Goal: Task Accomplishment & Management: Manage account settings

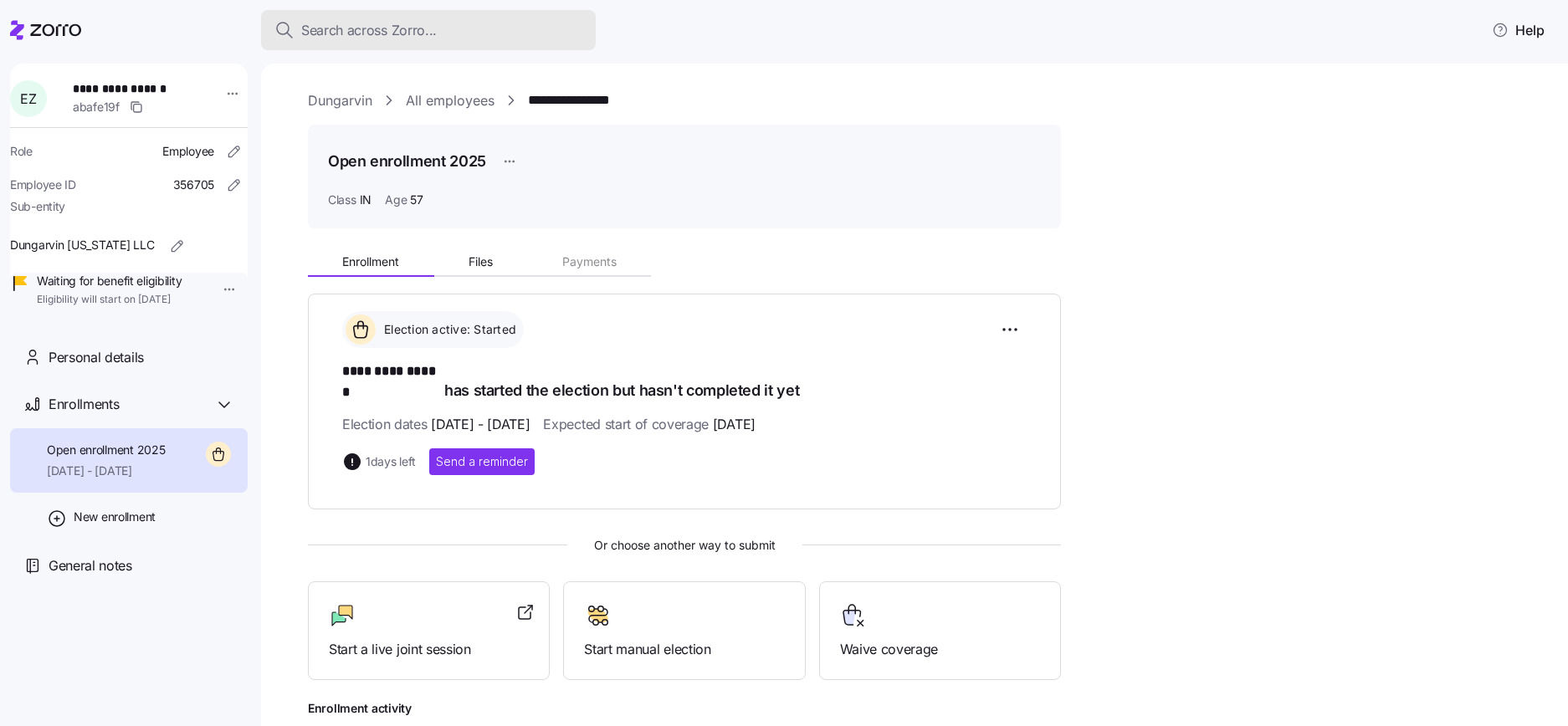
click at [391, 35] on span "Search across Zorro..." at bounding box center [369, 31] width 135 height 21
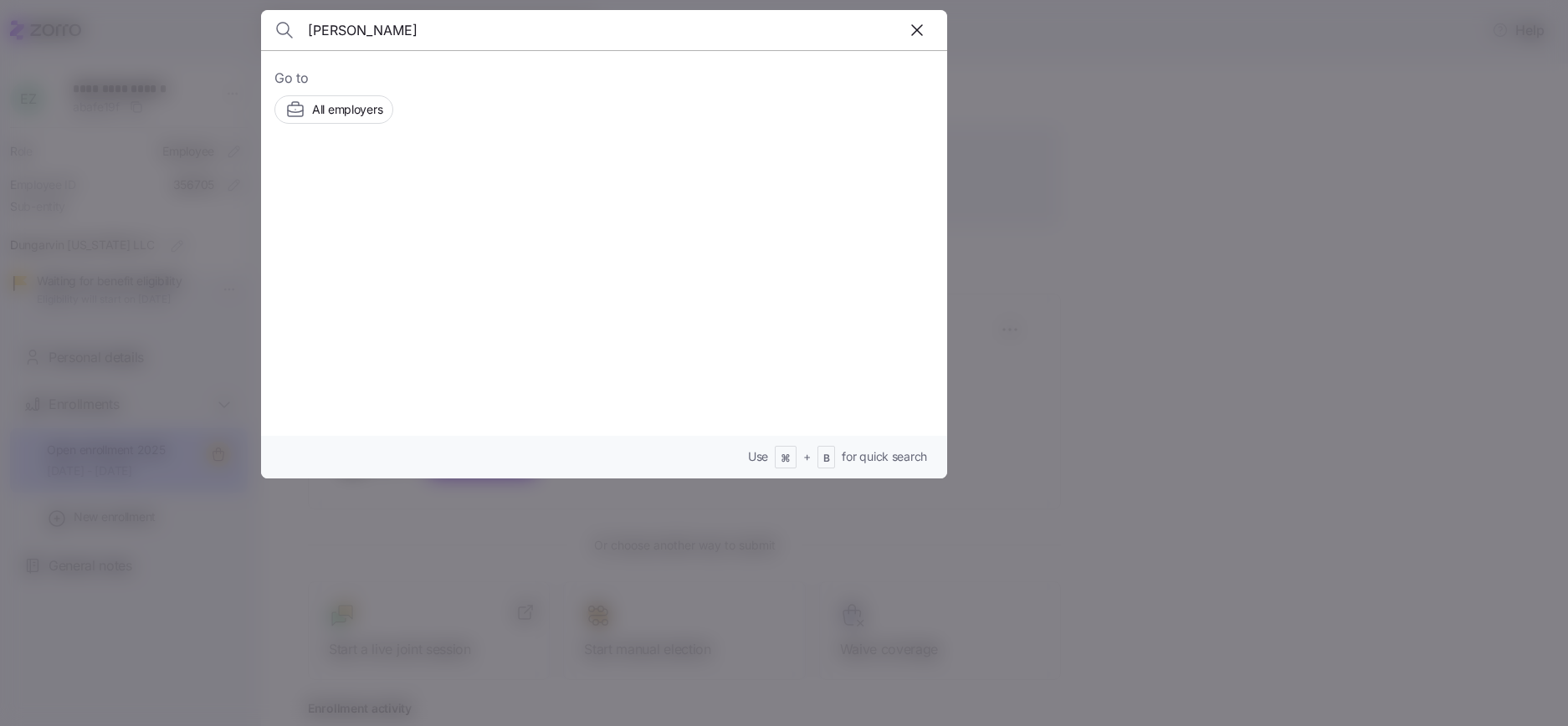
type input "EVAN KLINE"
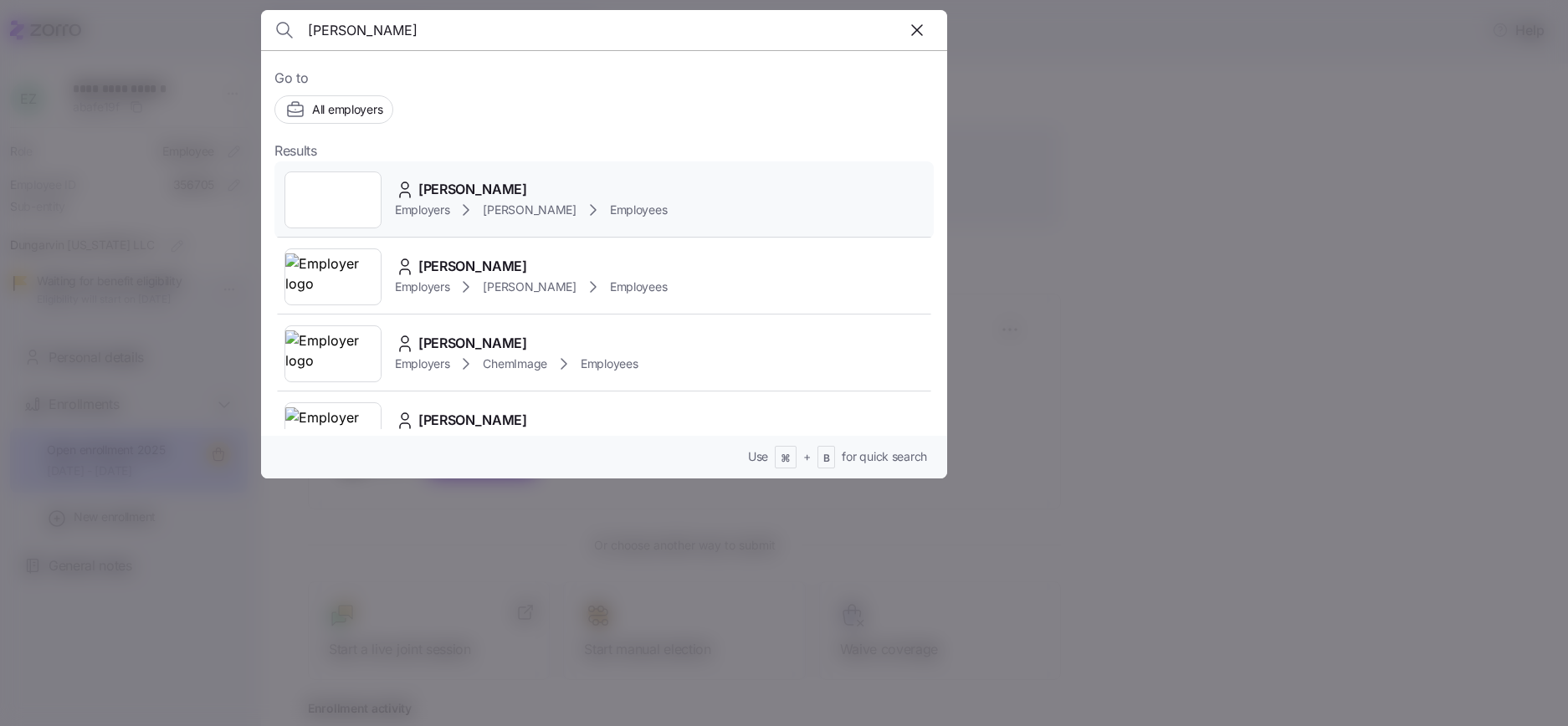
click at [355, 193] on div at bounding box center [333, 200] width 97 height 57
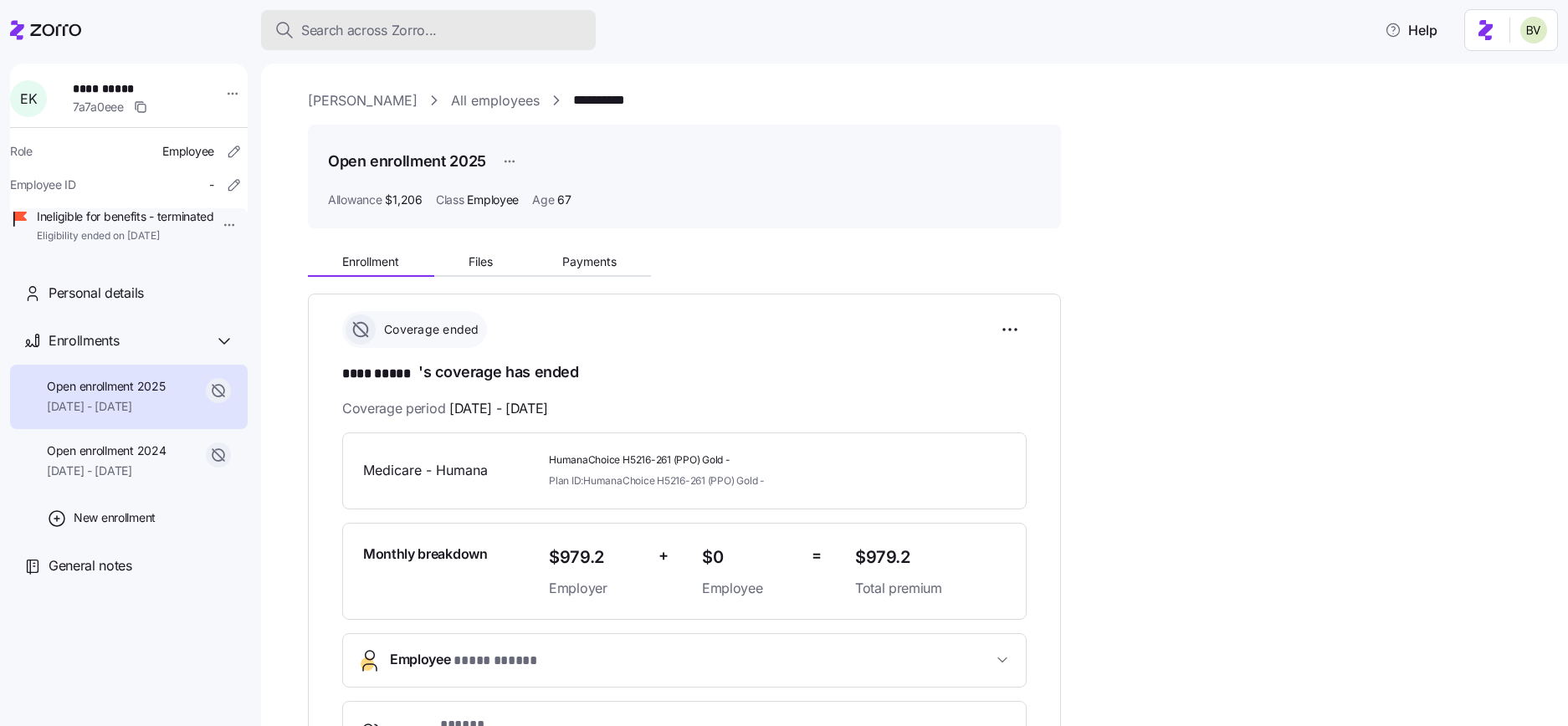
click at [378, 35] on span "Search across Zorro..." at bounding box center [369, 31] width 135 height 21
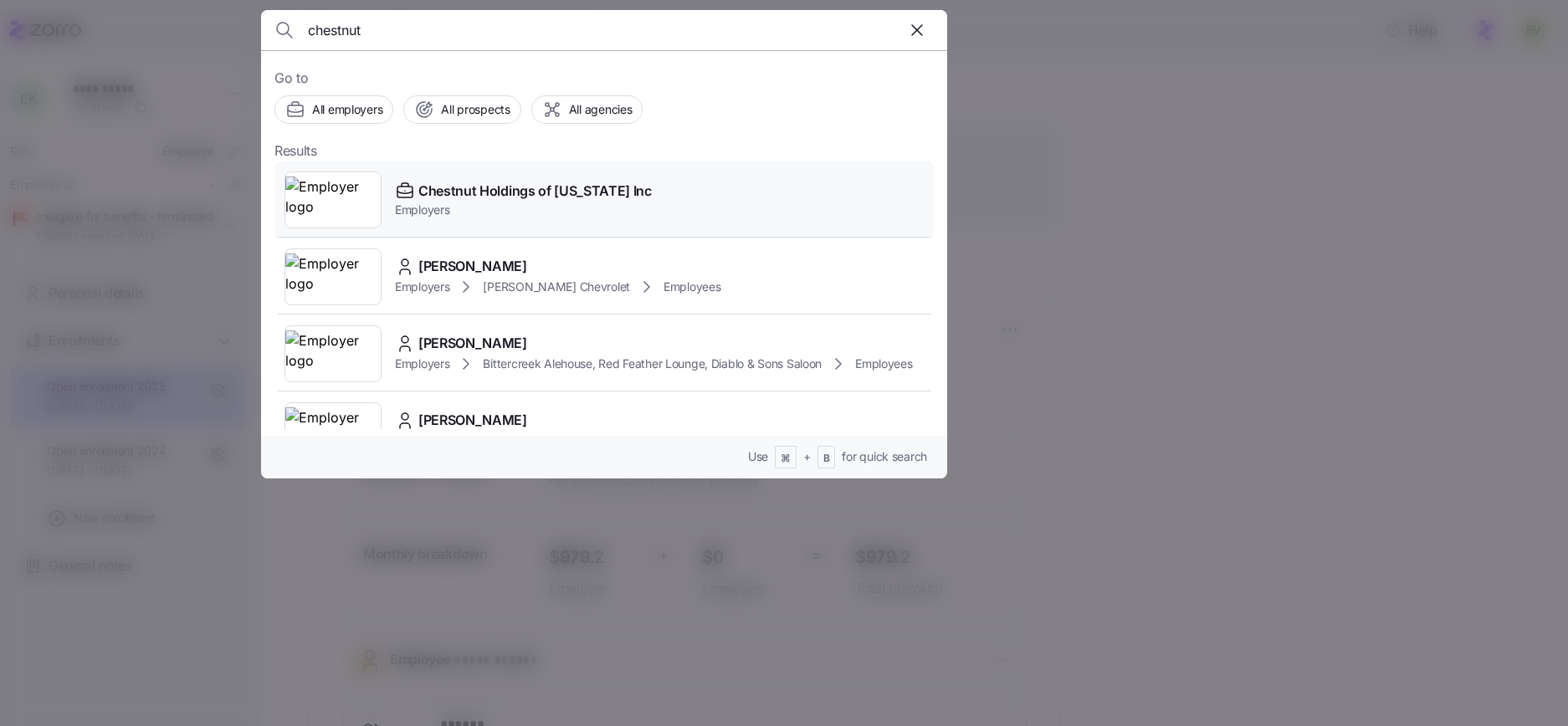
type input "chestnut"
click at [344, 187] on img at bounding box center [333, 200] width 95 height 47
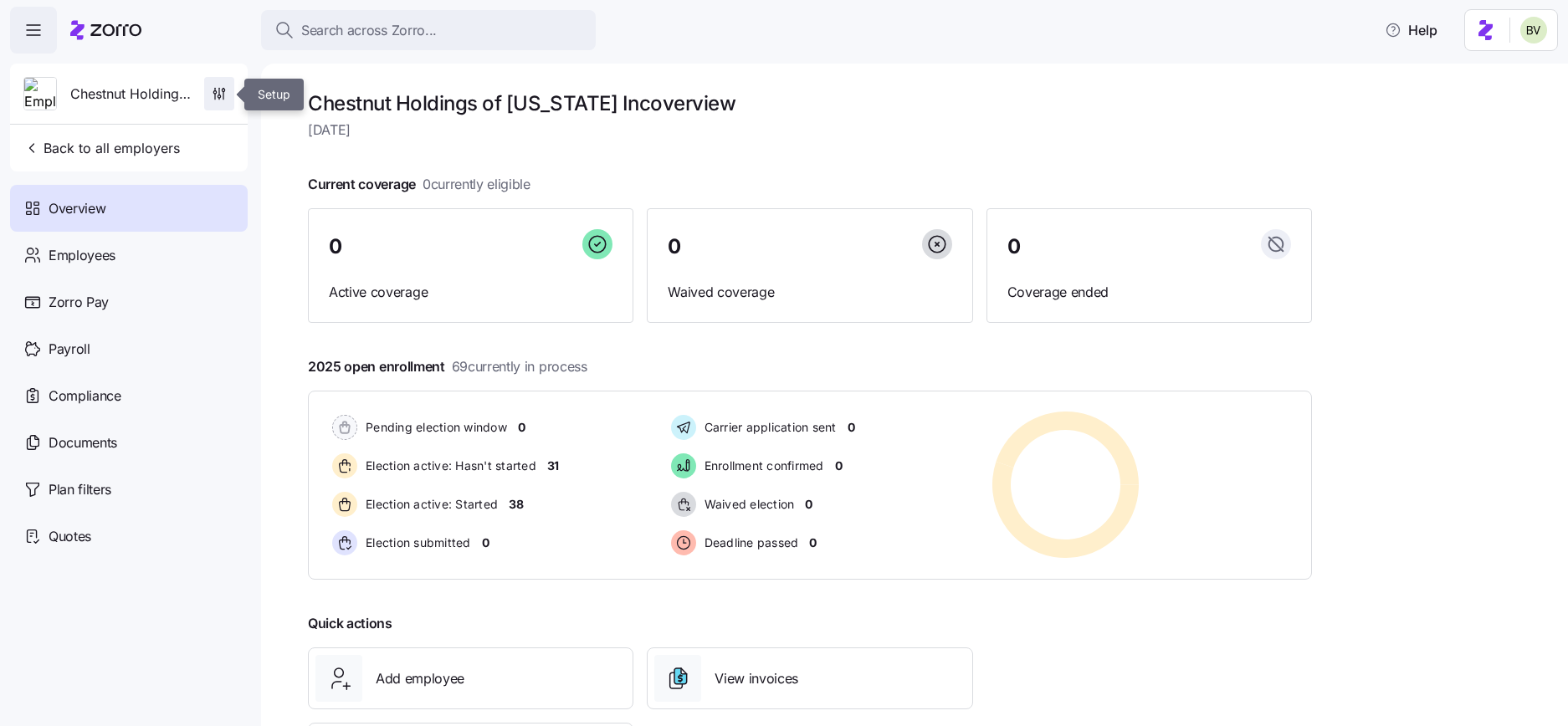
click at [212, 94] on icon "button" at bounding box center [219, 93] width 17 height 17
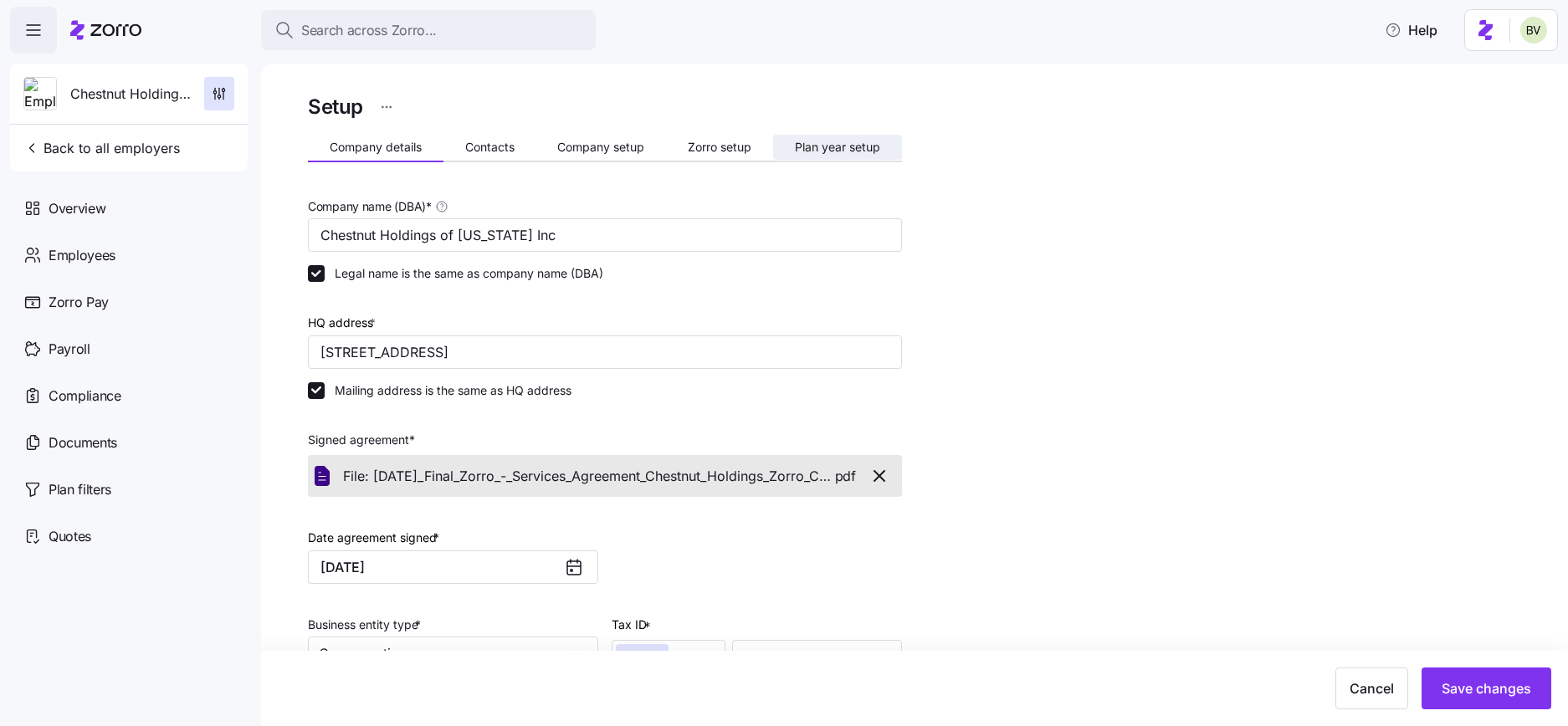
click at [816, 152] on span "Plan year setup" at bounding box center [836, 147] width 85 height 12
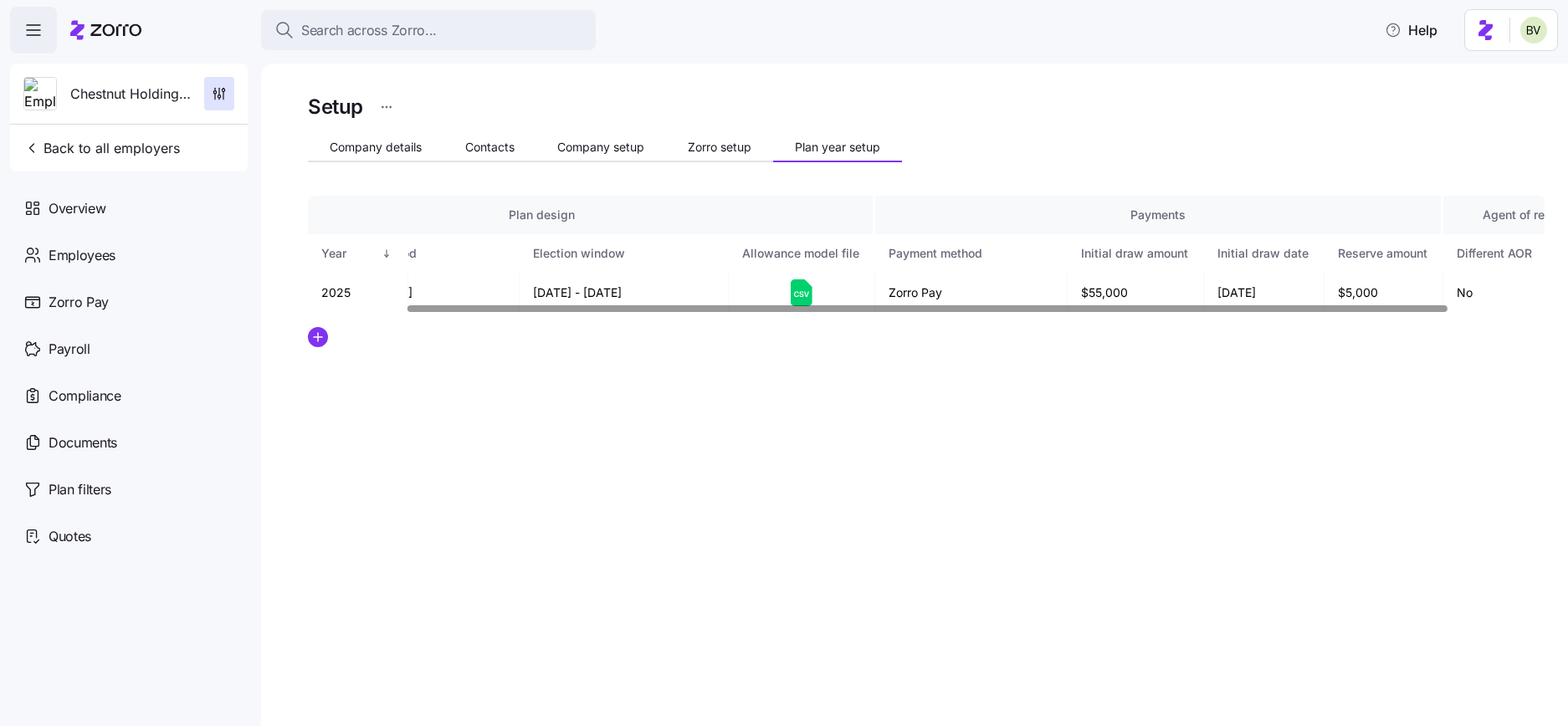
scroll to position [0, 230]
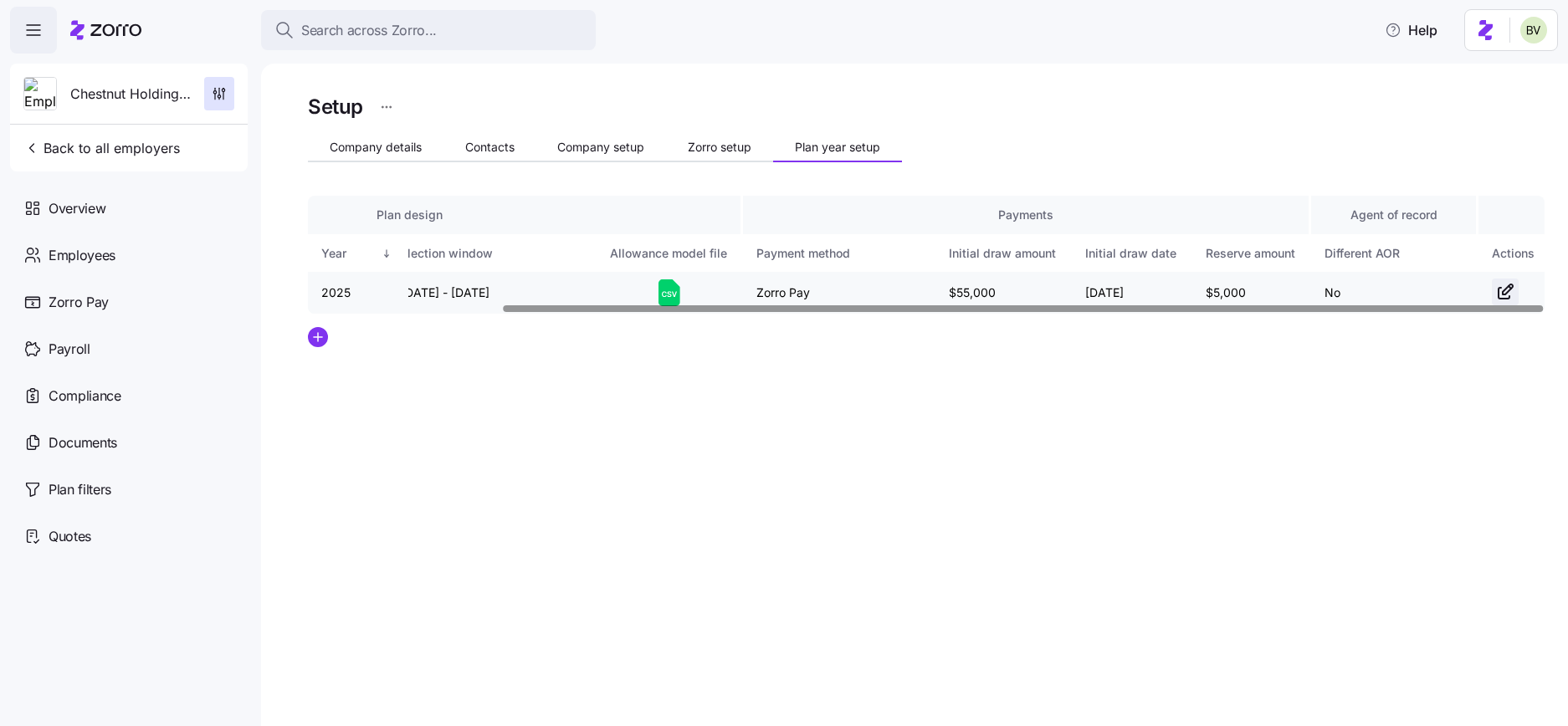
click at [1504, 292] on icon "button" at bounding box center [1507, 289] width 10 height 10
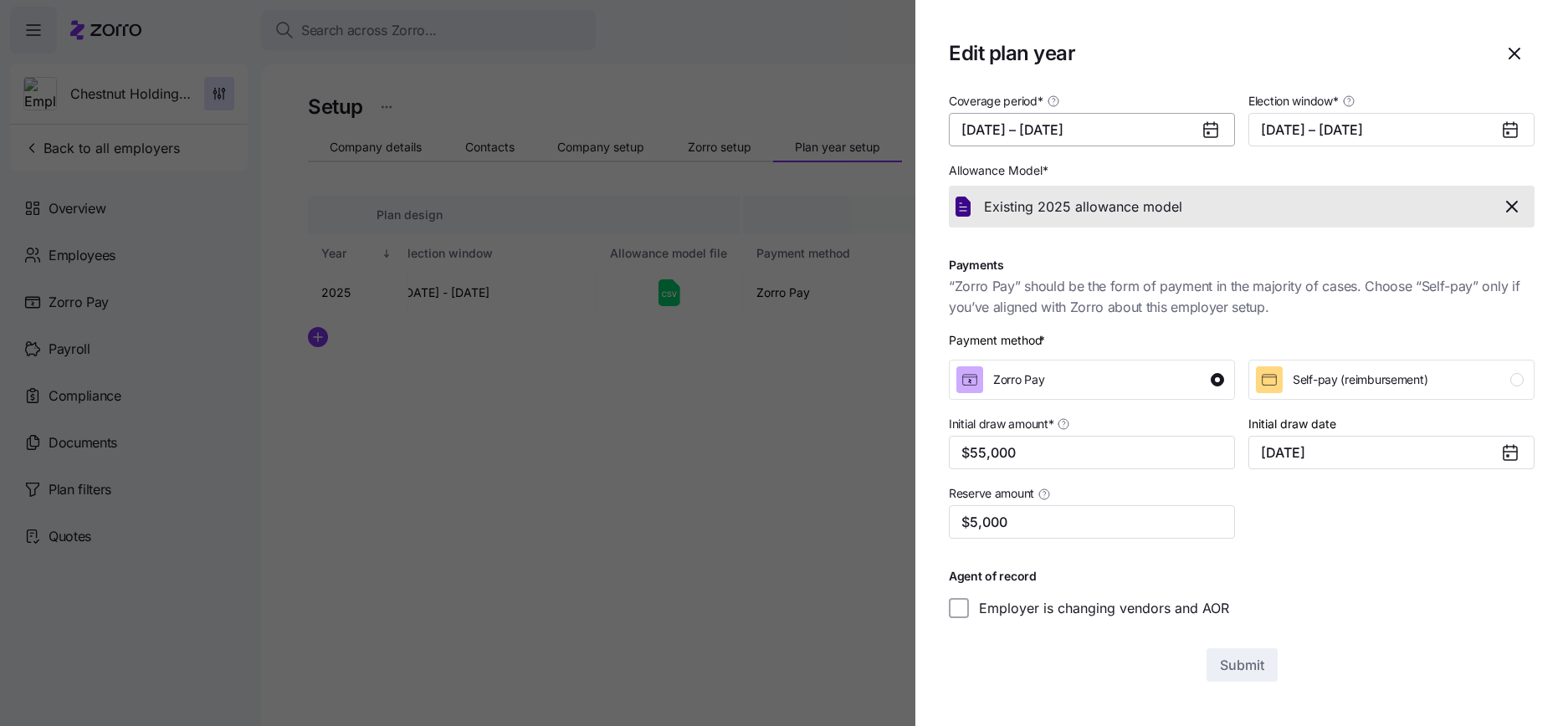
click at [1118, 135] on button "09/01/2025 – 12/31/2025" at bounding box center [1091, 130] width 287 height 34
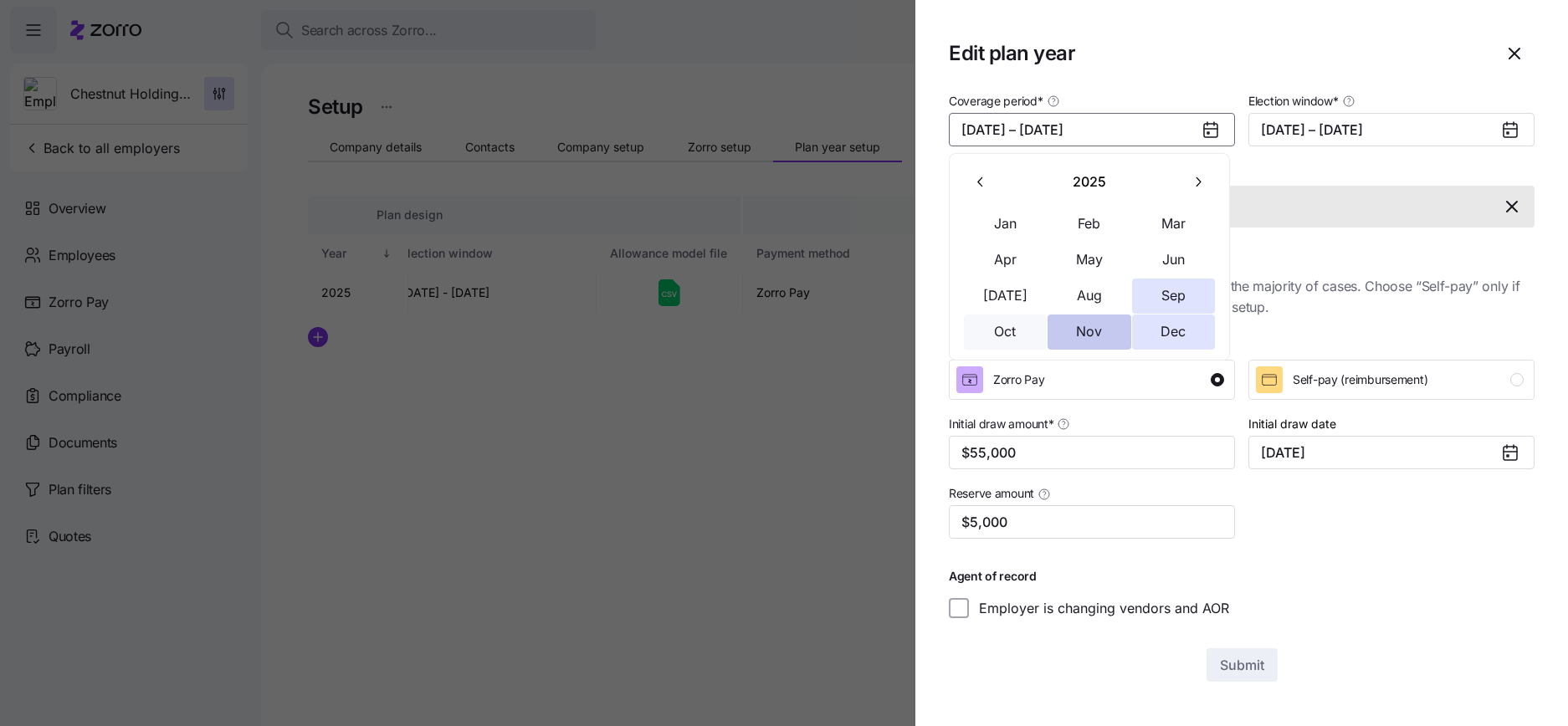
click at [1074, 323] on button "Nov" at bounding box center [1089, 332] width 84 height 35
click at [1165, 351] on div "2025 Jan Feb Mar Apr May Jun Jul Aug Sep Oct Nov Dec" at bounding box center [1088, 257] width 281 height 207
click at [1165, 336] on button "Dec" at bounding box center [1174, 332] width 84 height 35
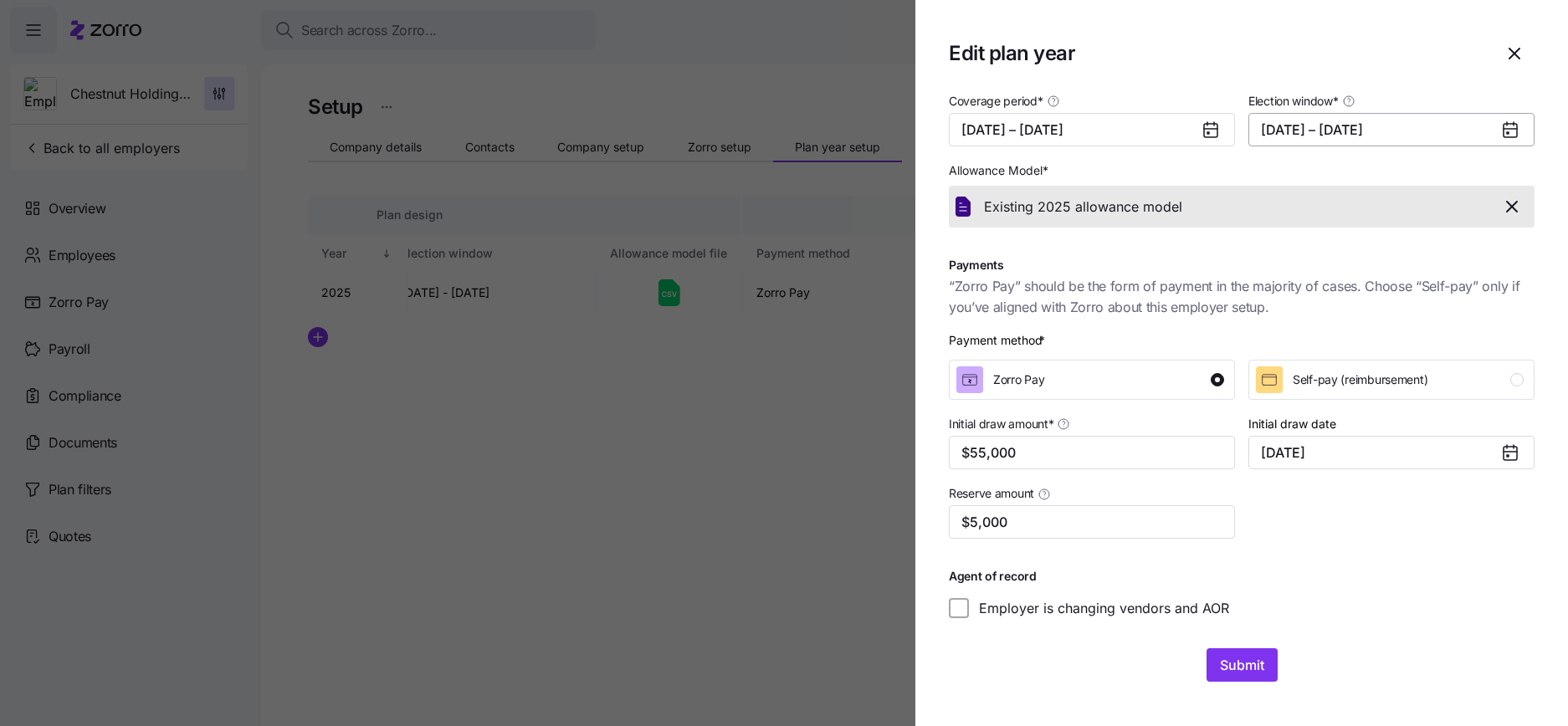
click at [1309, 130] on button "08/01/2025 – 08/20/2025" at bounding box center [1391, 130] width 287 height 34
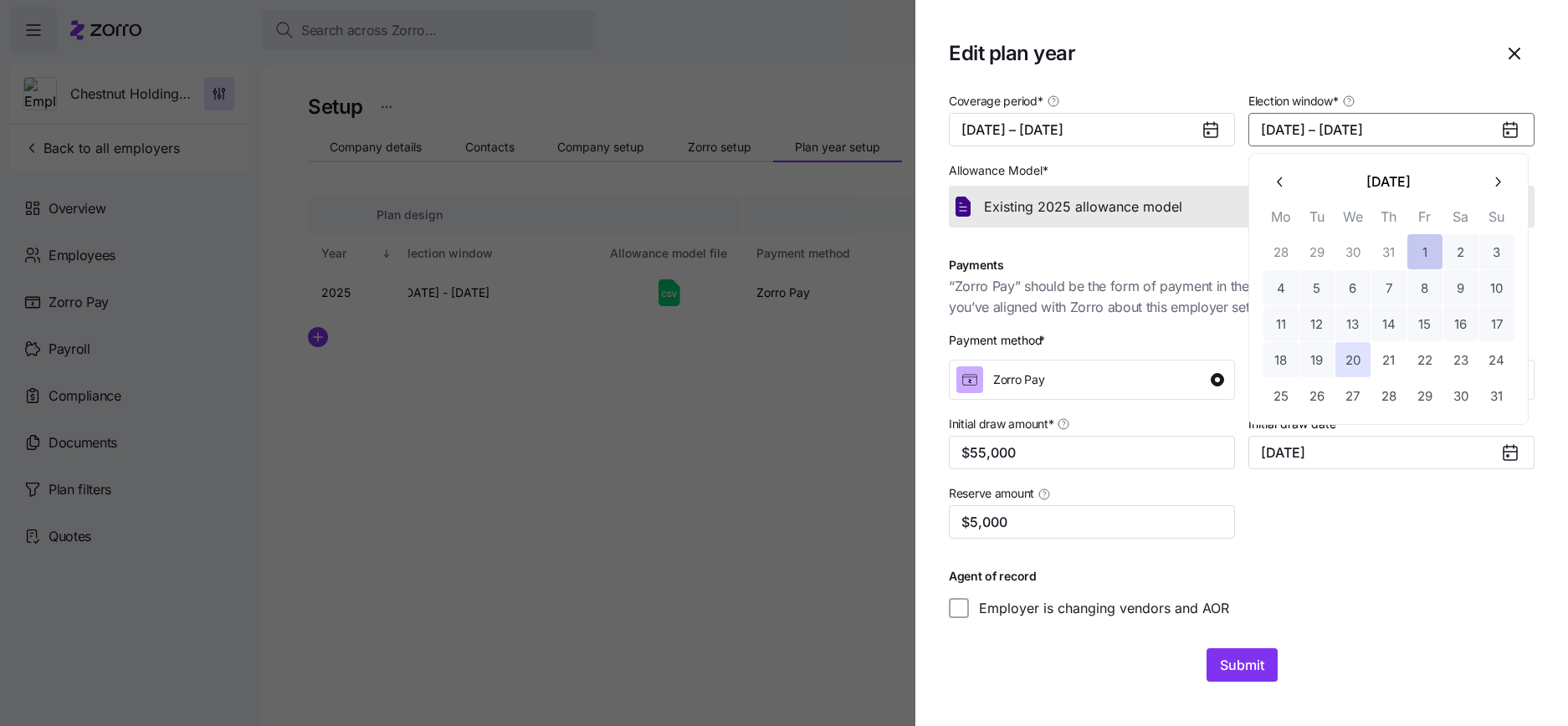
click at [1429, 250] on button "1" at bounding box center [1425, 252] width 35 height 35
click at [1494, 182] on icon "button" at bounding box center [1496, 181] width 16 height 16
click at [1420, 300] on button "10" at bounding box center [1425, 287] width 35 height 35
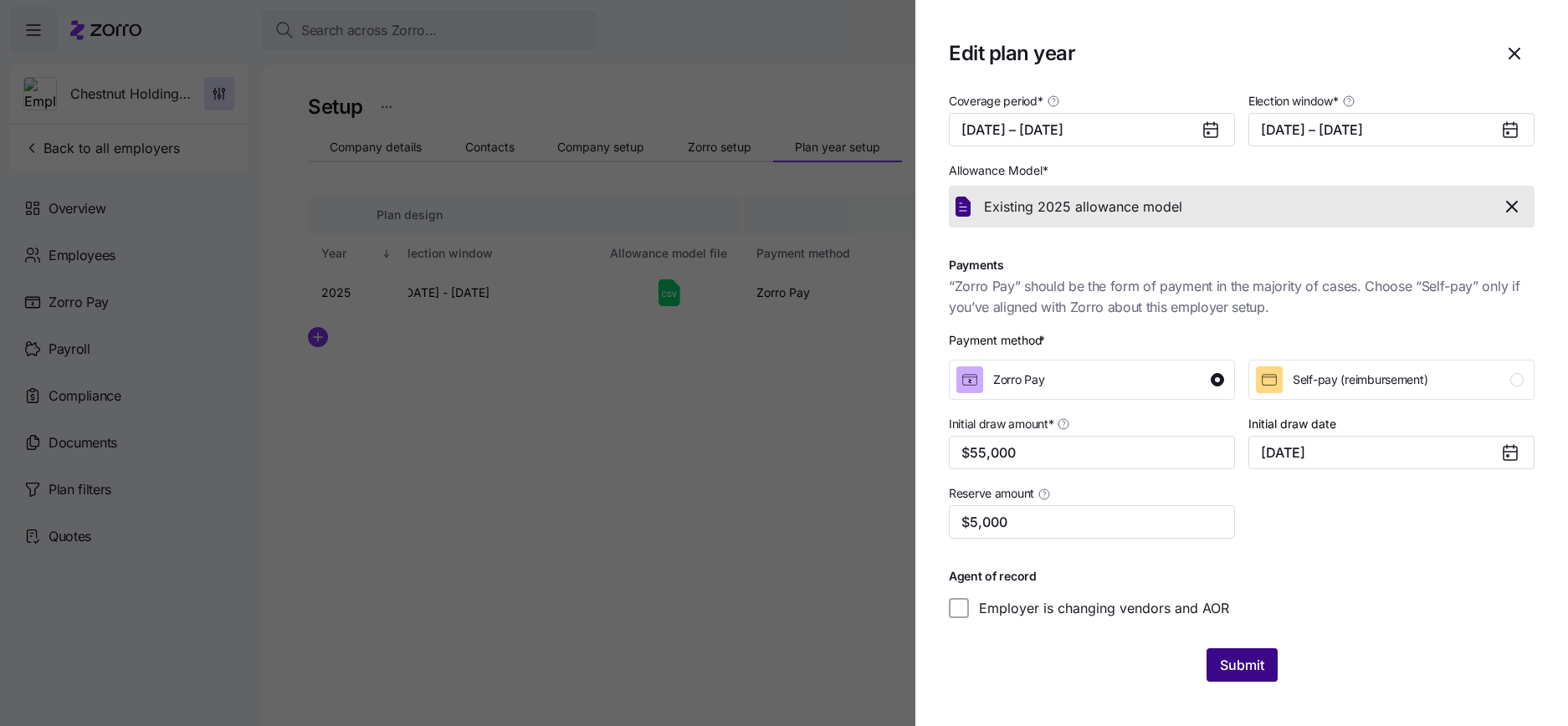
click at [1239, 662] on span "Submit" at bounding box center [1242, 665] width 45 height 21
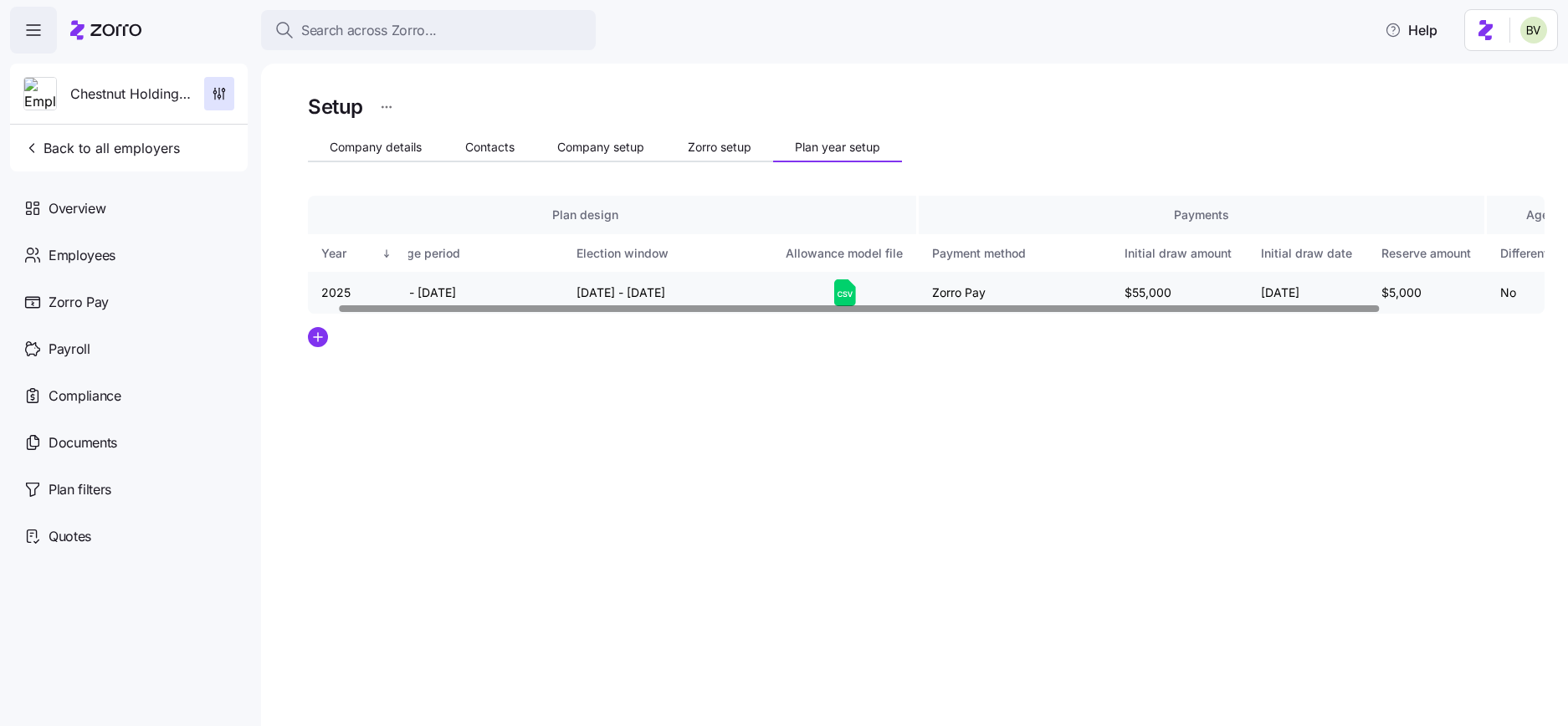
scroll to position [0, 0]
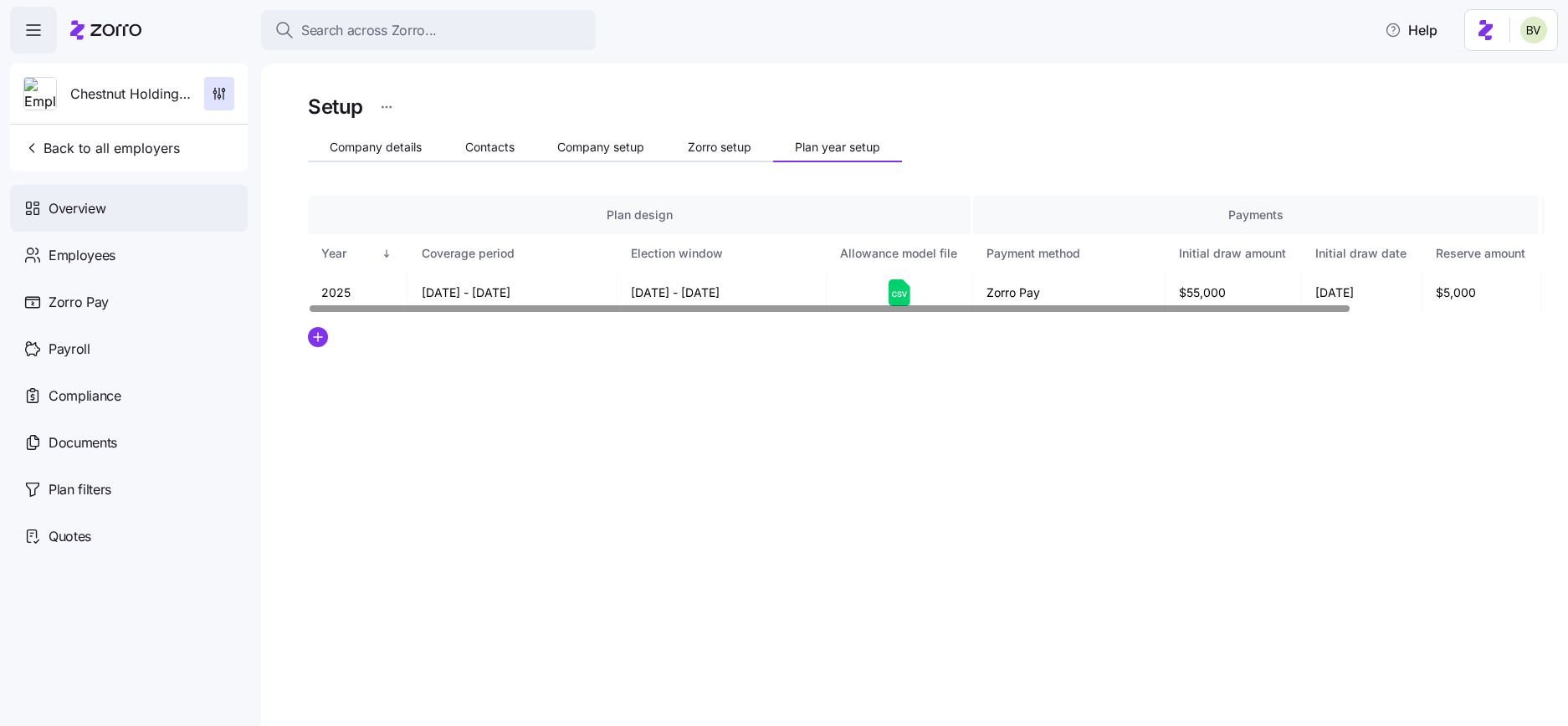
click at [128, 216] on div "Overview" at bounding box center [129, 208] width 238 height 47
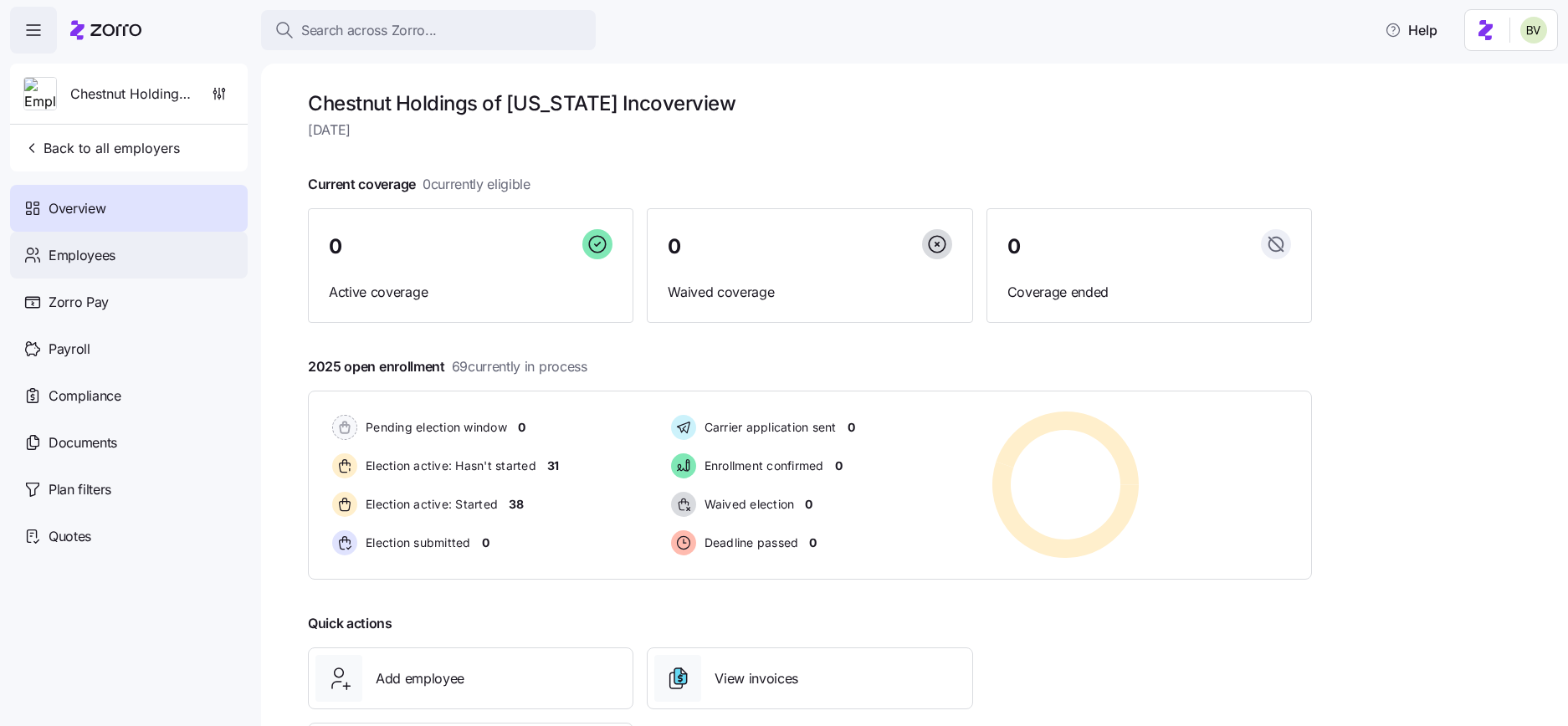
click at [115, 254] on div "Employees" at bounding box center [129, 255] width 238 height 47
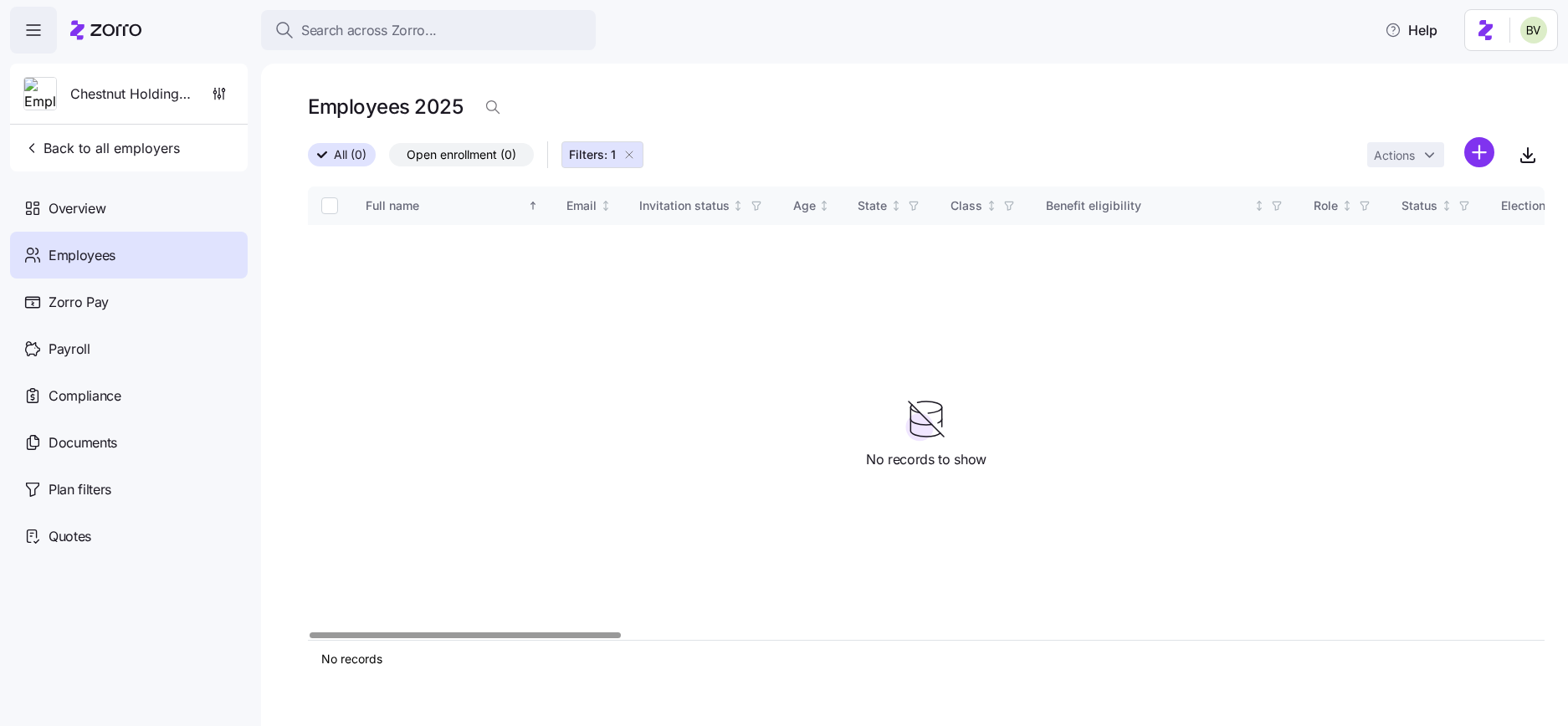
click at [629, 154] on icon "button" at bounding box center [629, 155] width 13 height 13
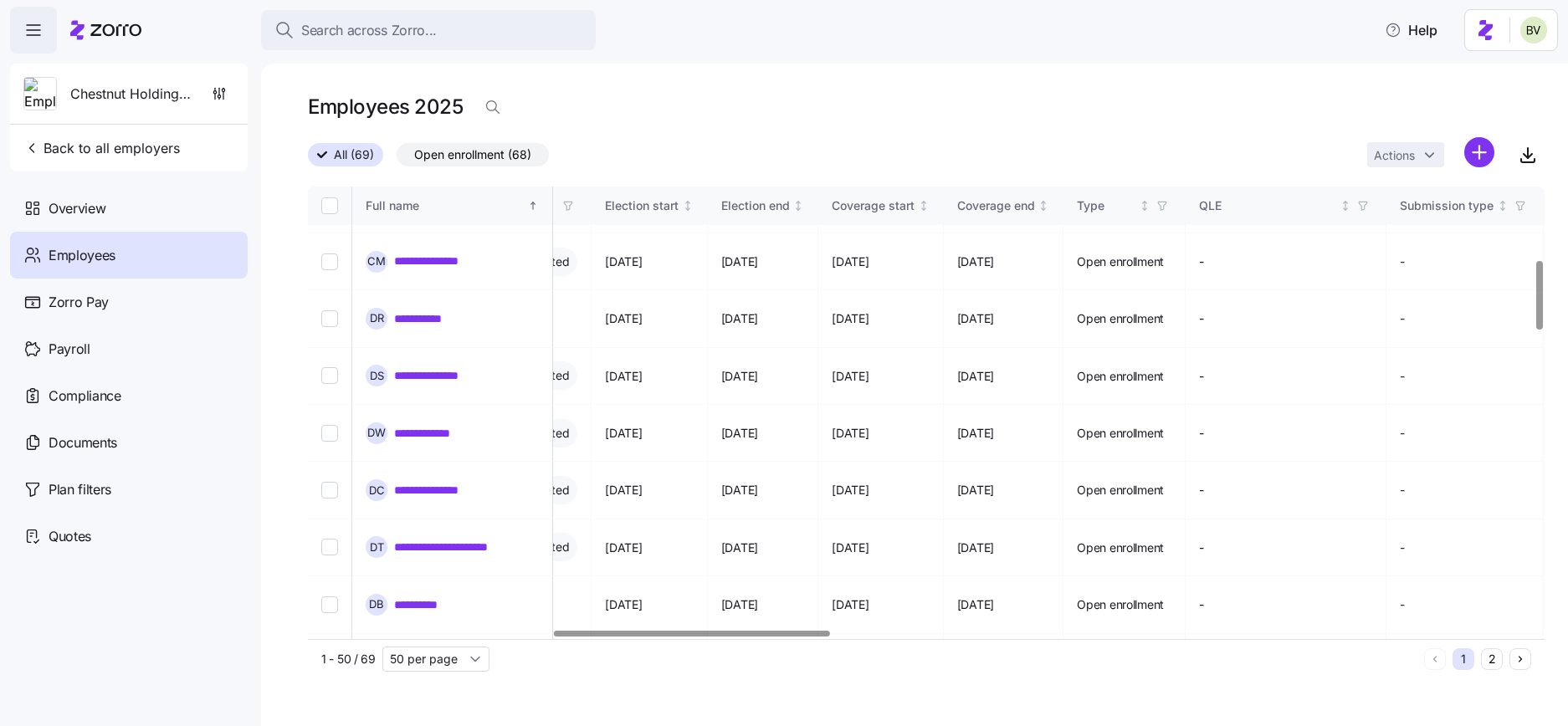
scroll to position [0, 1094]
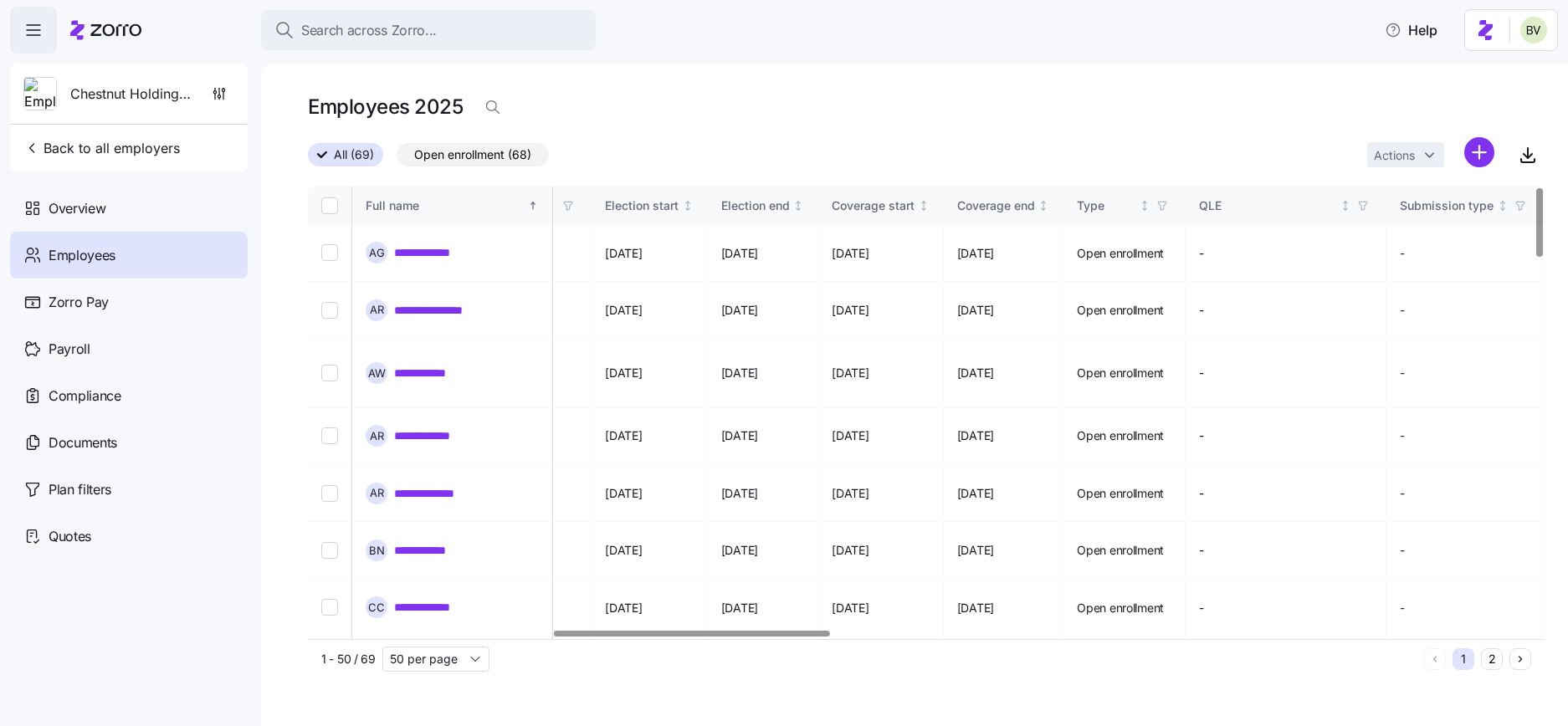
click at [323, 202] on input "Select all records" at bounding box center [329, 206] width 17 height 17
checkbox input "true"
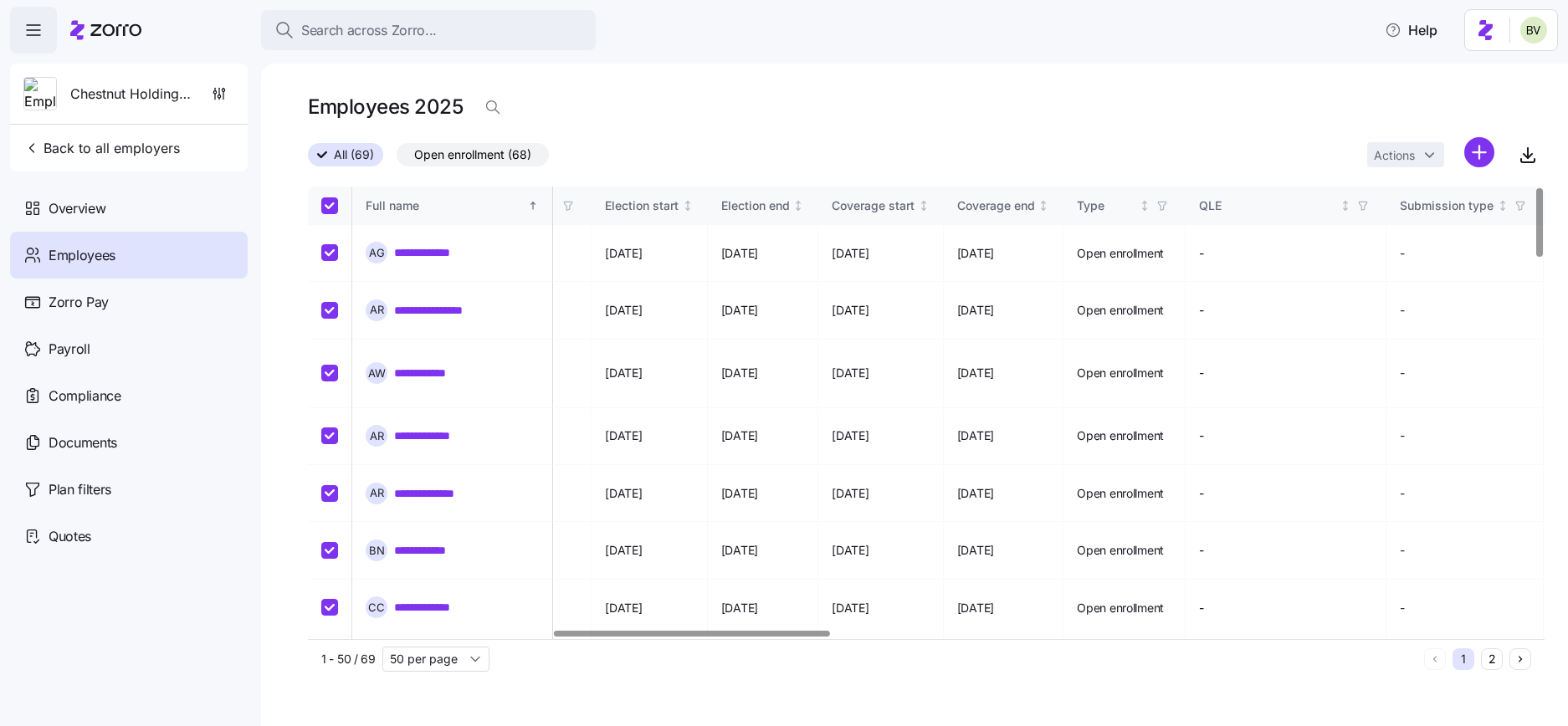
checkbox input "true"
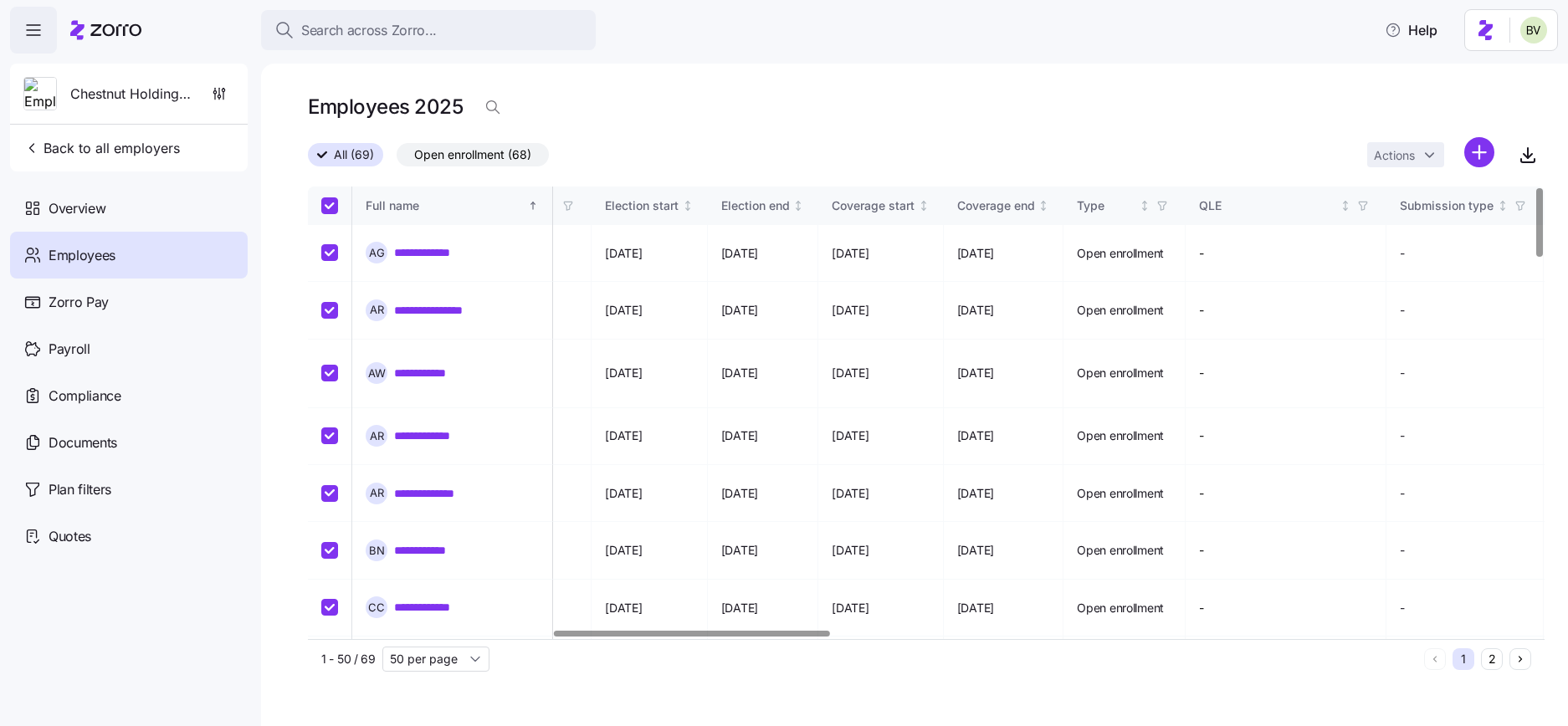
checkbox input "true"
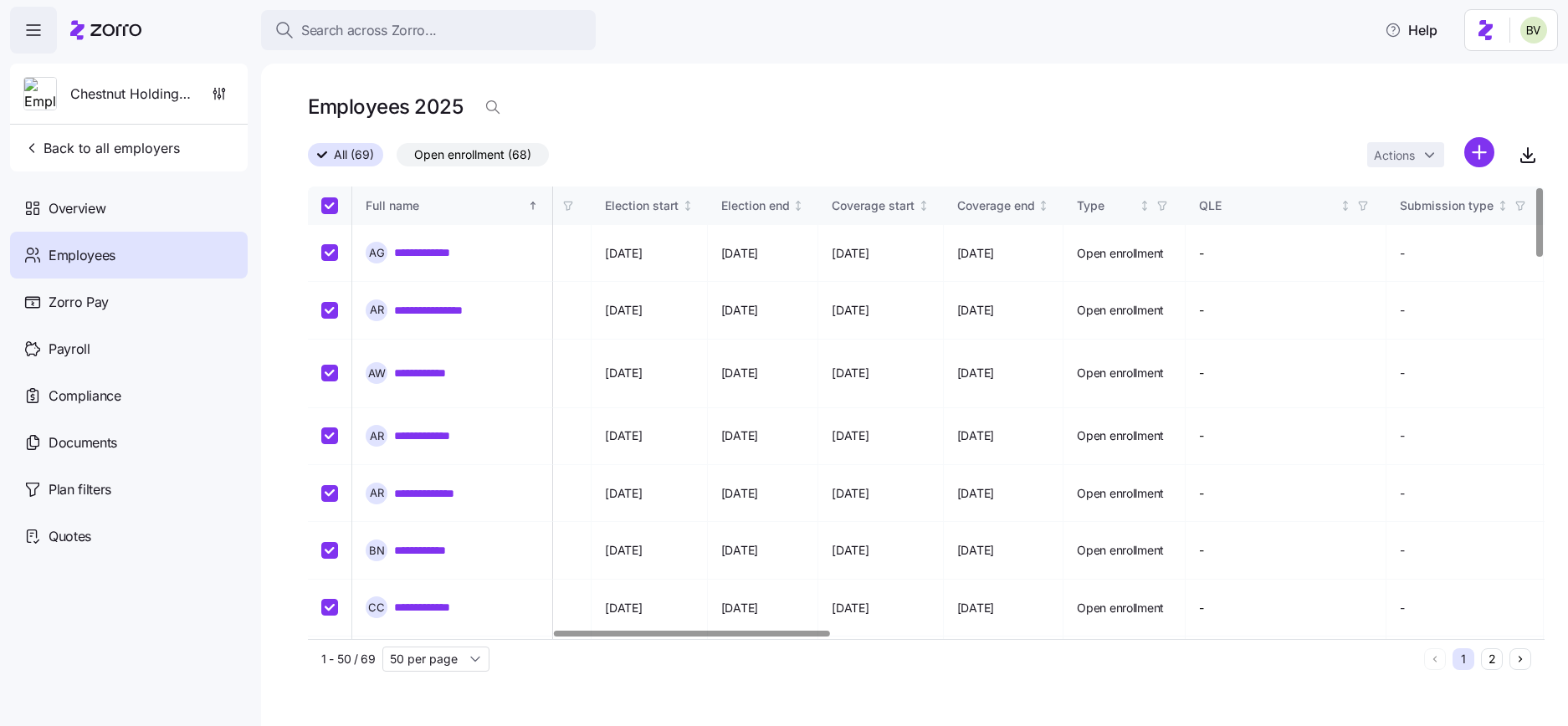
checkbox input "true"
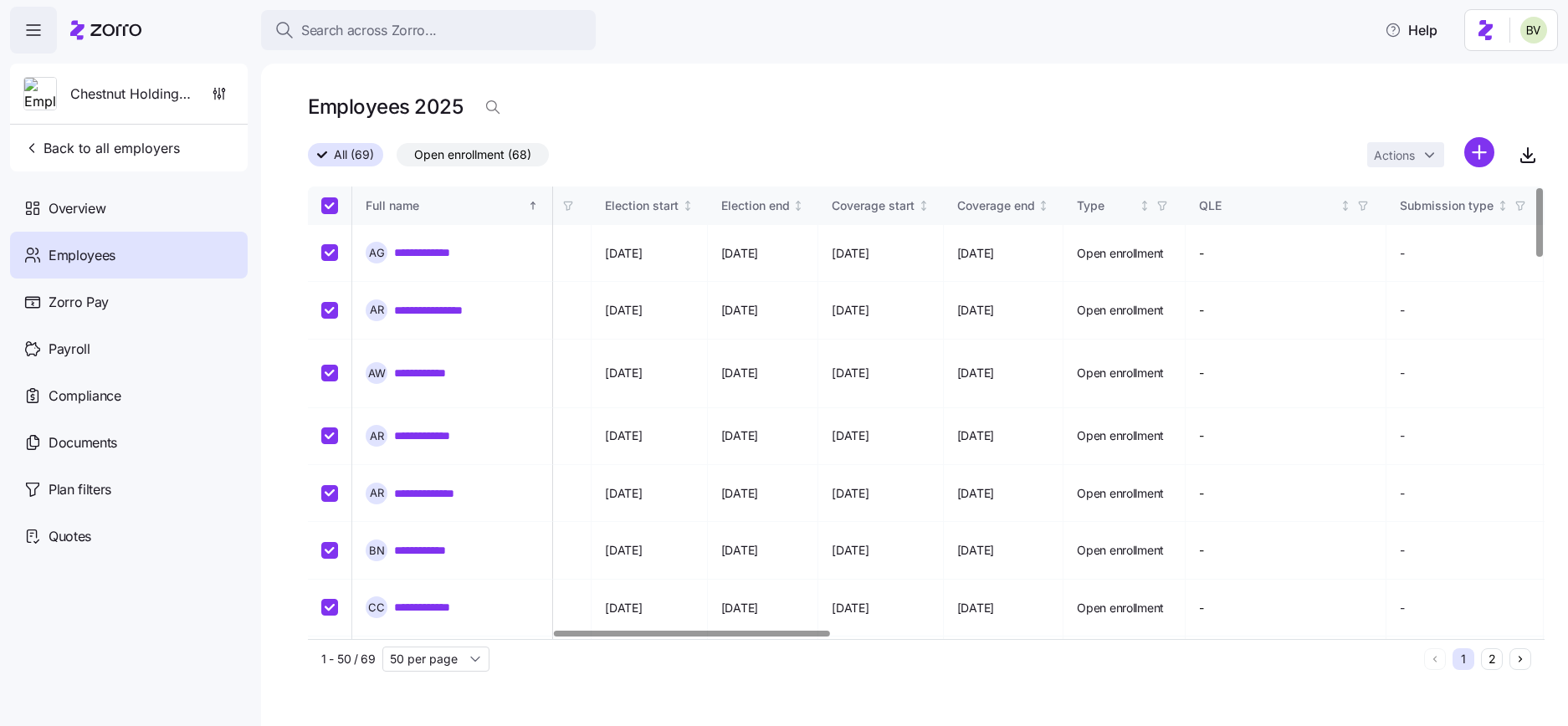
checkbox input "true"
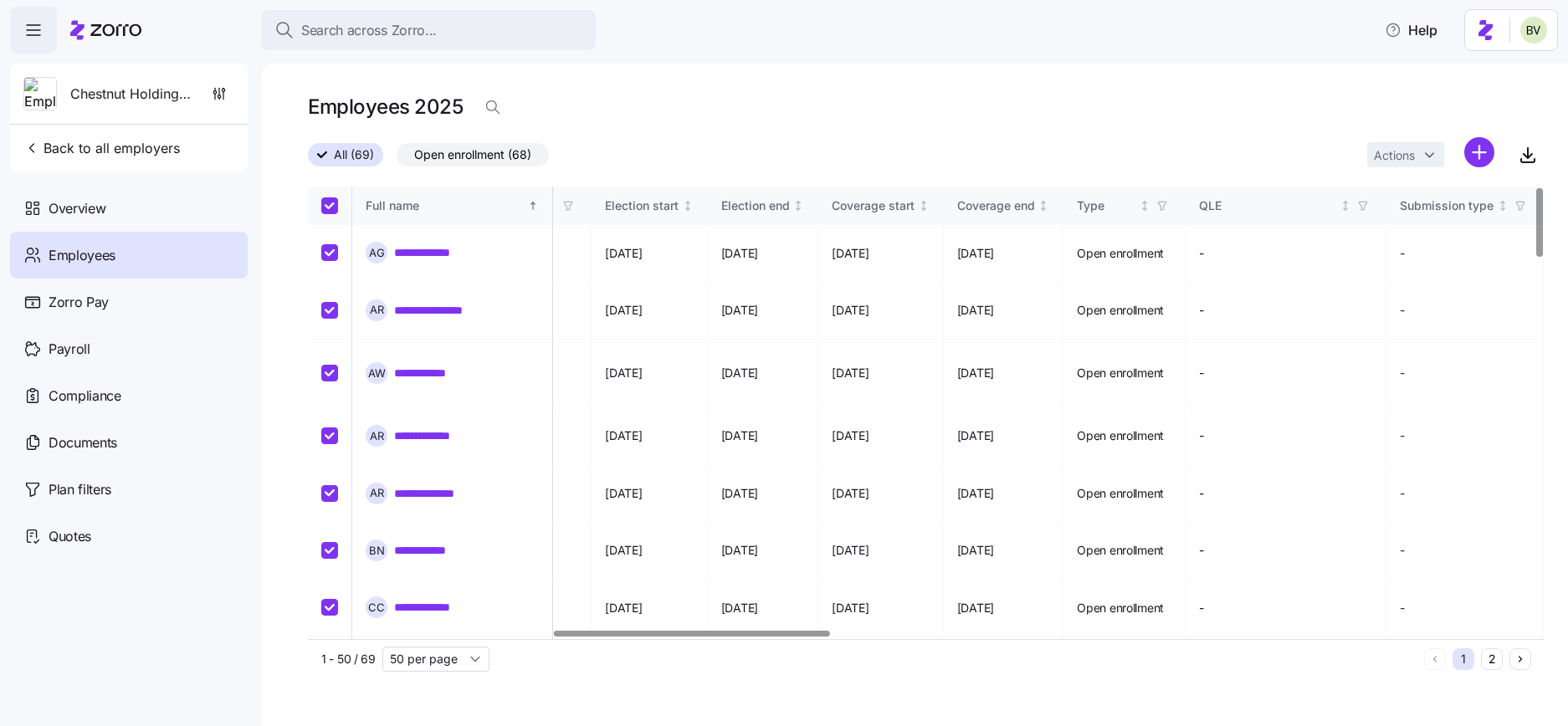
checkbox input "true"
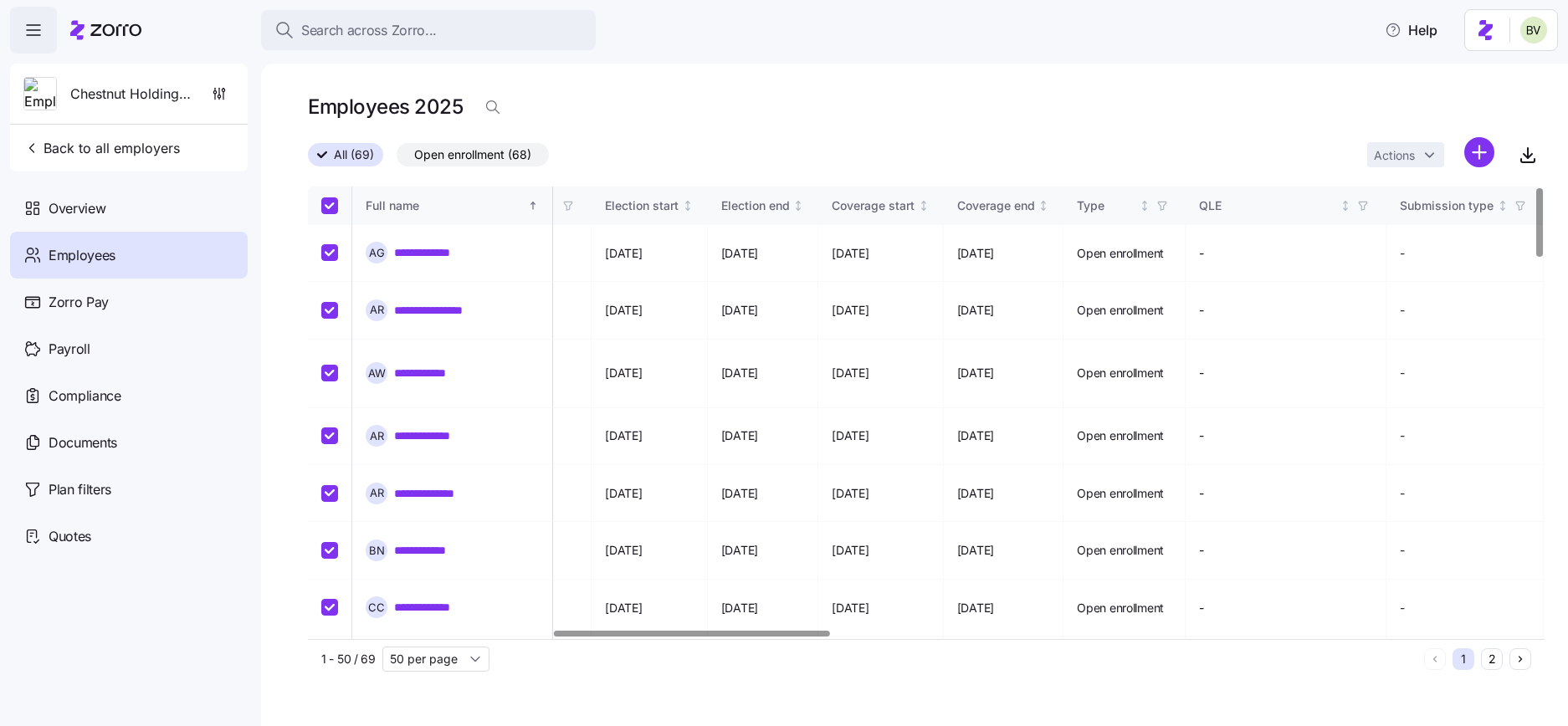
checkbox input "true"
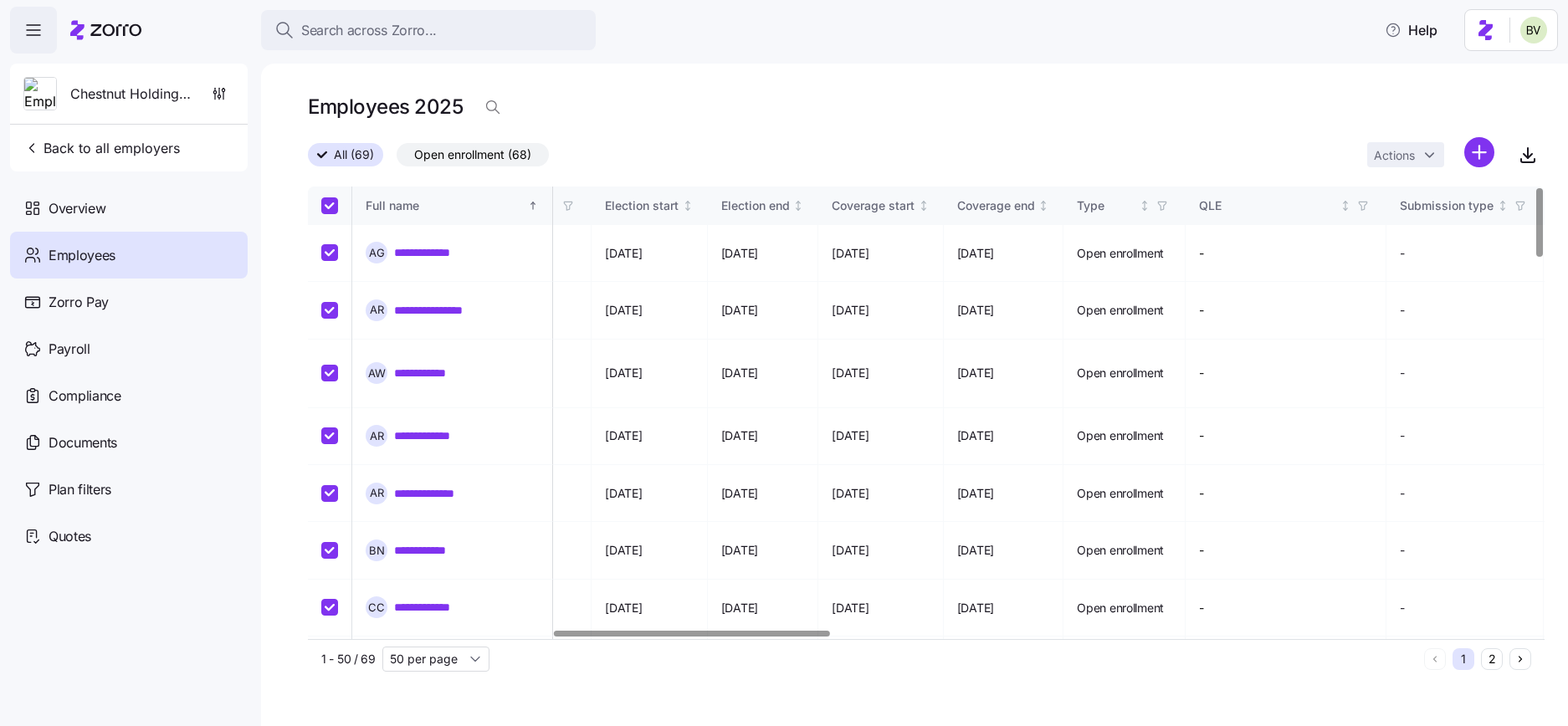
checkbox input "true"
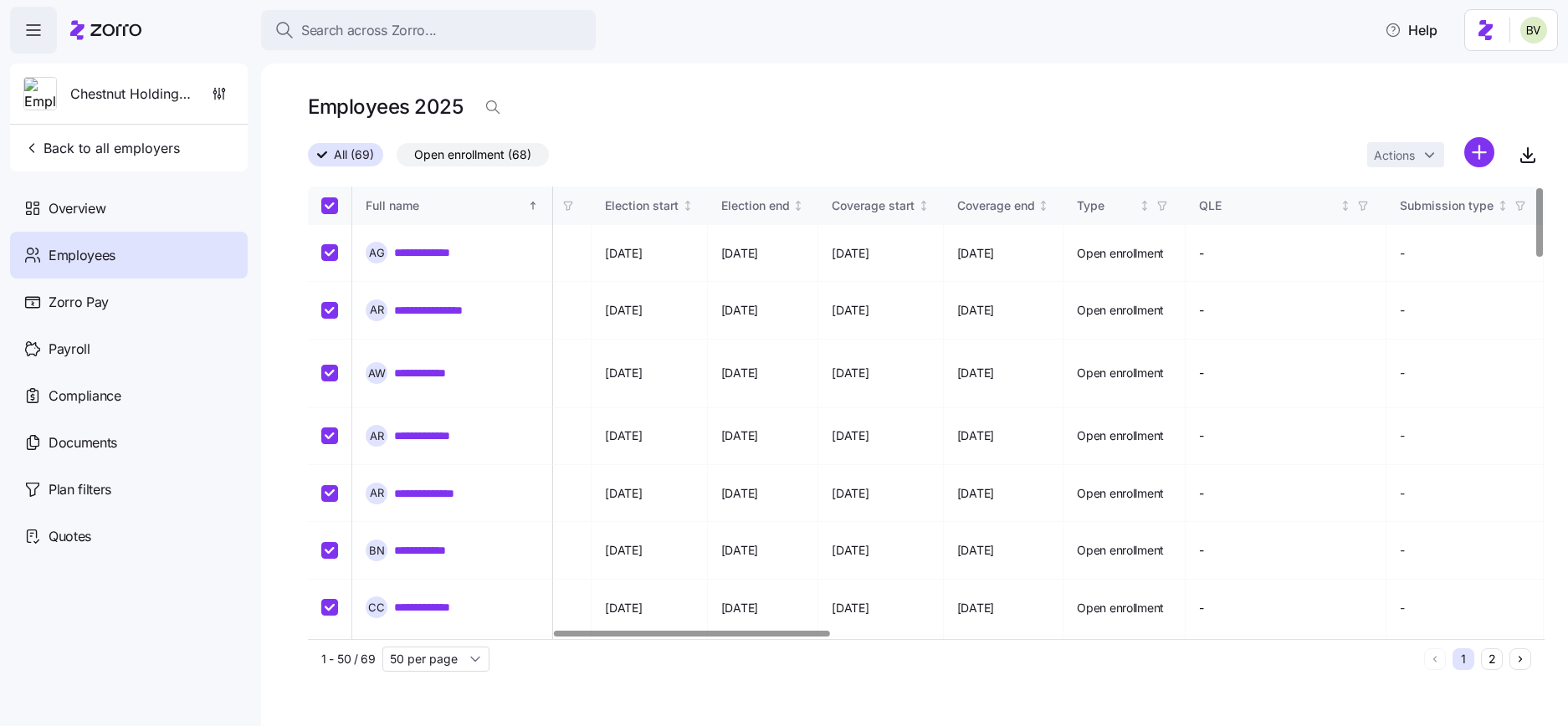
checkbox input "true"
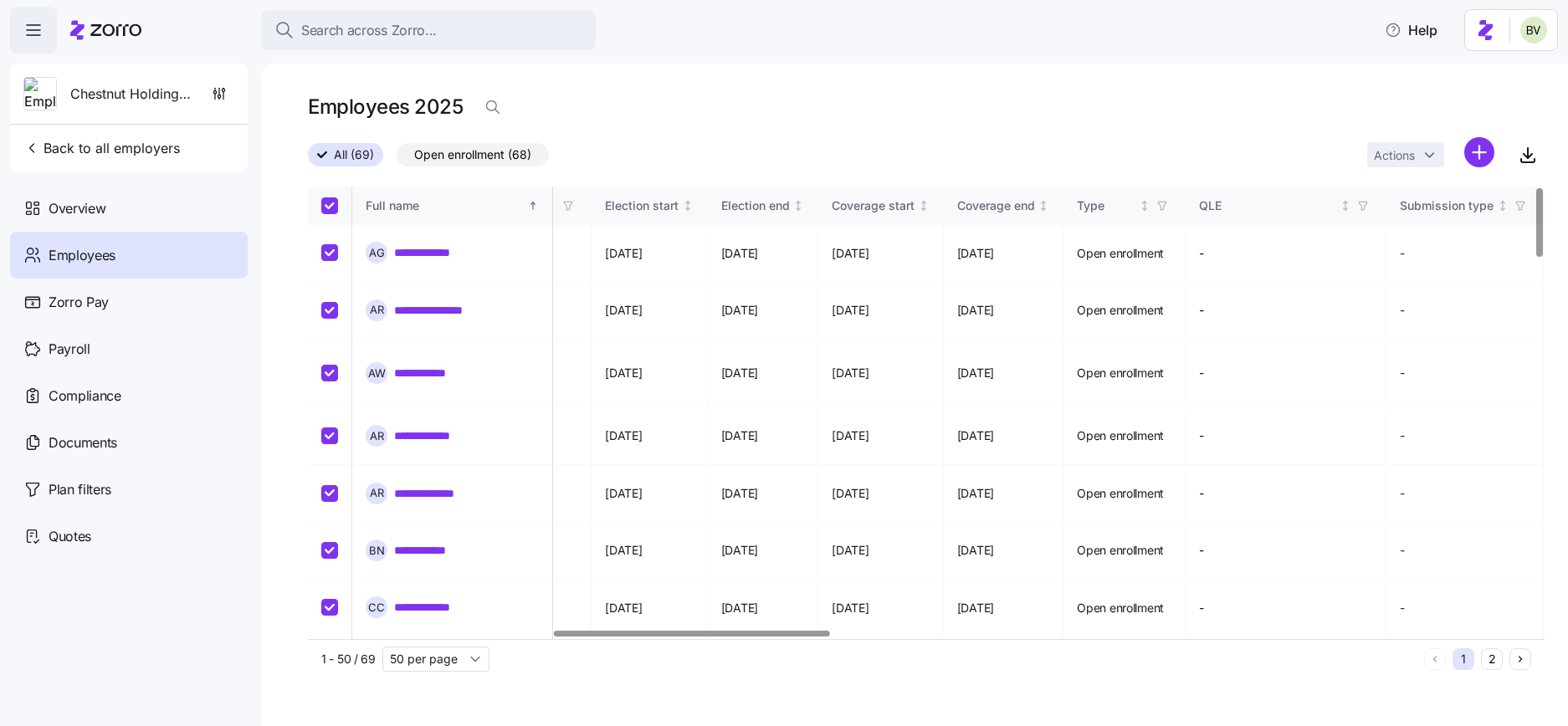
checkbox input "true"
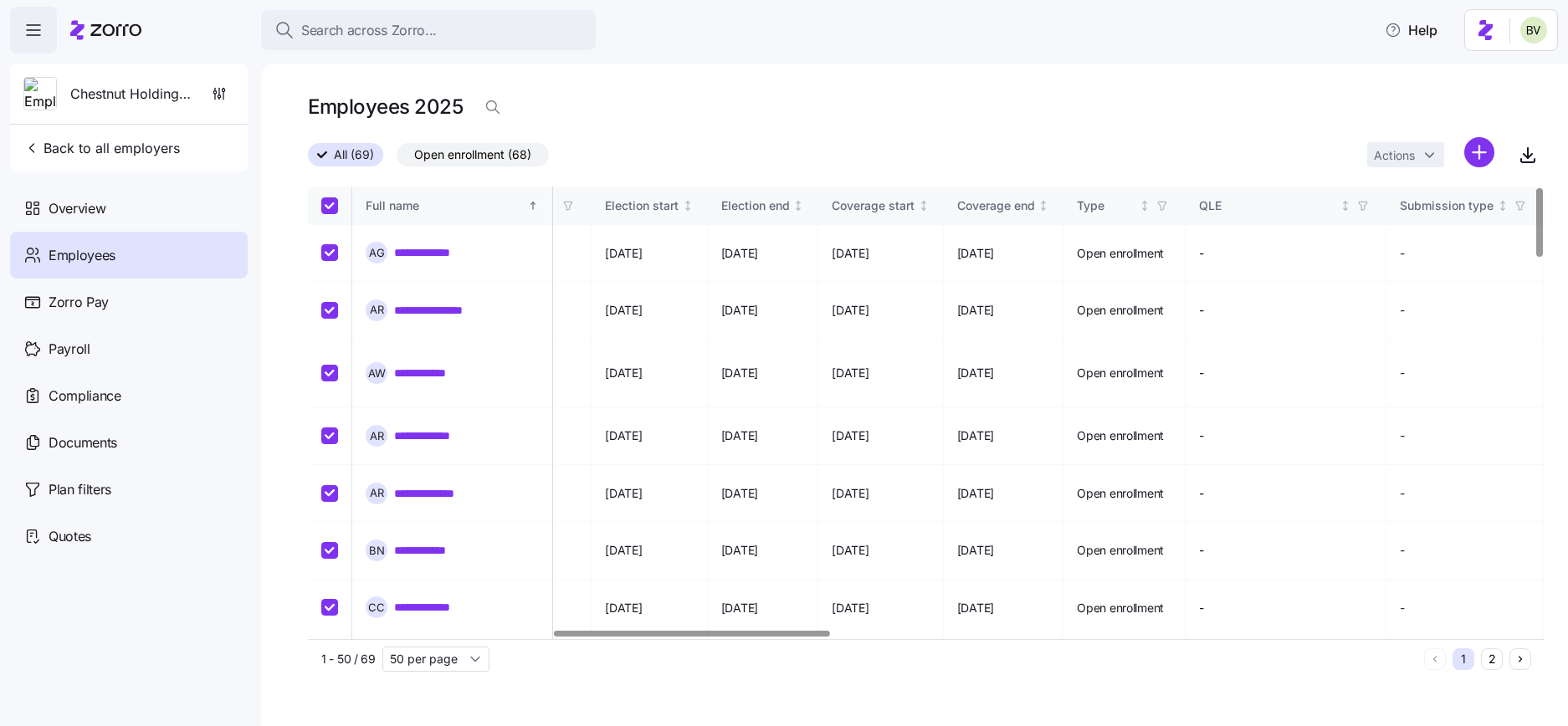
checkbox input "true"
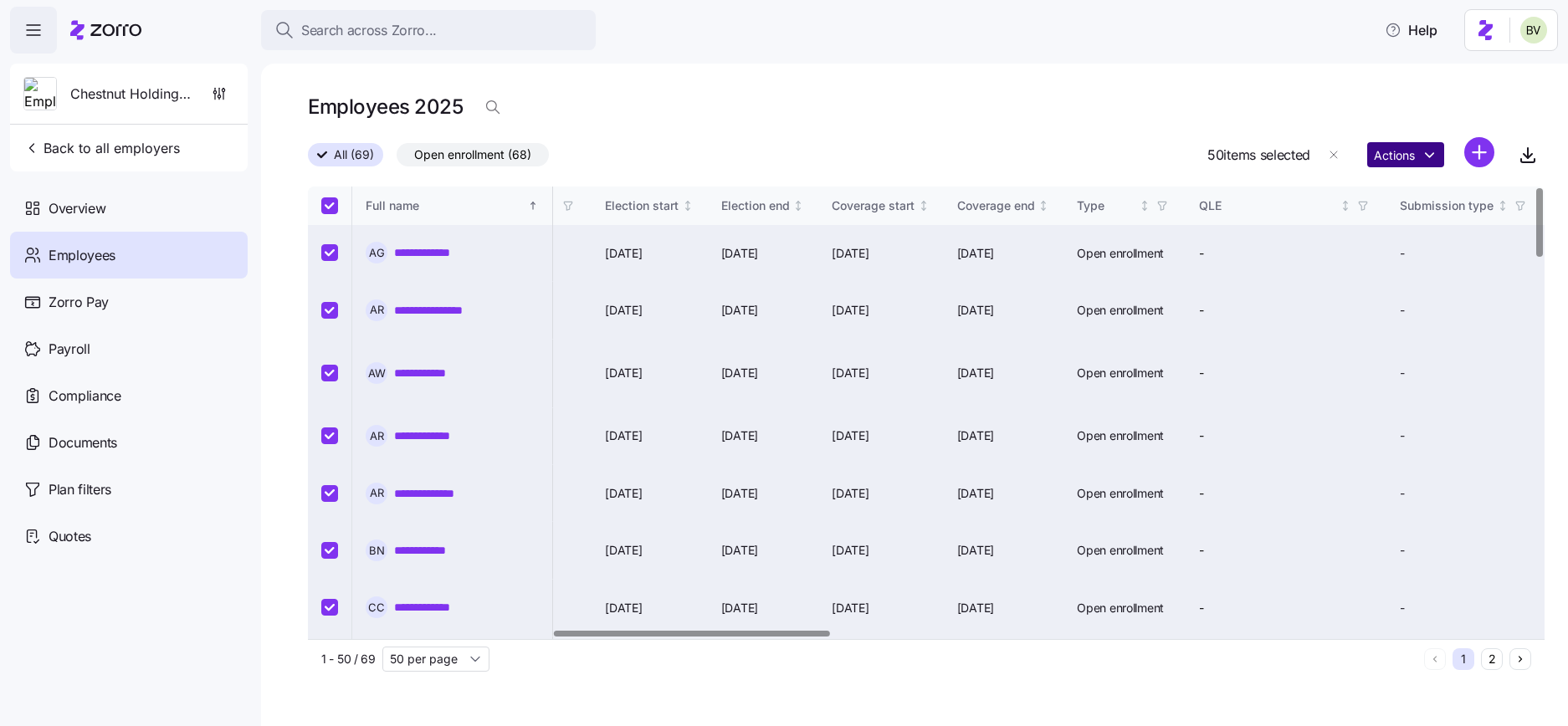
click at [1432, 157] on html "**********" at bounding box center [784, 357] width 1568 height 716
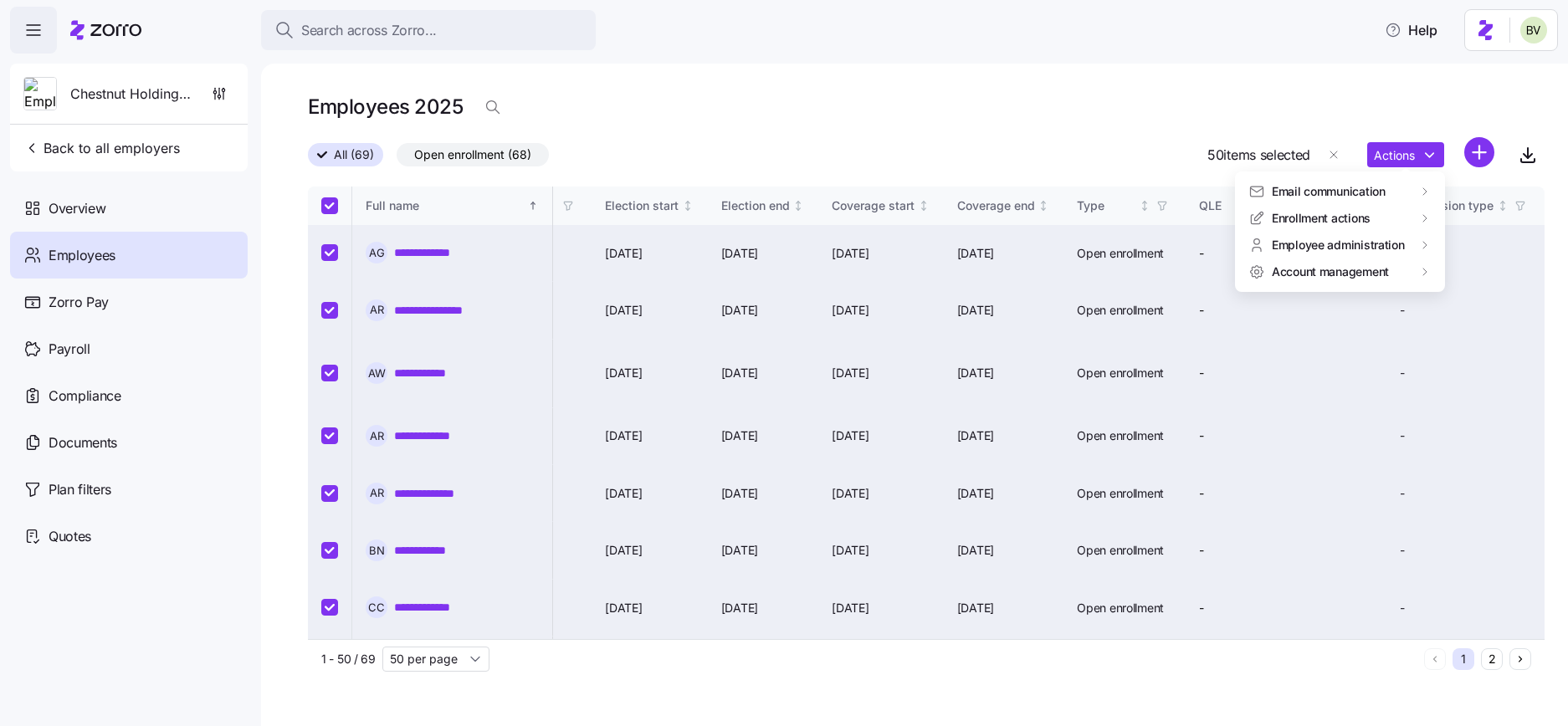
click at [992, 119] on html "**********" at bounding box center [784, 357] width 1568 height 716
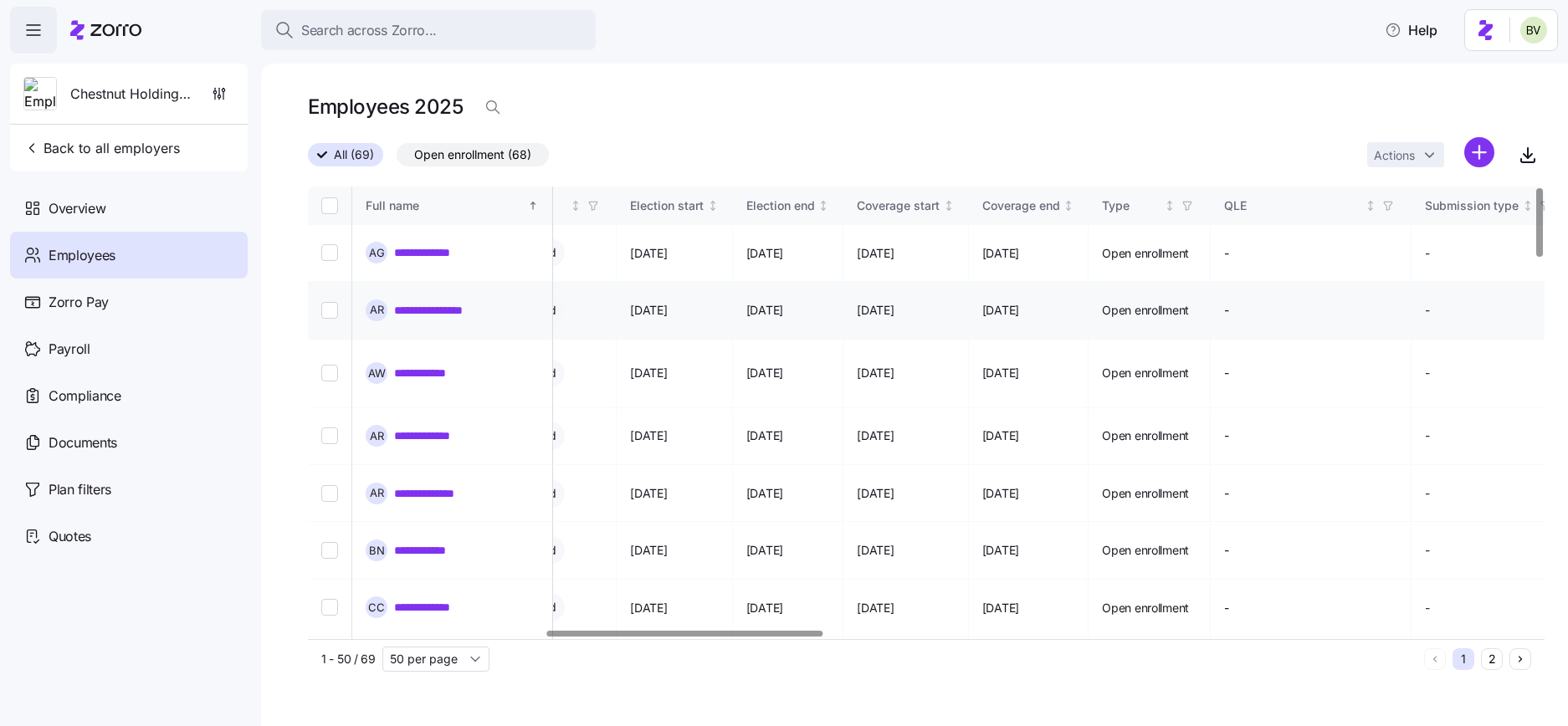
scroll to position [0, 1061]
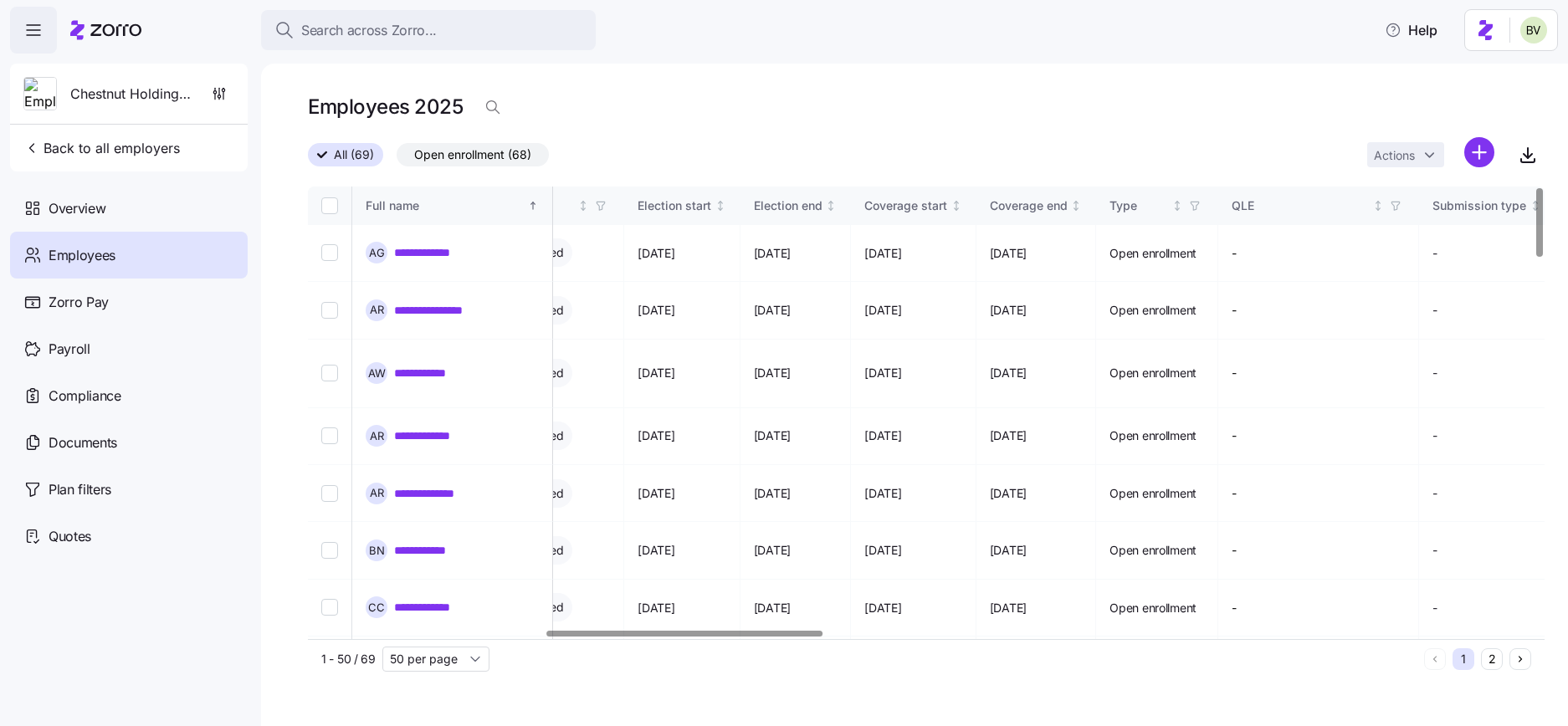
click at [329, 204] on input "Select all records" at bounding box center [329, 206] width 17 height 17
checkbox input "true"
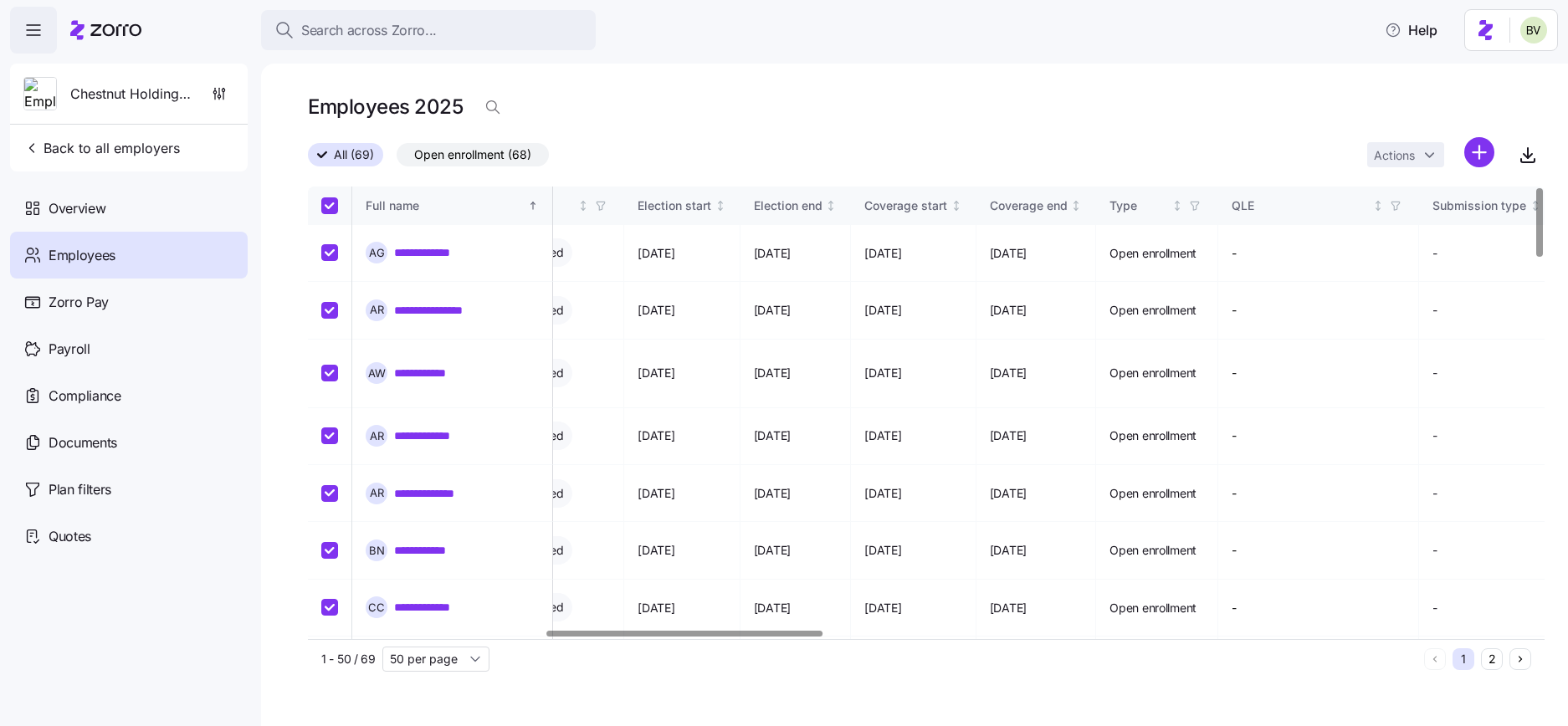
checkbox input "true"
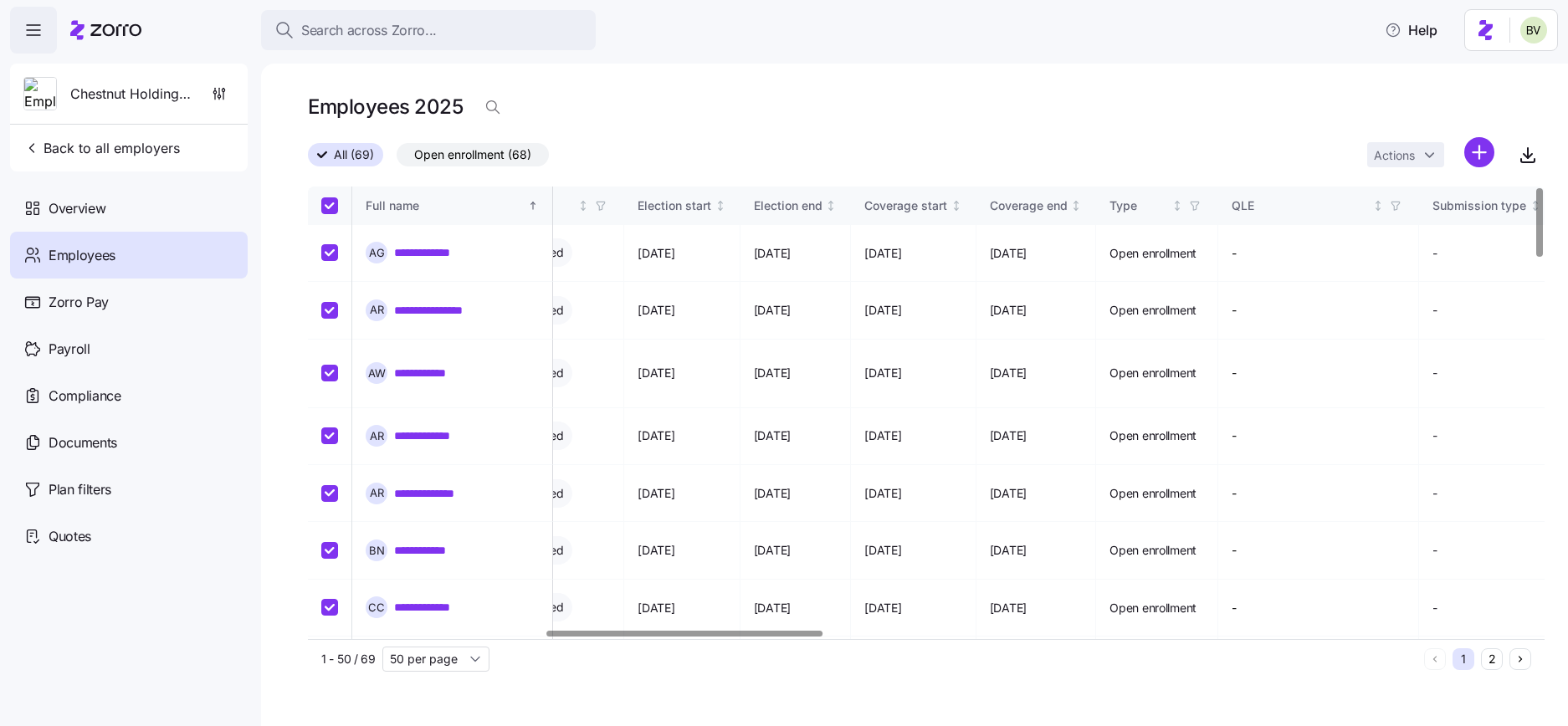
checkbox input "true"
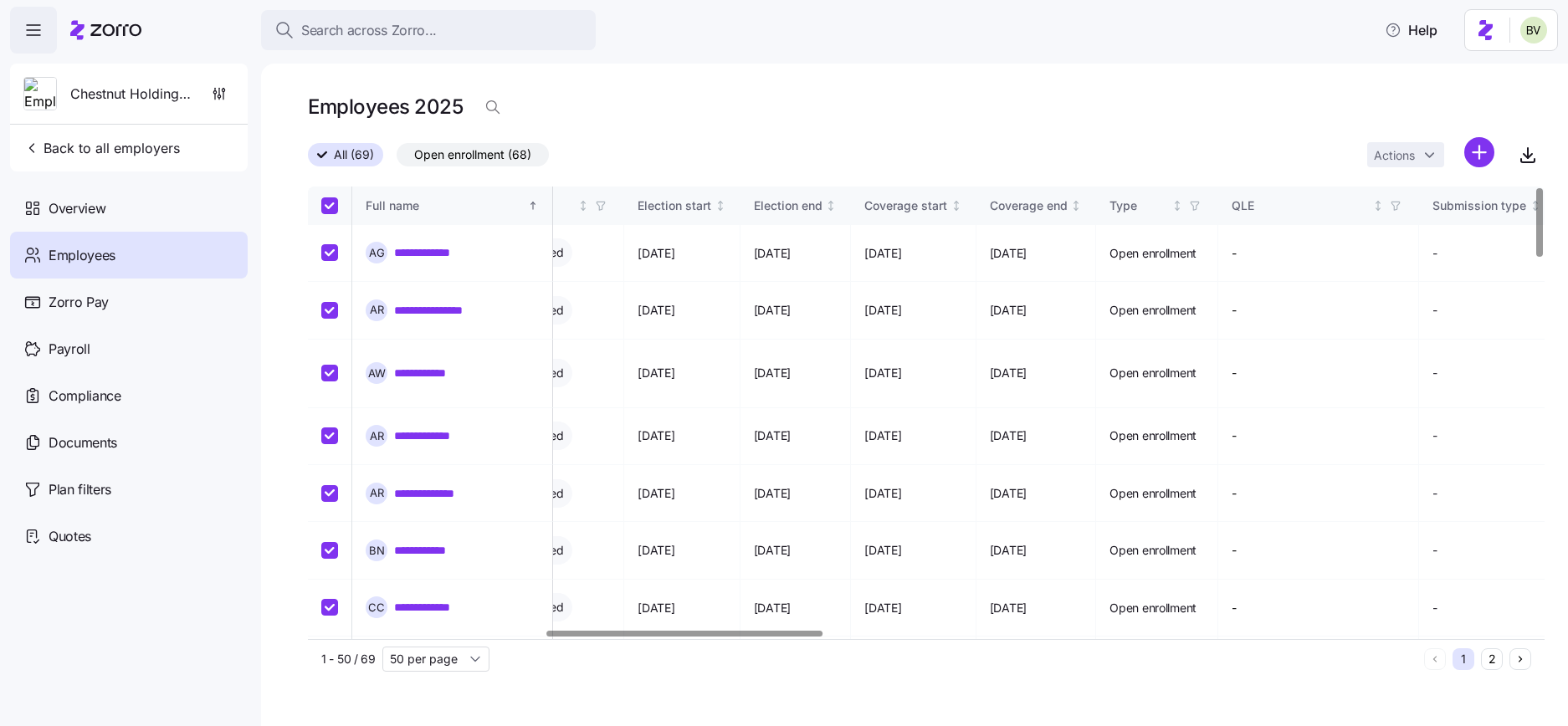
checkbox input "true"
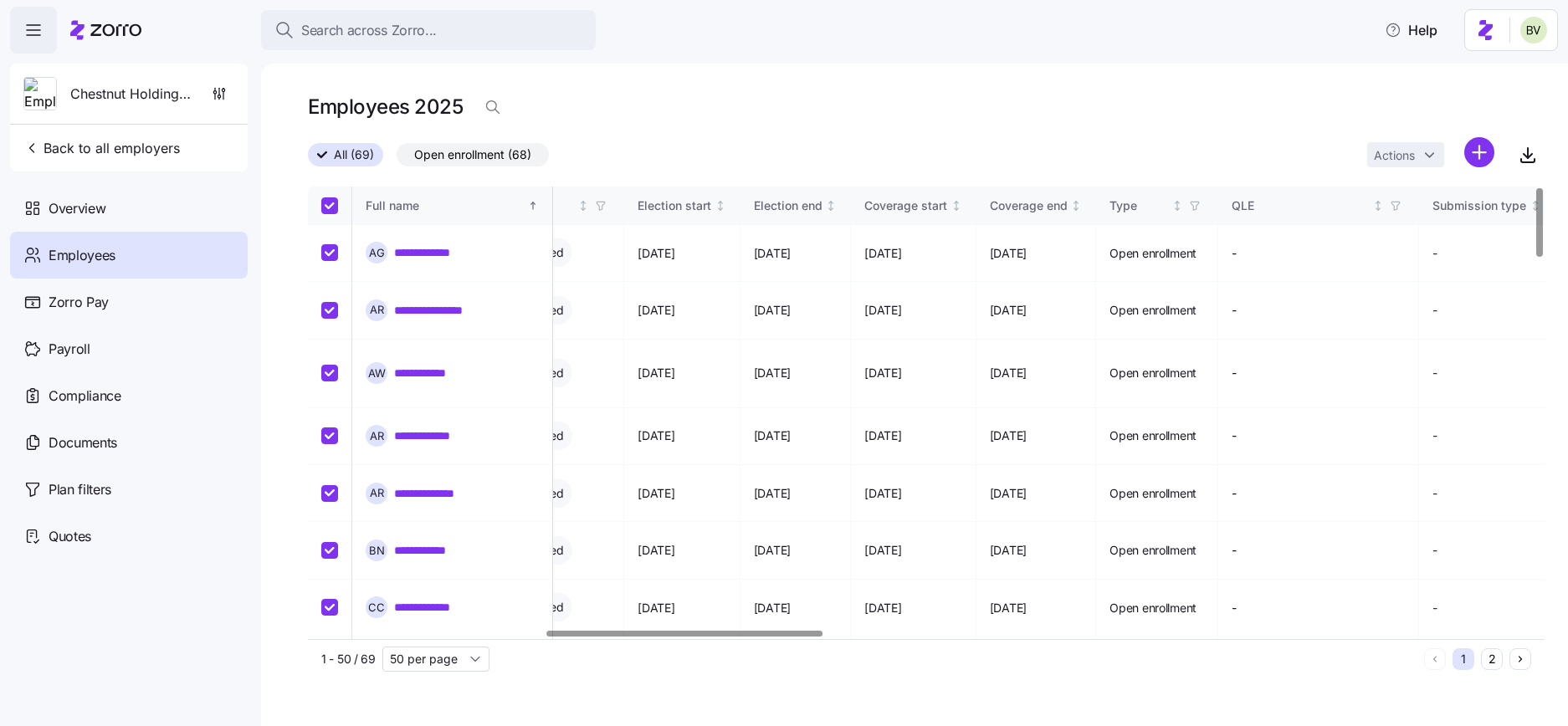
checkbox input "true"
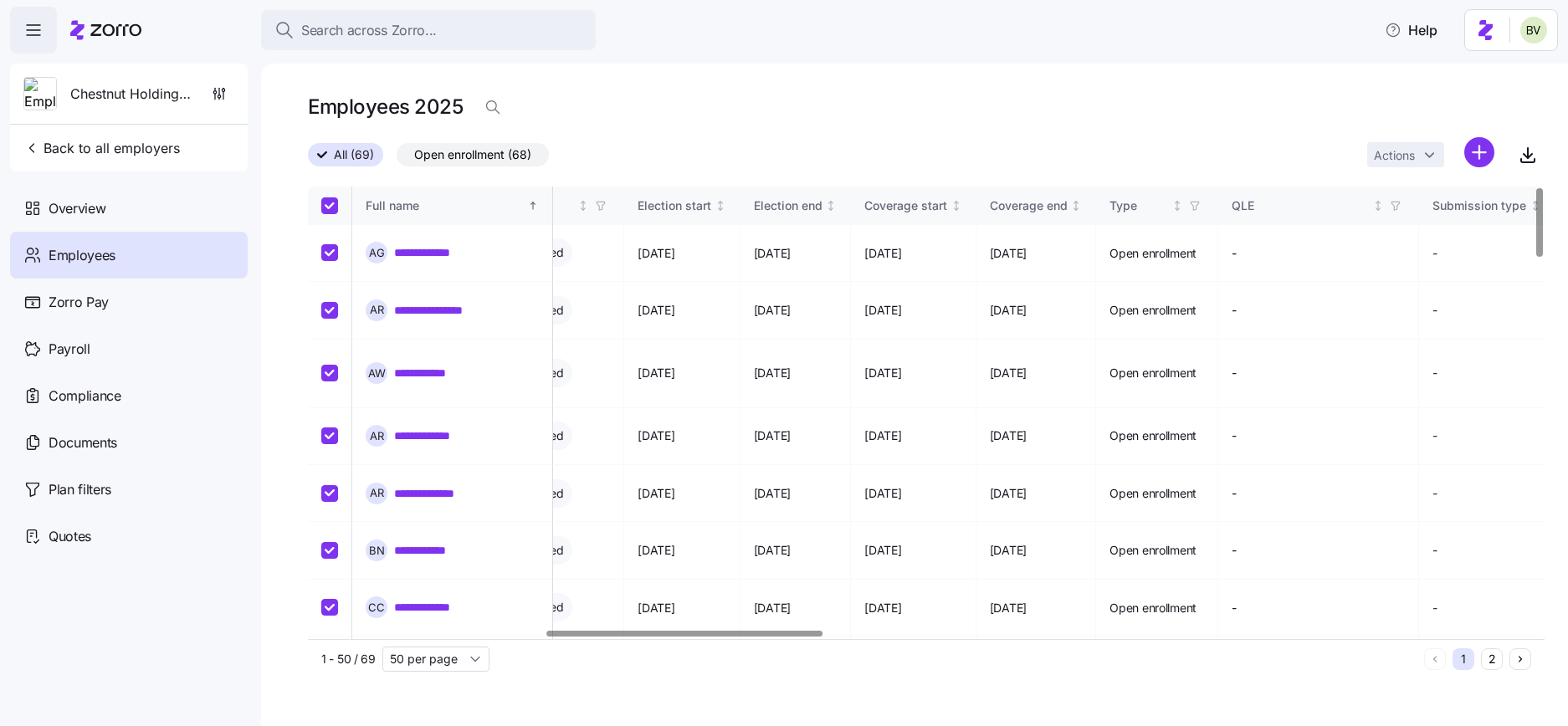
checkbox input "true"
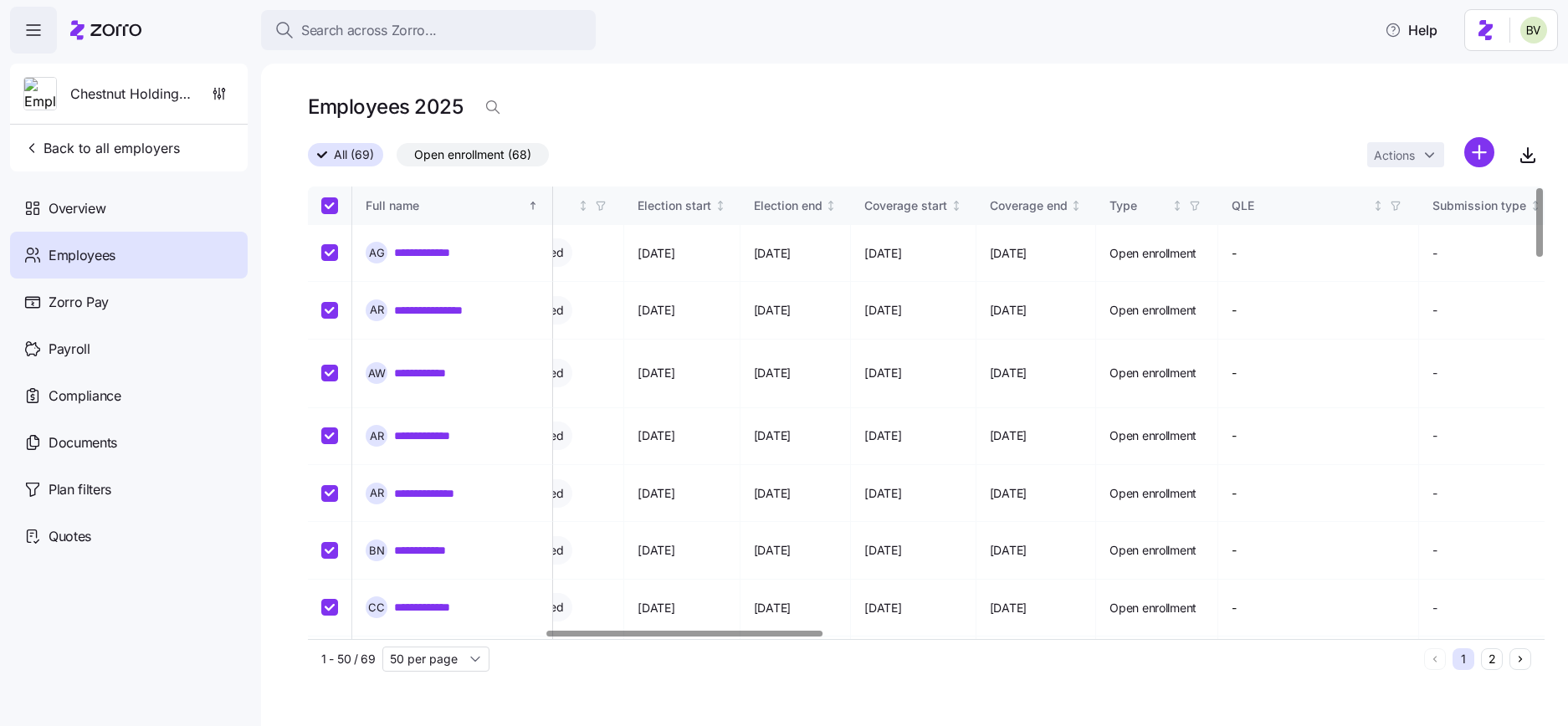
checkbox input "true"
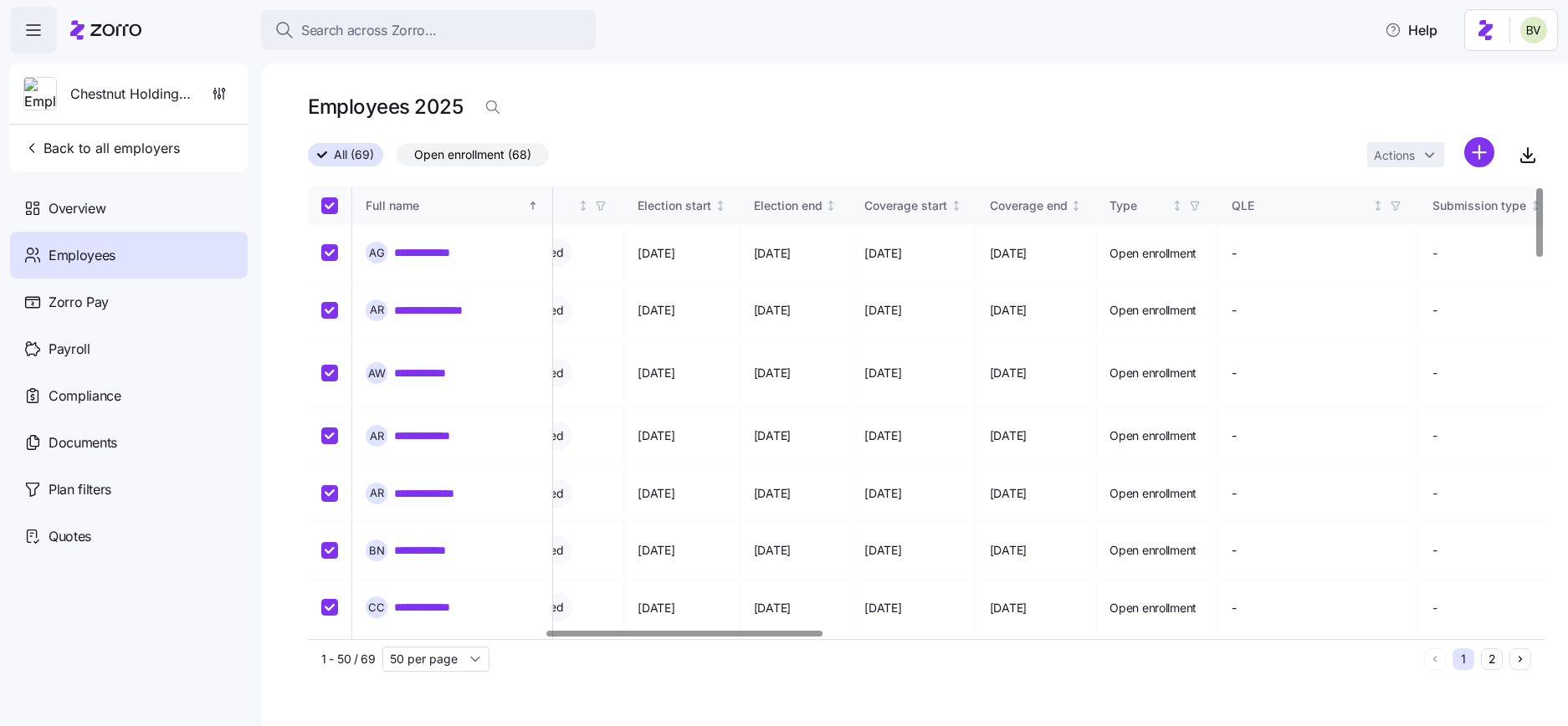
checkbox input "true"
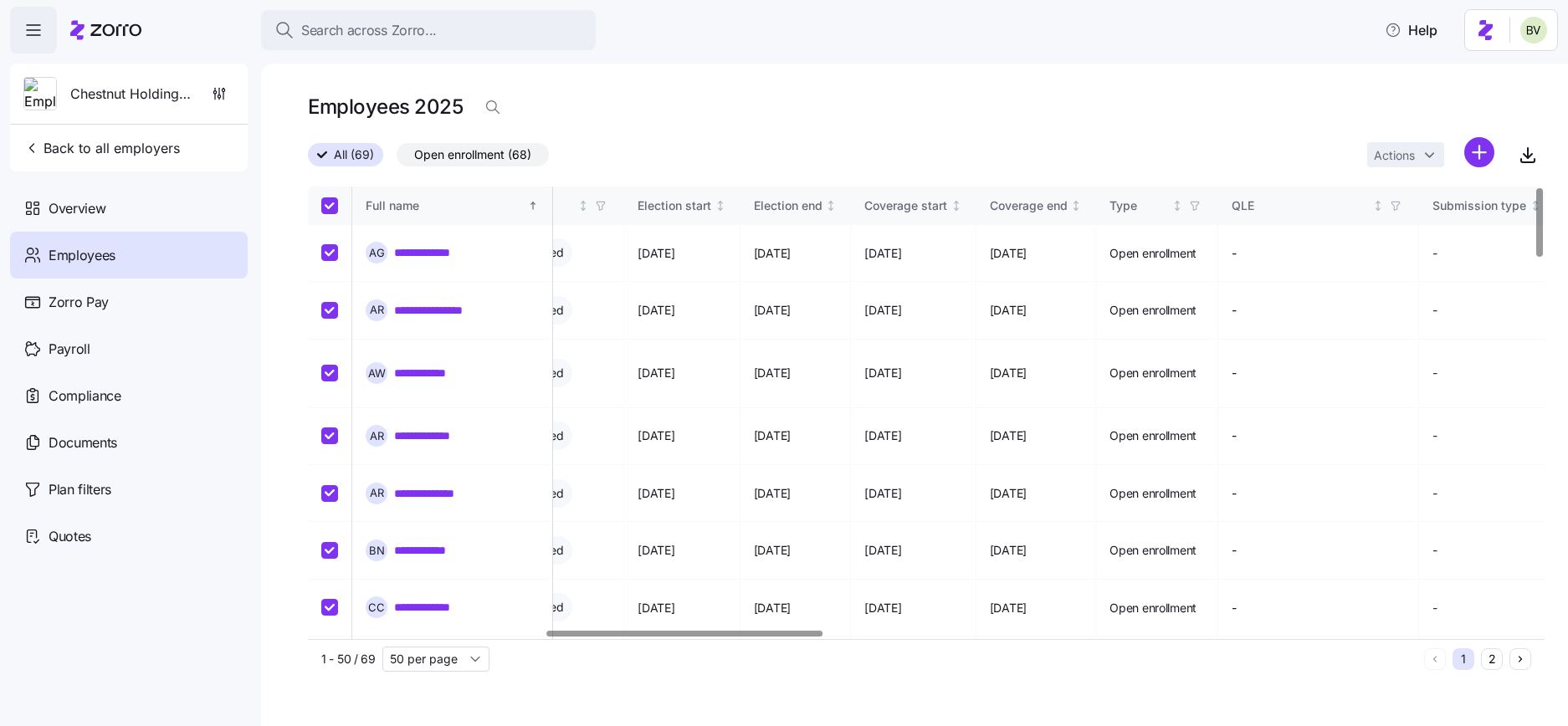
checkbox input "true"
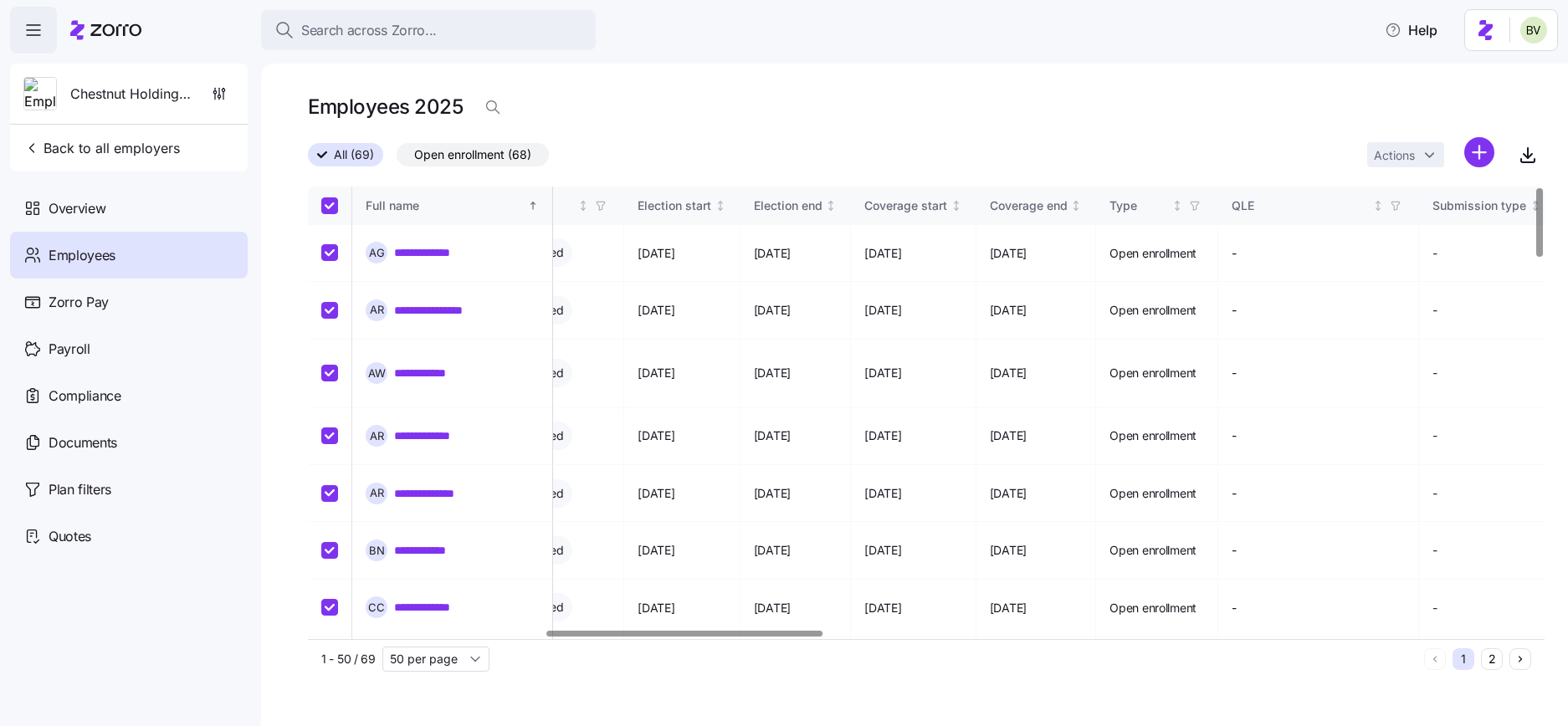
checkbox input "true"
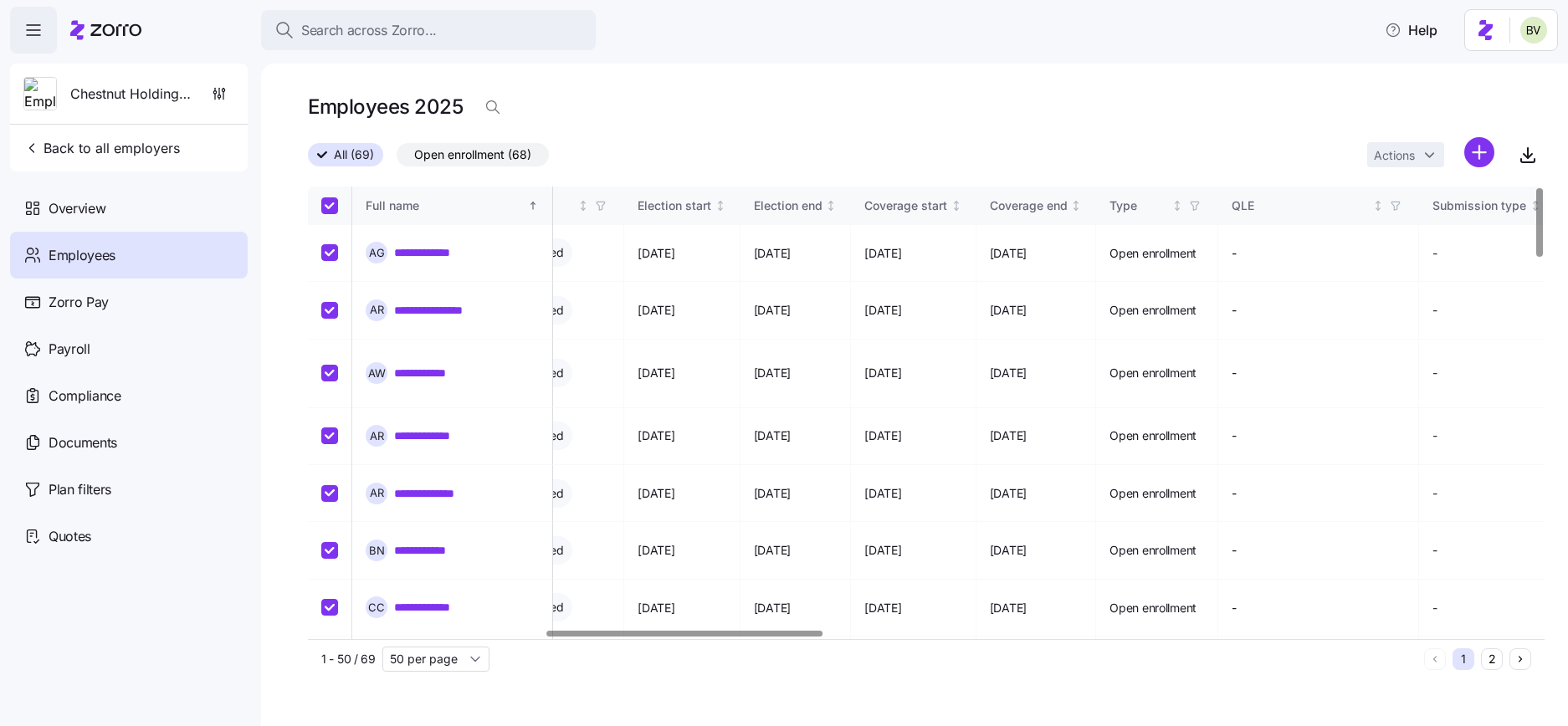
checkbox input "true"
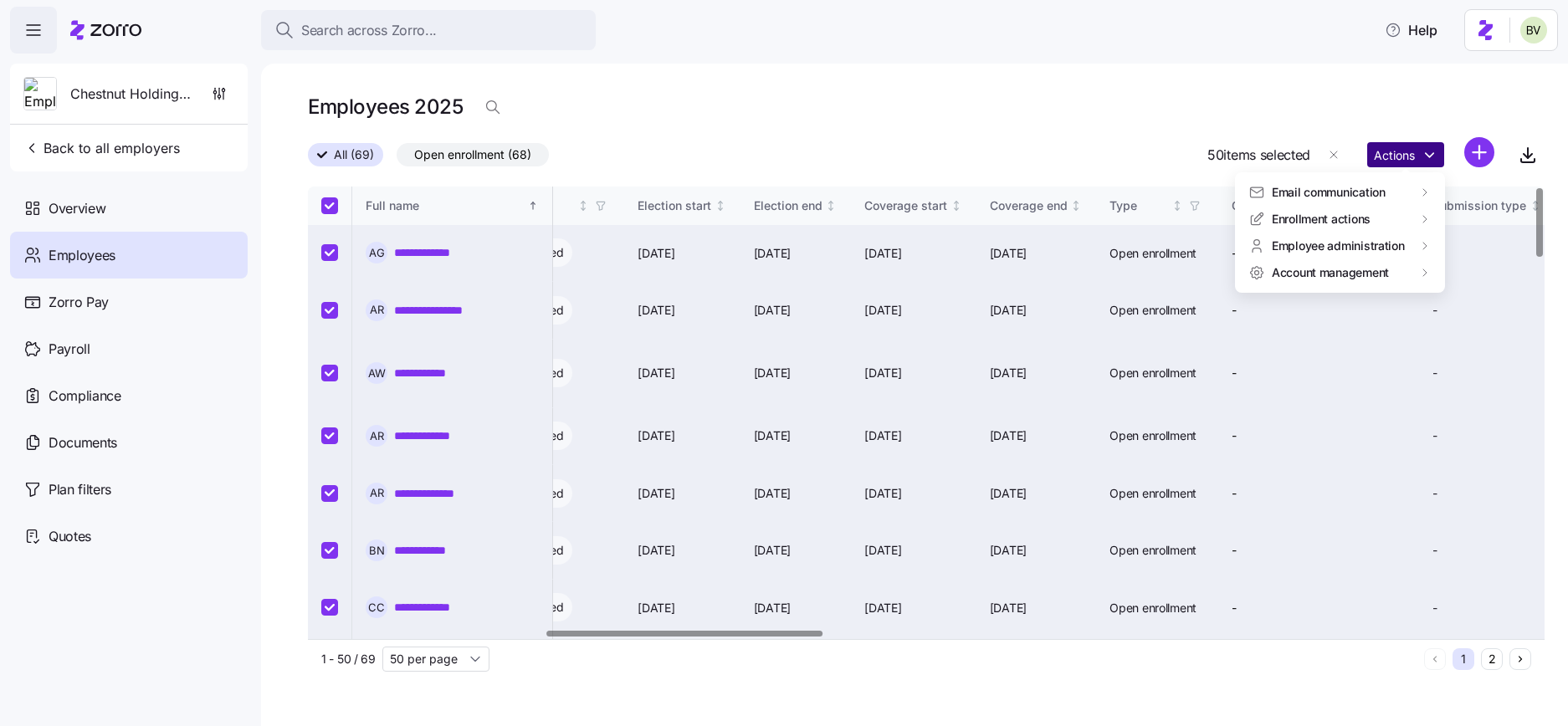
click at [1428, 161] on html "**********" at bounding box center [784, 357] width 1568 height 716
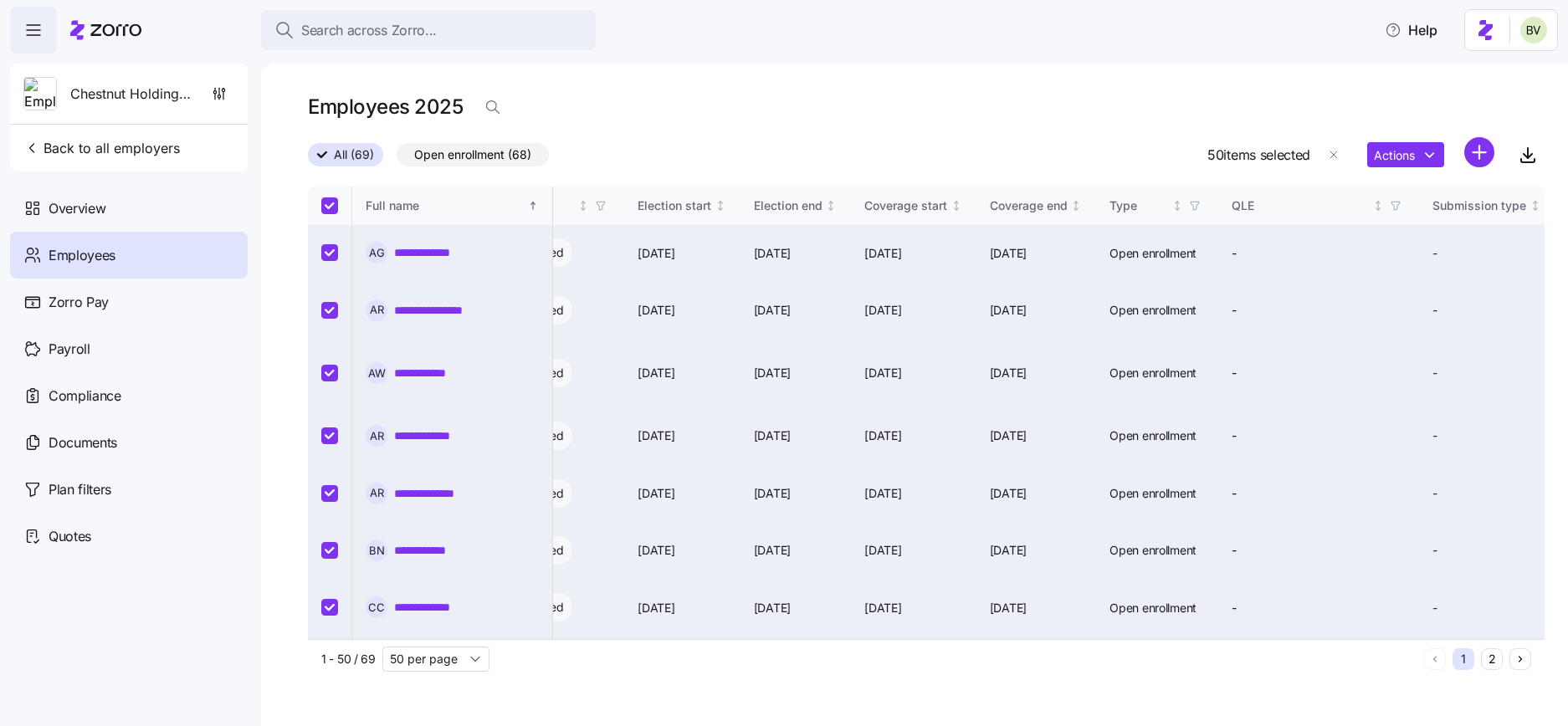
click at [1084, 133] on html "**********" at bounding box center [784, 357] width 1568 height 716
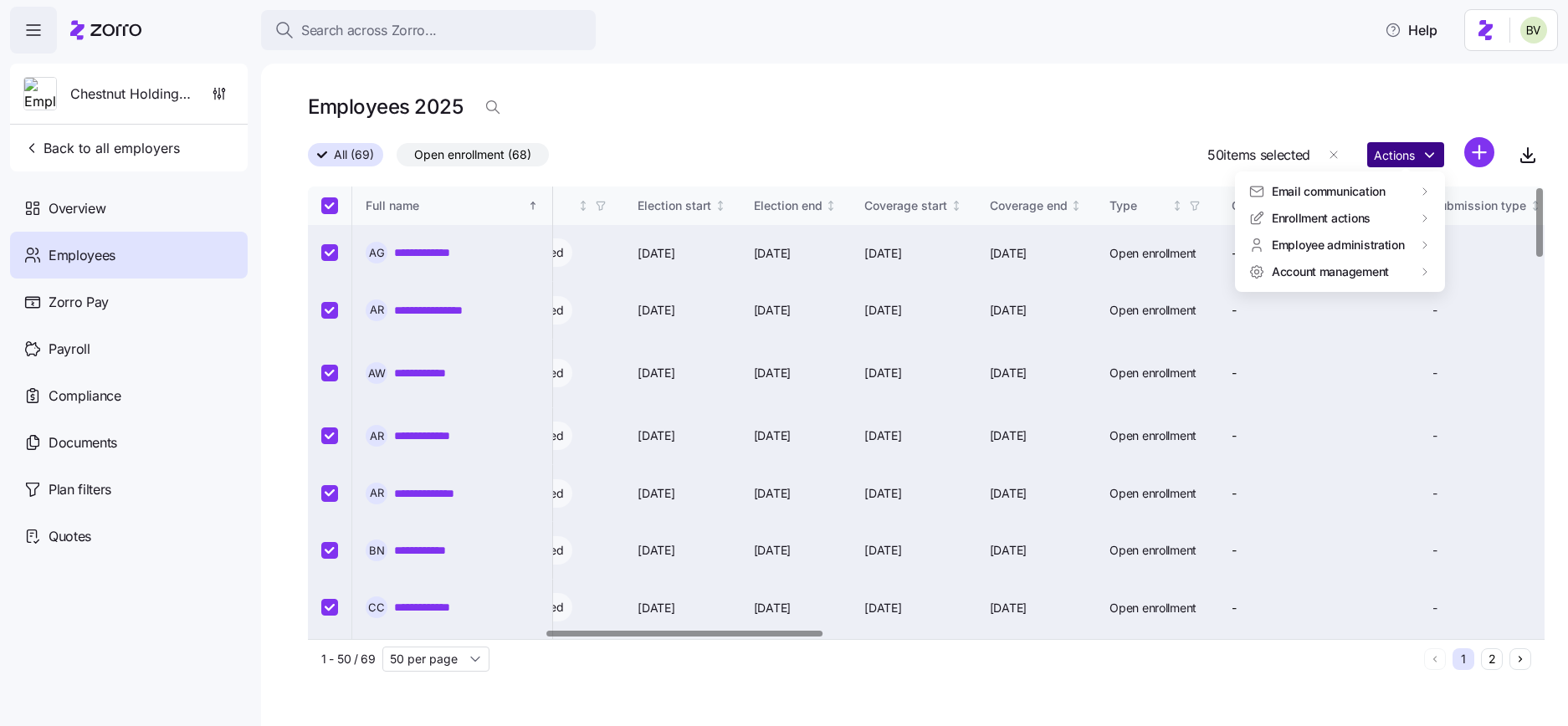
click at [1431, 151] on html "**********" at bounding box center [784, 357] width 1568 height 716
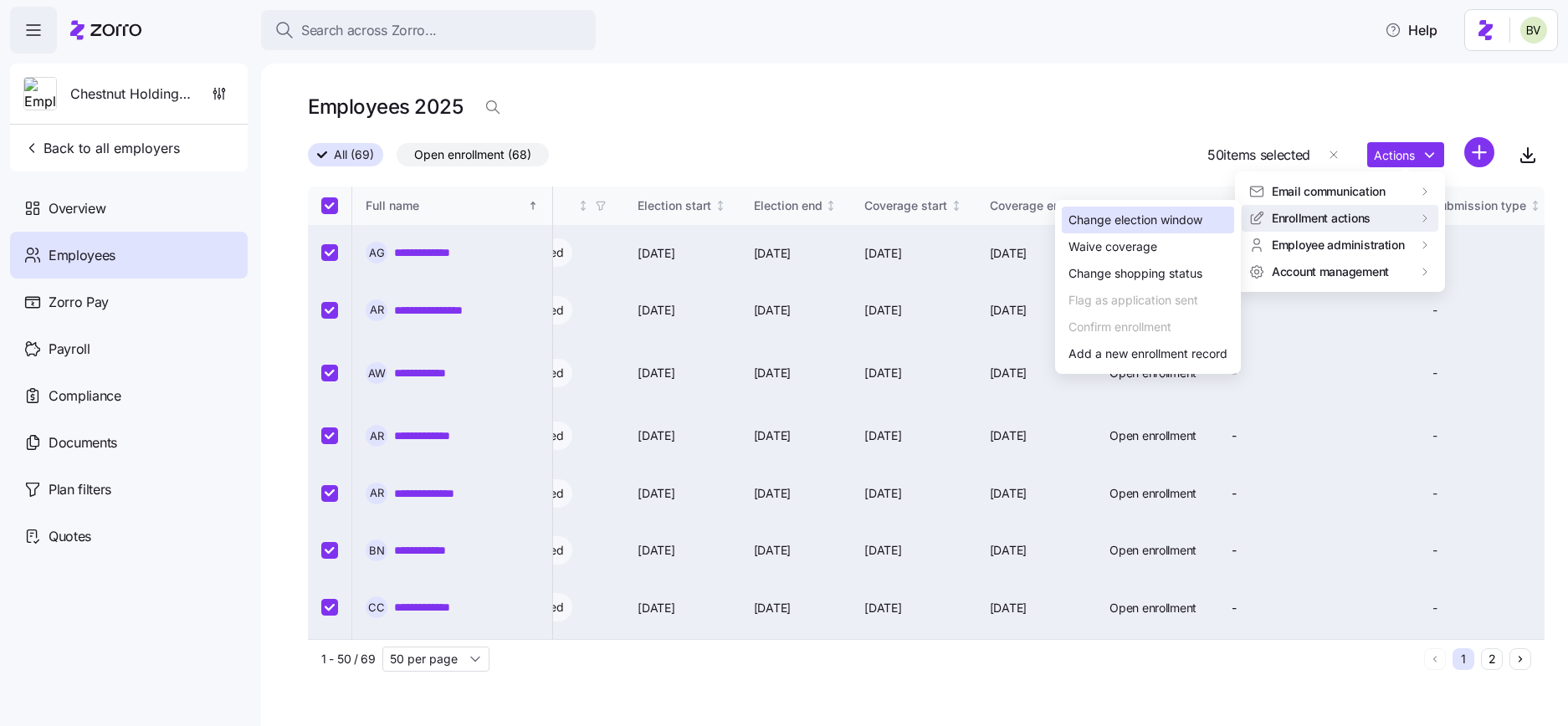
click at [1194, 230] on div "Change election window" at bounding box center [1147, 219] width 173 height 27
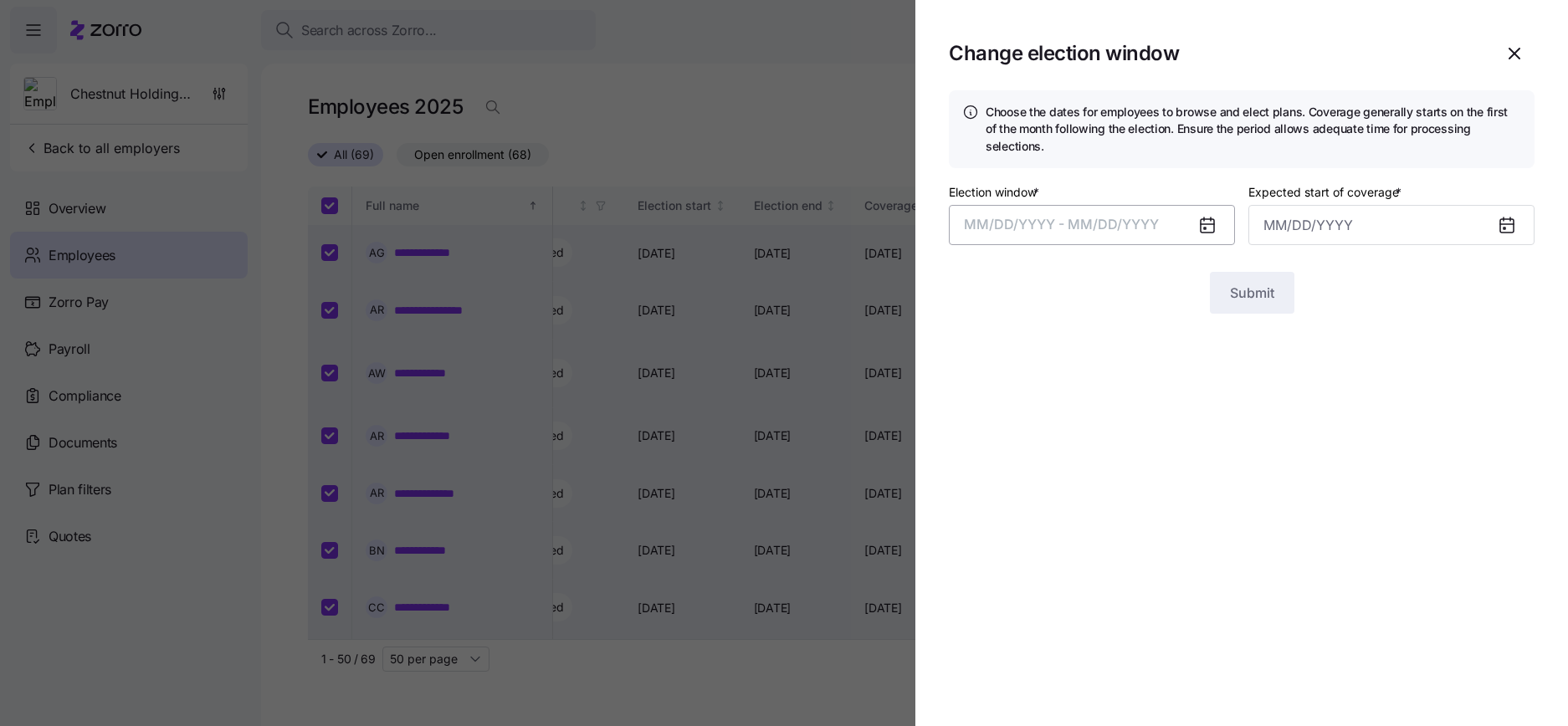
click at [1080, 216] on span "MM/DD/YYYY - MM/DD/YYYY" at bounding box center [1060, 224] width 195 height 17
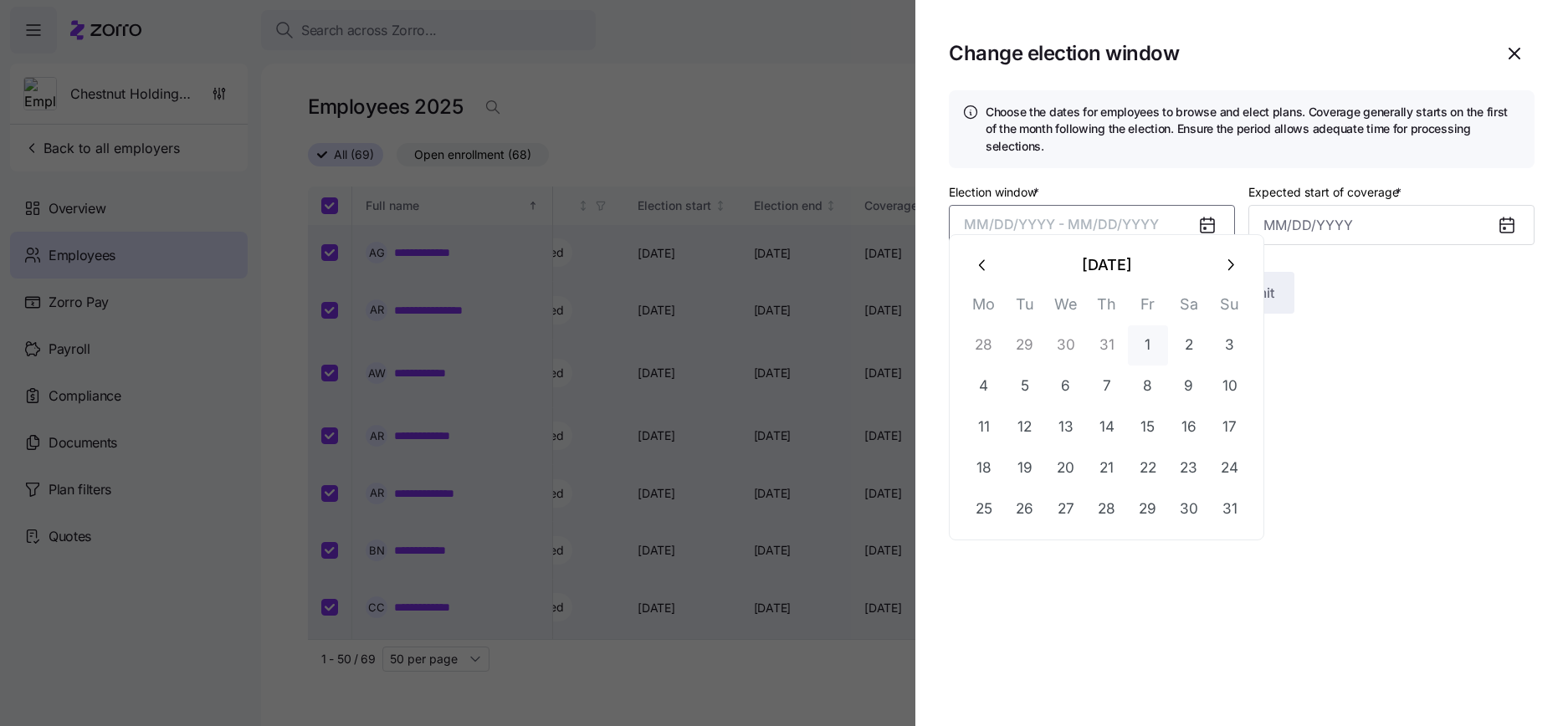
click at [1159, 336] on button "1" at bounding box center [1147, 345] width 40 height 40
click at [1222, 270] on icon "button" at bounding box center [1230, 265] width 19 height 19
click at [1135, 380] on button "10" at bounding box center [1147, 386] width 40 height 40
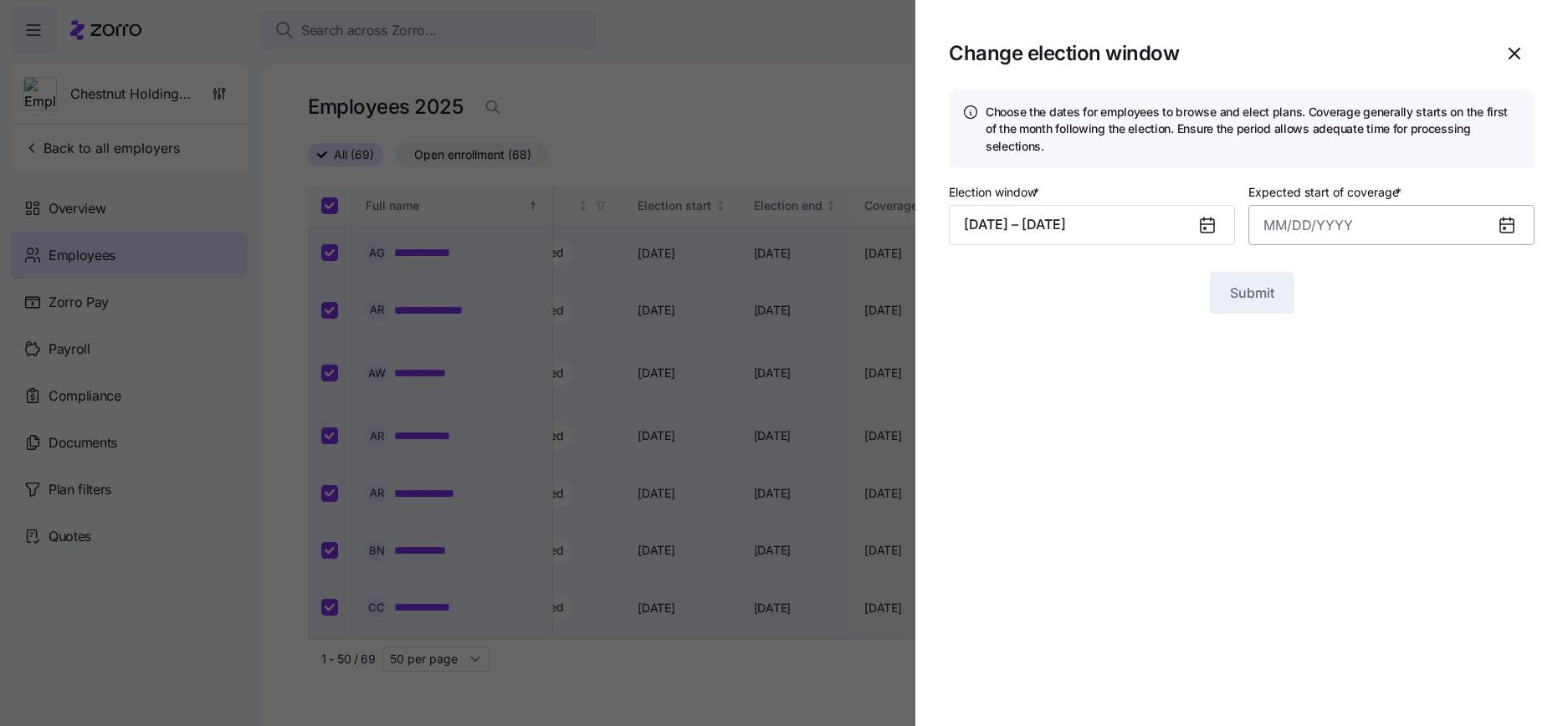
click at [1320, 205] on input "Expected start of coverage *" at bounding box center [1391, 225] width 287 height 40
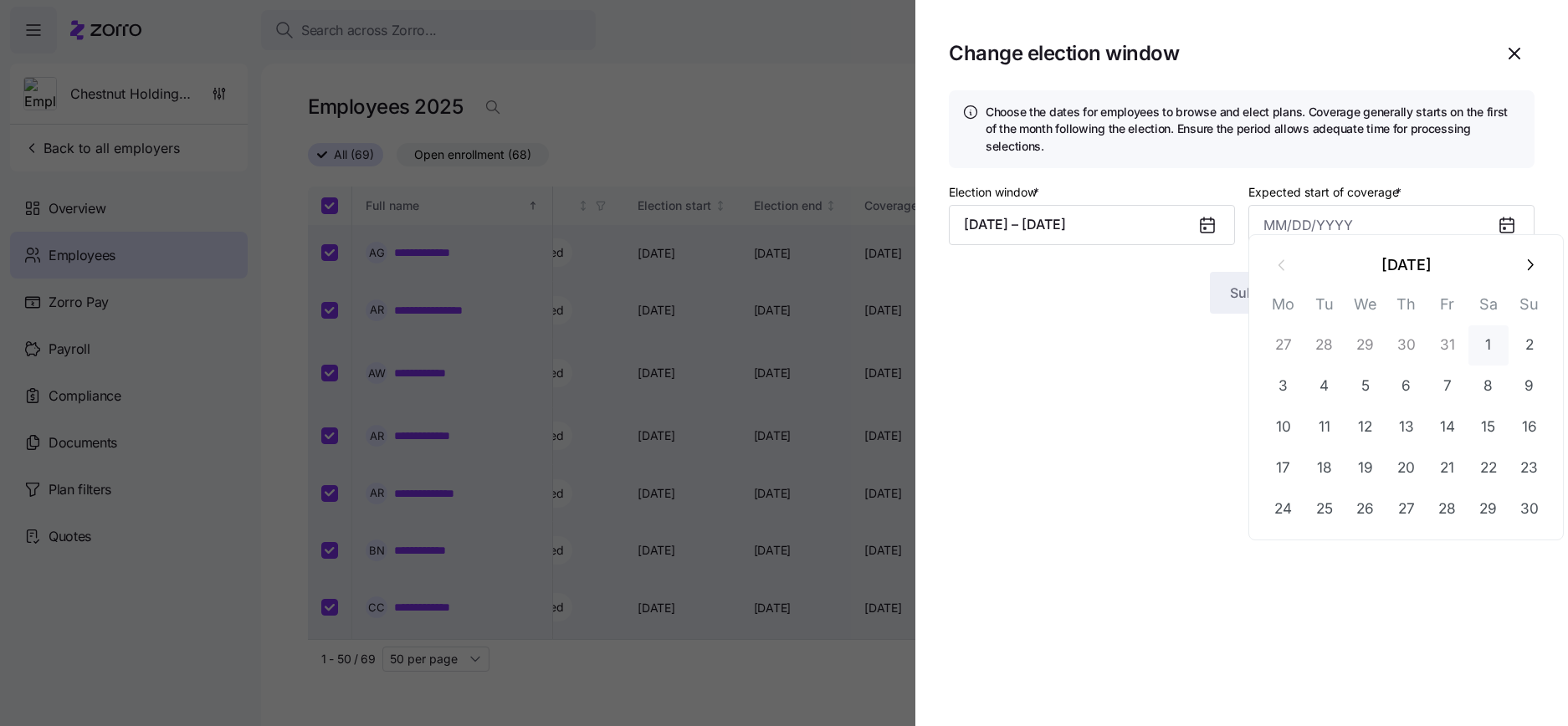
click at [1477, 342] on button "1" at bounding box center [1488, 345] width 40 height 40
type input "November 1, 2025"
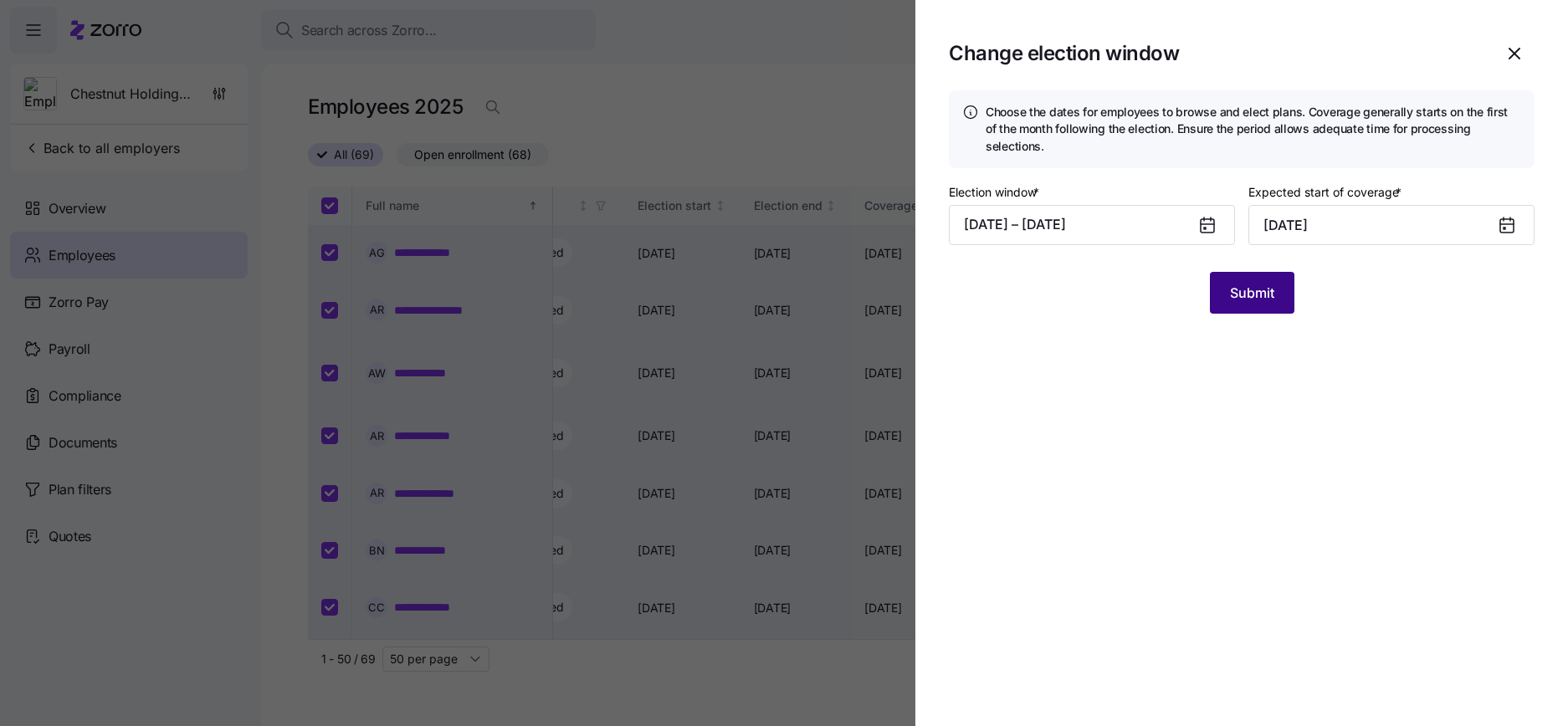
click at [1255, 283] on span "Submit" at bounding box center [1252, 293] width 45 height 21
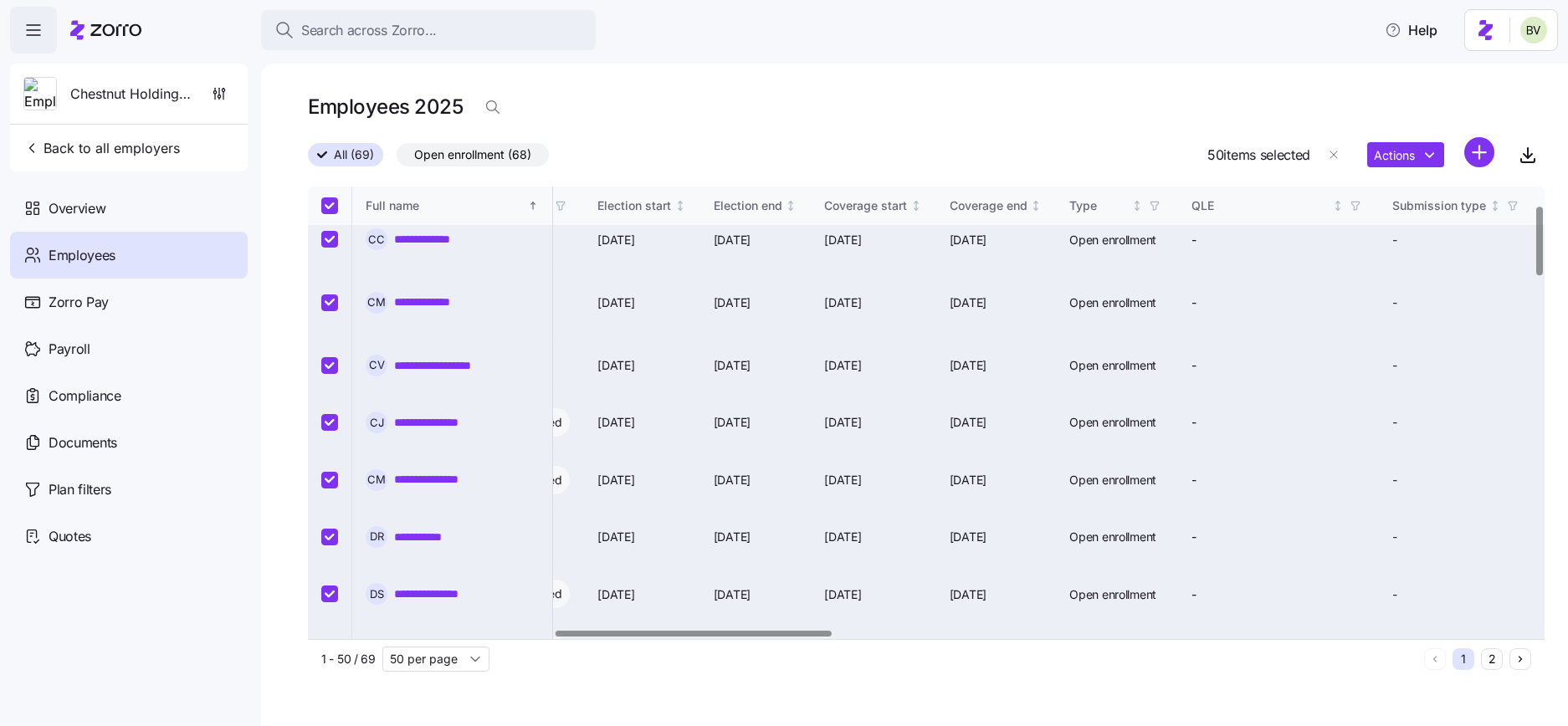
scroll to position [0, 1101]
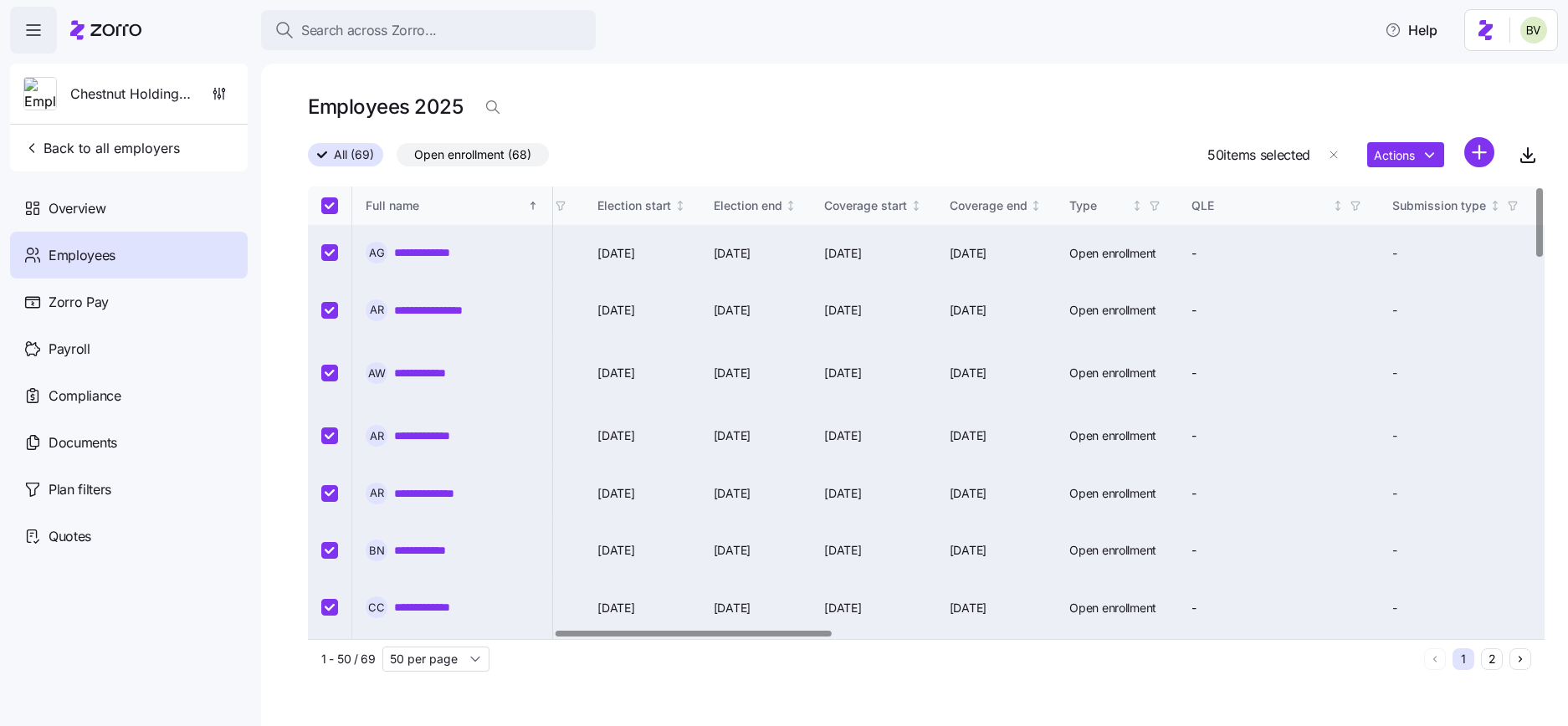
click at [414, 248] on link "**********" at bounding box center [434, 253] width 81 height 17
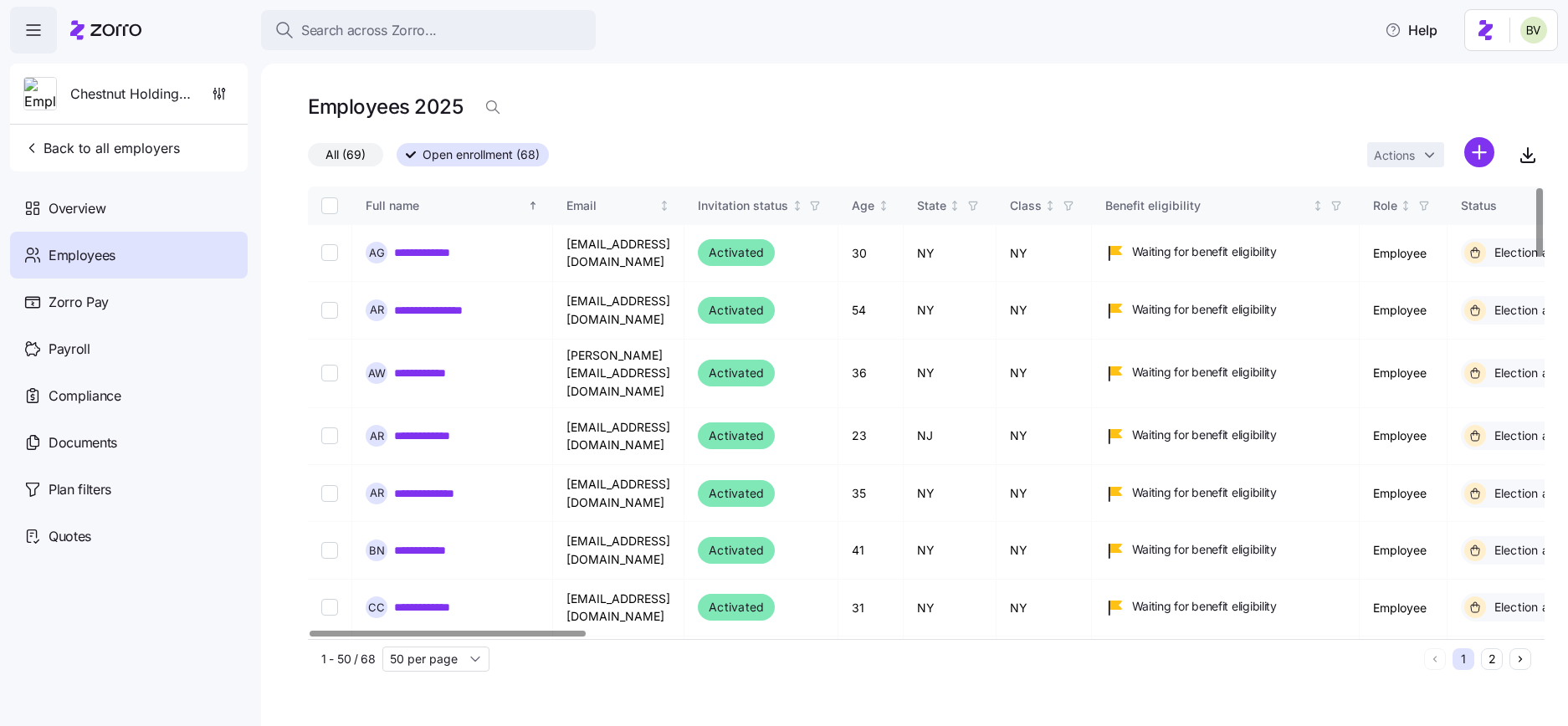
click at [1488, 664] on button "2" at bounding box center [1491, 659] width 21 height 21
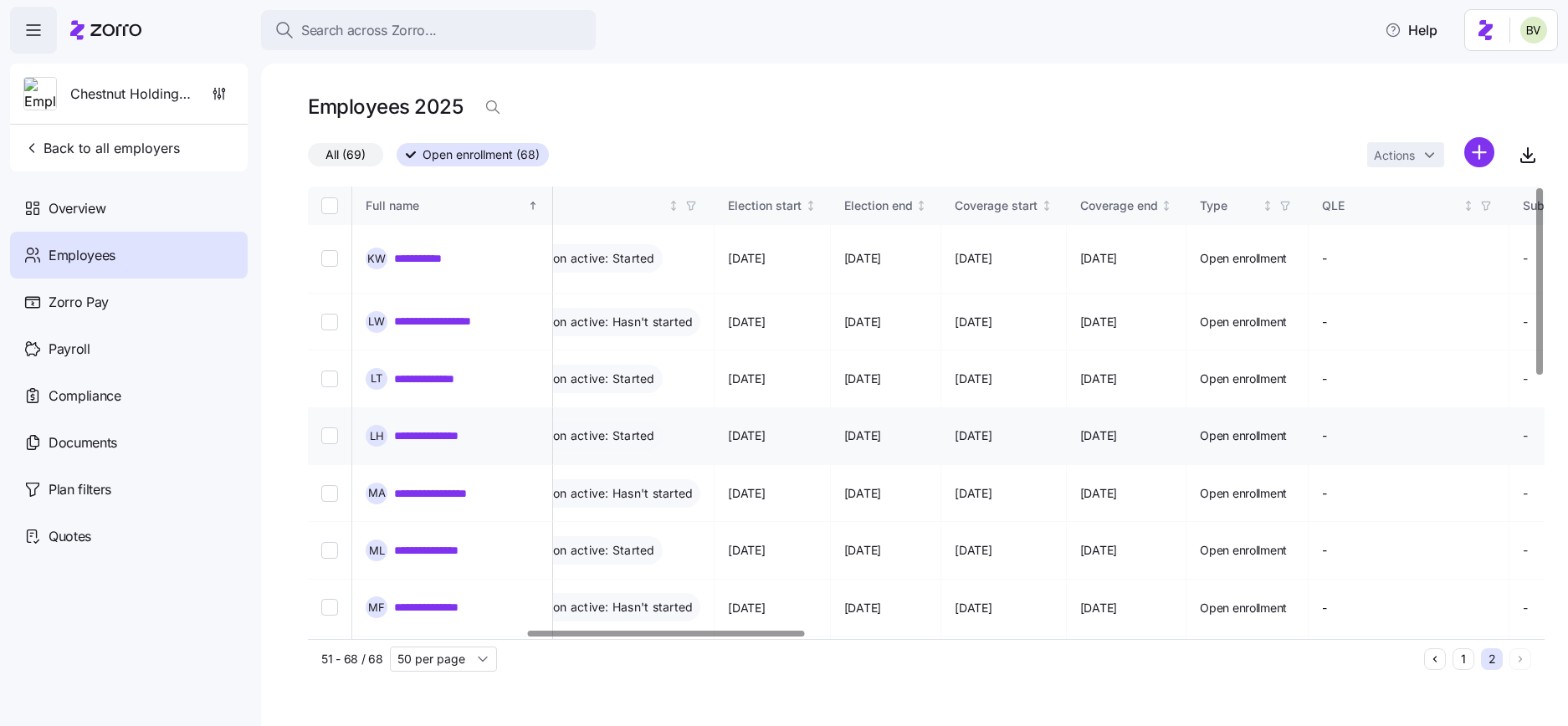
scroll to position [0, 973]
click at [327, 206] on input "Select all records" at bounding box center [329, 206] width 17 height 17
checkbox input "true"
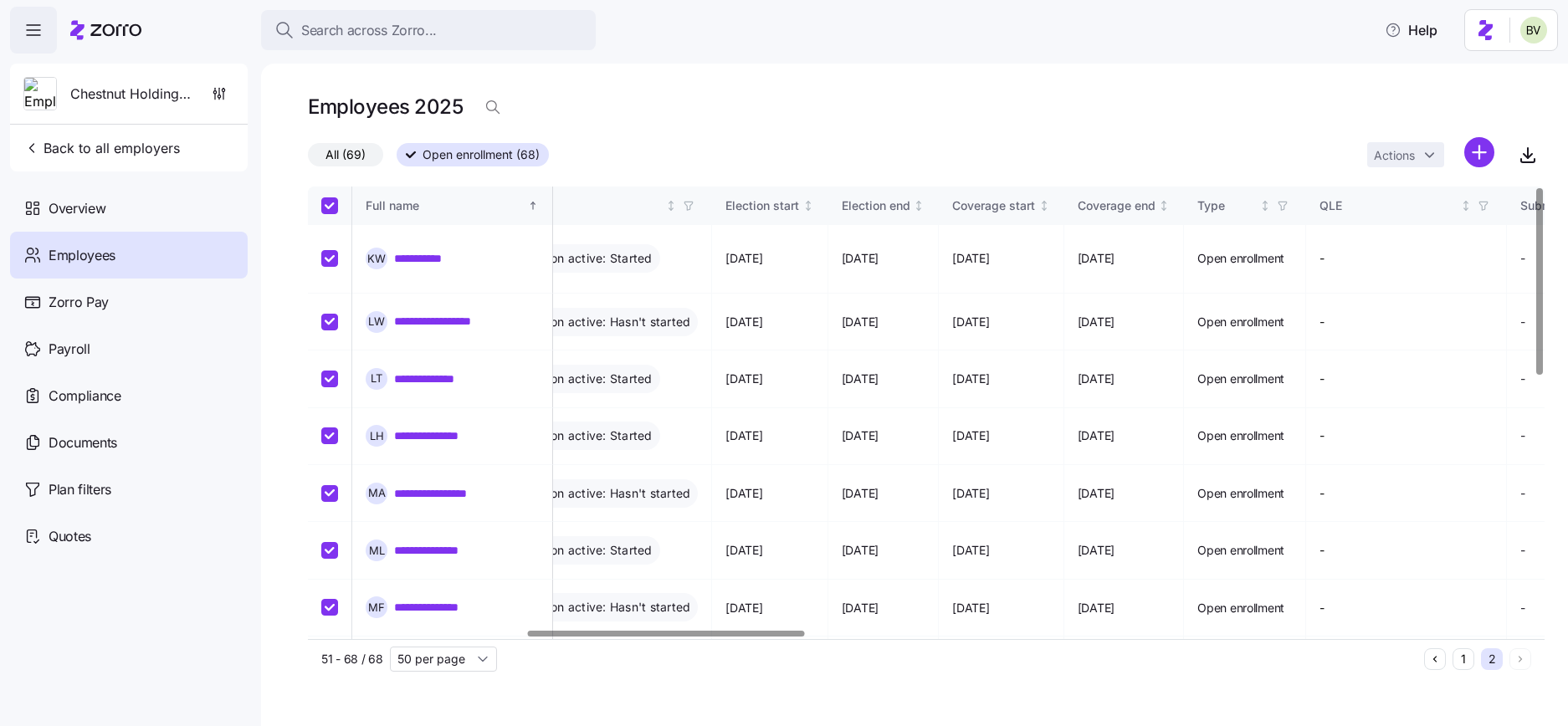
checkbox input "true"
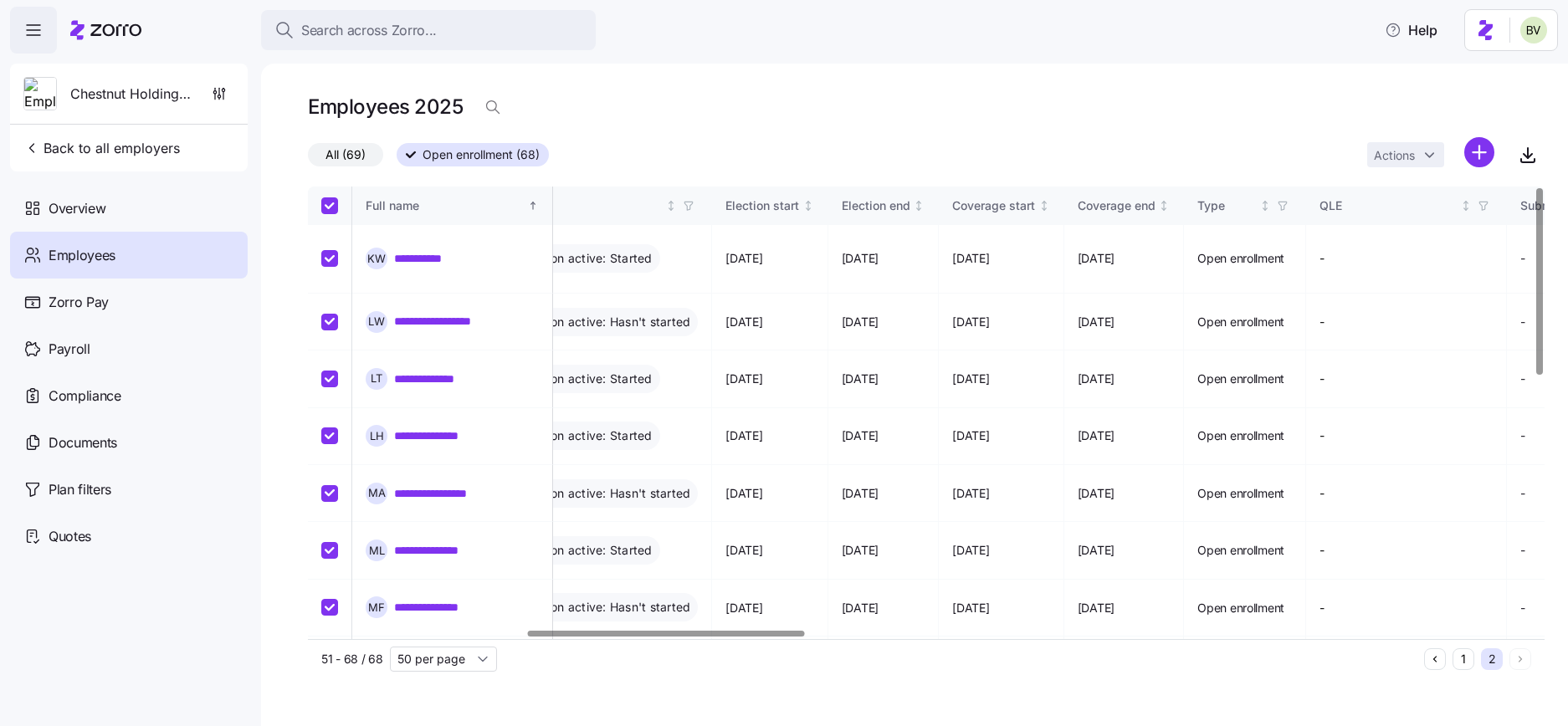
checkbox input "true"
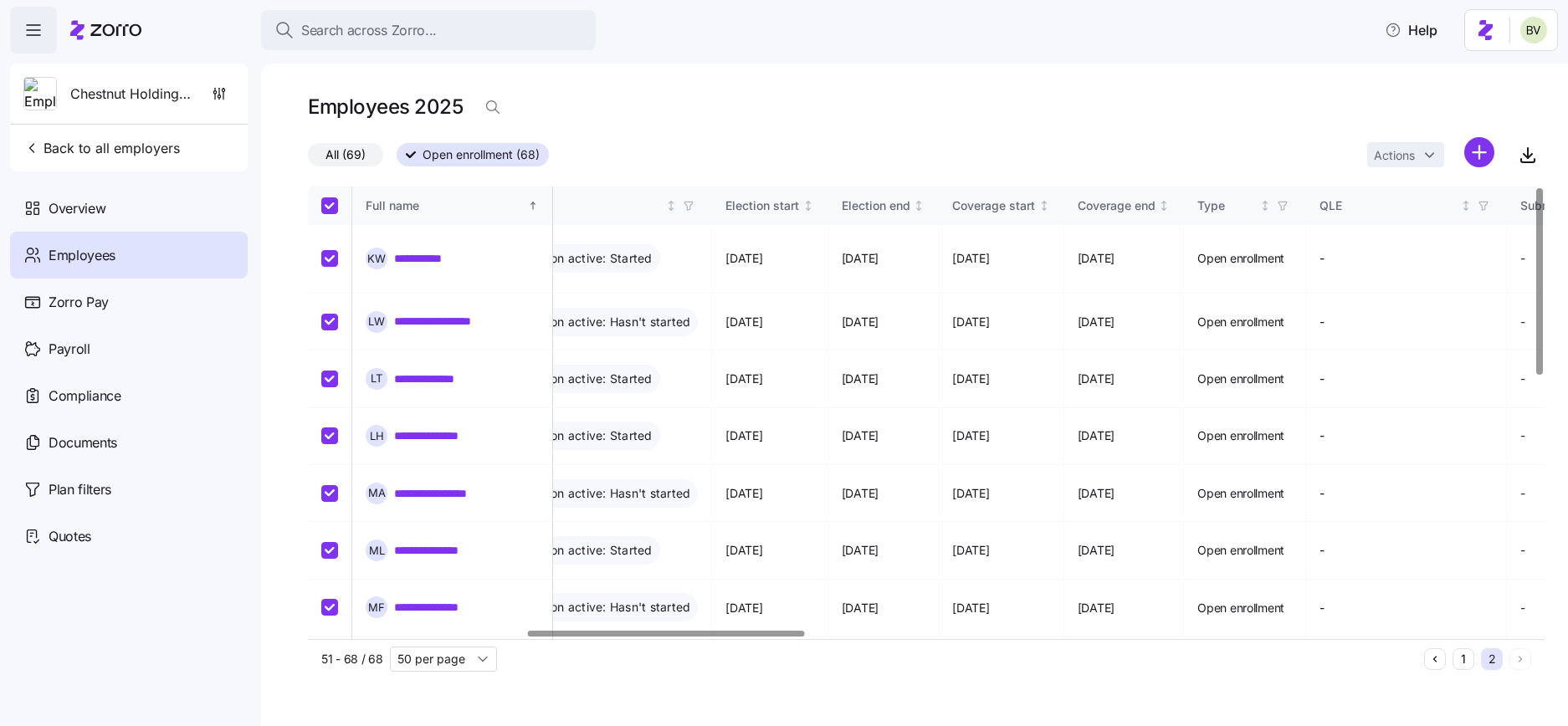
checkbox input "true"
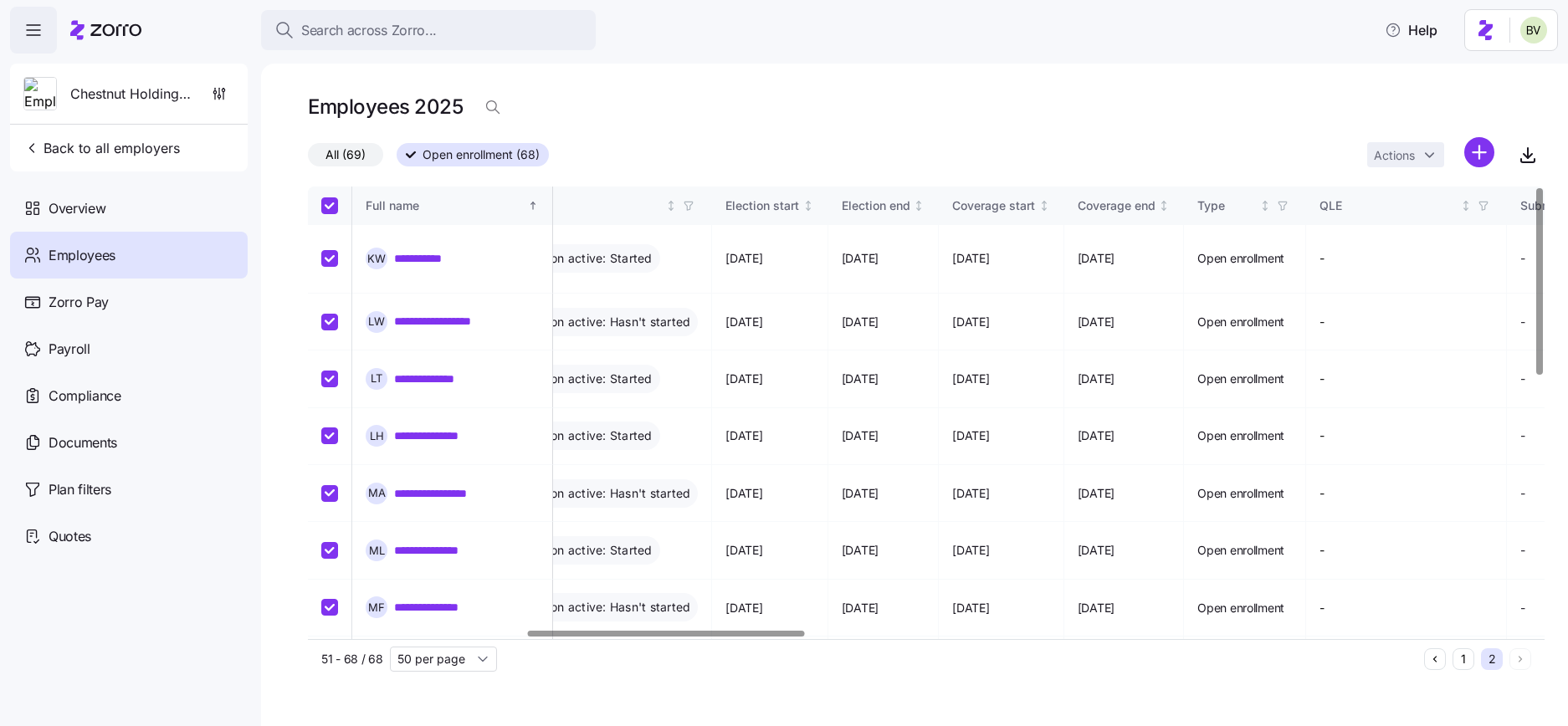
checkbox input "true"
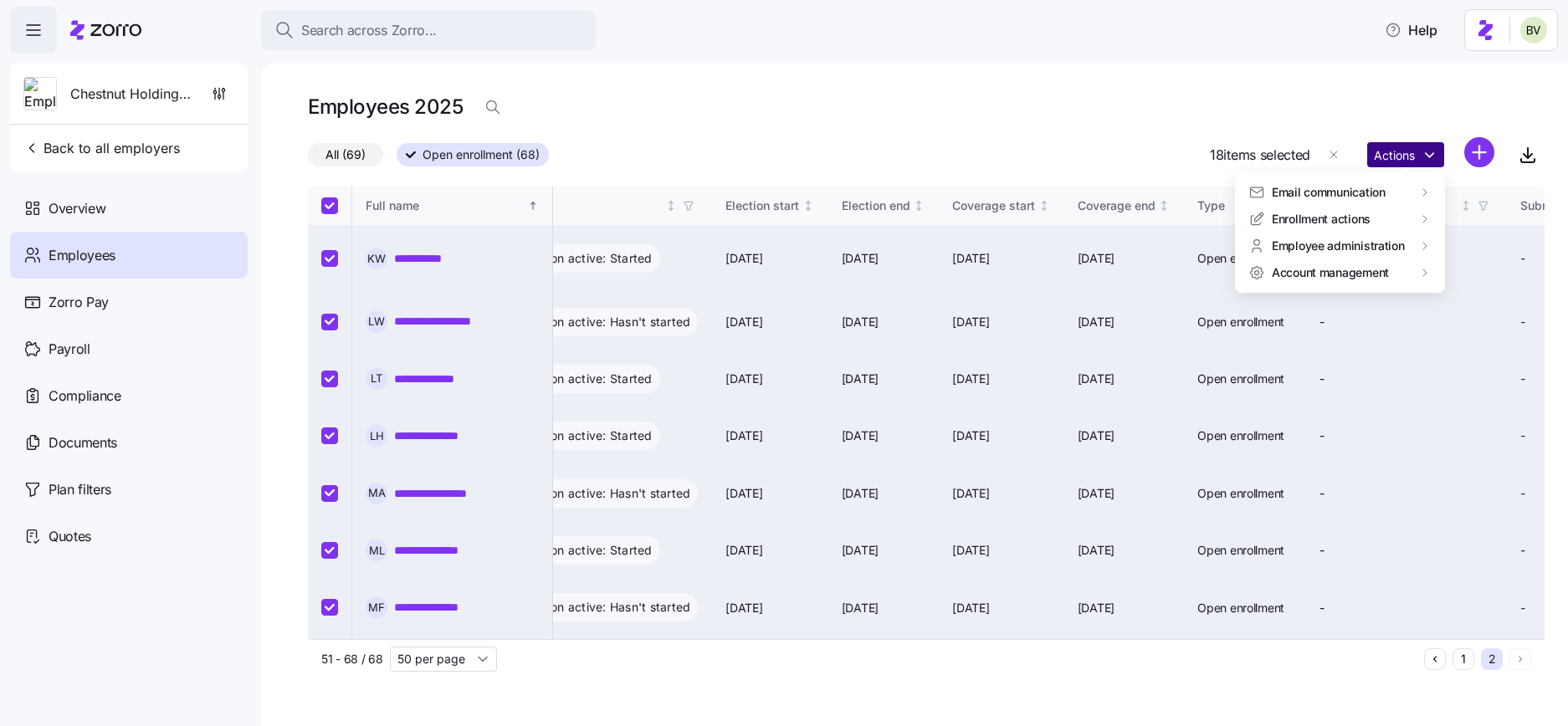
click at [1433, 153] on html "**********" at bounding box center [784, 357] width 1568 height 716
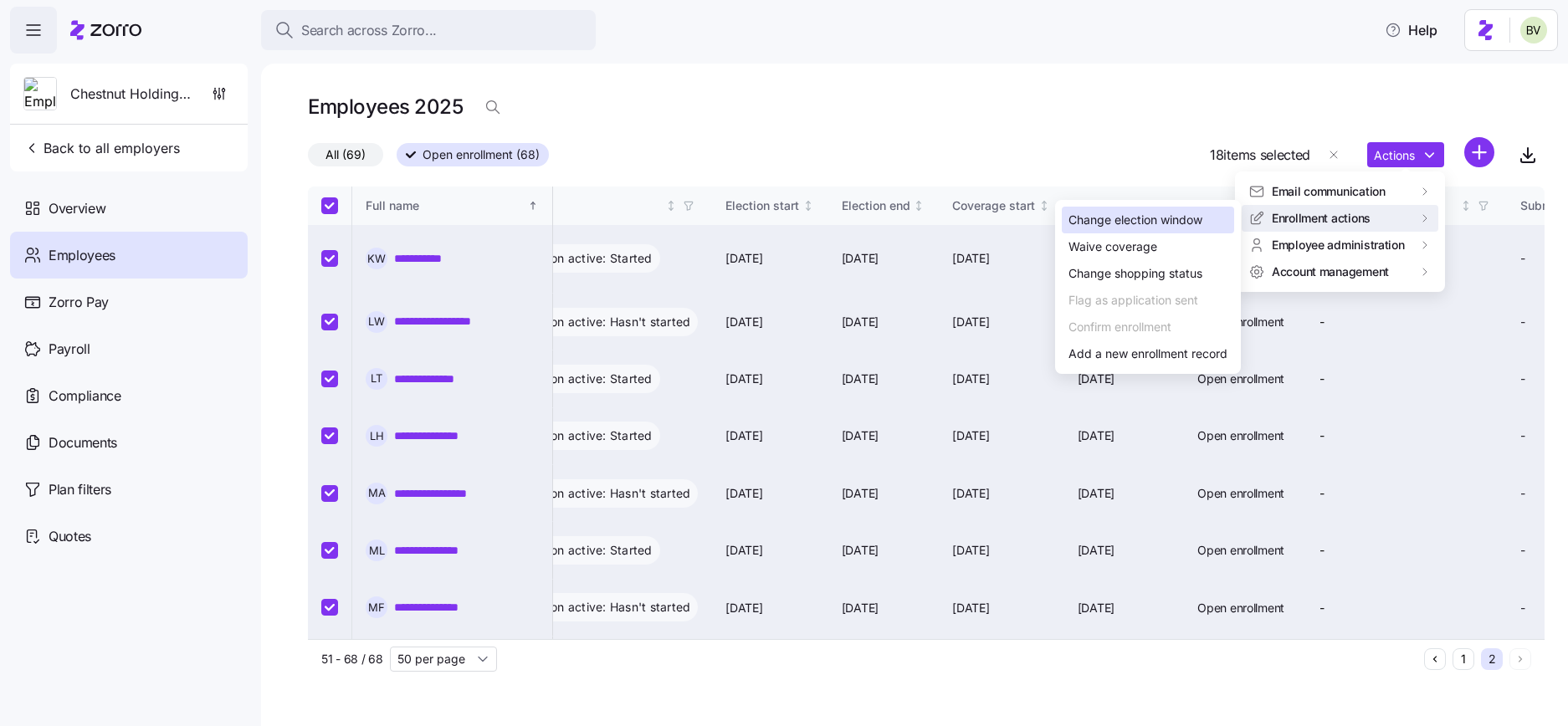
click at [1202, 217] on div "Change election window" at bounding box center [1135, 220] width 133 height 19
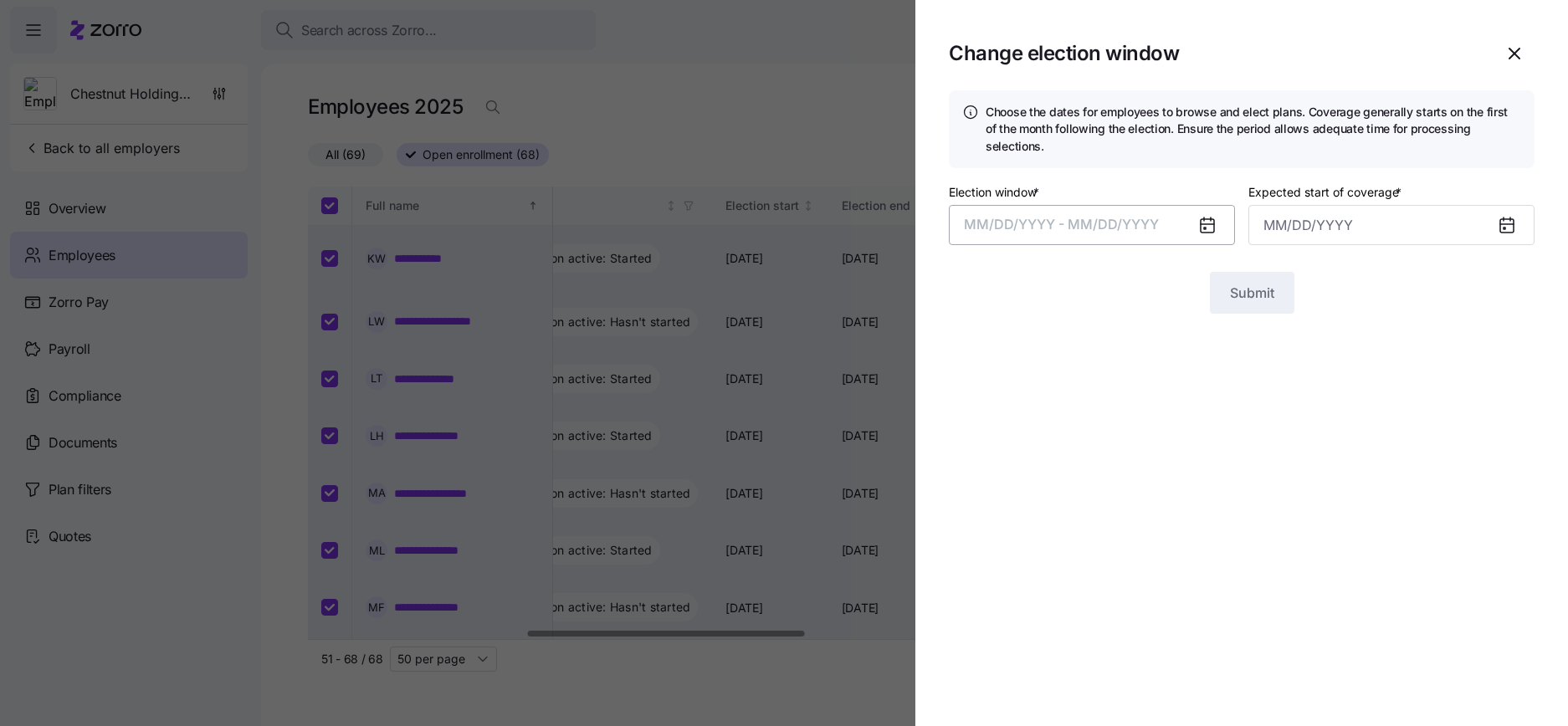
click at [1128, 216] on span "MM/DD/YYYY - MM/DD/YYYY" at bounding box center [1060, 224] width 195 height 17
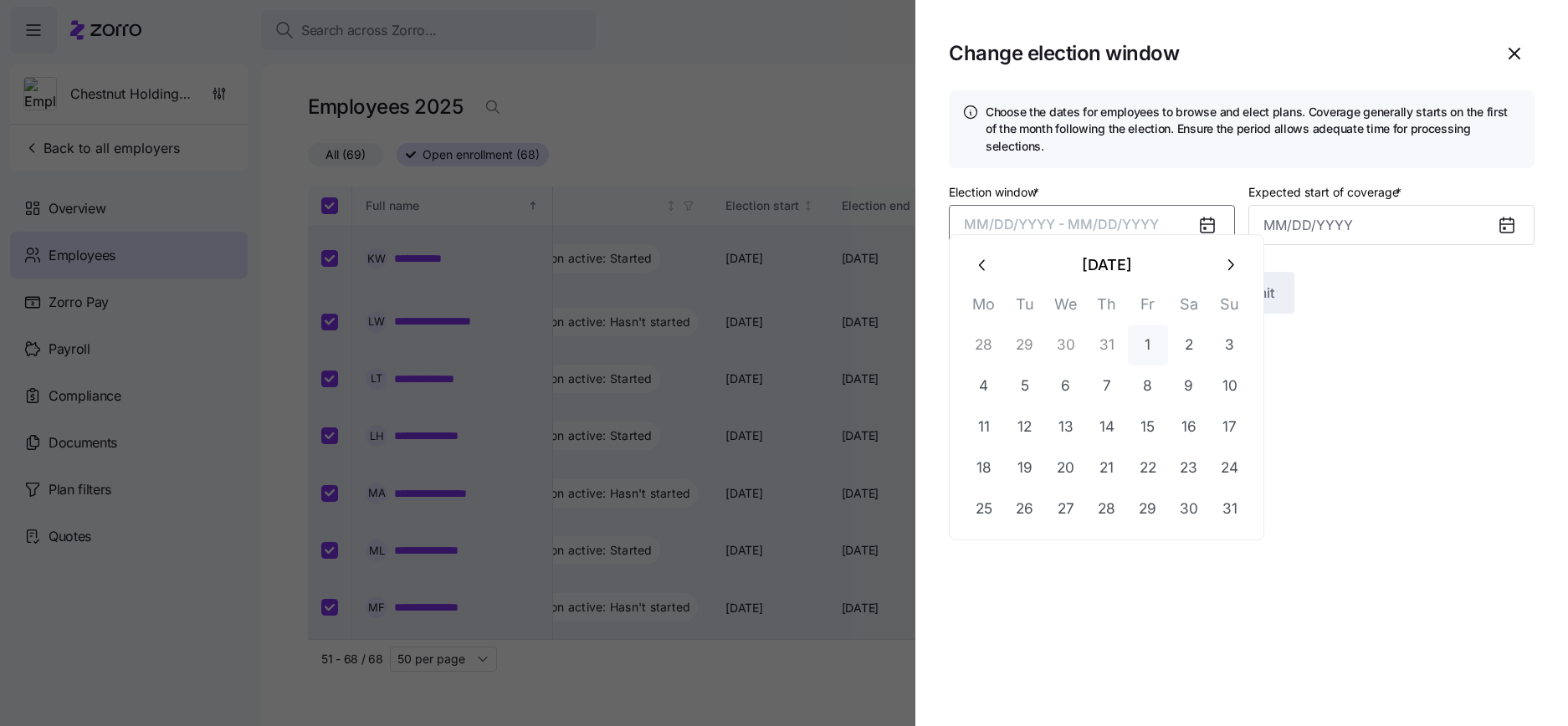
click at [1158, 347] on button "1" at bounding box center [1147, 345] width 40 height 40
click at [1216, 268] on button "button" at bounding box center [1229, 265] width 40 height 40
click at [1140, 375] on button "10" at bounding box center [1147, 386] width 40 height 40
type input "November 1, 2025"
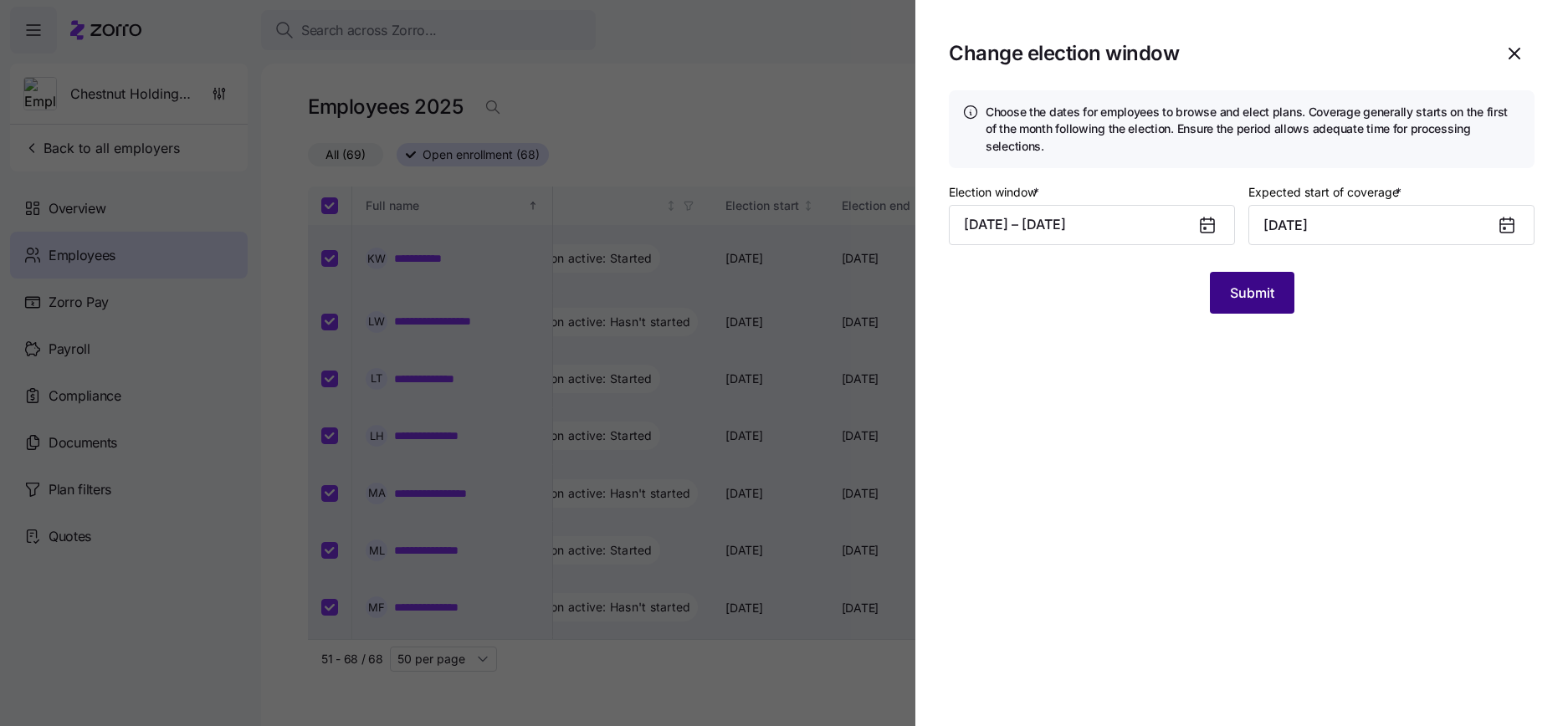
click at [1258, 284] on span "Submit" at bounding box center [1252, 293] width 45 height 21
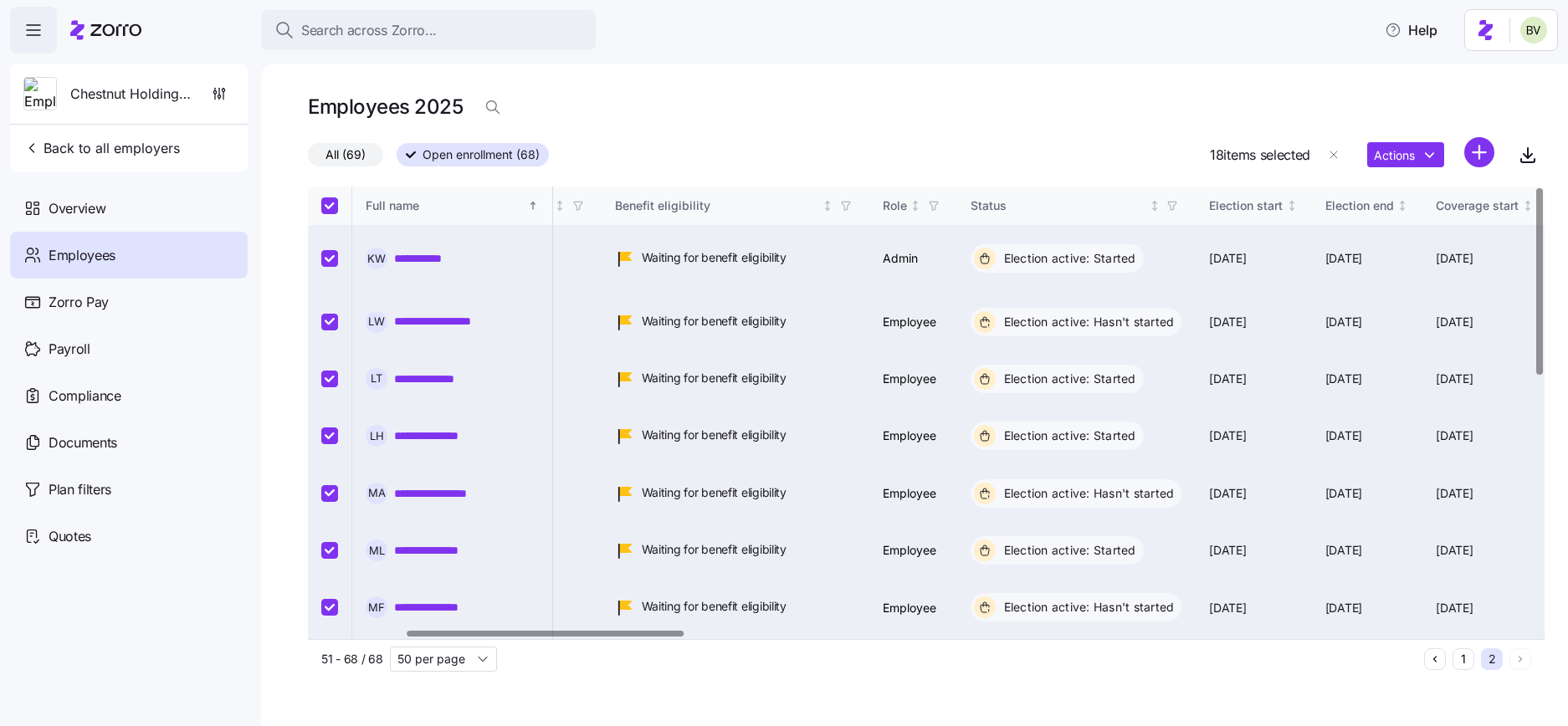
scroll to position [0, 0]
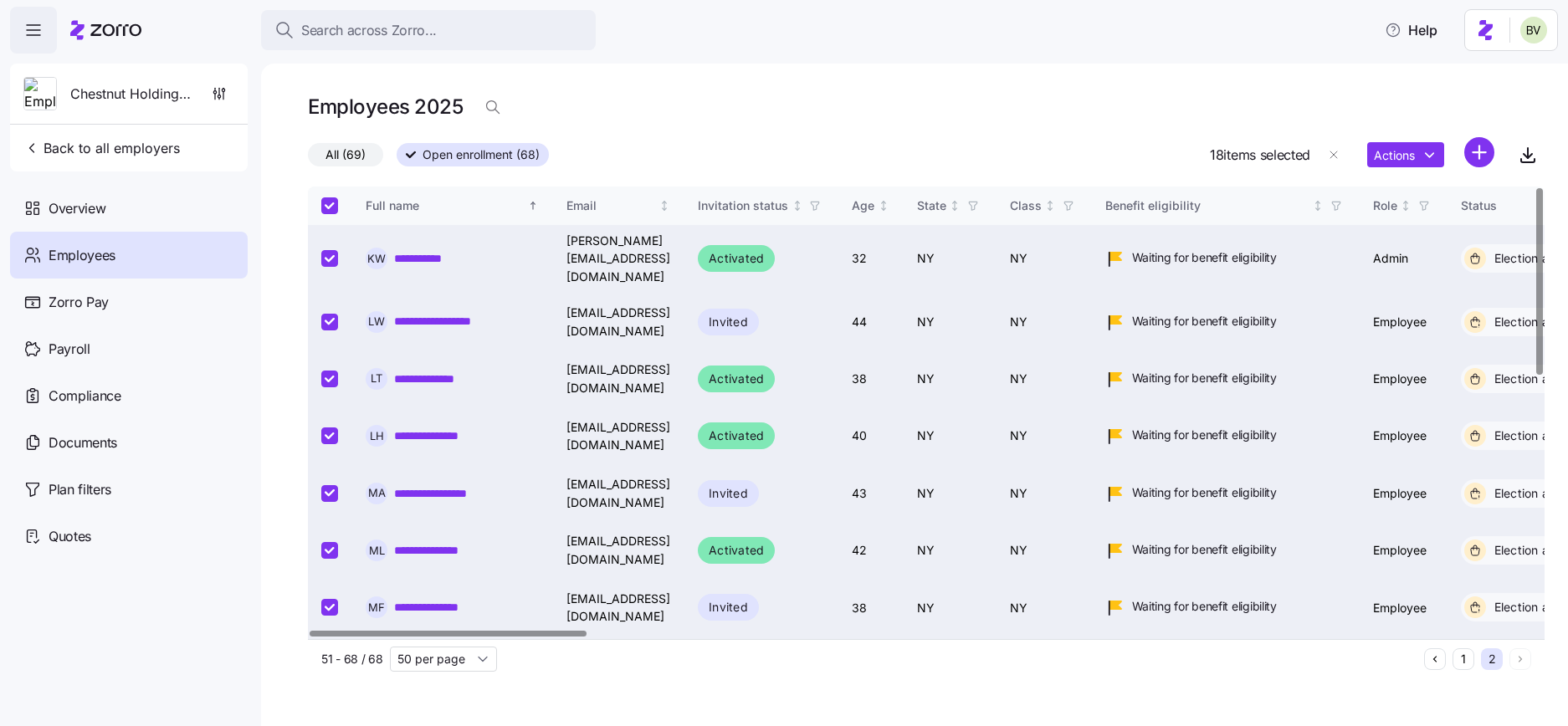
click at [1463, 649] on button "1" at bounding box center [1463, 659] width 21 height 21
checkbox input "false"
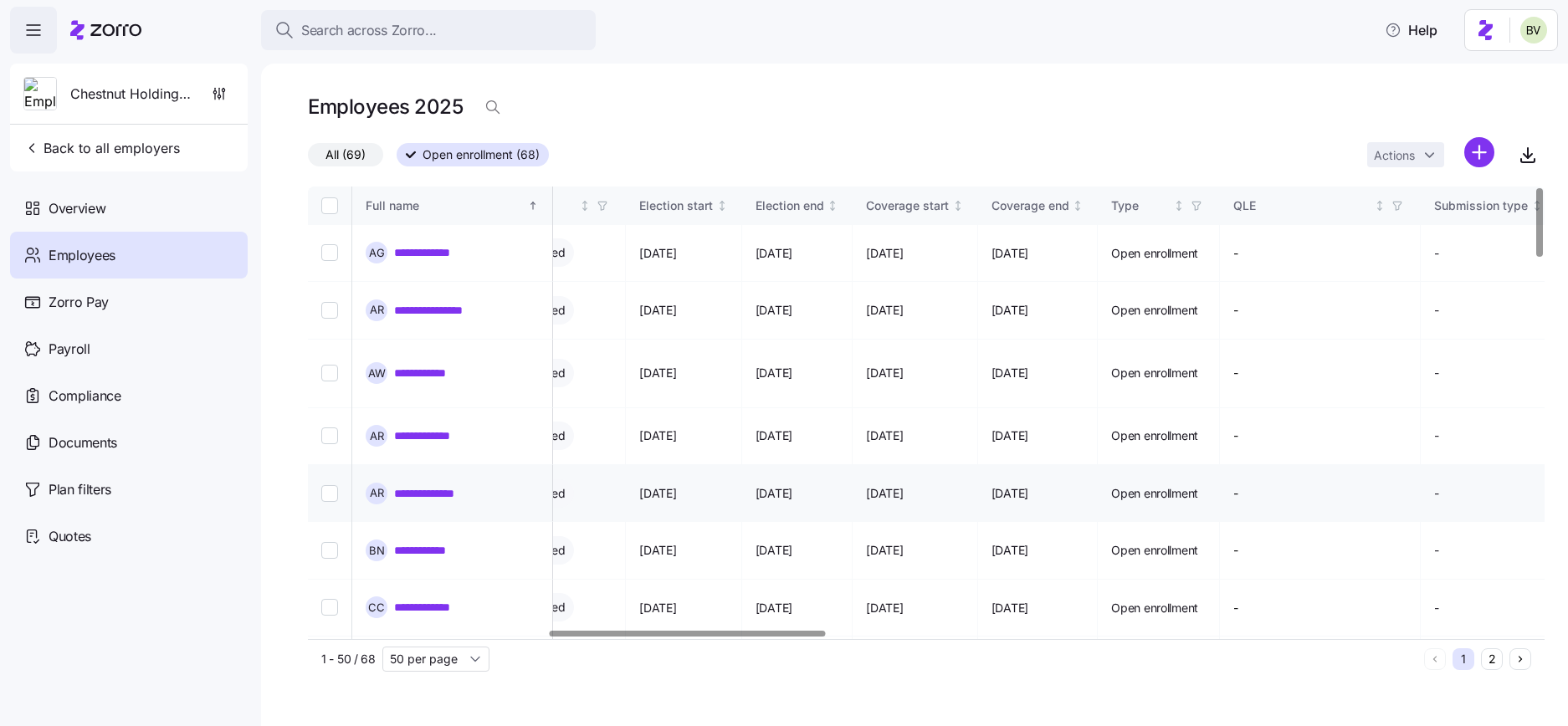
scroll to position [0, 1129]
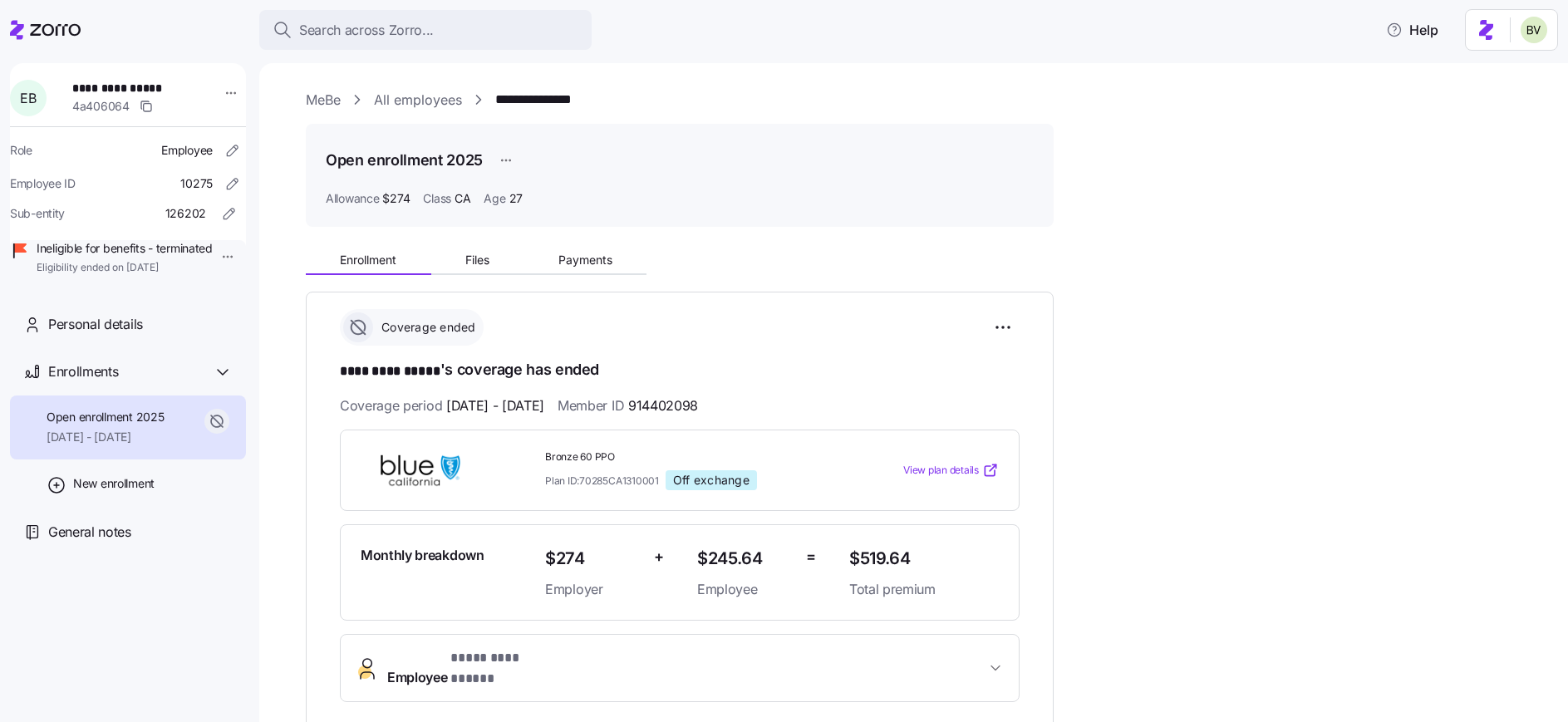
click at [631, 105] on div "**********" at bounding box center [925, 100] width 1239 height 20
drag, startPoint x: 607, startPoint y: 104, endPoint x: 493, endPoint y: 101, distance: 114.0
click at [493, 101] on div "**********" at bounding box center [925, 100] width 1239 height 20
copy link "**********"
click at [437, 31] on div "Search across Zorro..." at bounding box center [426, 31] width 306 height 20
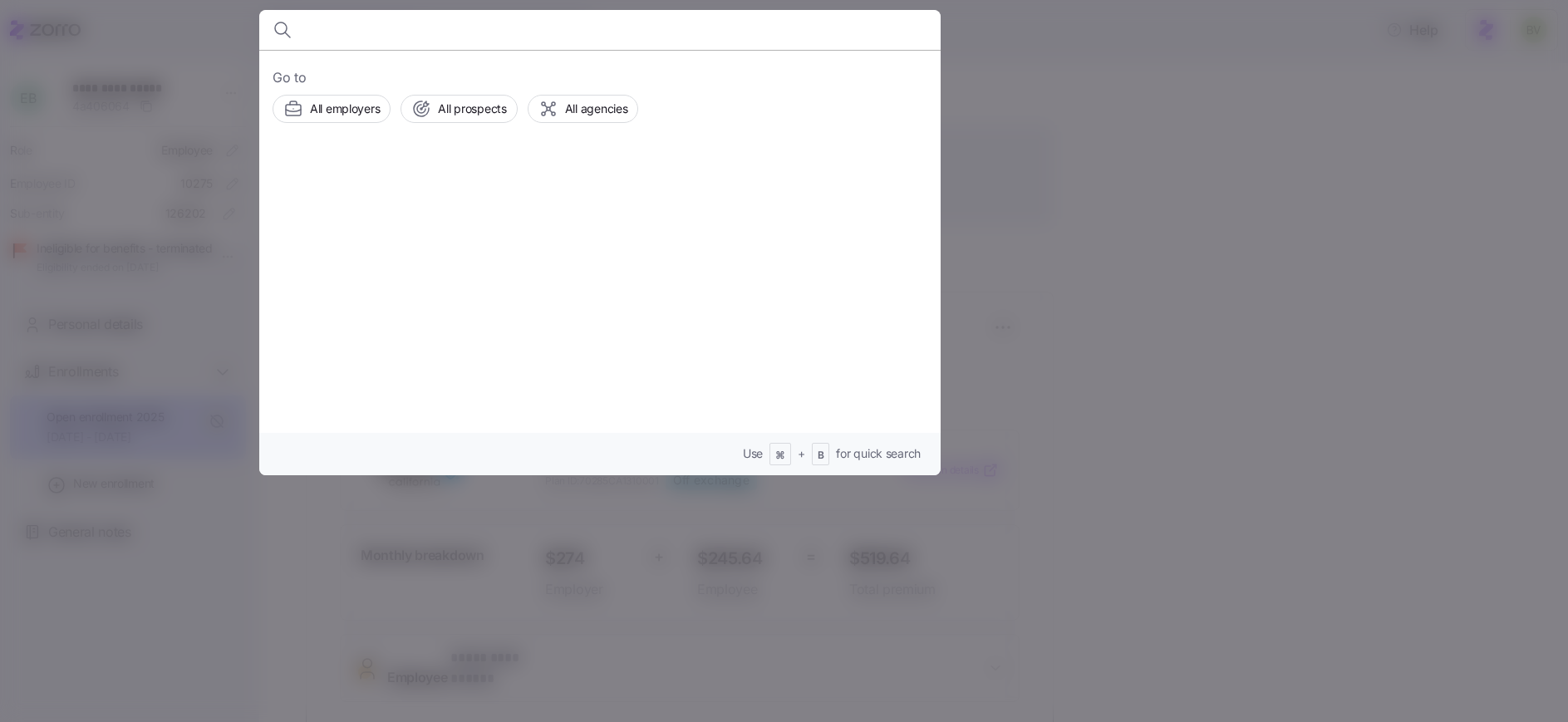
click at [1046, 77] on div at bounding box center [784, 361] width 1568 height 722
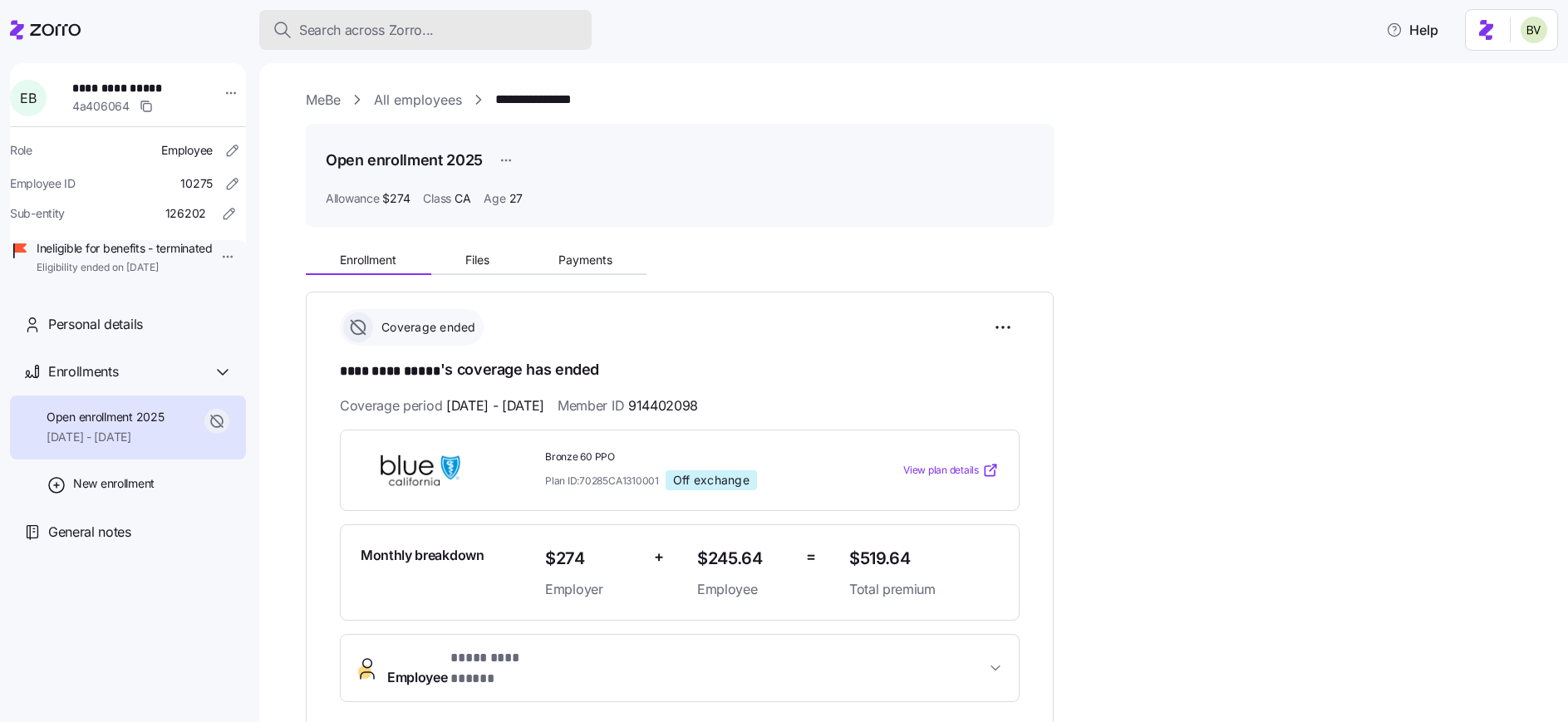
click at [387, 23] on span "Search across Zorro..." at bounding box center [366, 31] width 134 height 20
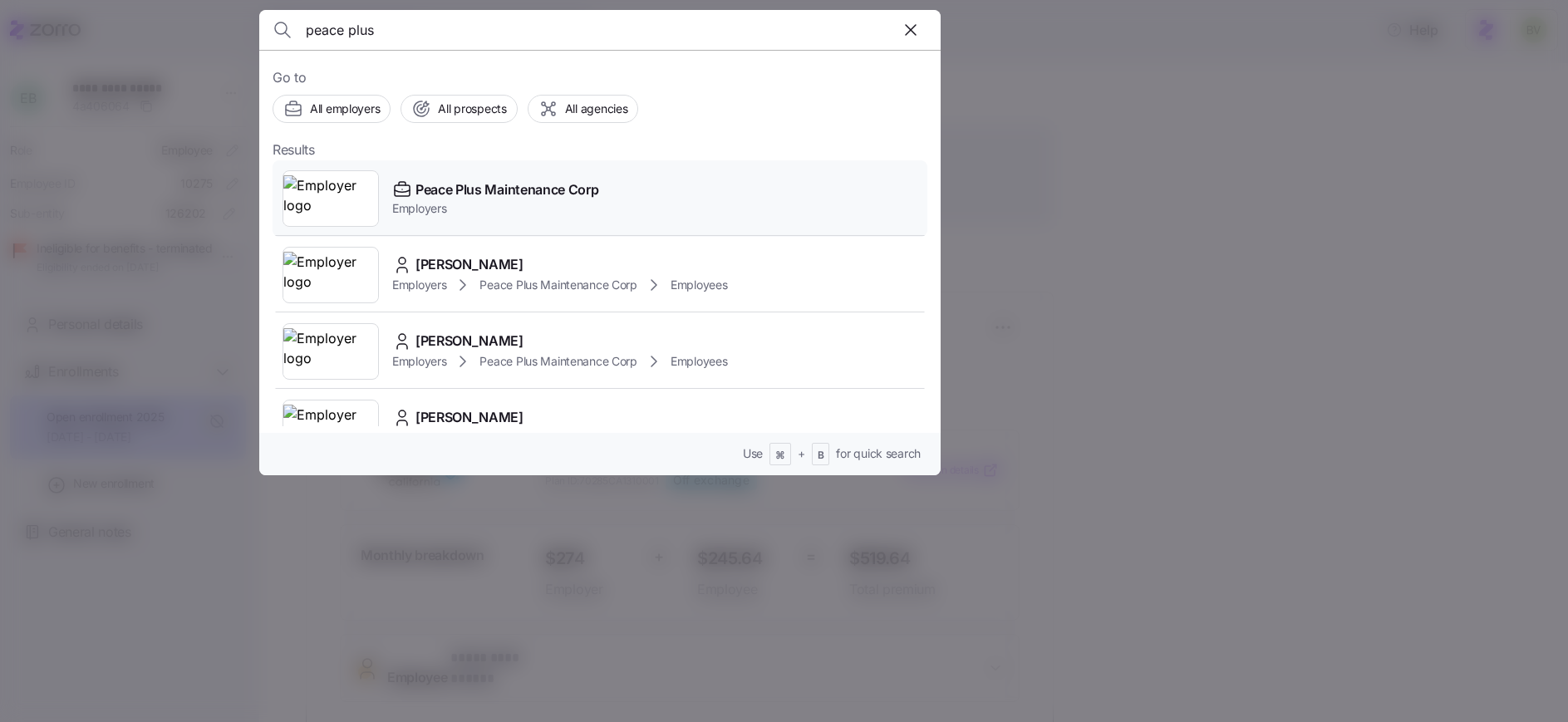
type input "peace plus"
click at [313, 200] on img at bounding box center [331, 198] width 95 height 46
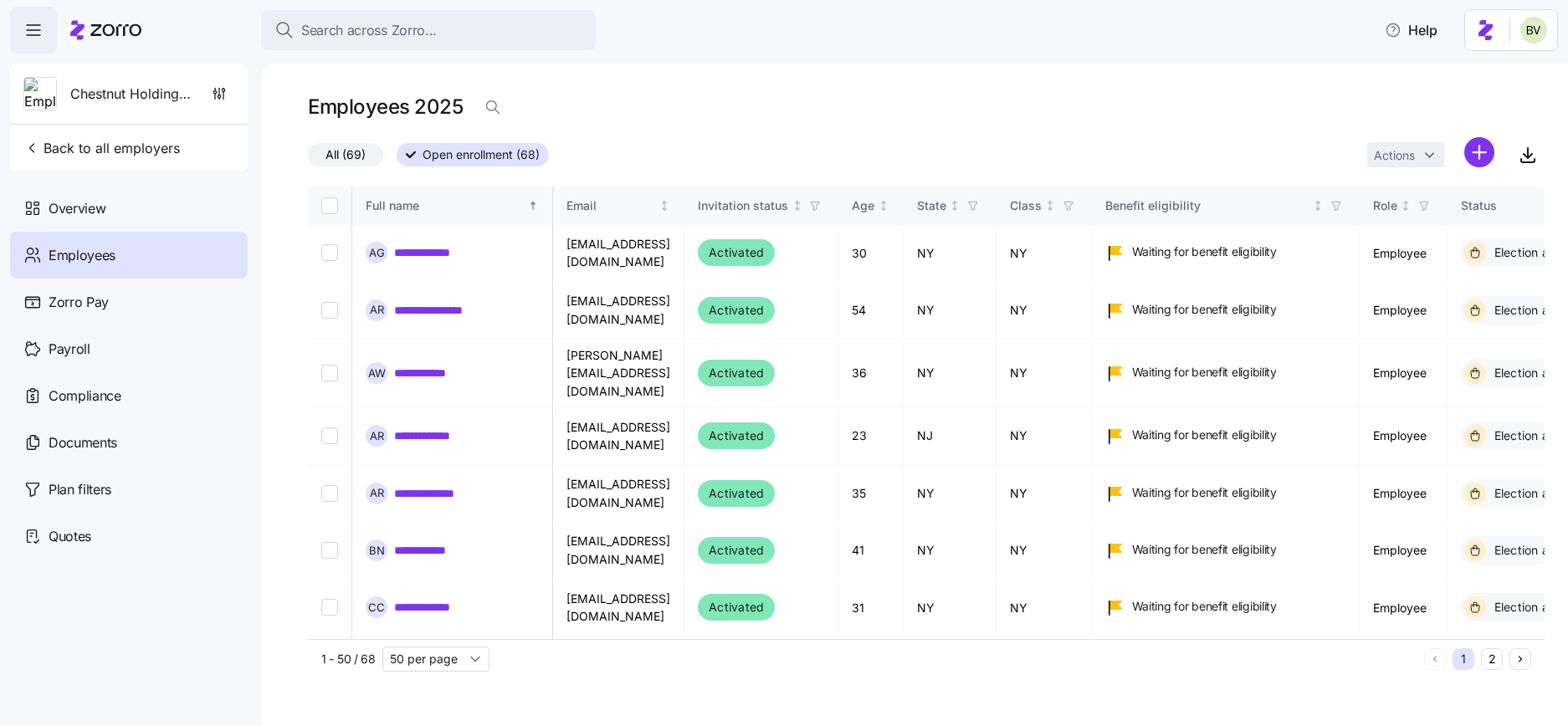
scroll to position [0, 1129]
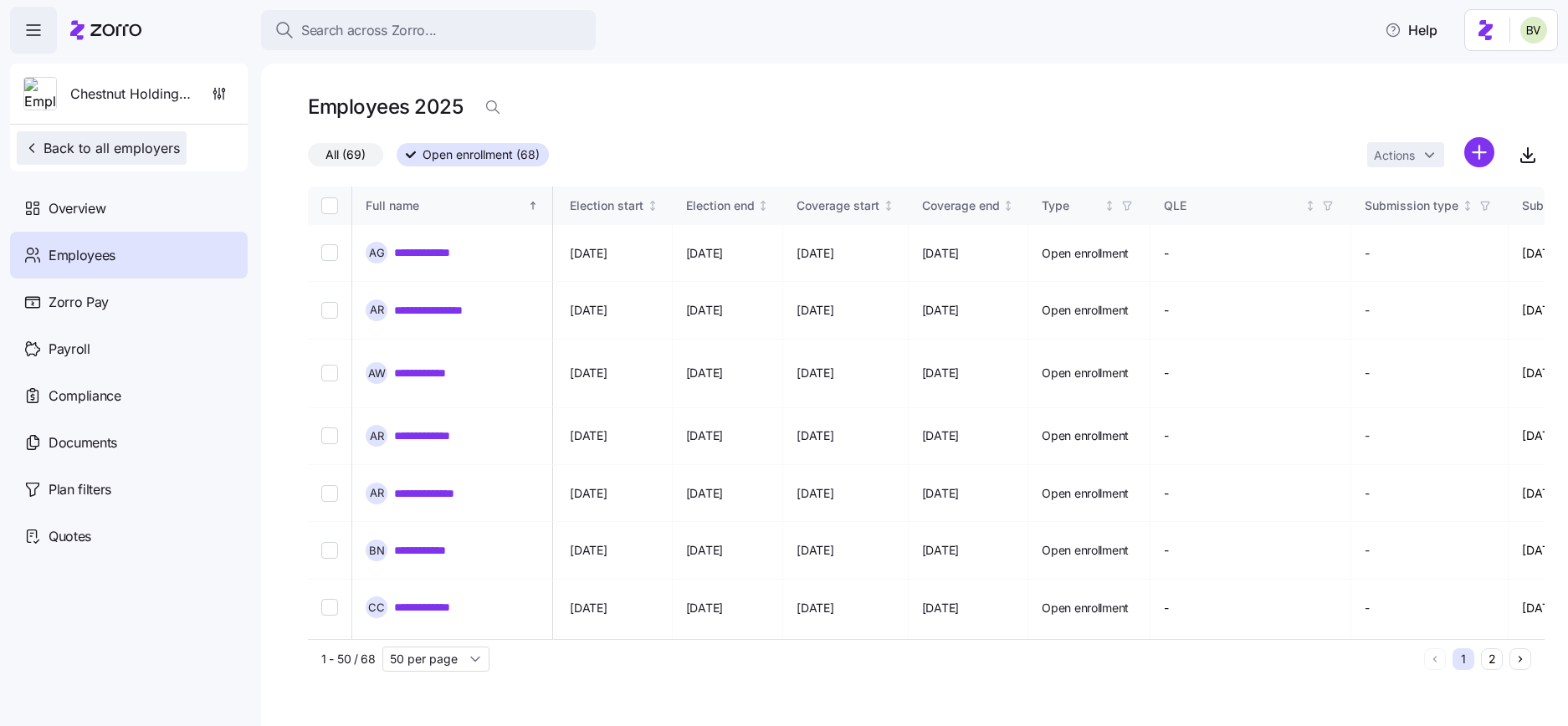
click at [77, 158] on button "Back to all employers" at bounding box center [102, 148] width 170 height 34
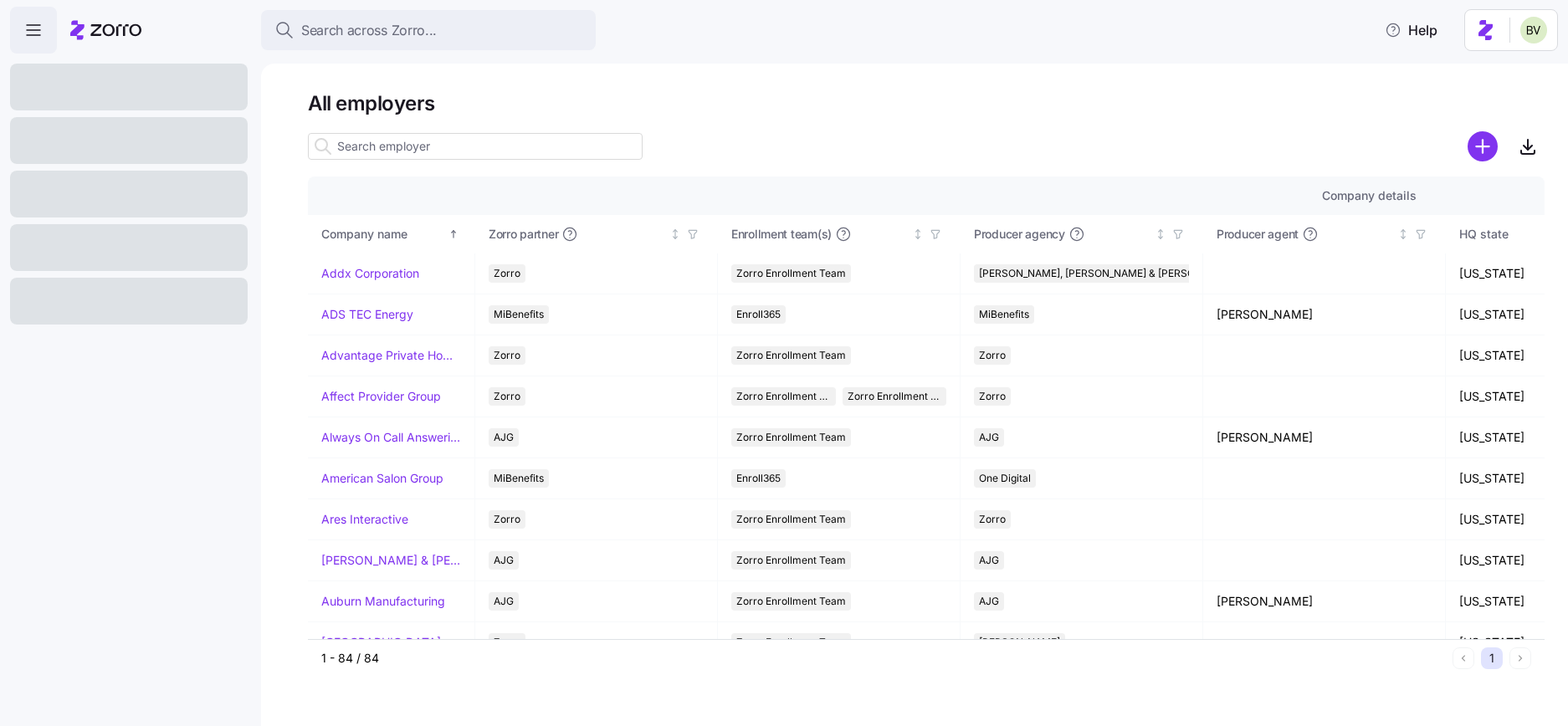
click at [383, 148] on input at bounding box center [475, 147] width 335 height 27
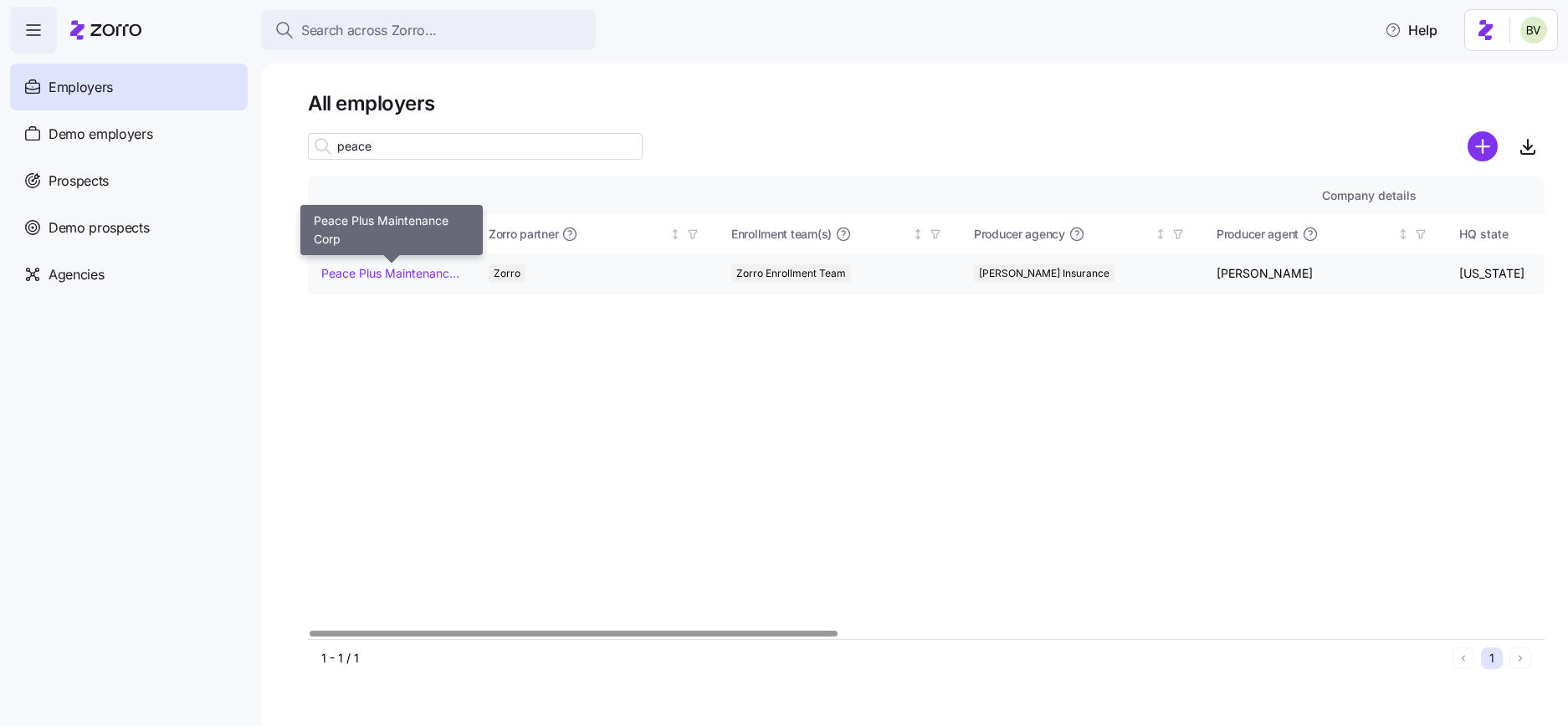
type input "peace"
click at [346, 268] on link "Peace Plus Maintenance Corp" at bounding box center [391, 273] width 140 height 17
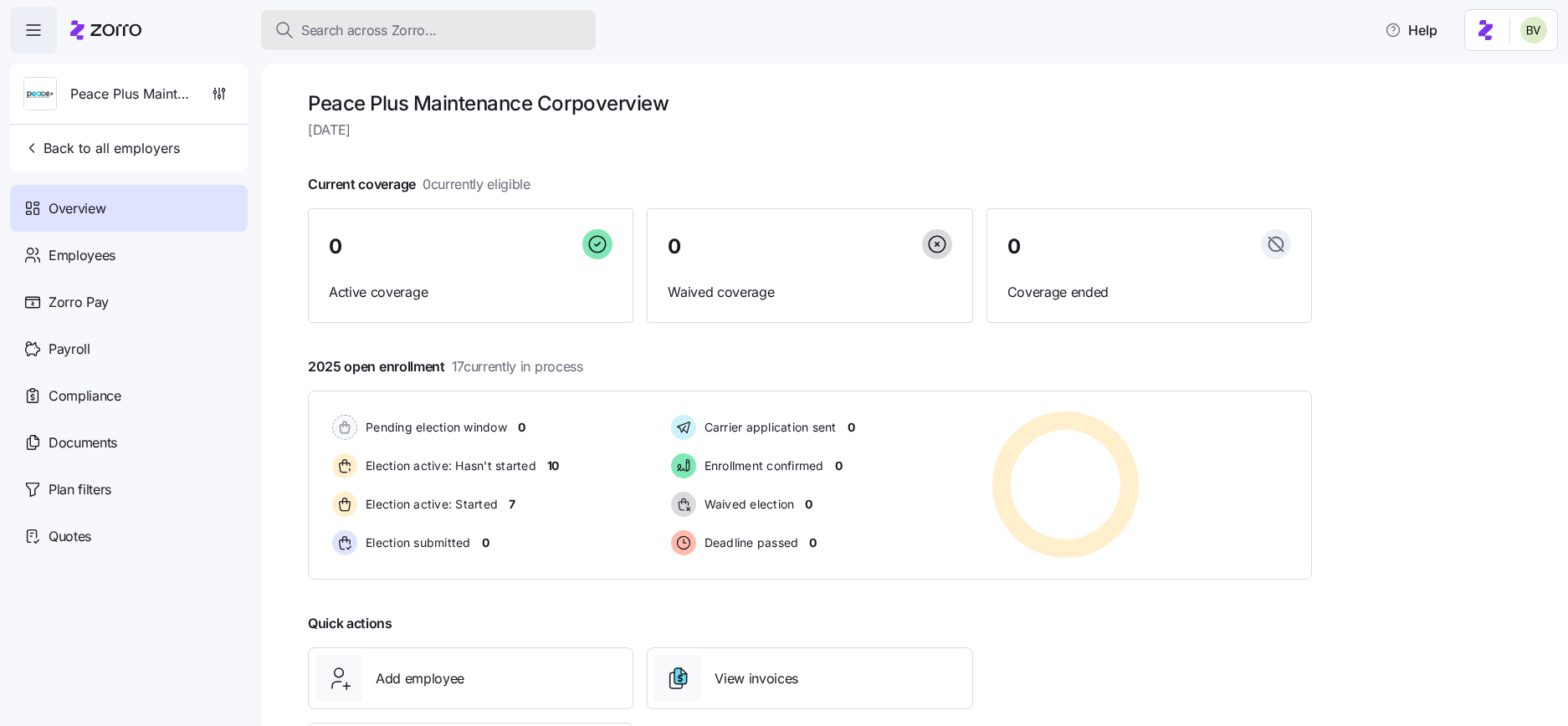
click at [358, 35] on span "Search across Zorro..." at bounding box center [369, 31] width 135 height 21
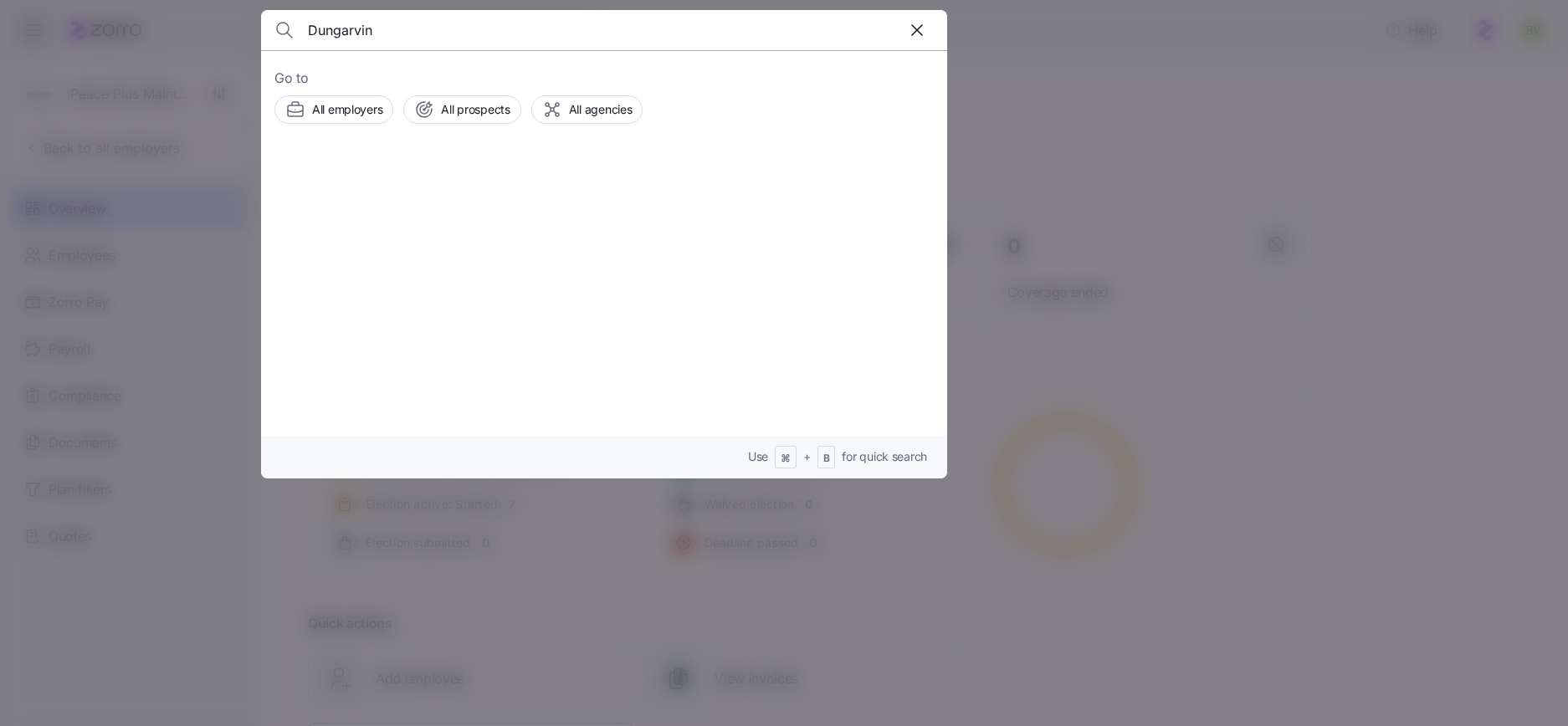
type input "Dungarvin"
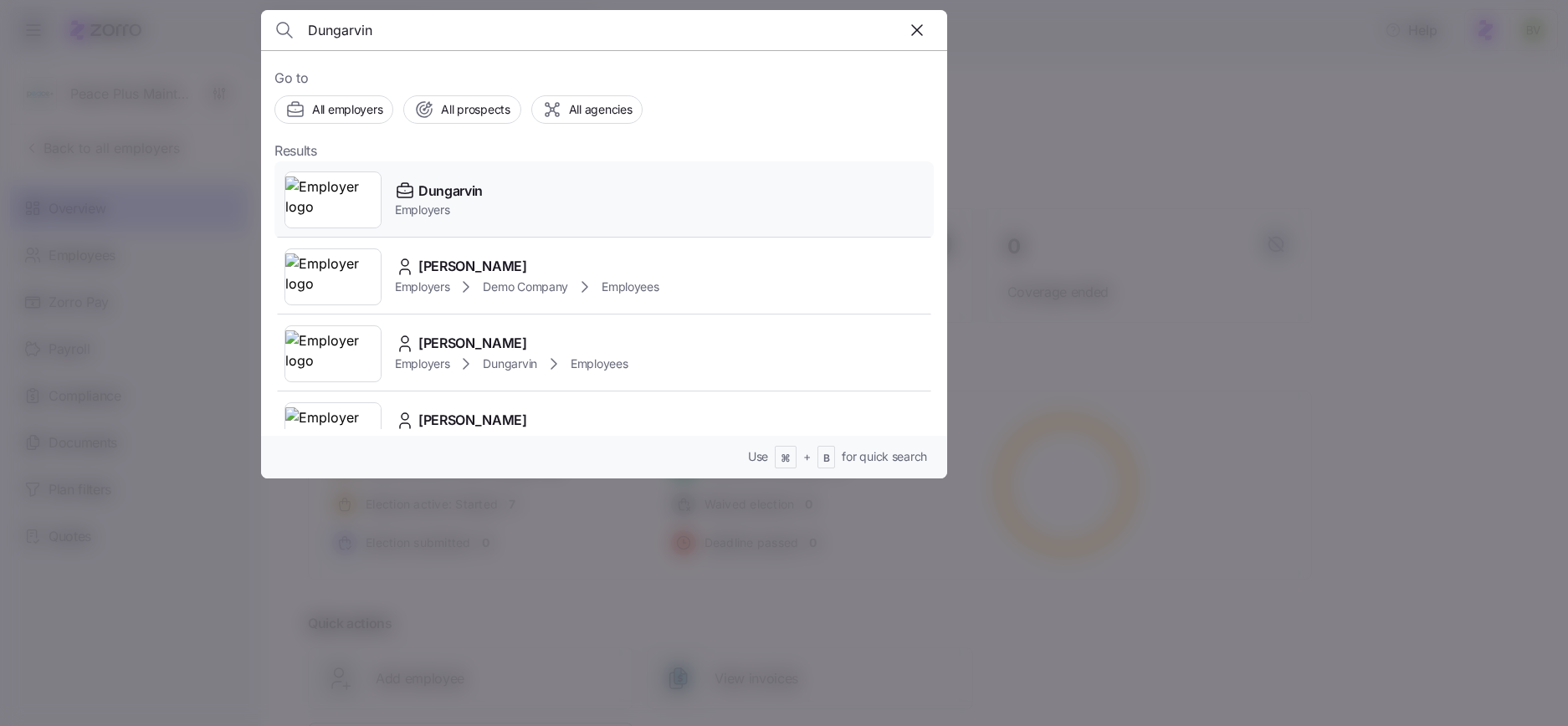
click at [329, 180] on img at bounding box center [333, 200] width 95 height 47
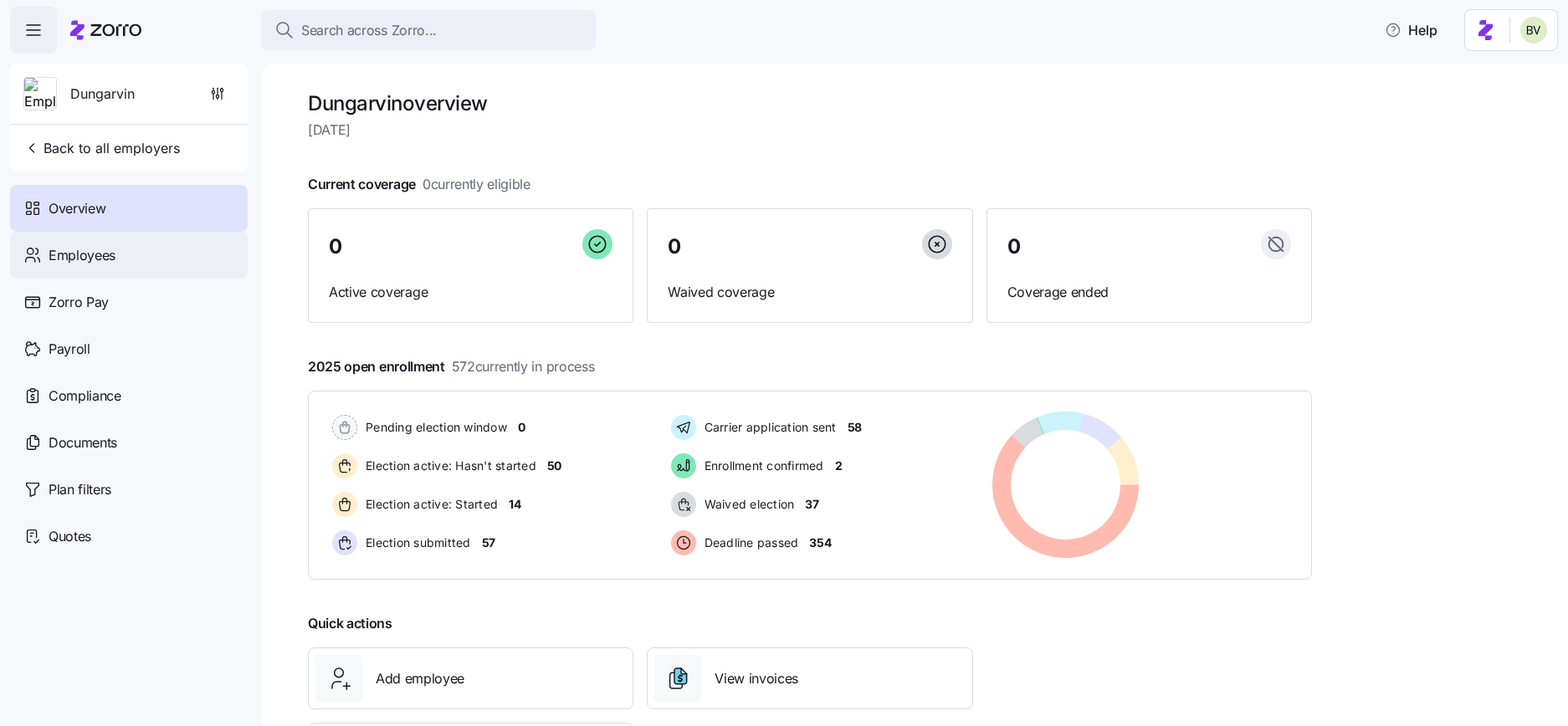
click at [141, 260] on div "Employees" at bounding box center [129, 255] width 238 height 47
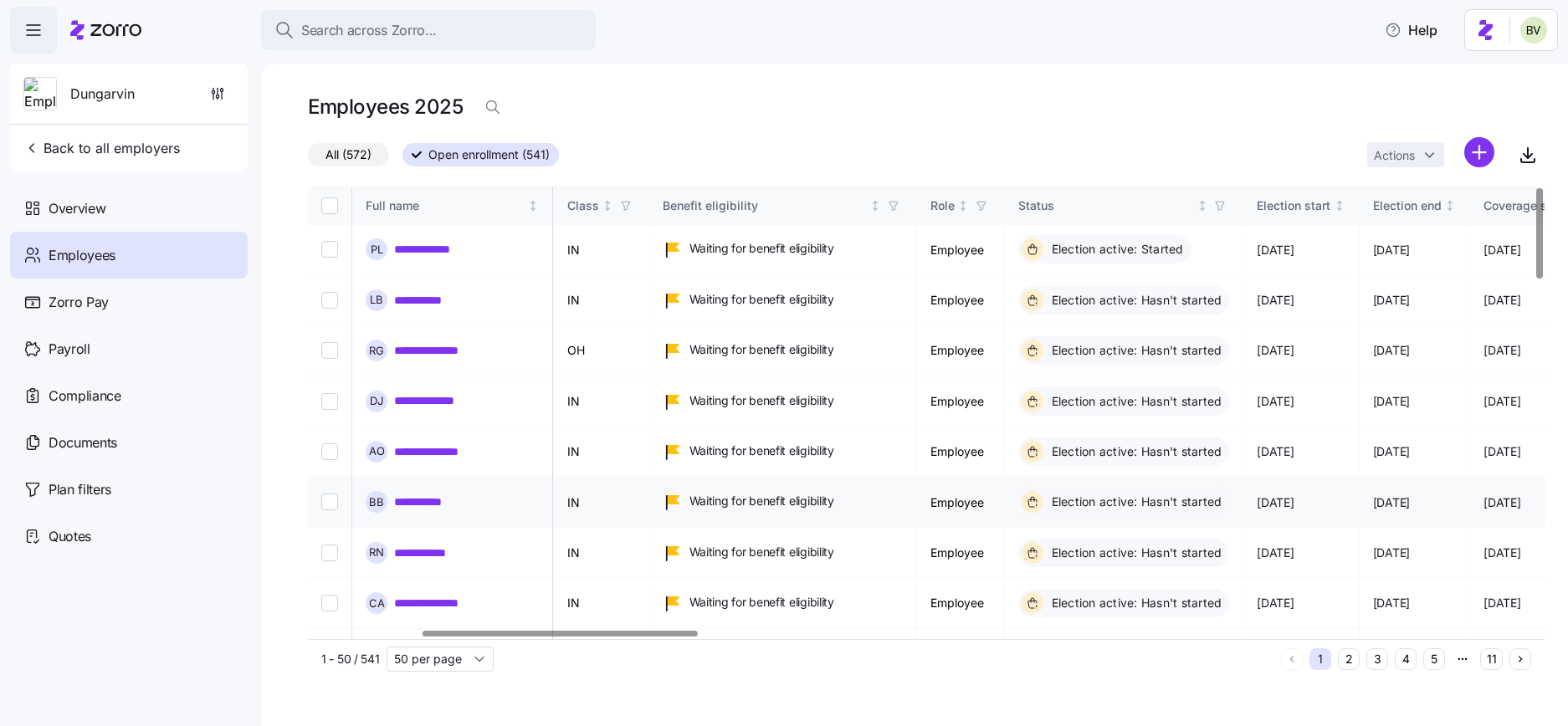
scroll to position [0, 266]
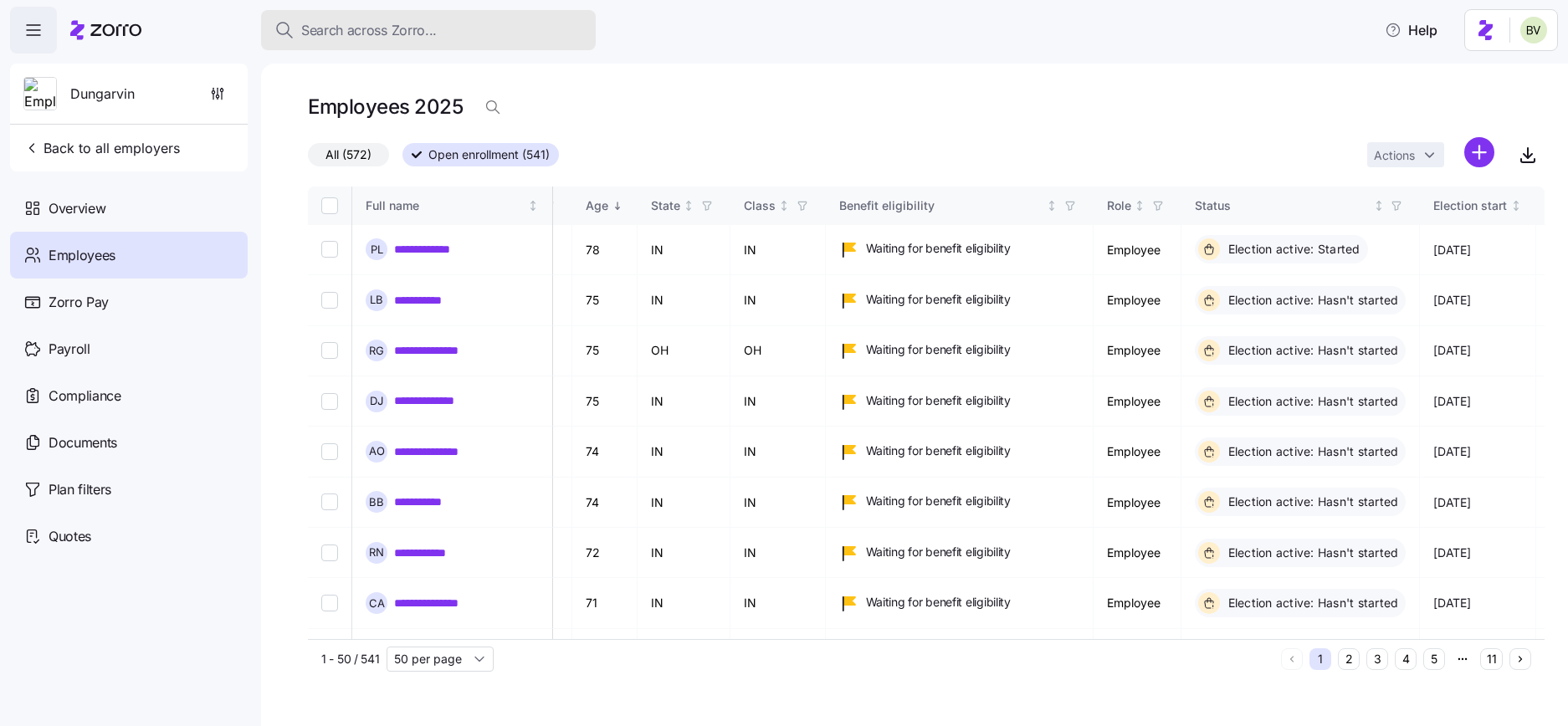
click at [357, 34] on span "Search across Zorro..." at bounding box center [369, 31] width 135 height 21
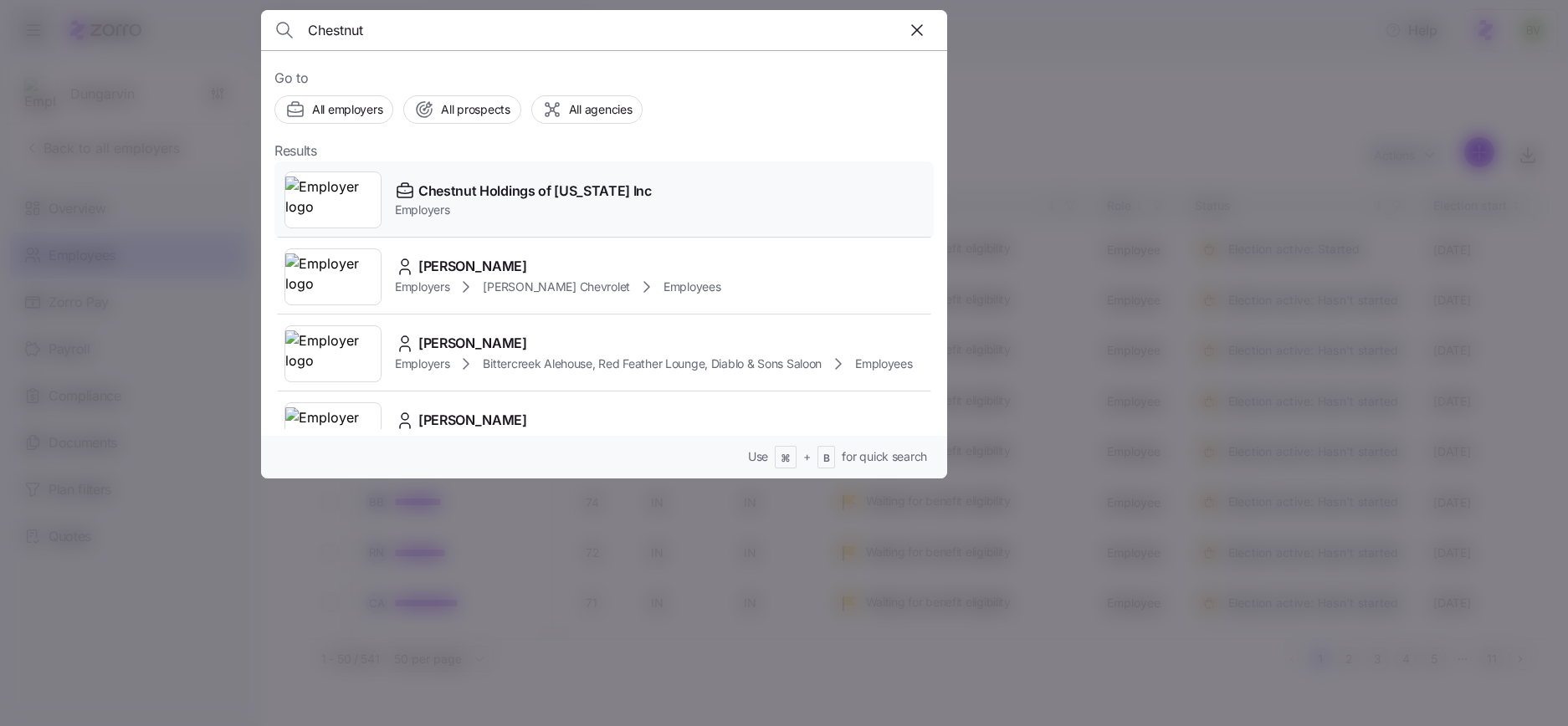
type input "Chestnut"
click at [302, 221] on img at bounding box center [333, 200] width 95 height 47
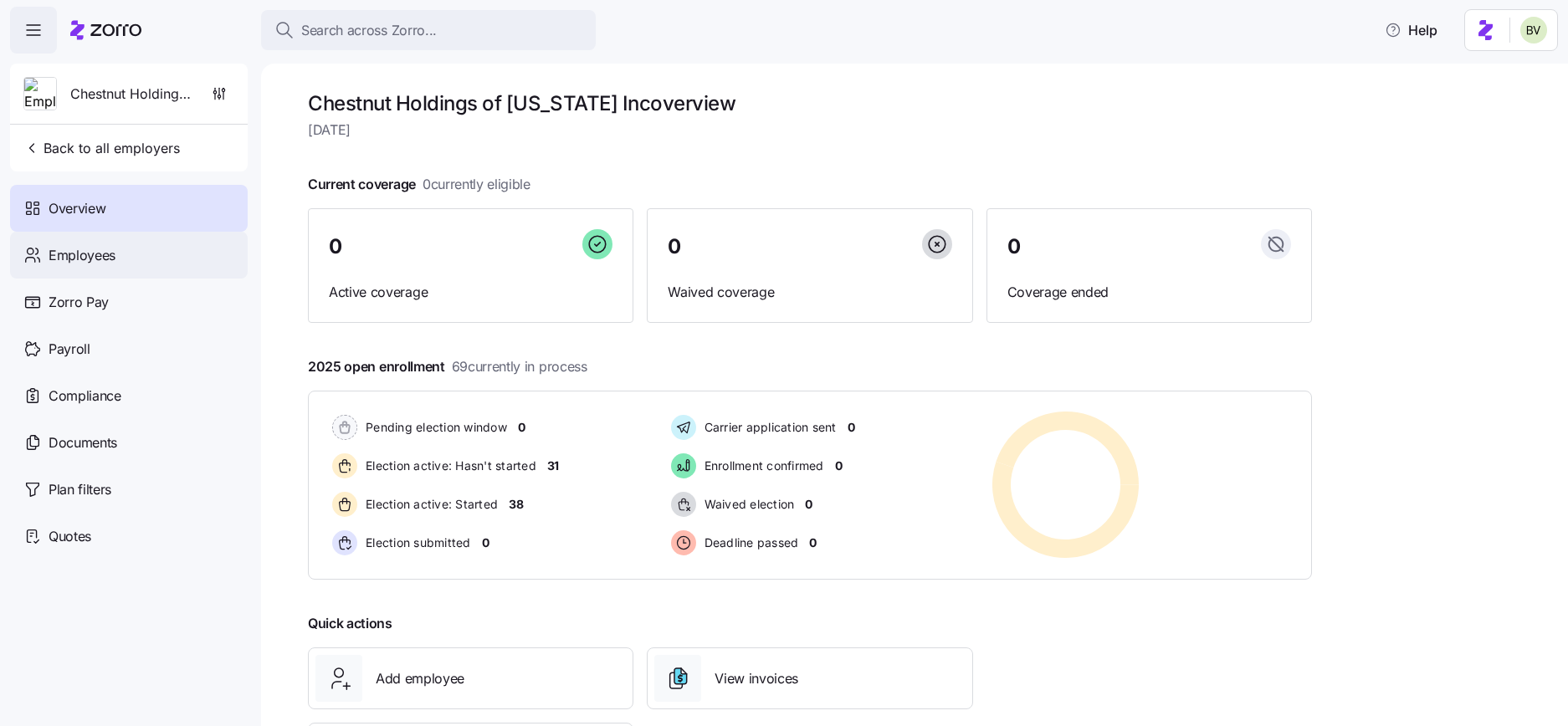
click at [116, 237] on div "Employees" at bounding box center [129, 255] width 238 height 47
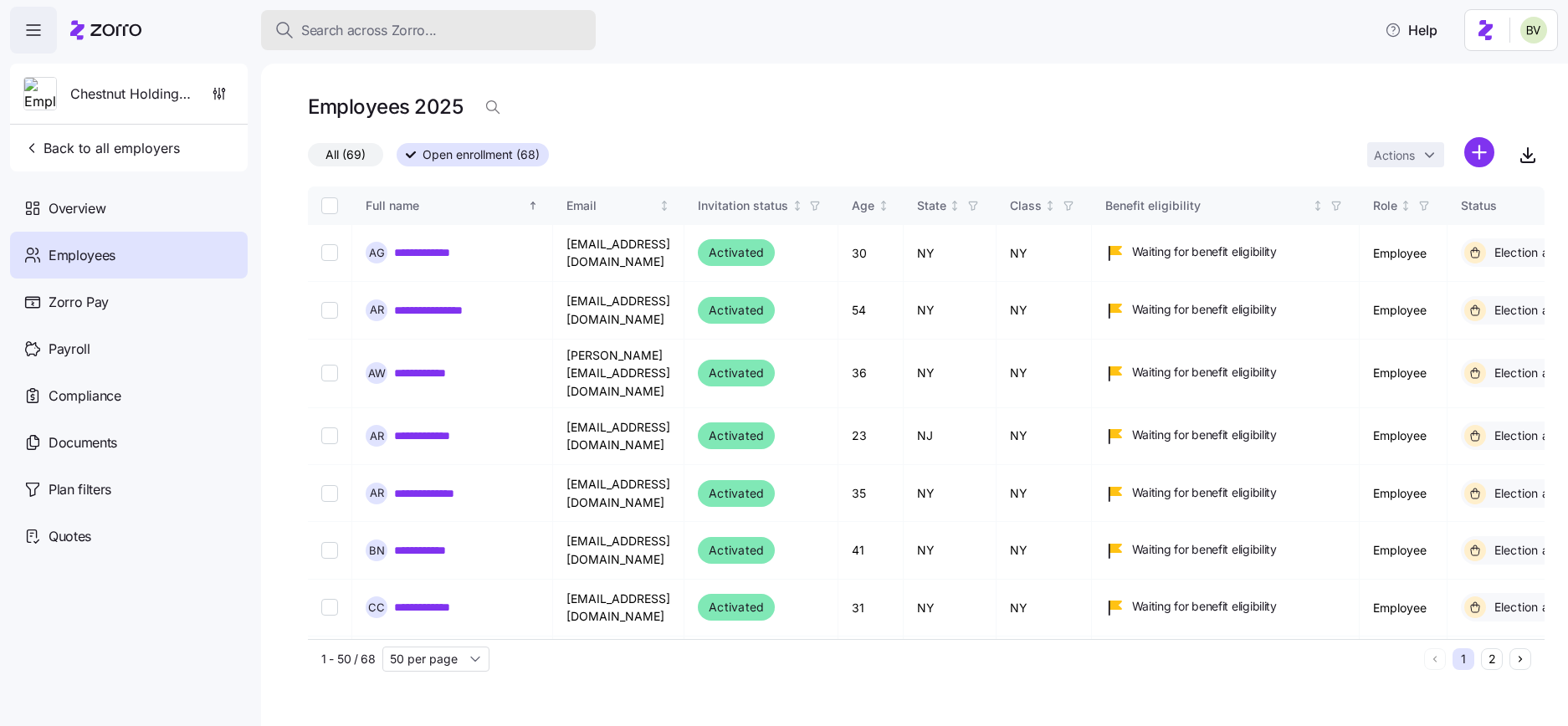
click at [381, 23] on span "Search across Zorro..." at bounding box center [369, 31] width 135 height 21
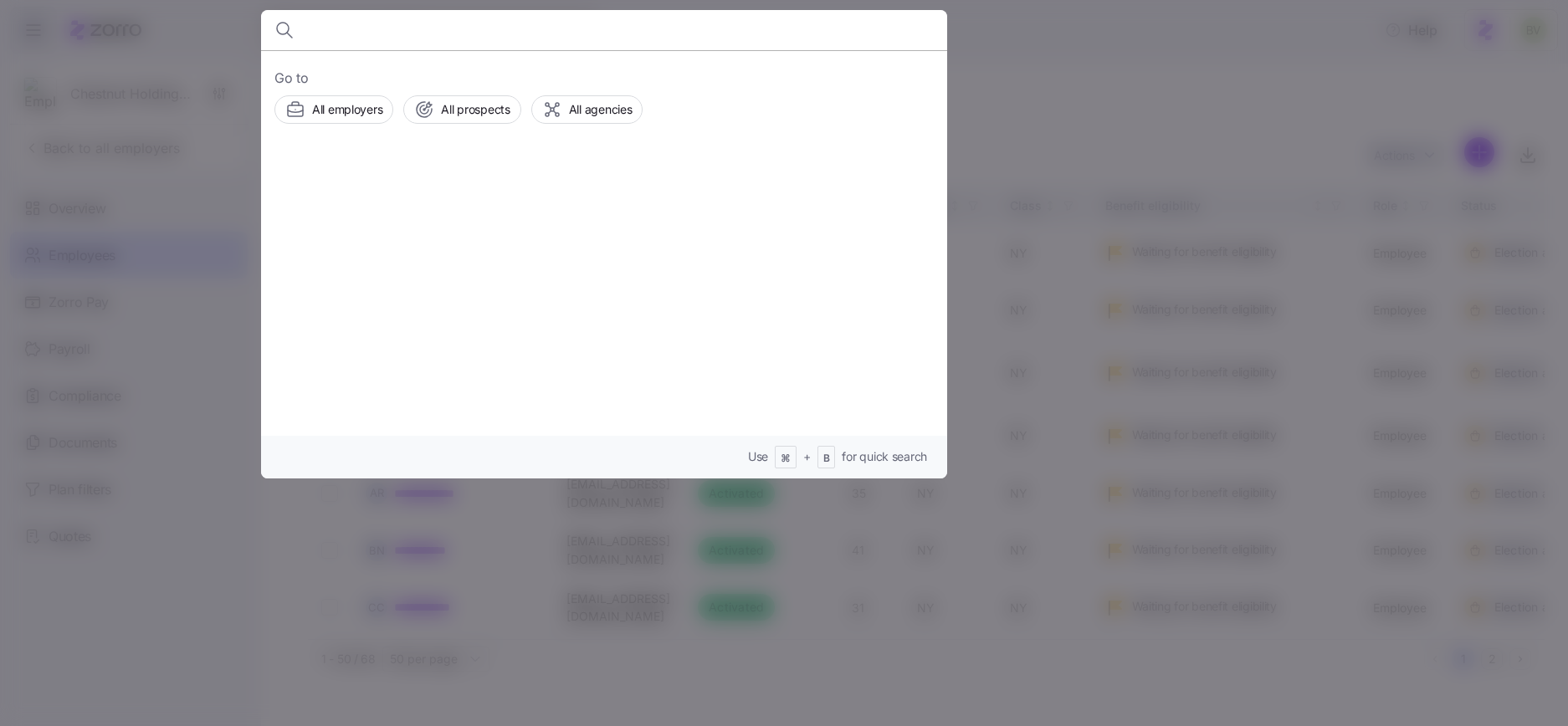
type input "J"
type input "Jenna Clark"
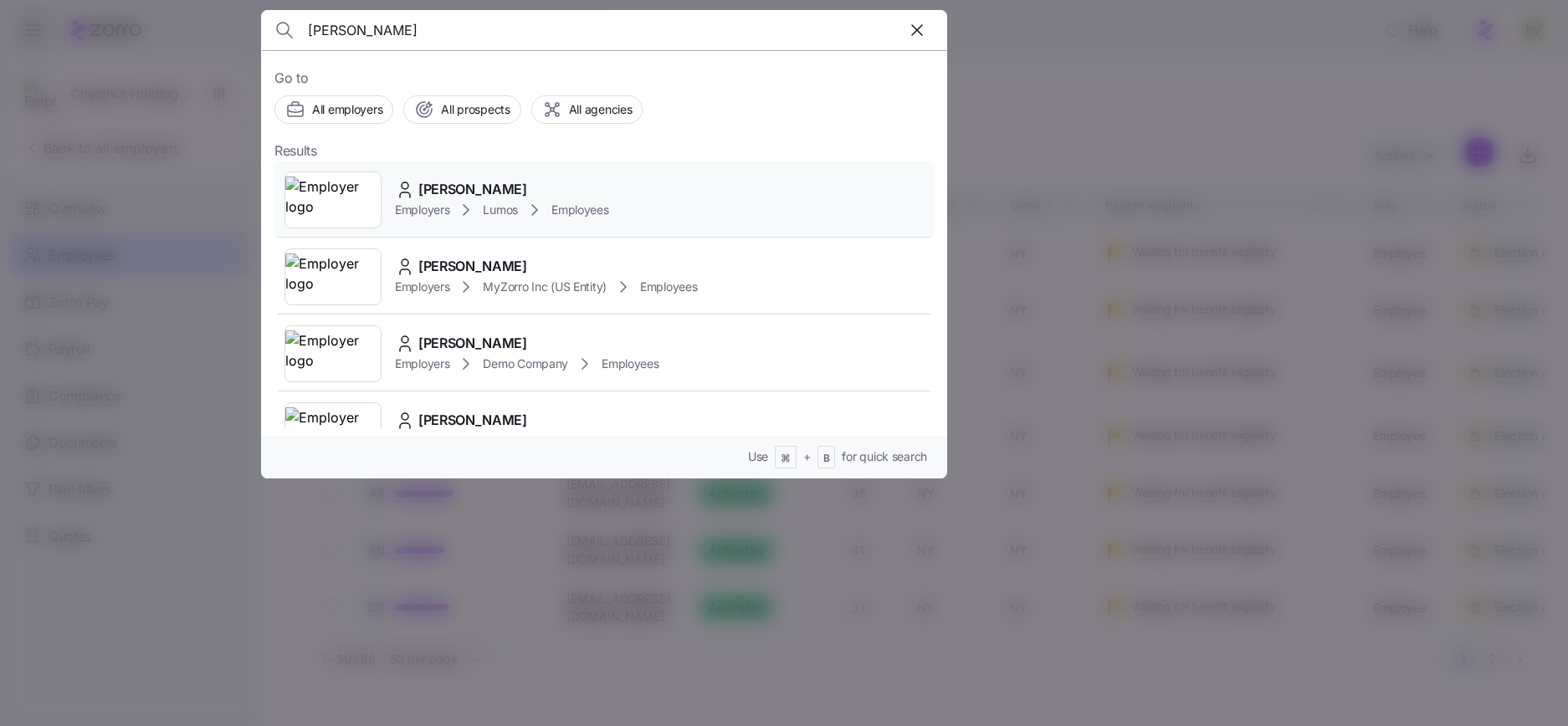
click at [331, 202] on img at bounding box center [333, 200] width 95 height 47
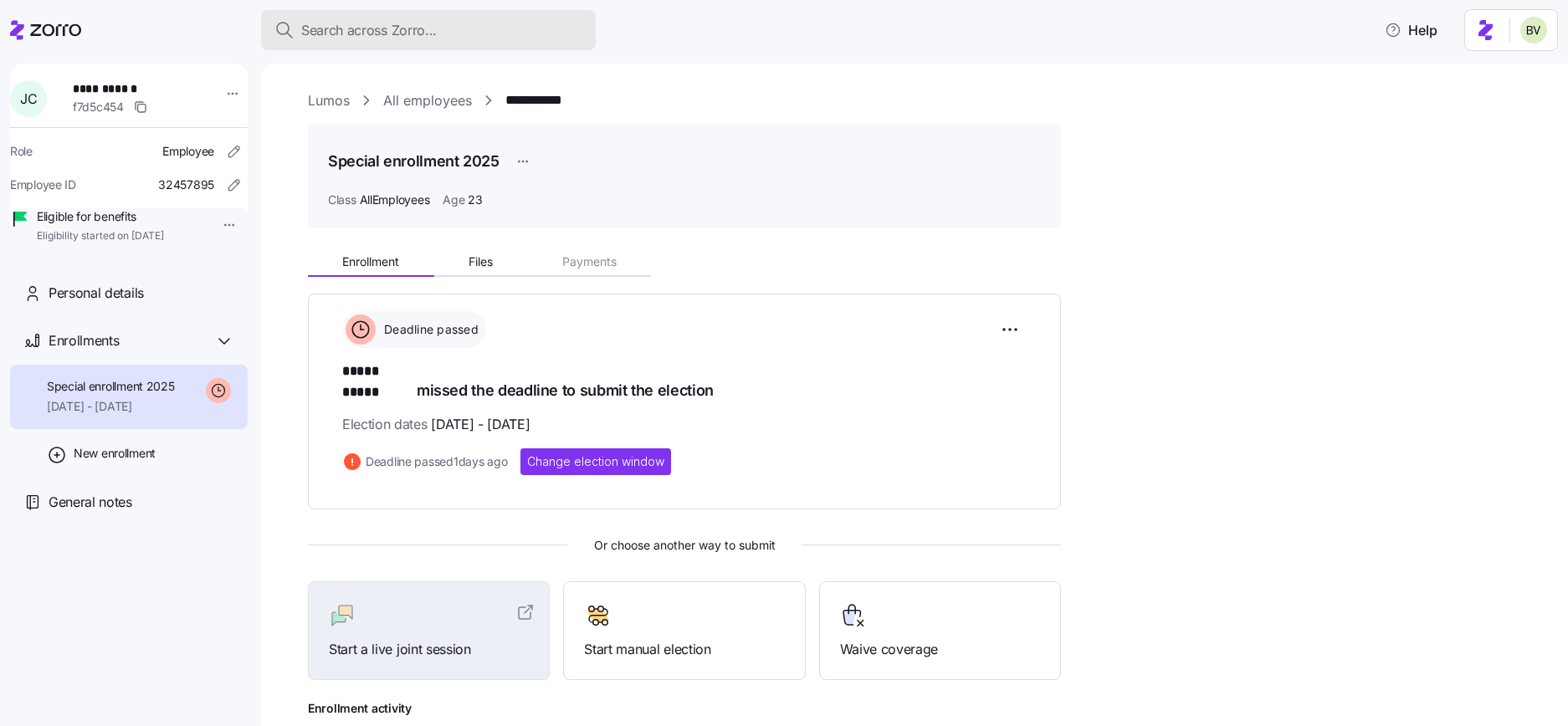
click at [414, 37] on span "Search across Zorro..." at bounding box center [369, 31] width 135 height 21
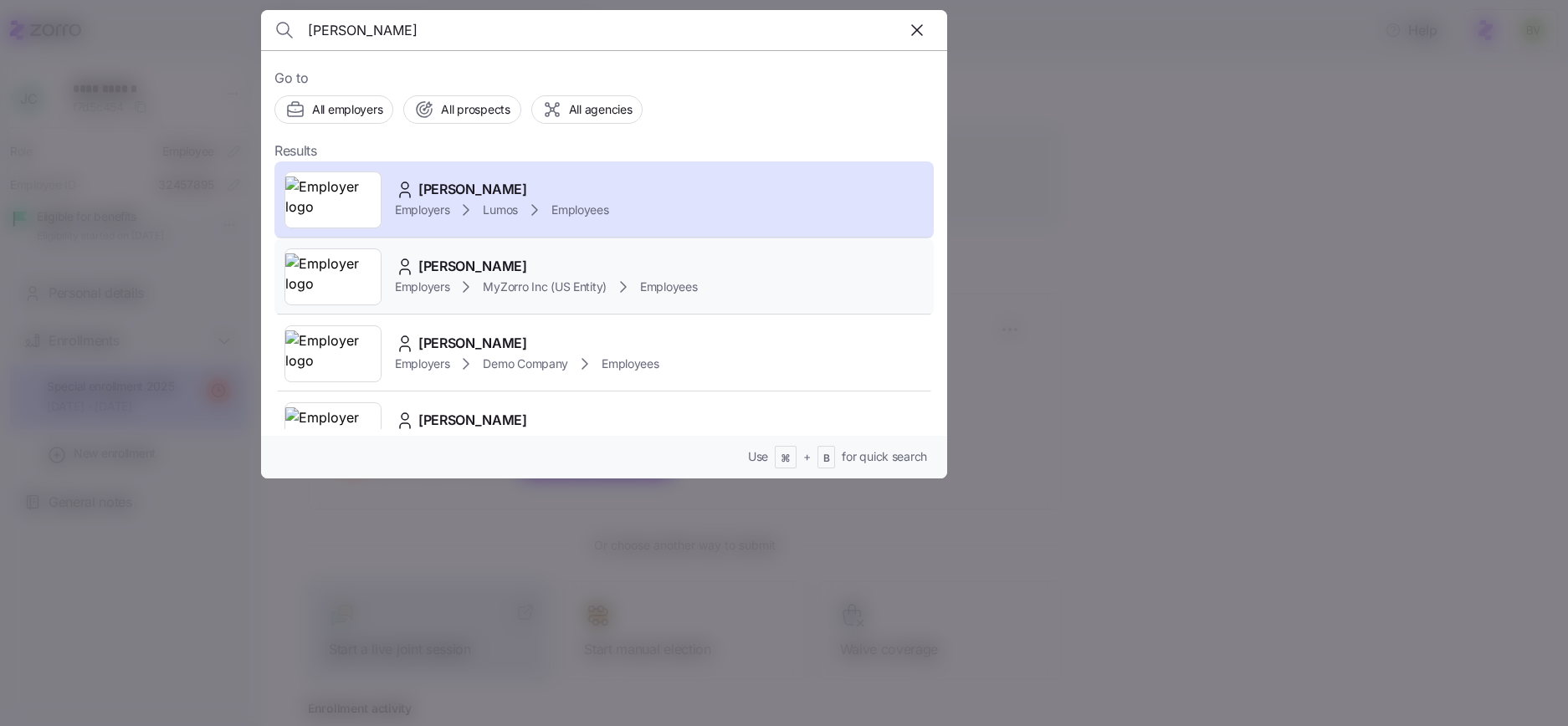
type input "Jenna clar"
click at [331, 262] on img at bounding box center [333, 277] width 95 height 47
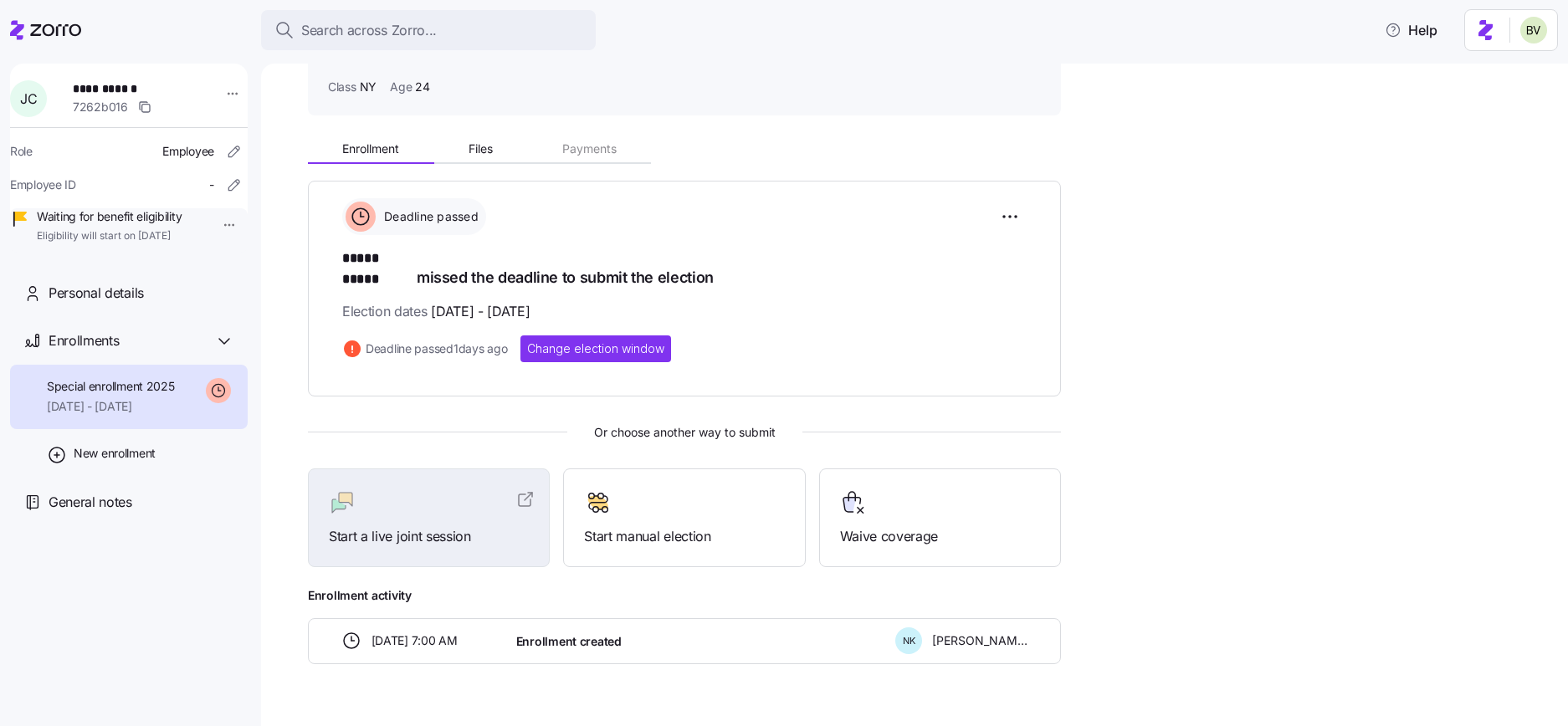
scroll to position [125, 0]
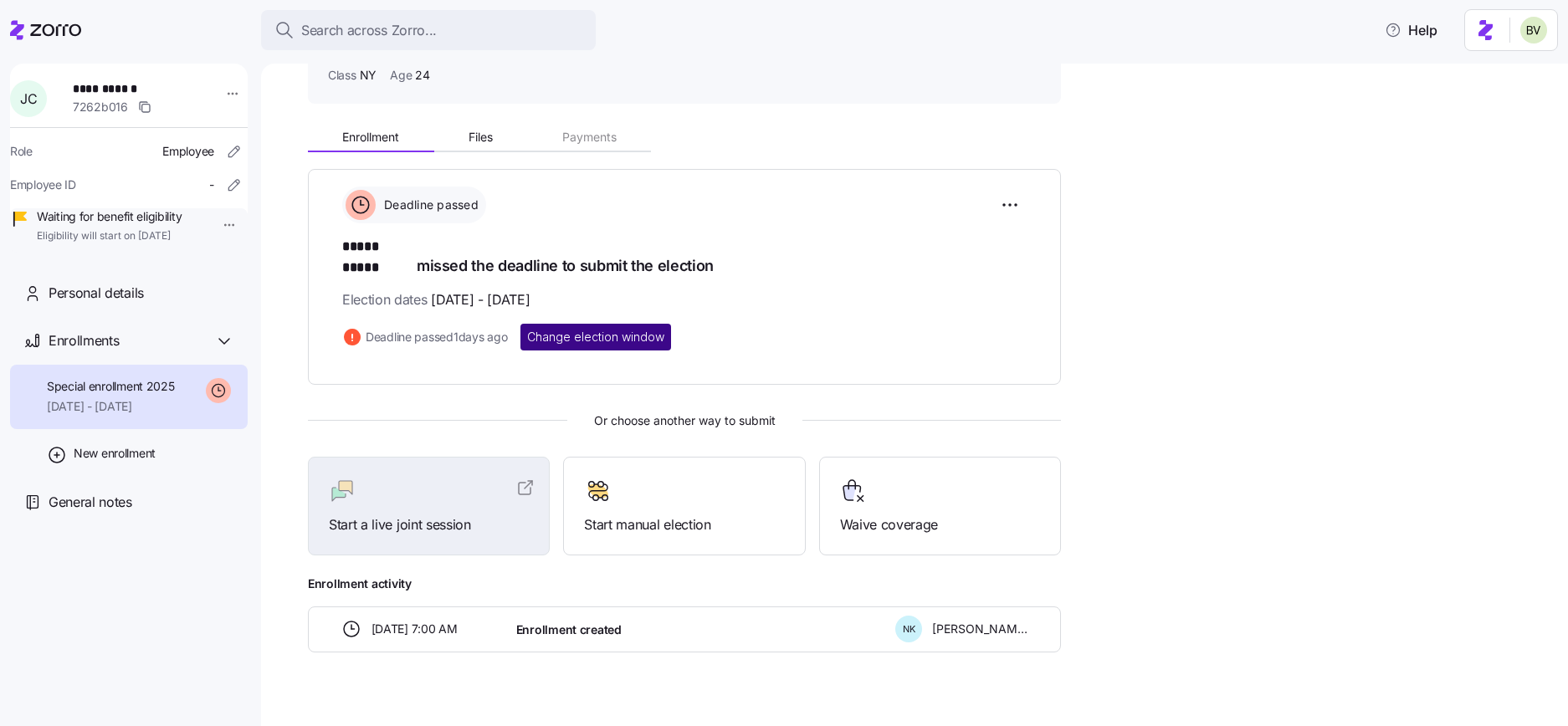
click at [593, 328] on span "Change election window" at bounding box center [595, 337] width 137 height 17
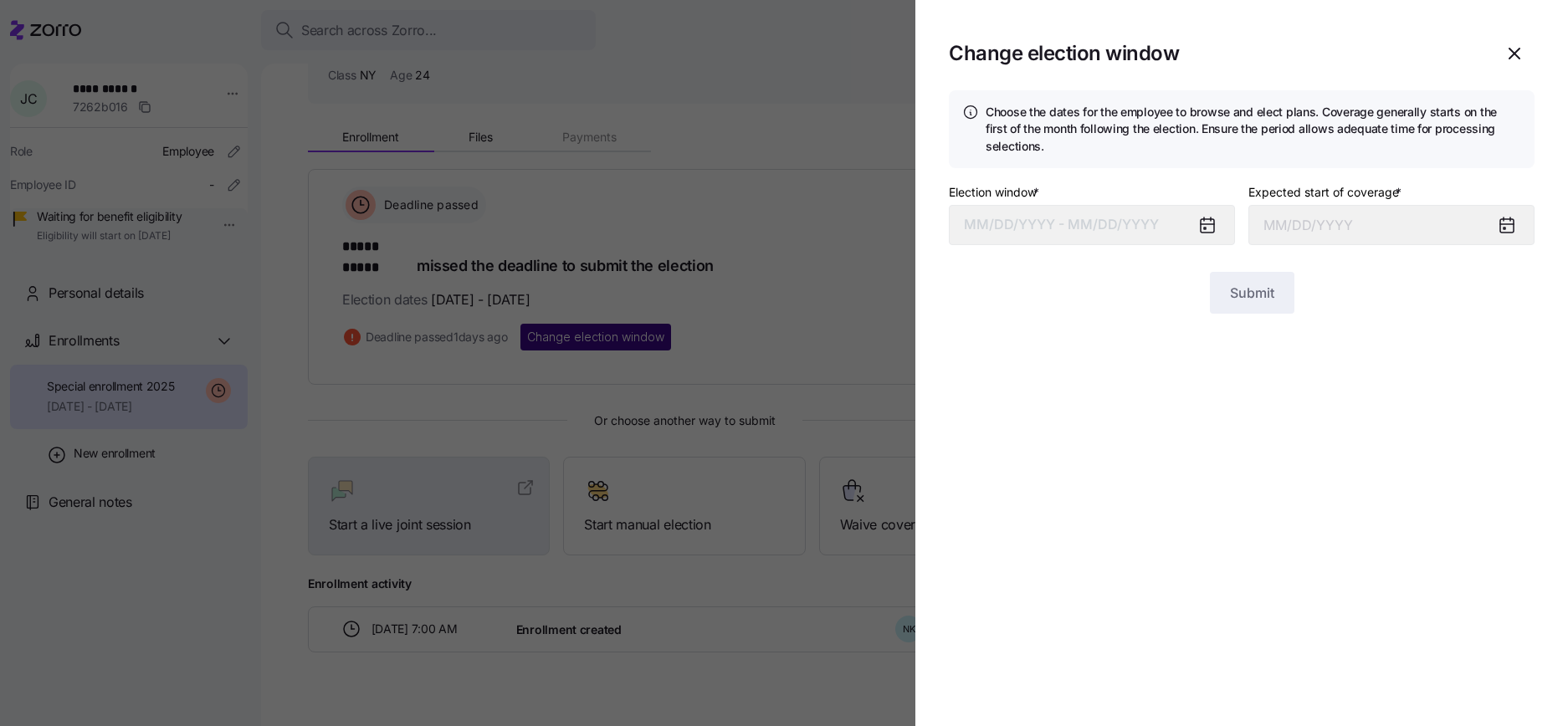
type input "September 1, 2025"
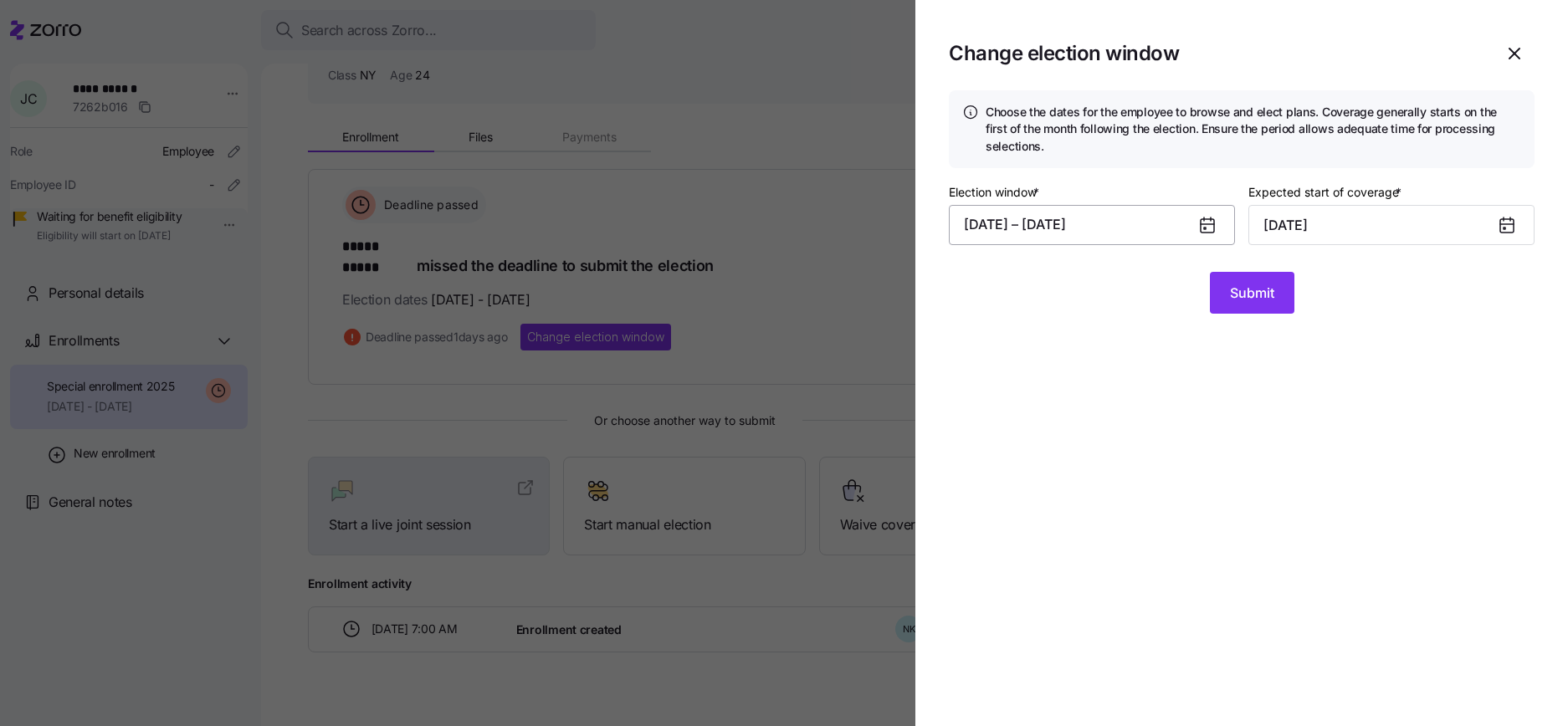
click at [1023, 229] on button "07/18/2025 – 08/10/2025" at bounding box center [1091, 225] width 287 height 40
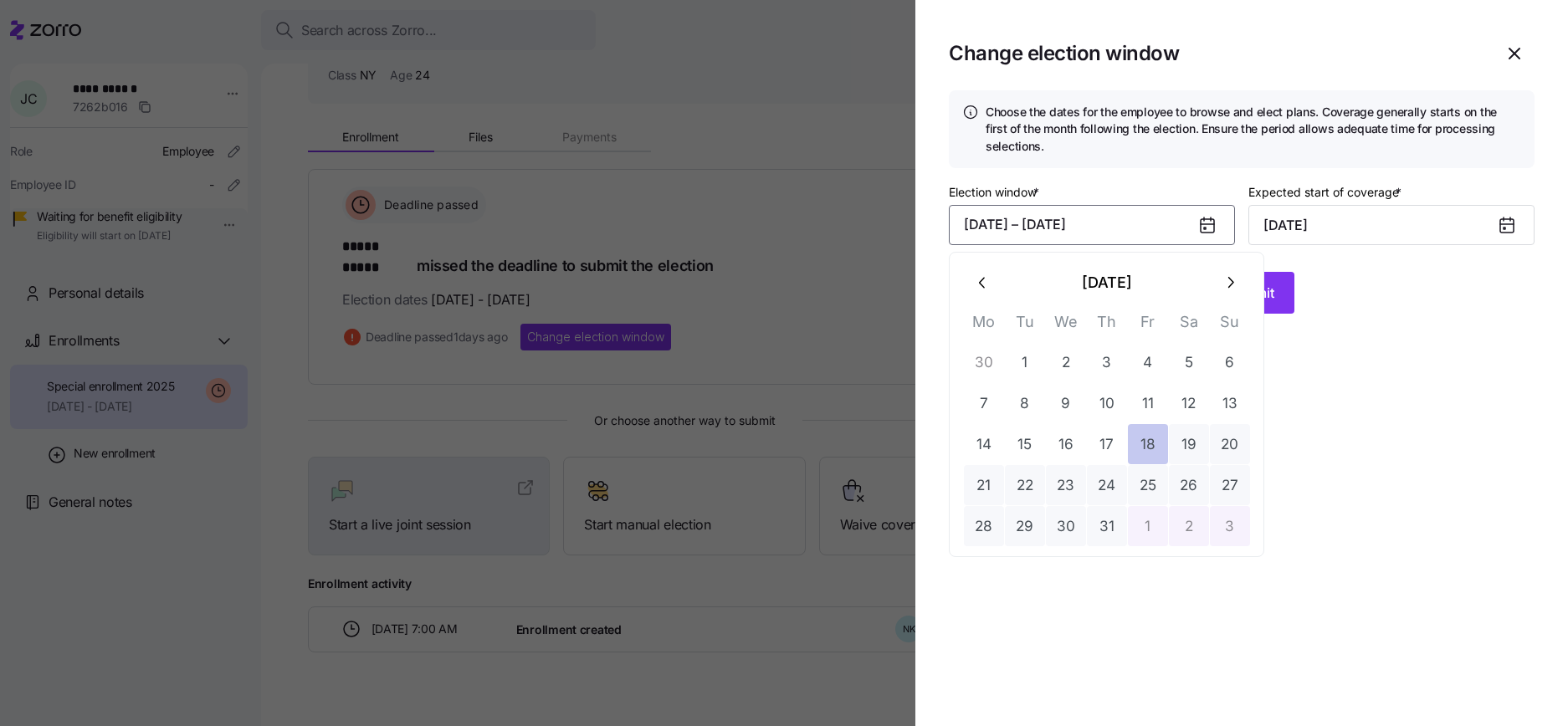
click at [1149, 445] on button "18" at bounding box center [1147, 443] width 40 height 40
click at [1222, 292] on button "button" at bounding box center [1229, 282] width 40 height 40
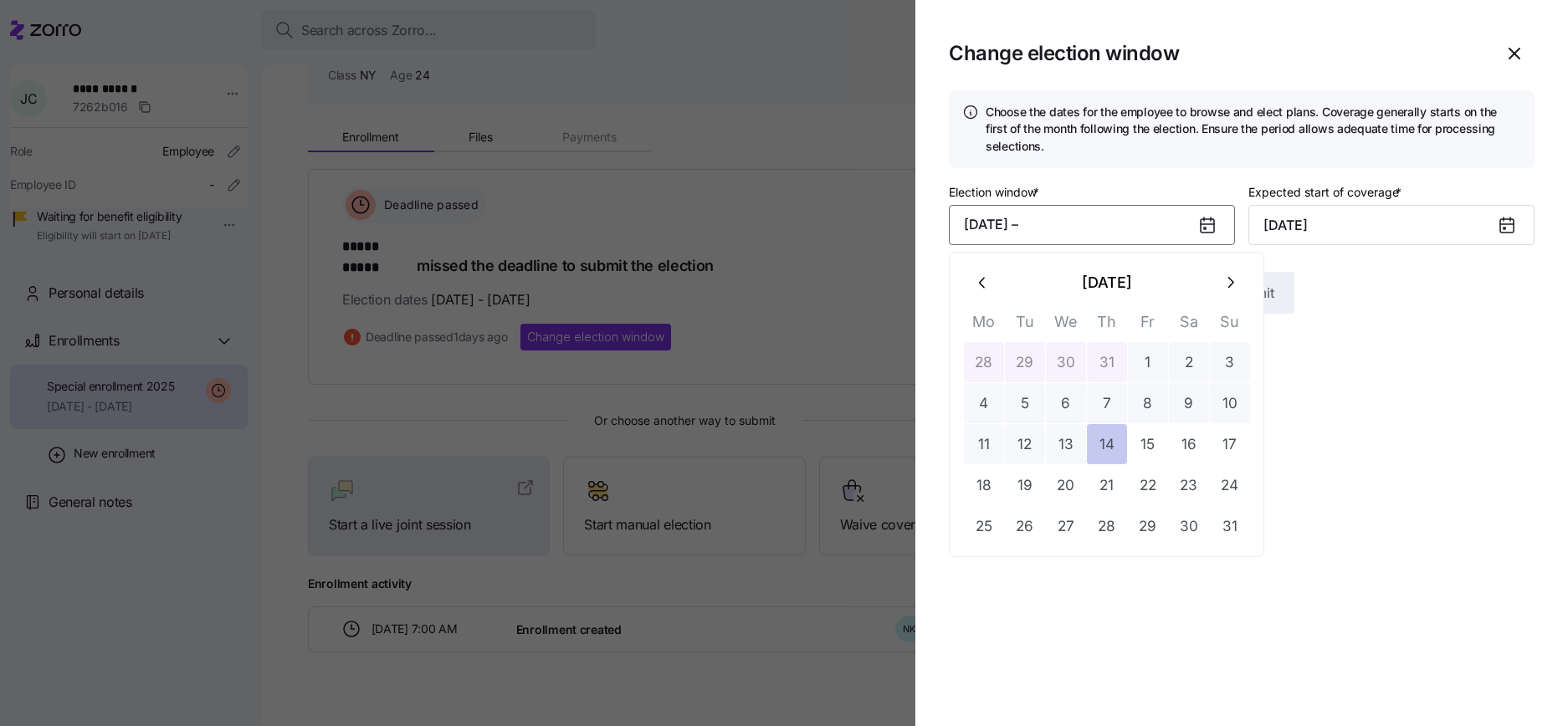
click at [1099, 442] on button "14" at bounding box center [1106, 443] width 40 height 40
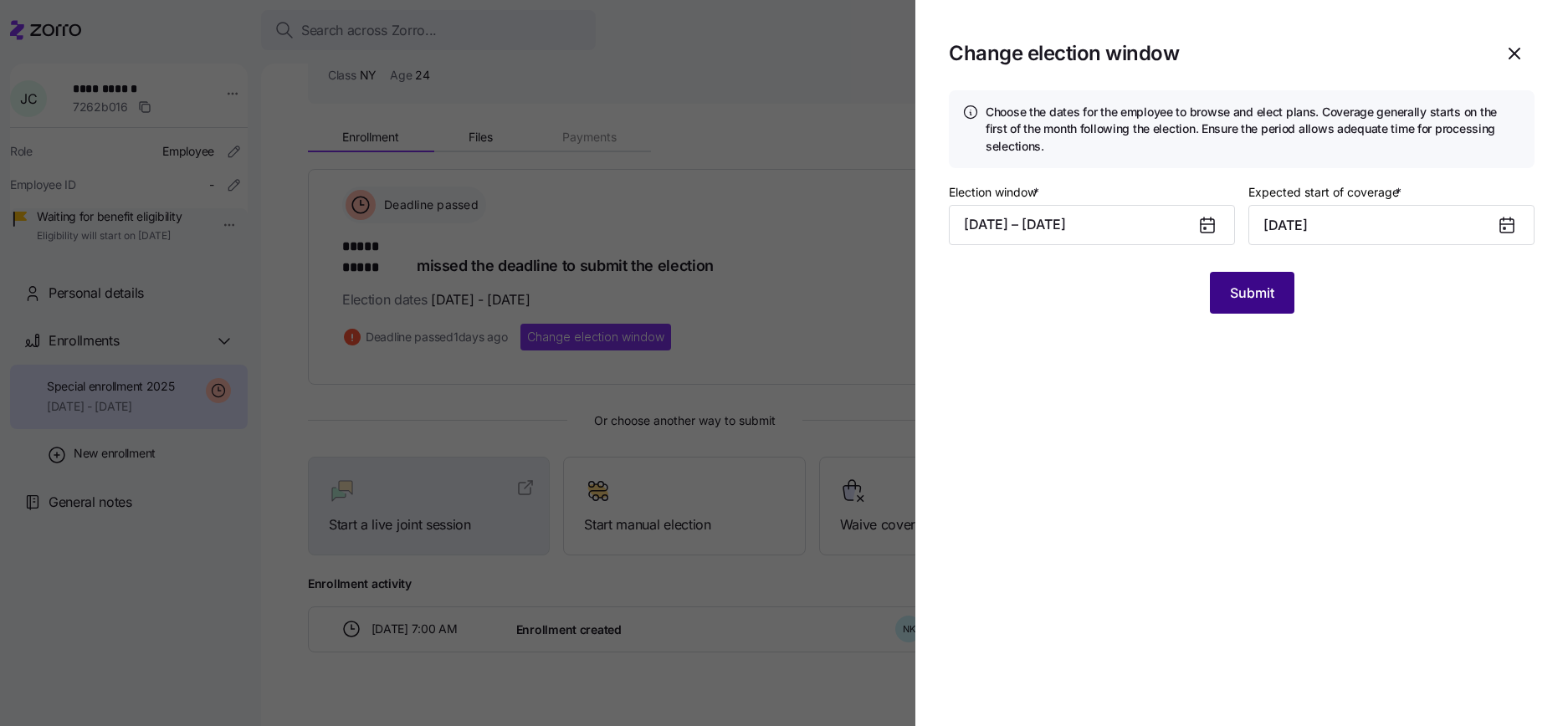
click at [1241, 302] on button "Submit" at bounding box center [1252, 292] width 85 height 42
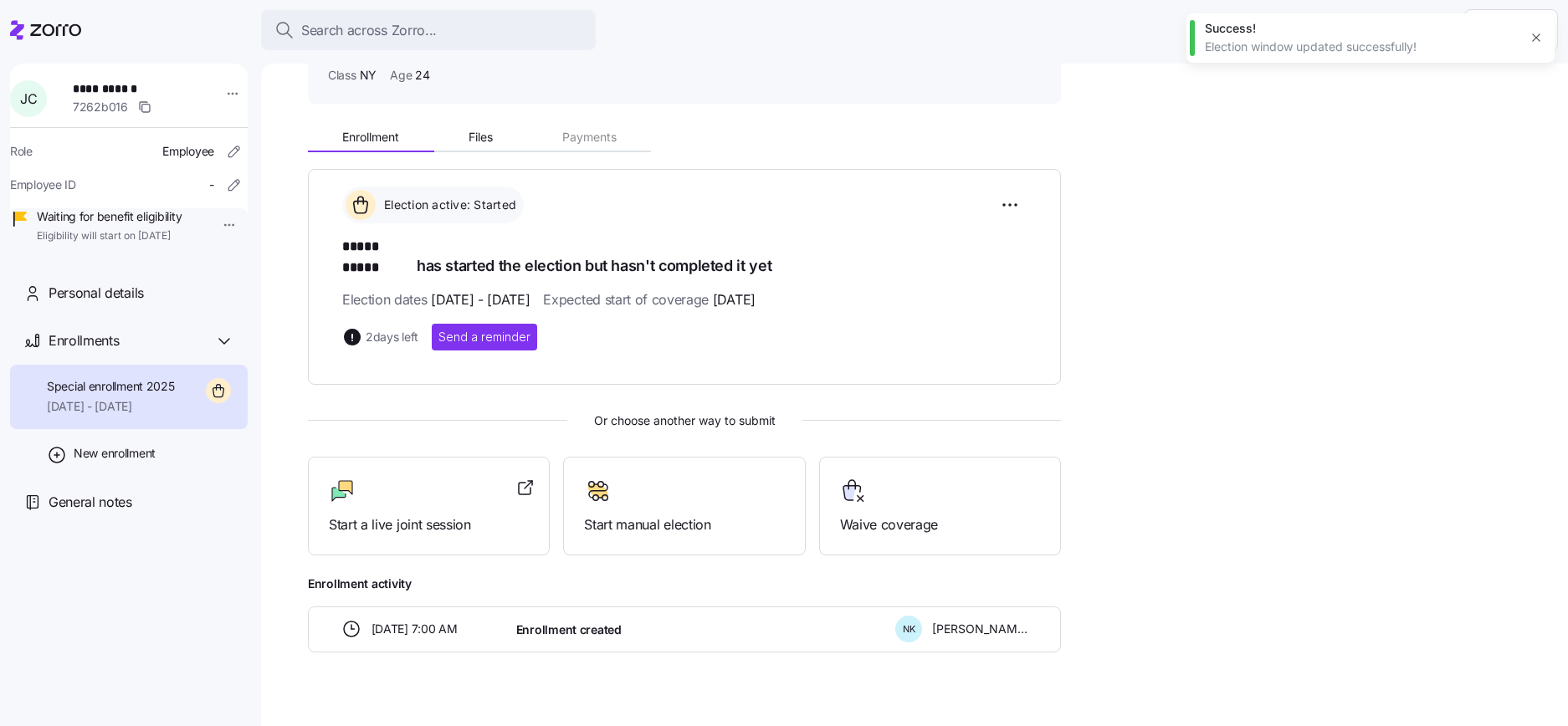
click at [1535, 43] on icon "button" at bounding box center [1535, 37] width 13 height 13
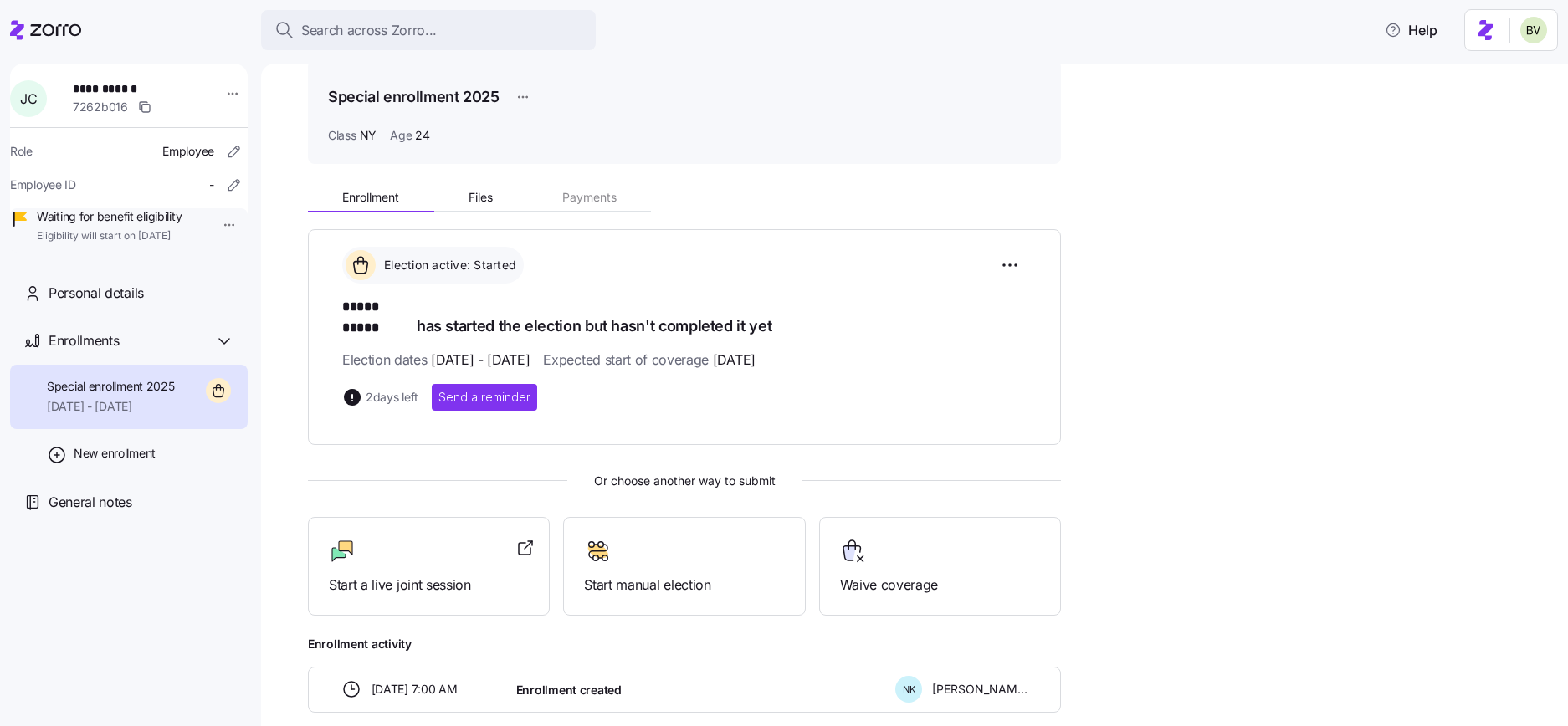
scroll to position [0, 0]
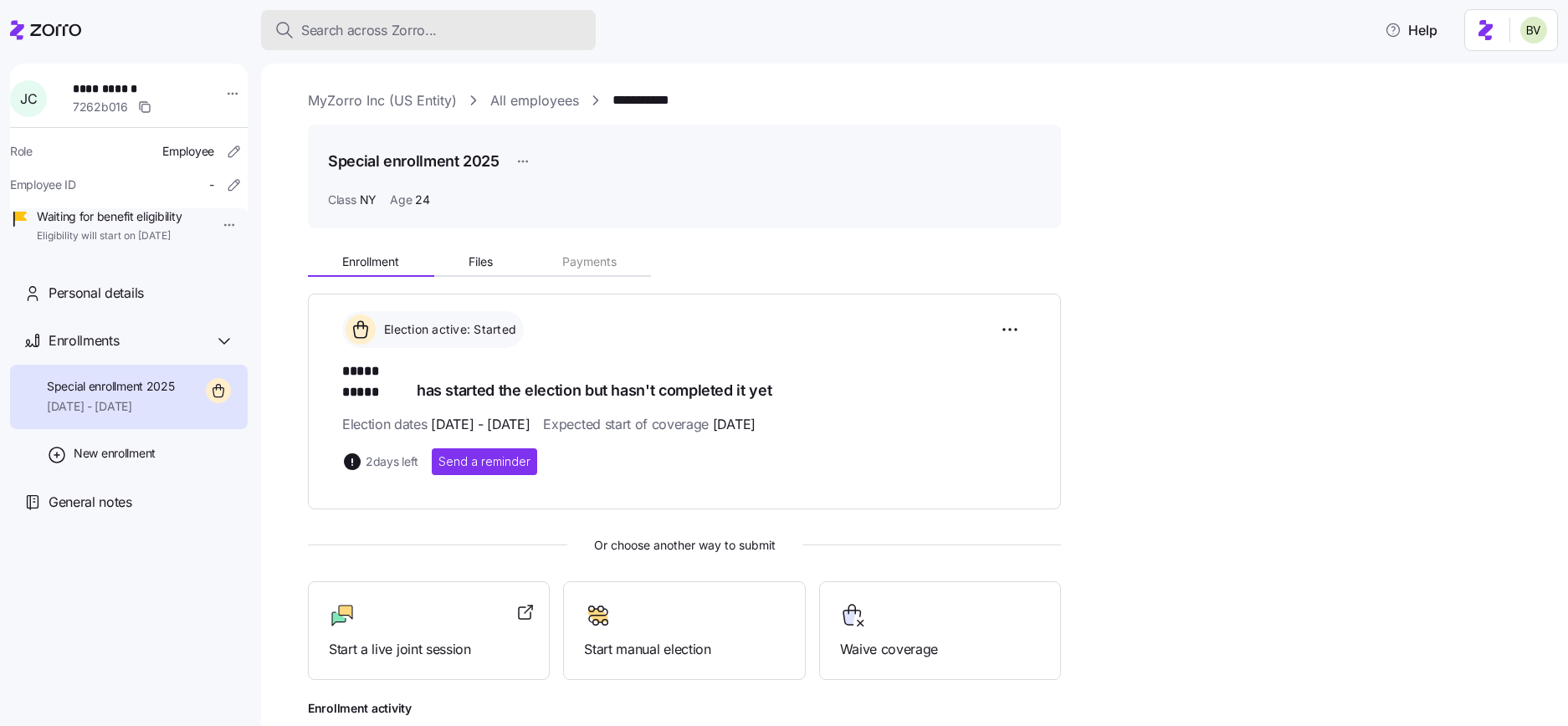
click at [325, 32] on span "Search across Zorro..." at bounding box center [369, 31] width 135 height 21
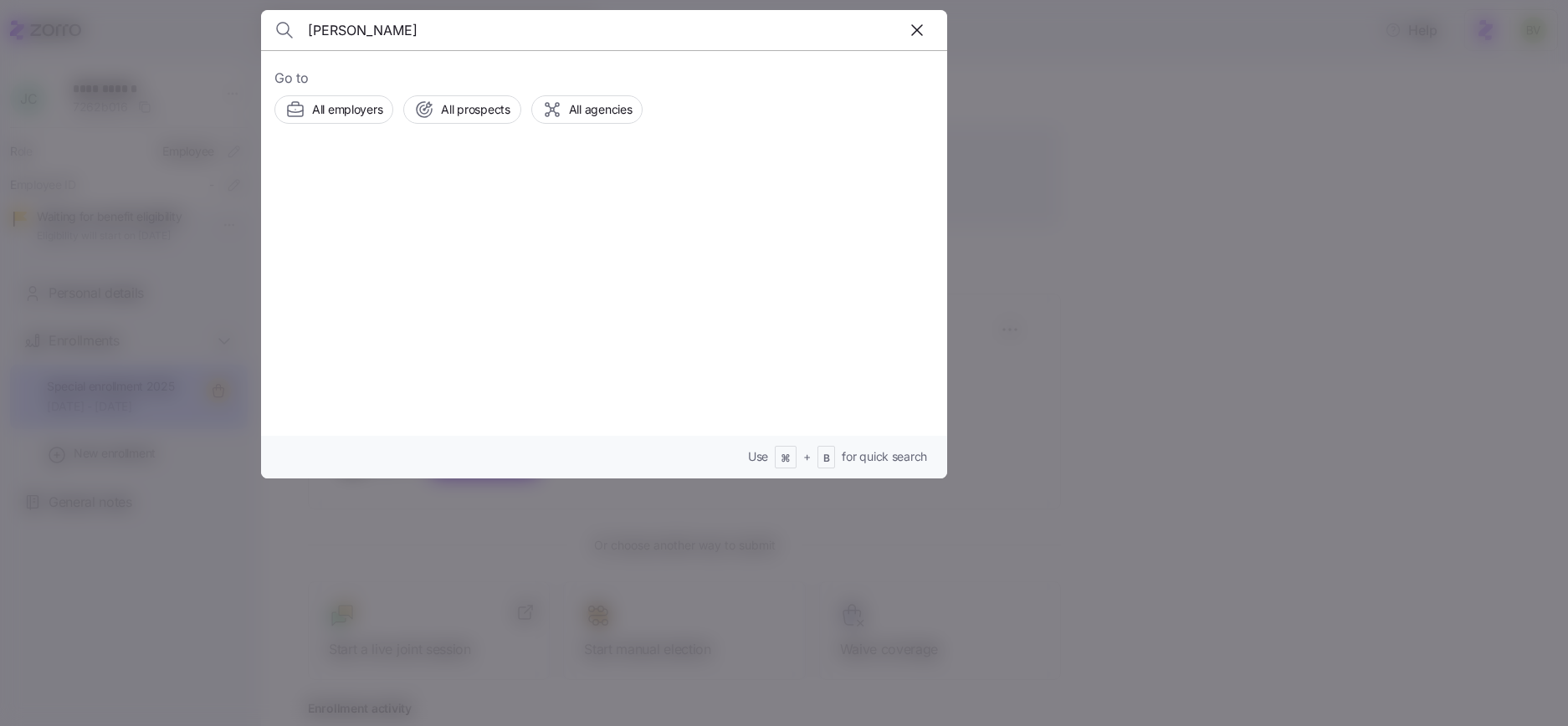
type input "[PERSON_NAME]"
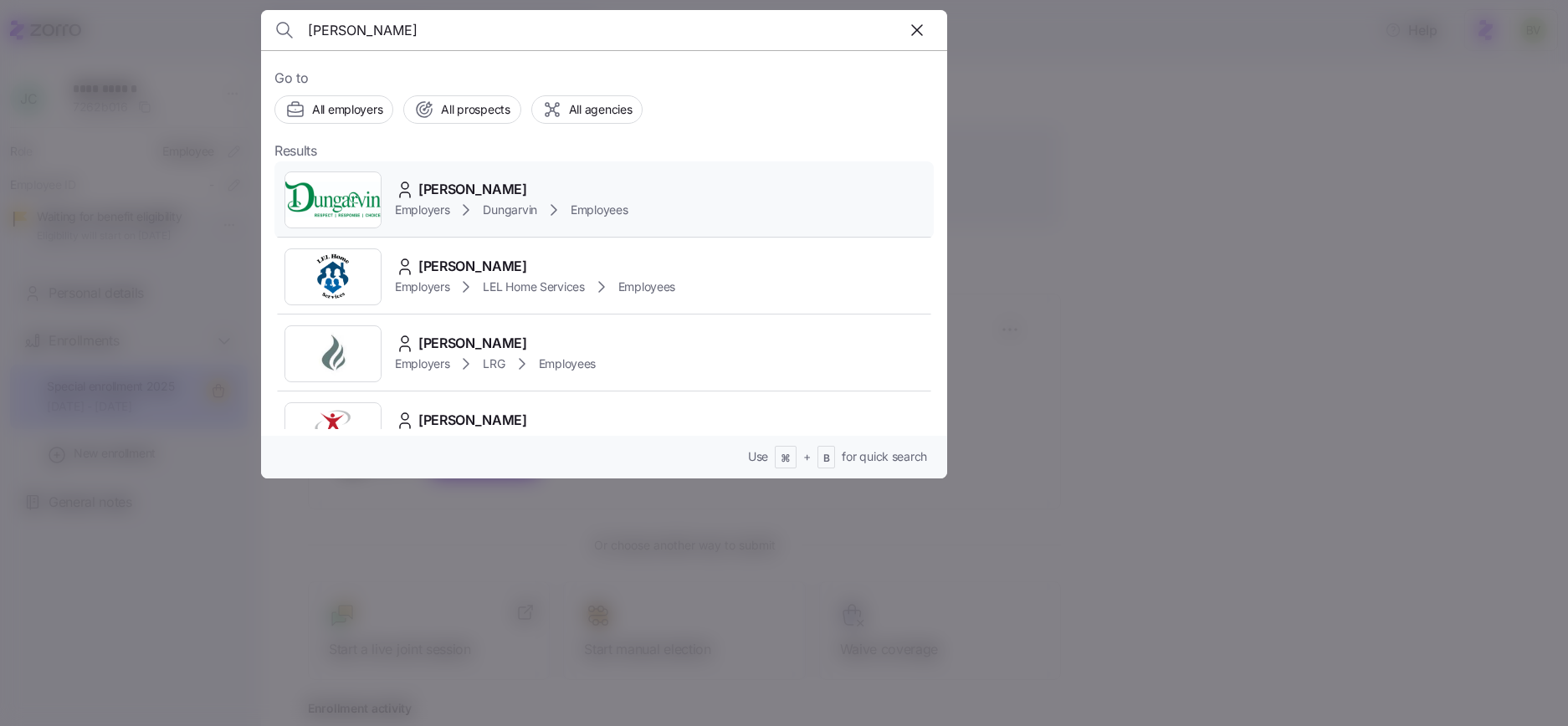
click at [346, 200] on img at bounding box center [333, 200] width 95 height 47
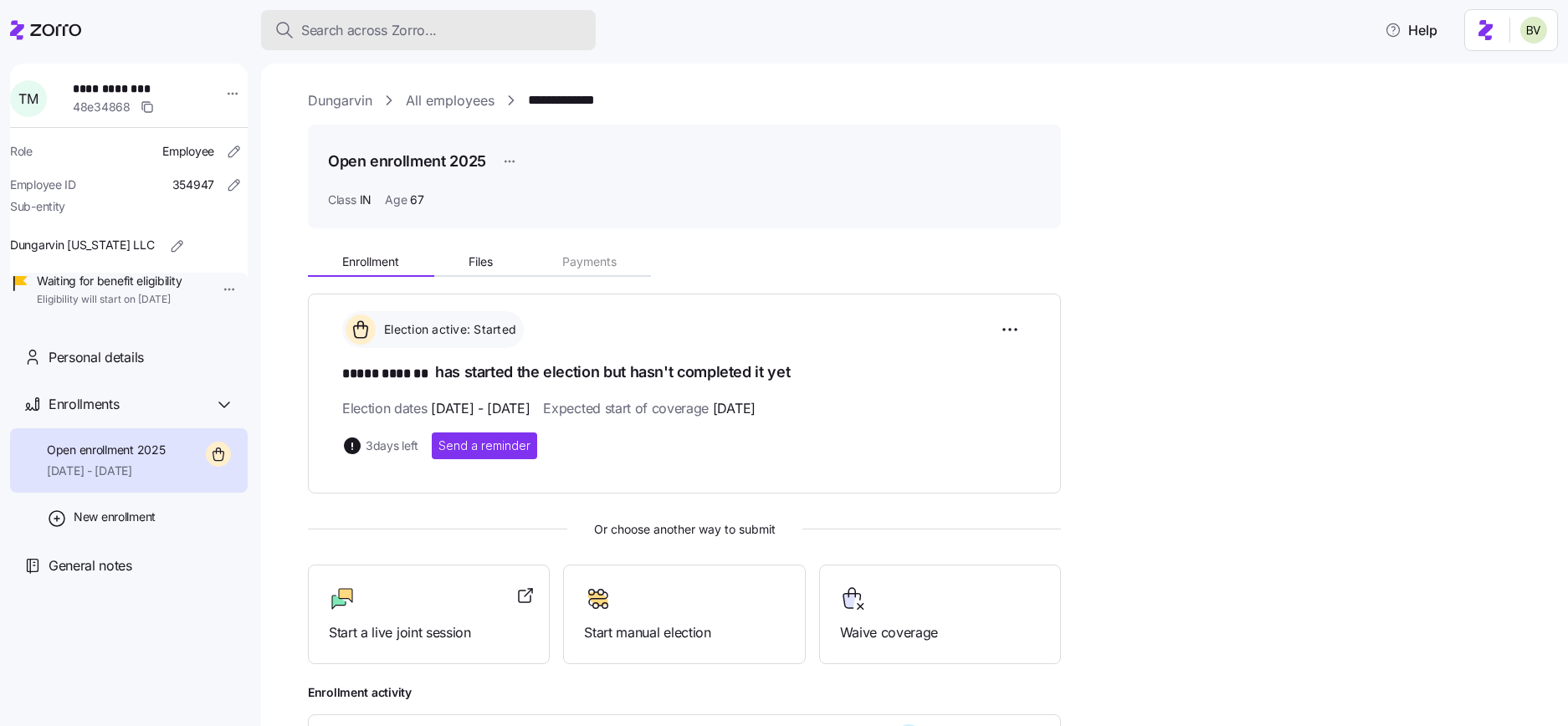
click at [353, 30] on span "Search across Zorro..." at bounding box center [369, 31] width 135 height 21
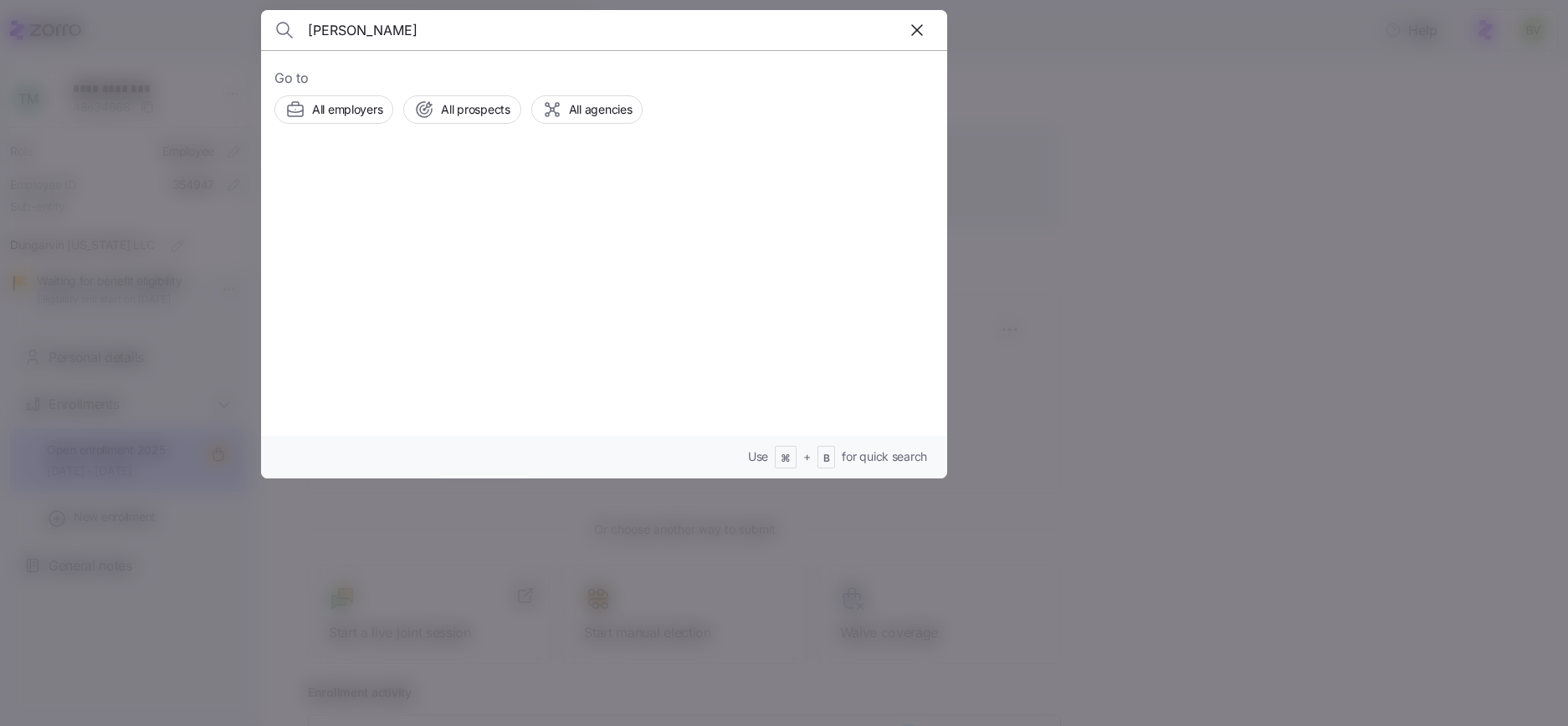
type input "Frank Okonkwo"
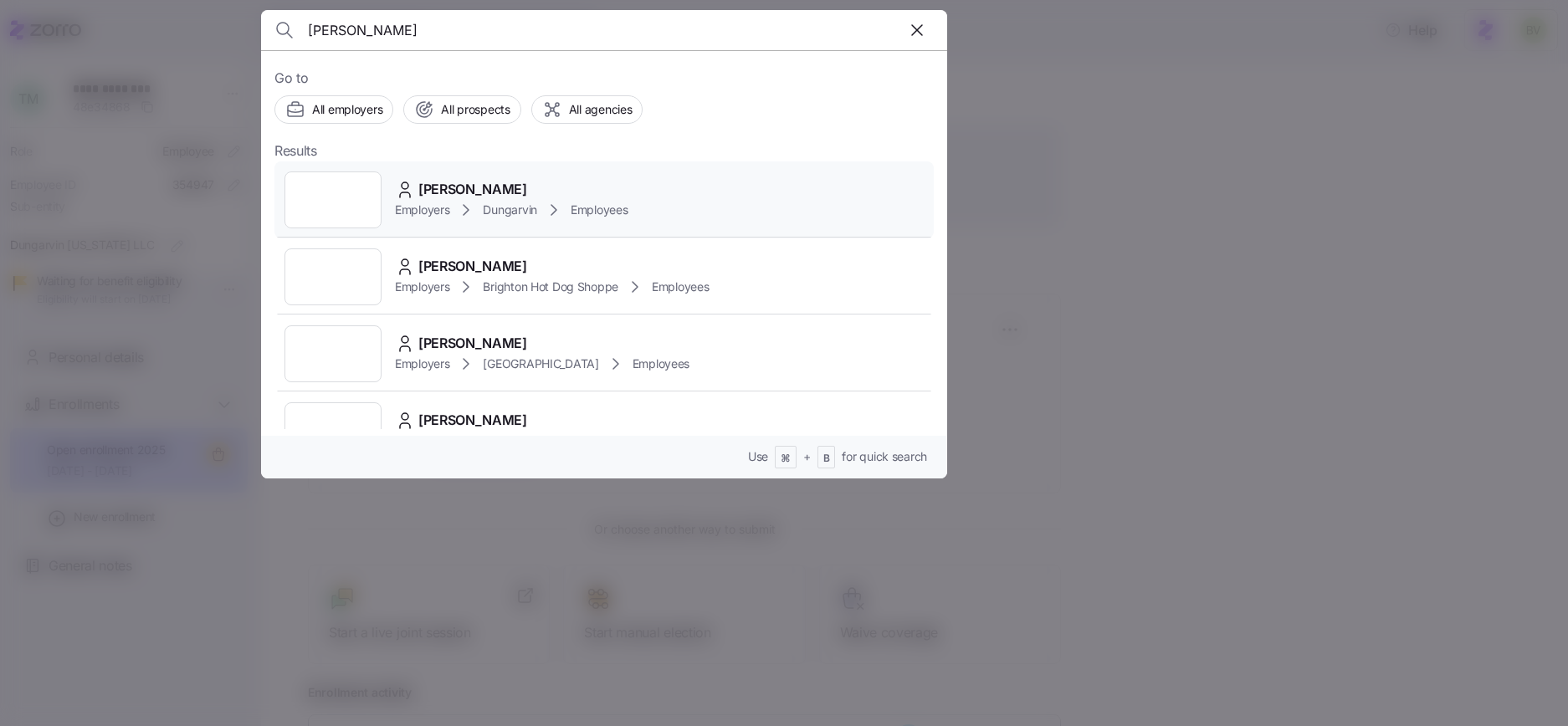
click at [349, 188] on div at bounding box center [333, 200] width 97 height 57
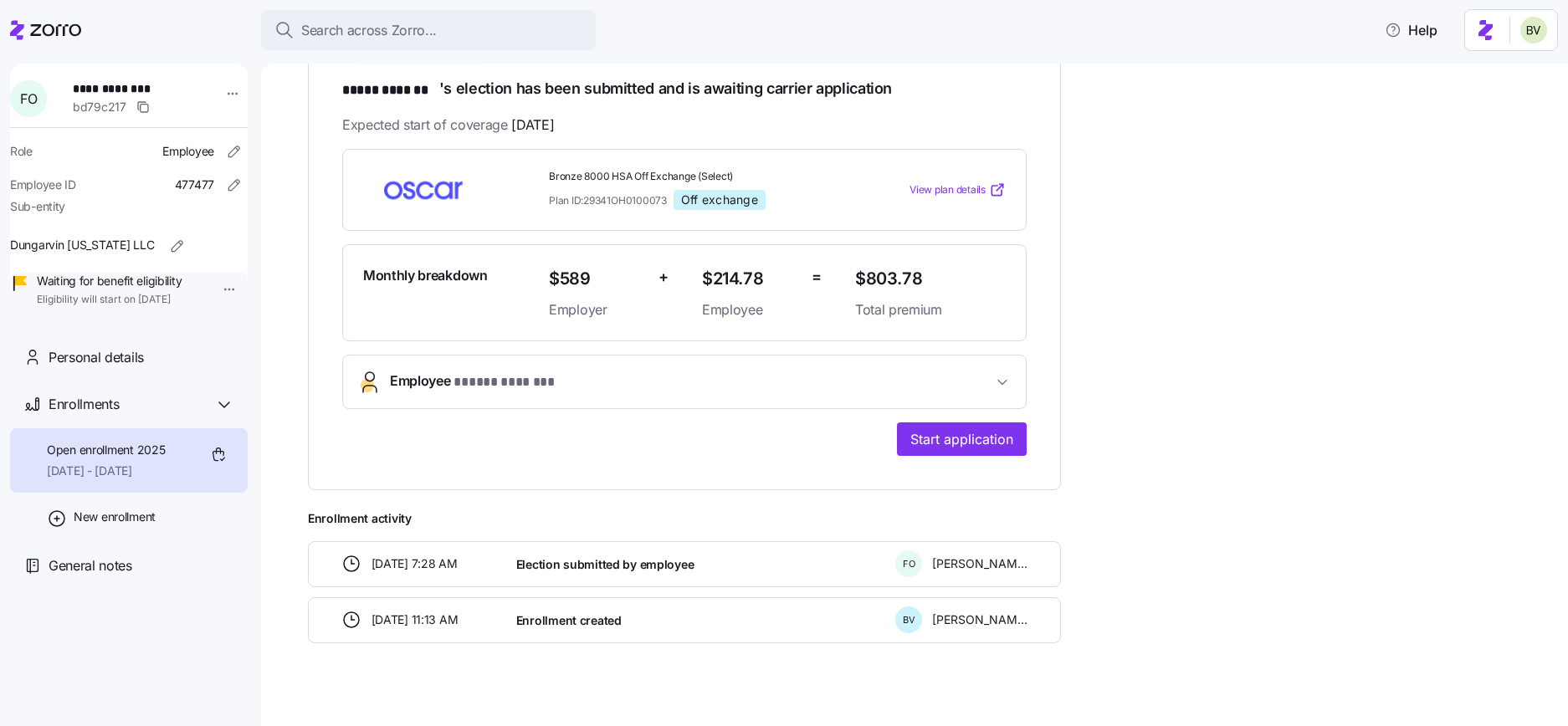
scroll to position [300, 0]
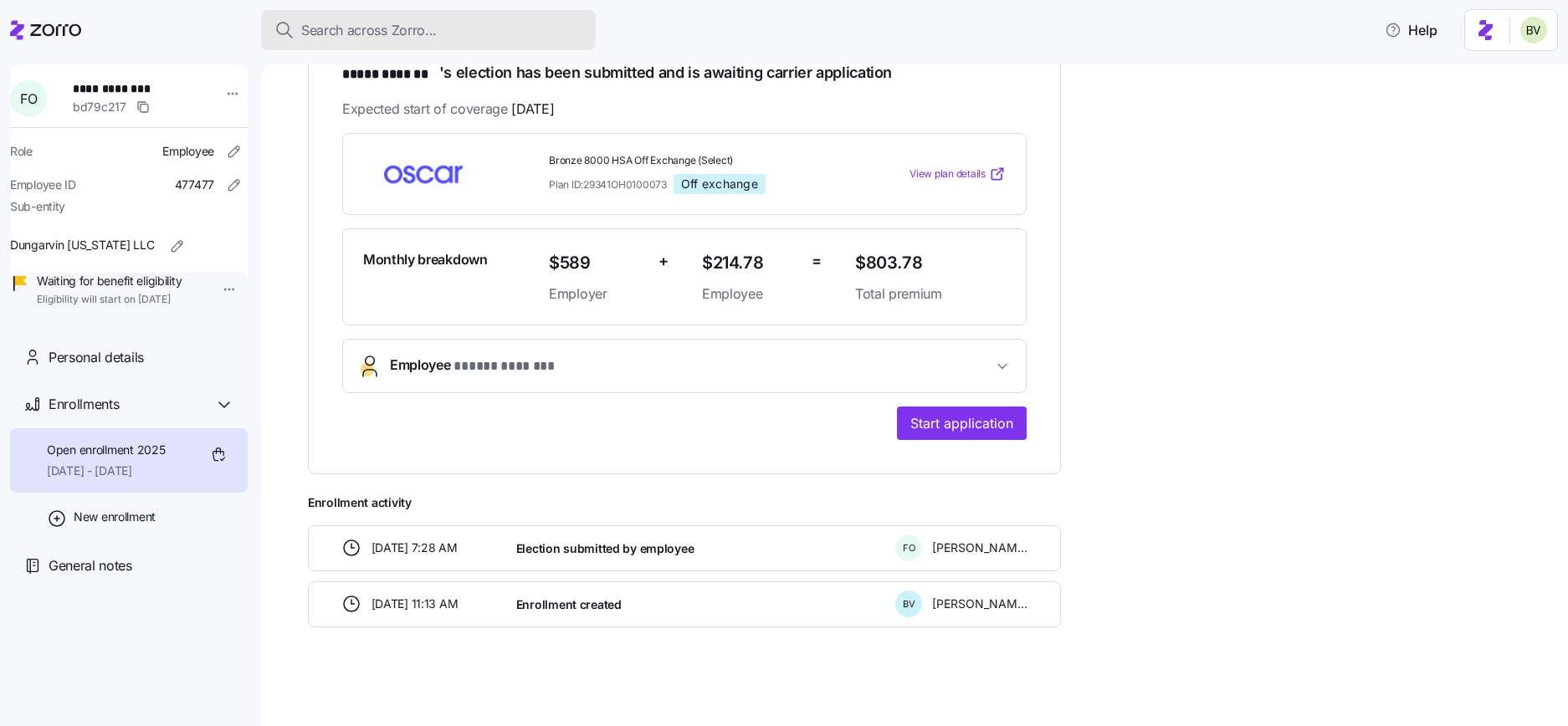
click at [357, 34] on span "Search across Zorro..." at bounding box center [369, 31] width 135 height 21
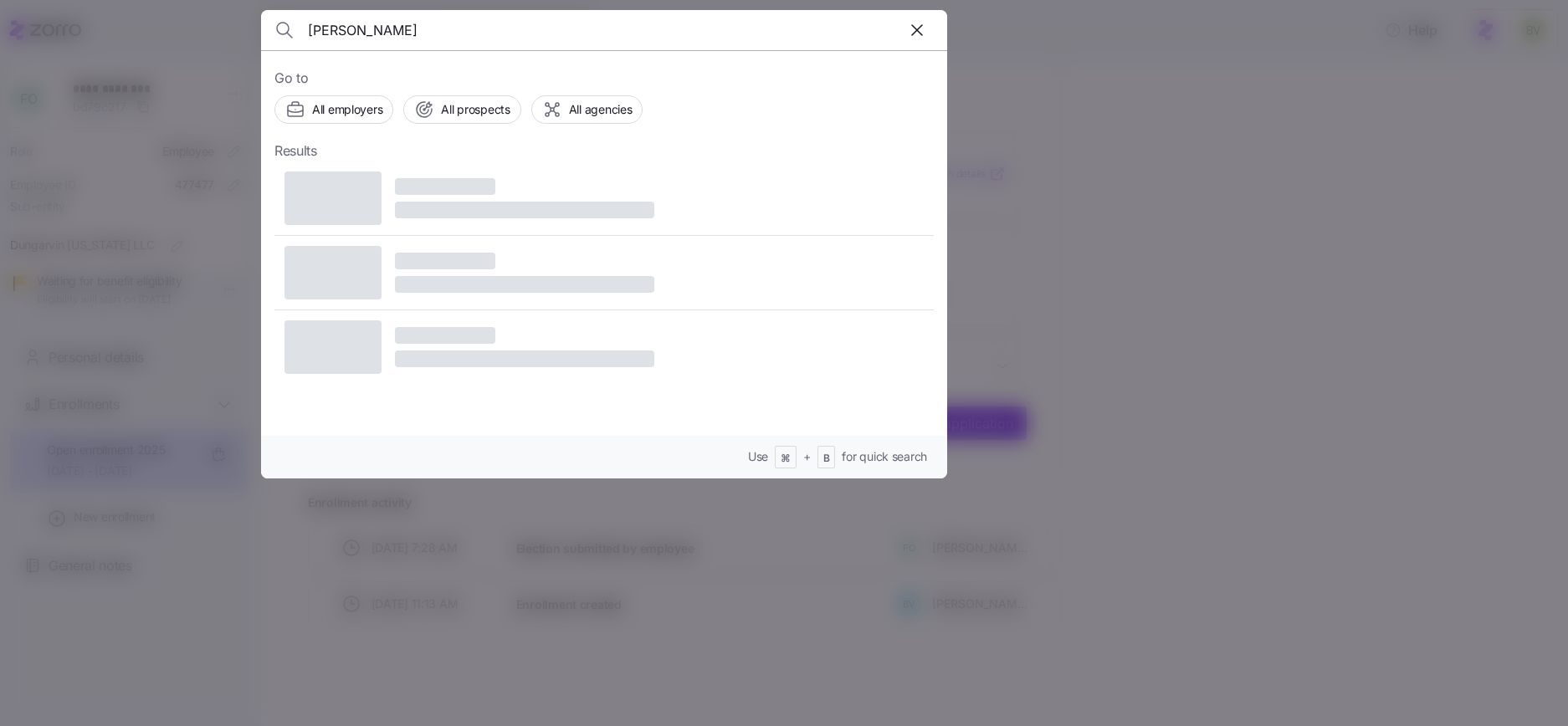
type input "Alfred Mwalija"
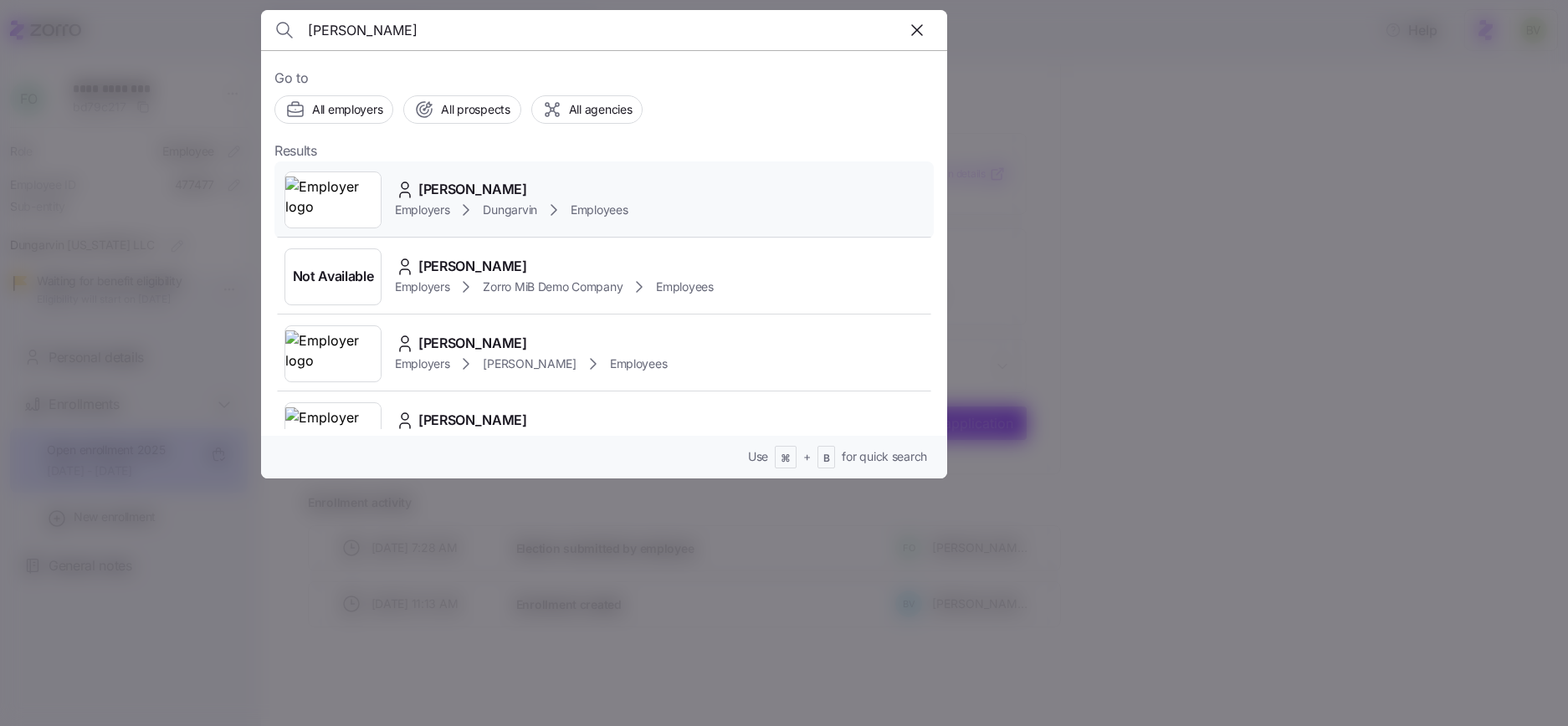
click at [338, 194] on img at bounding box center [333, 200] width 95 height 47
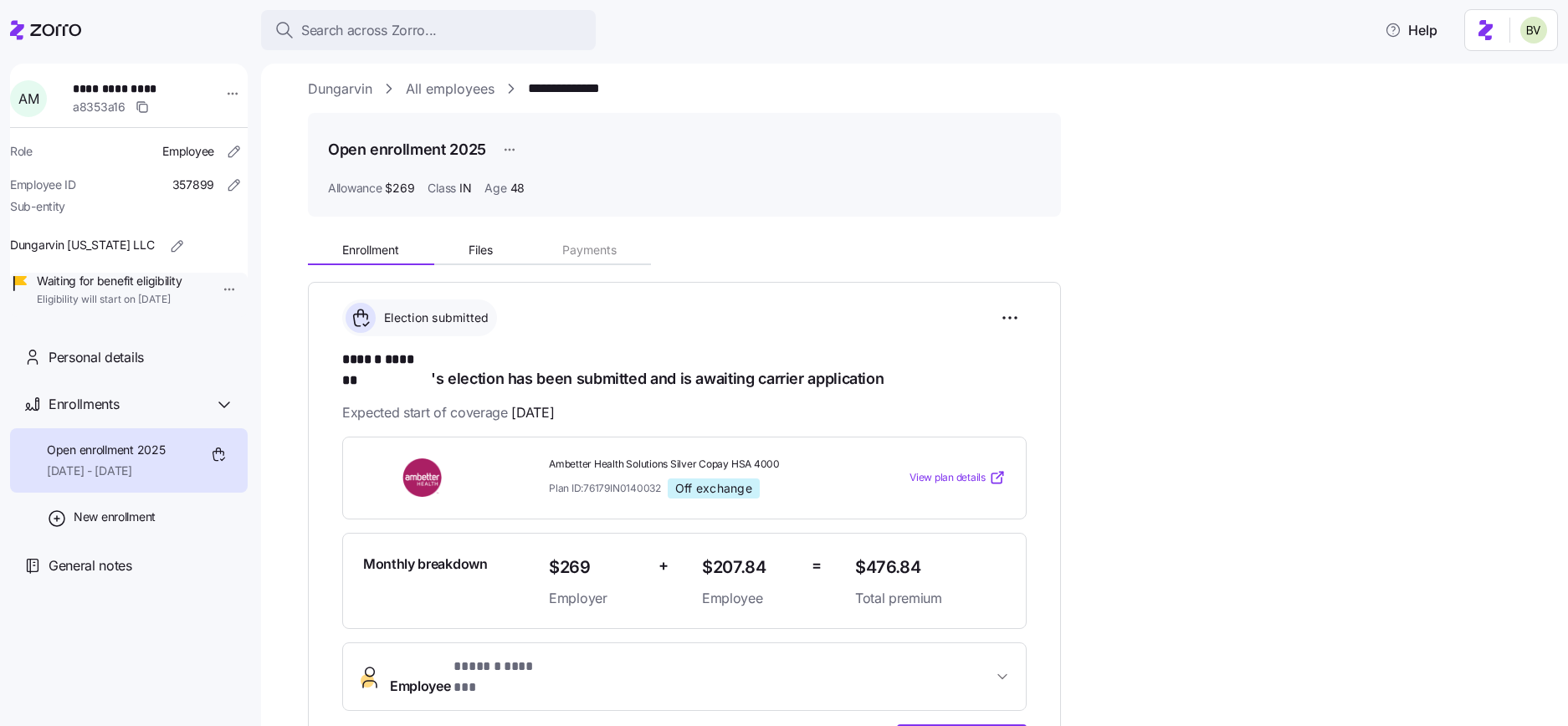
scroll to position [10, 0]
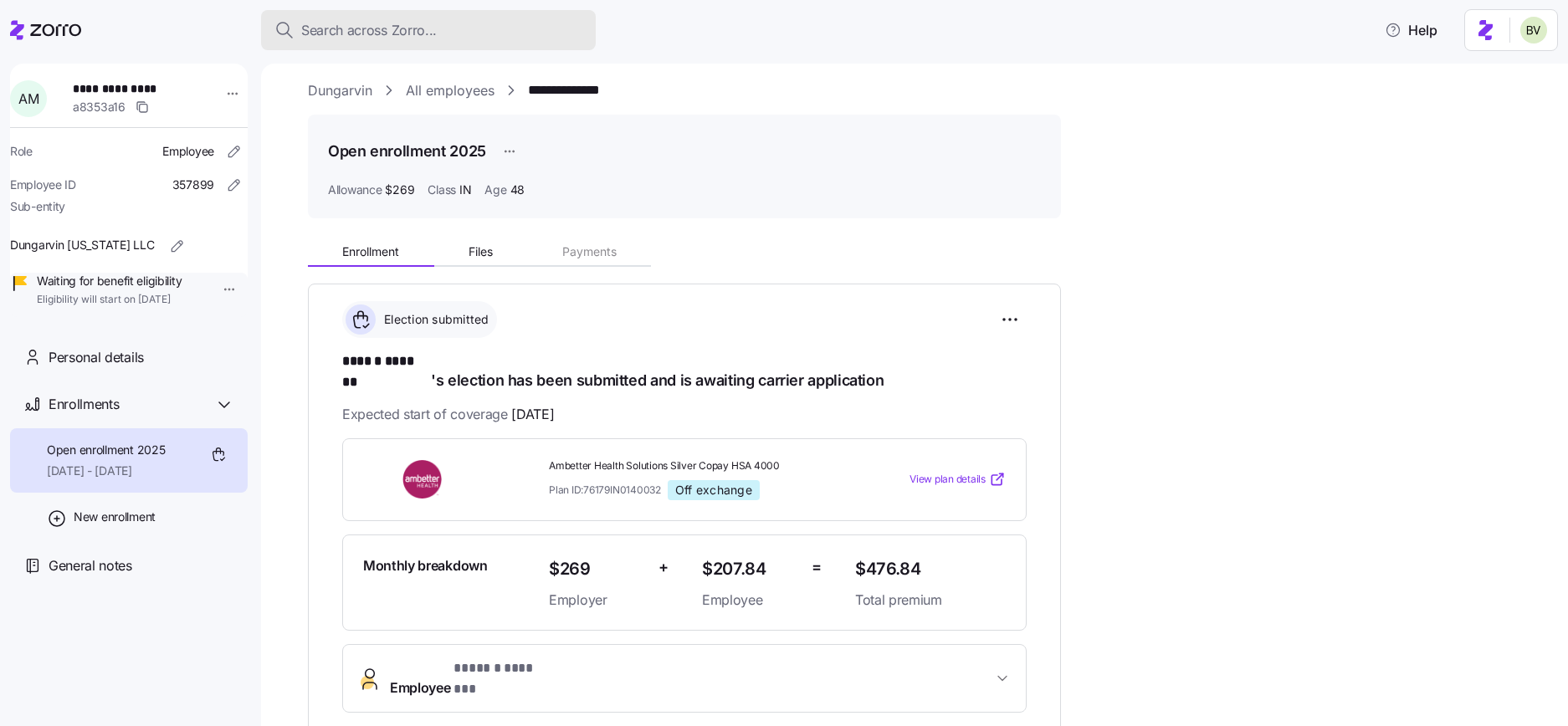
click at [359, 26] on span "Search across Zorro..." at bounding box center [369, 31] width 135 height 21
click at [359, 26] on body "**********" at bounding box center [784, 357] width 1568 height 716
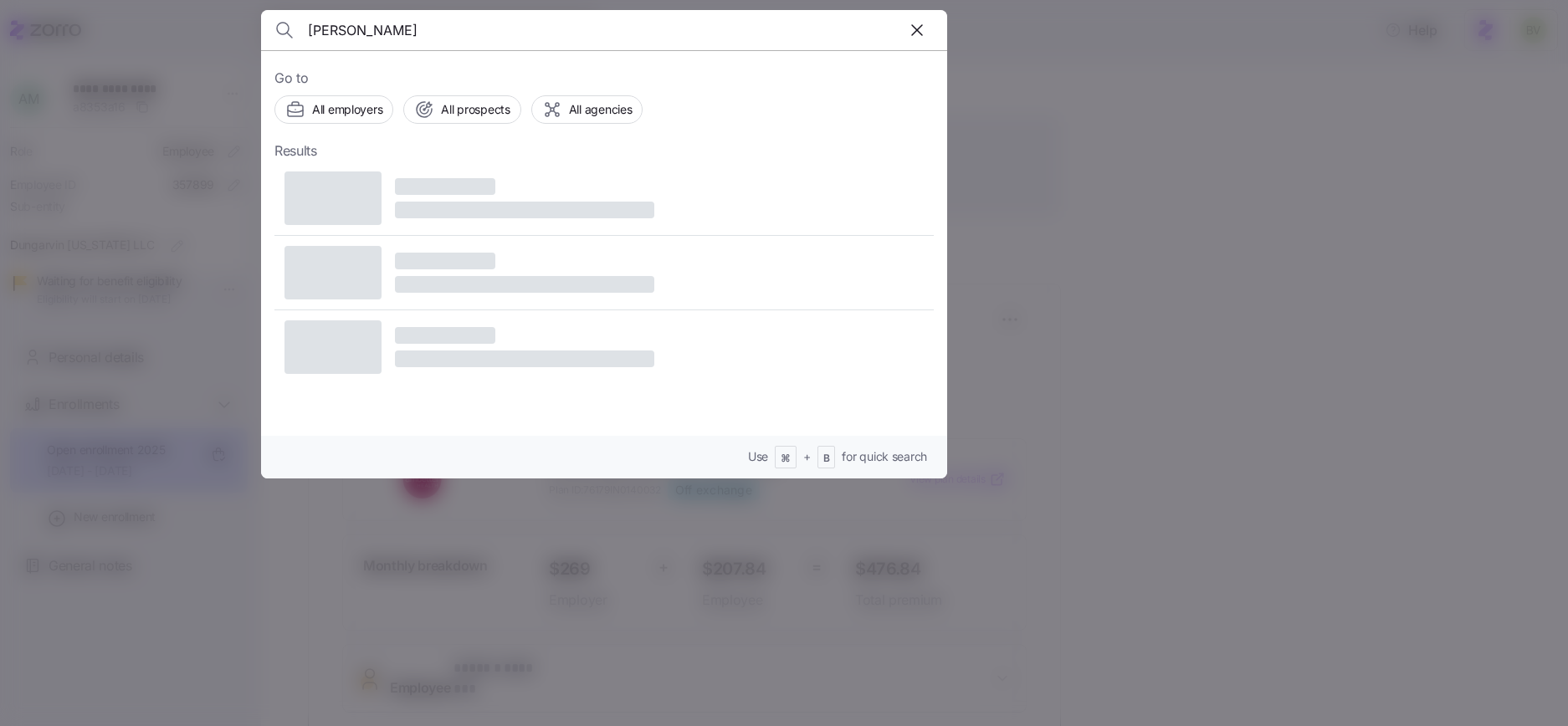
type input "Frank Okonkwo"
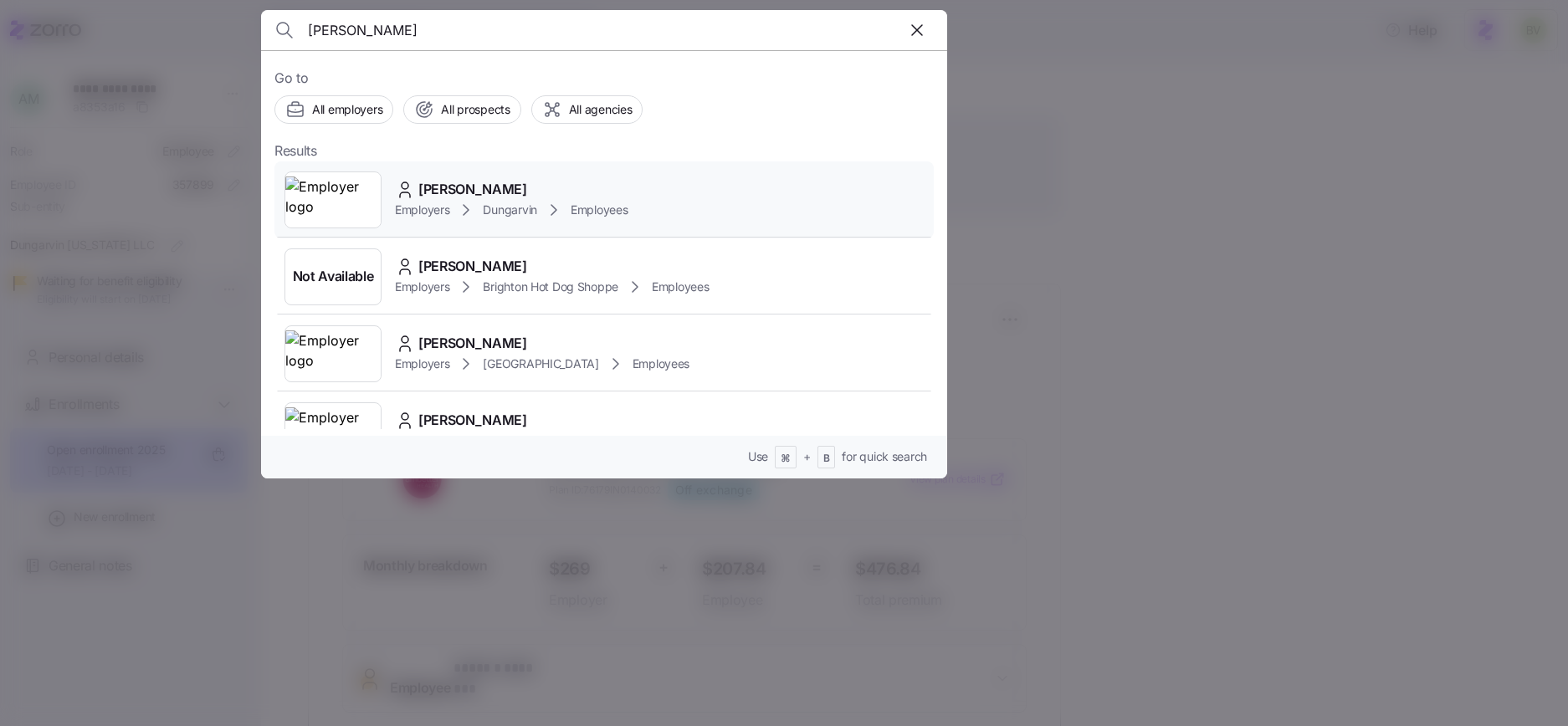
click at [345, 188] on img at bounding box center [333, 200] width 95 height 47
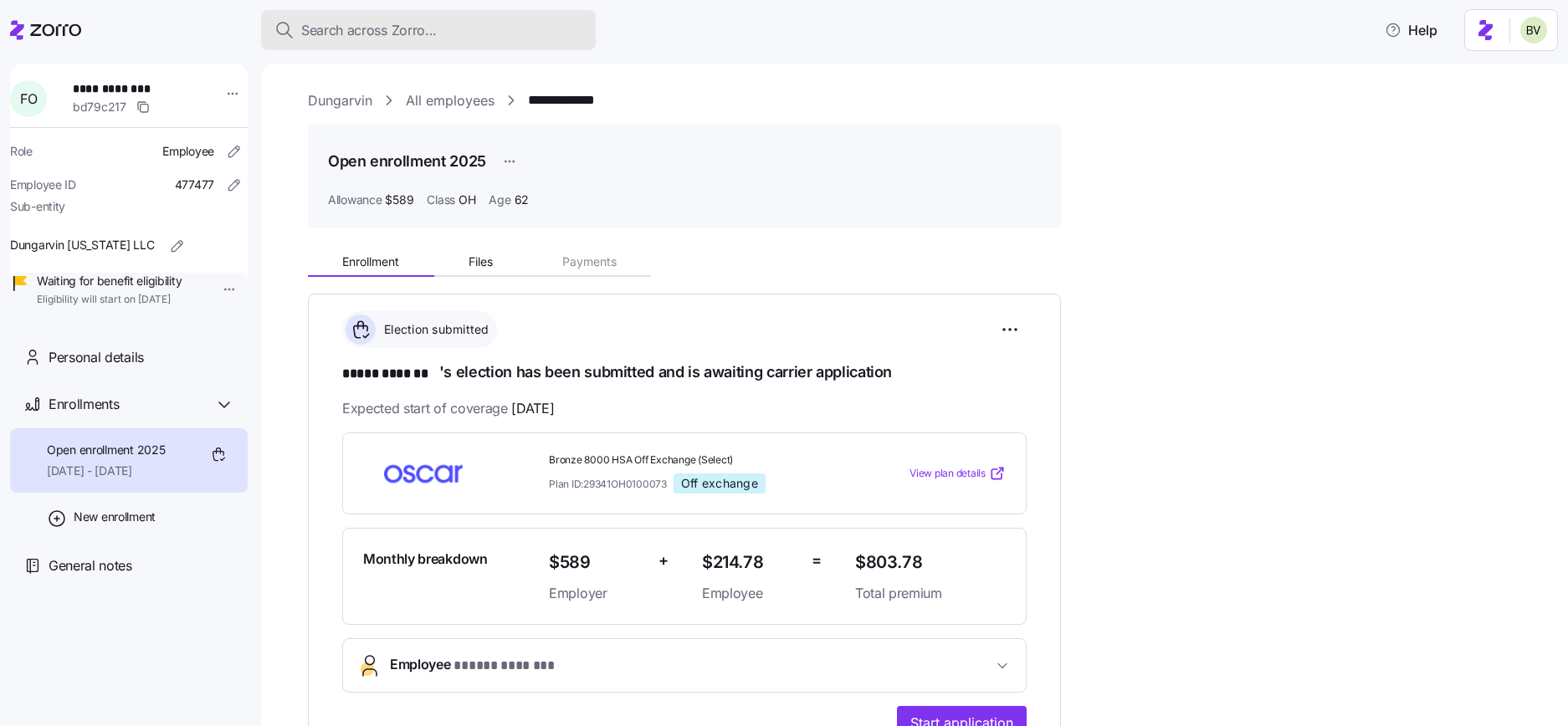
click at [365, 32] on span "Search across Zorro..." at bounding box center [369, 31] width 135 height 21
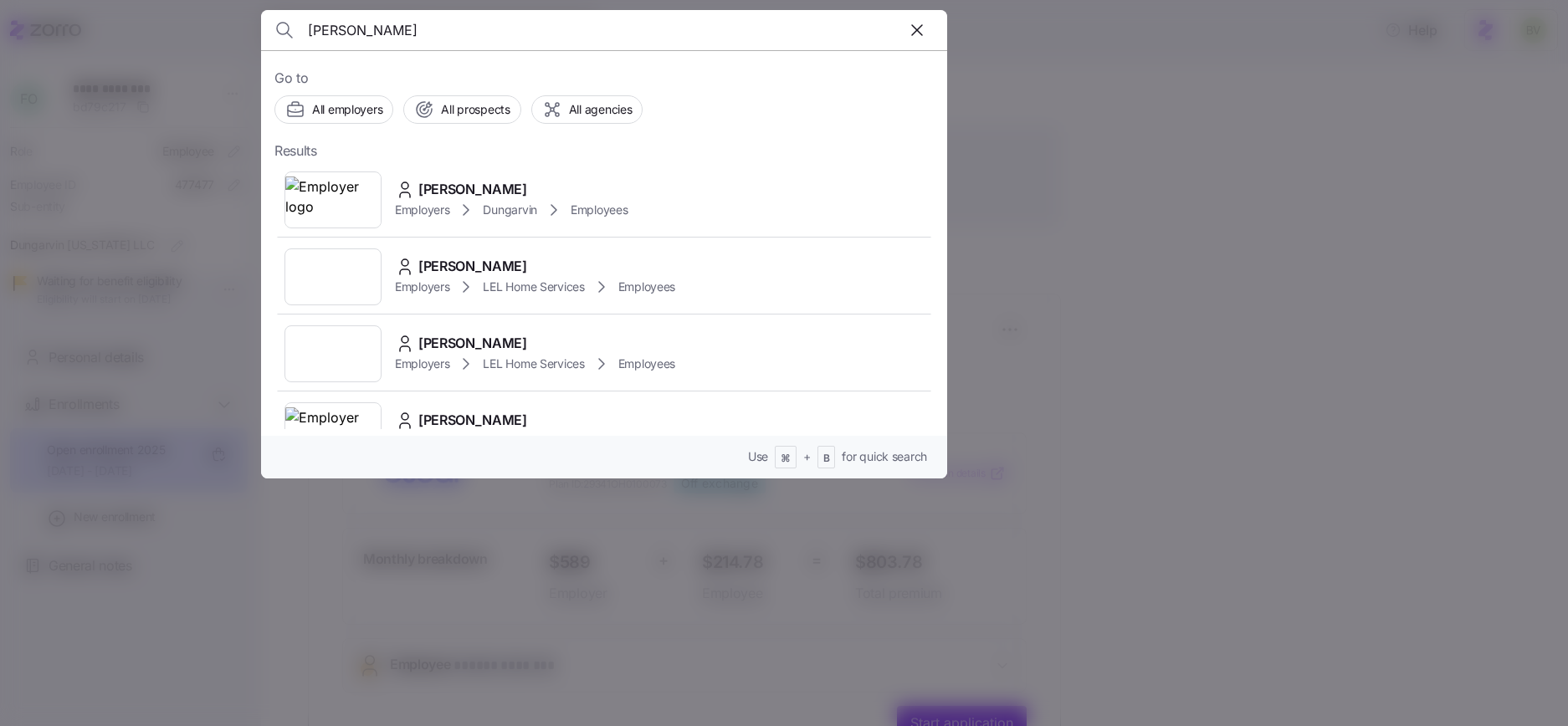
type input "Kimberly McGinnis"
click at [334, 202] on img at bounding box center [333, 200] width 95 height 47
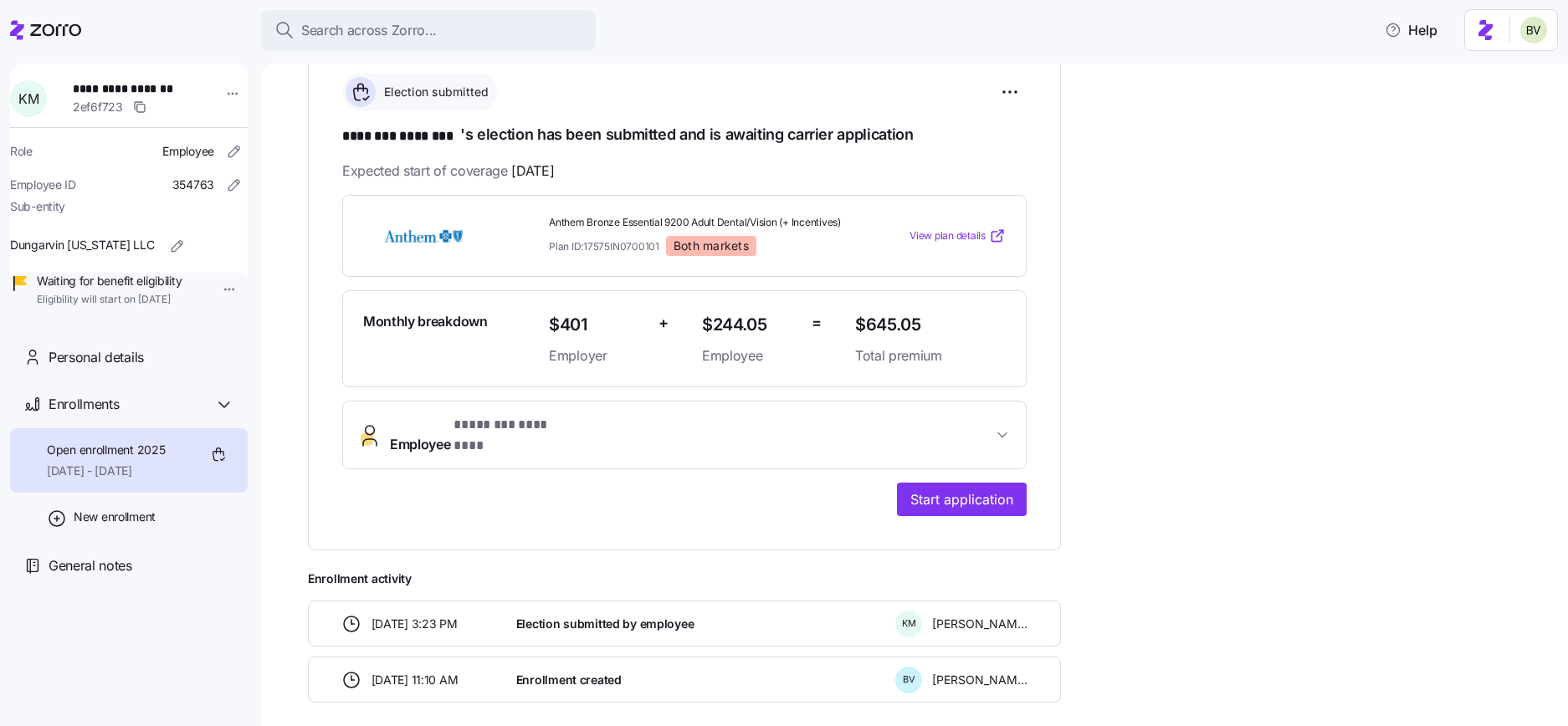
scroll to position [183, 0]
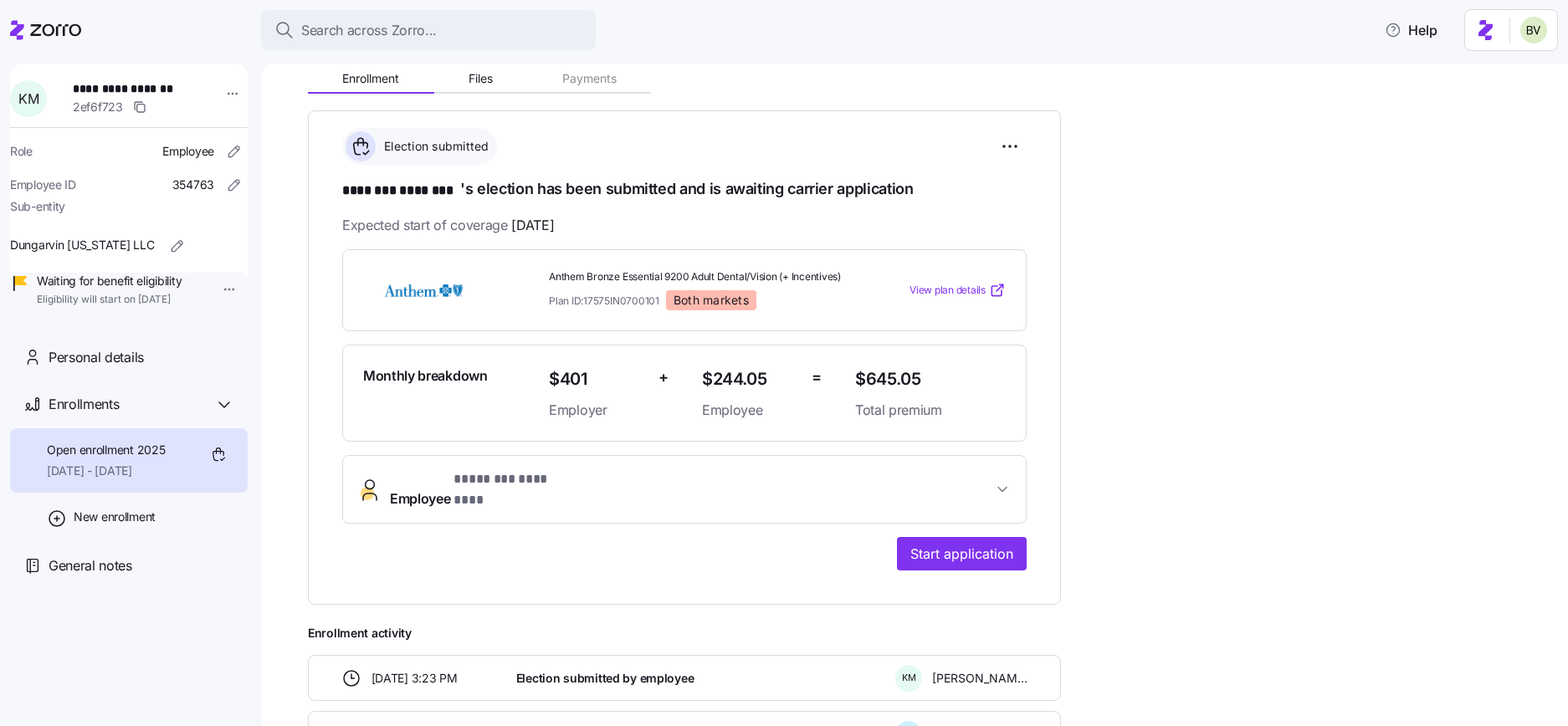
click at [937, 293] on span "View plan details" at bounding box center [947, 290] width 77 height 16
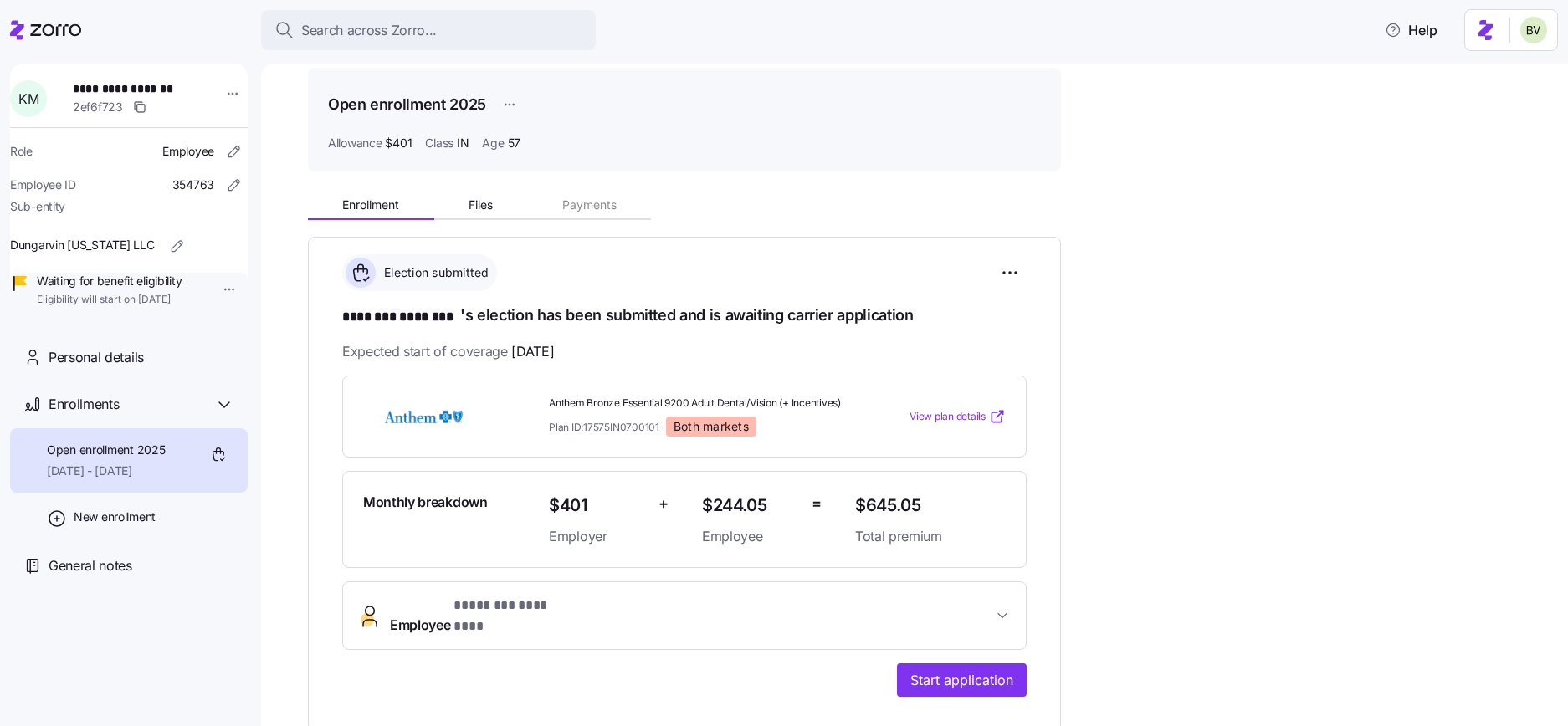
scroll to position [59, 0]
click at [960, 418] on span "View plan details" at bounding box center [947, 414] width 77 height 16
click at [170, 368] on div "Personal details" at bounding box center [141, 357] width 186 height 21
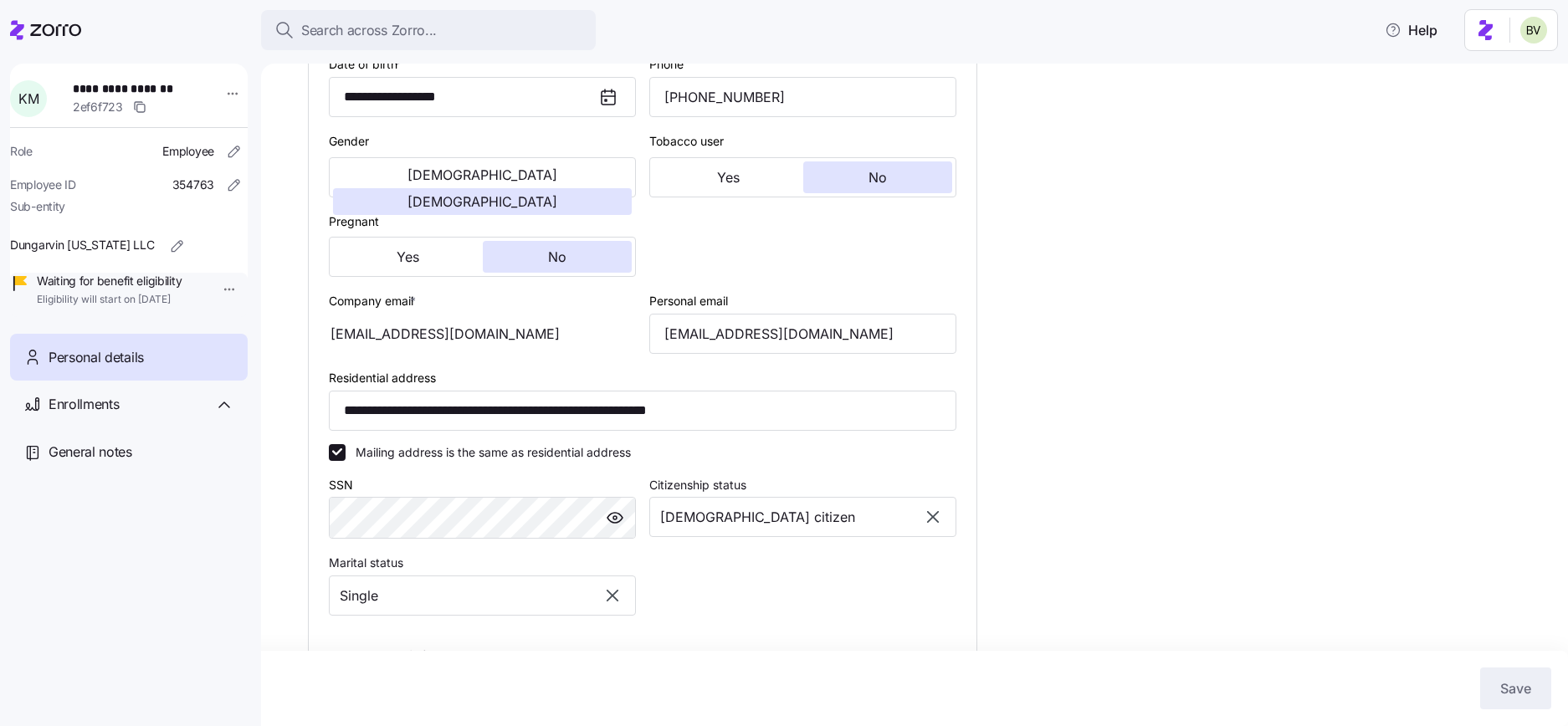
scroll to position [362, 0]
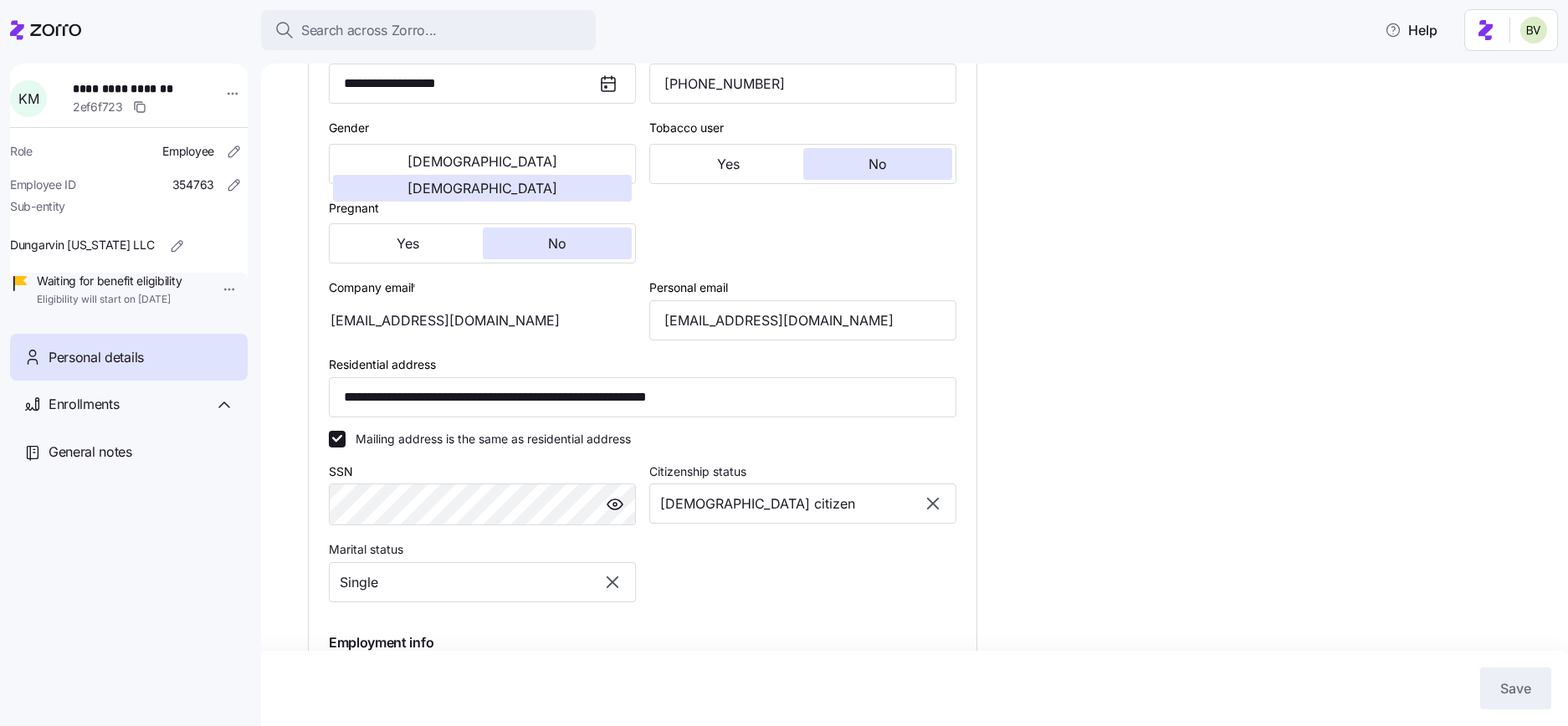
type input "IN"
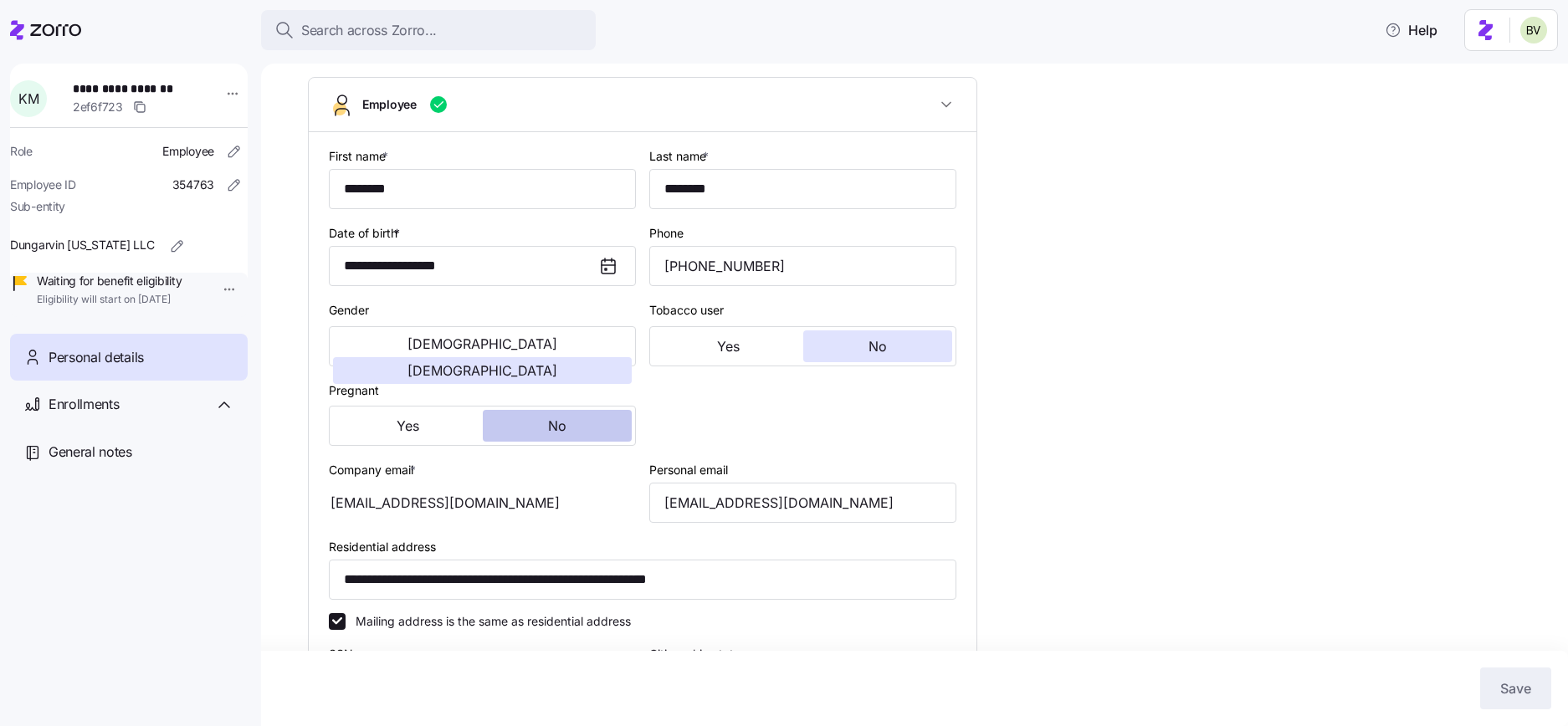
scroll to position [0, 0]
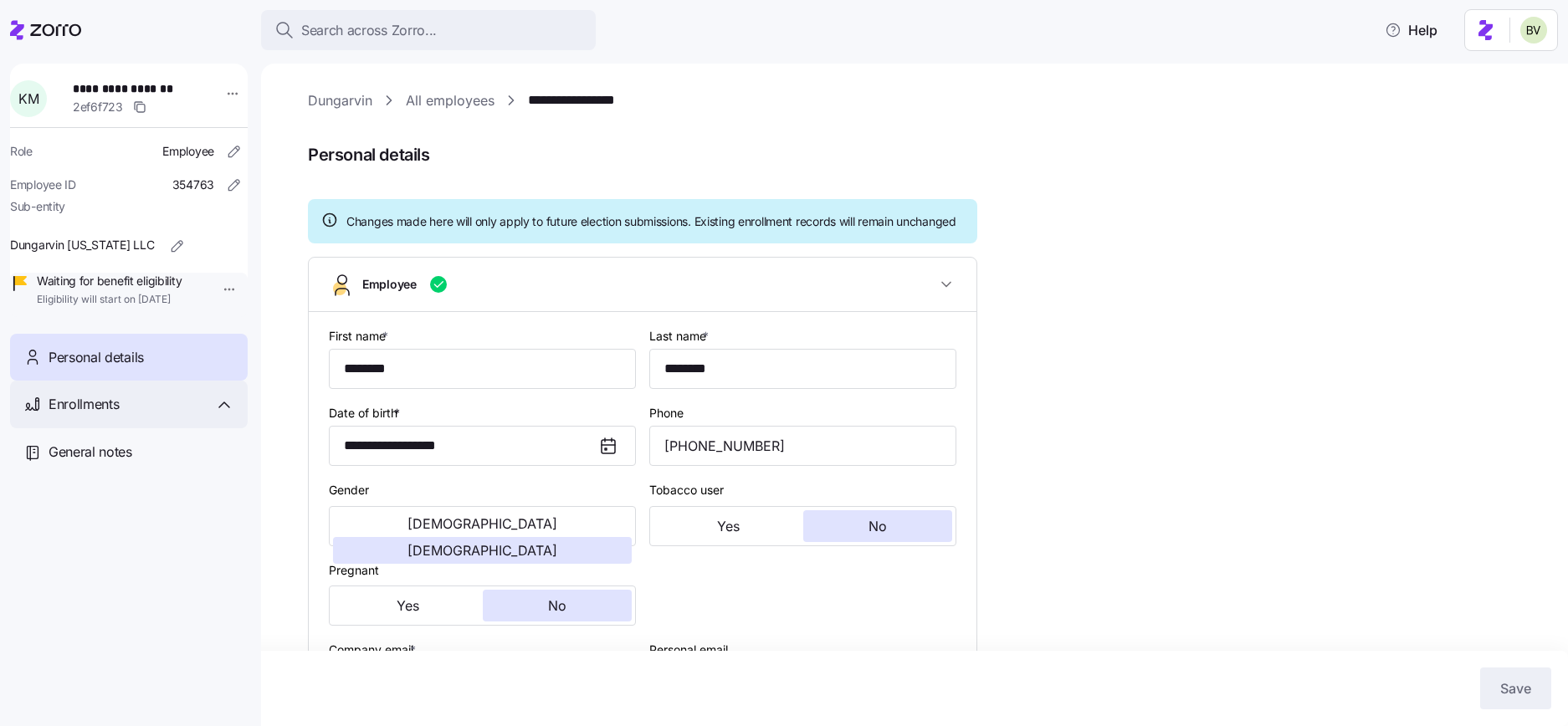
click at [141, 415] on div "Enrollments" at bounding box center [141, 404] width 186 height 21
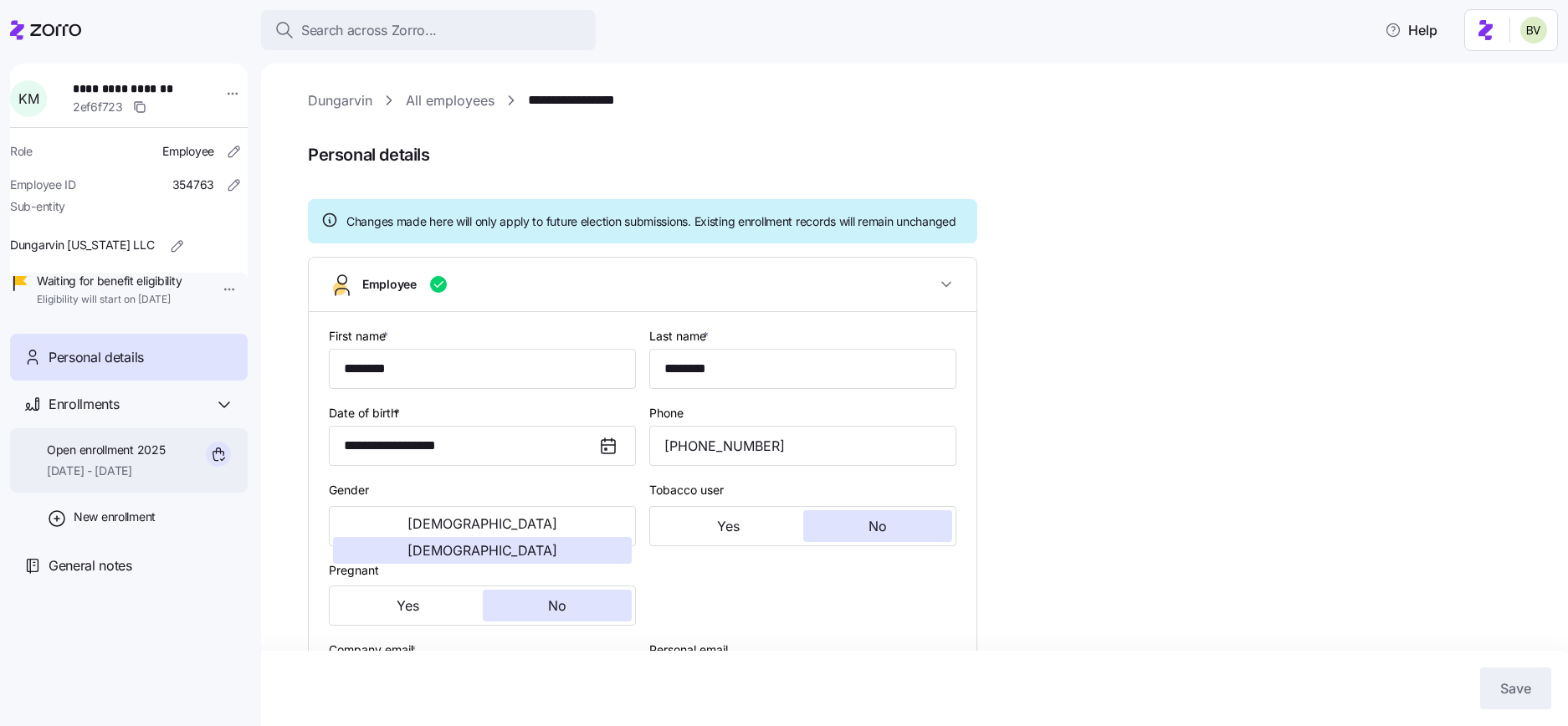
click at [118, 458] on span "Open enrollment 2025" at bounding box center [105, 450] width 118 height 17
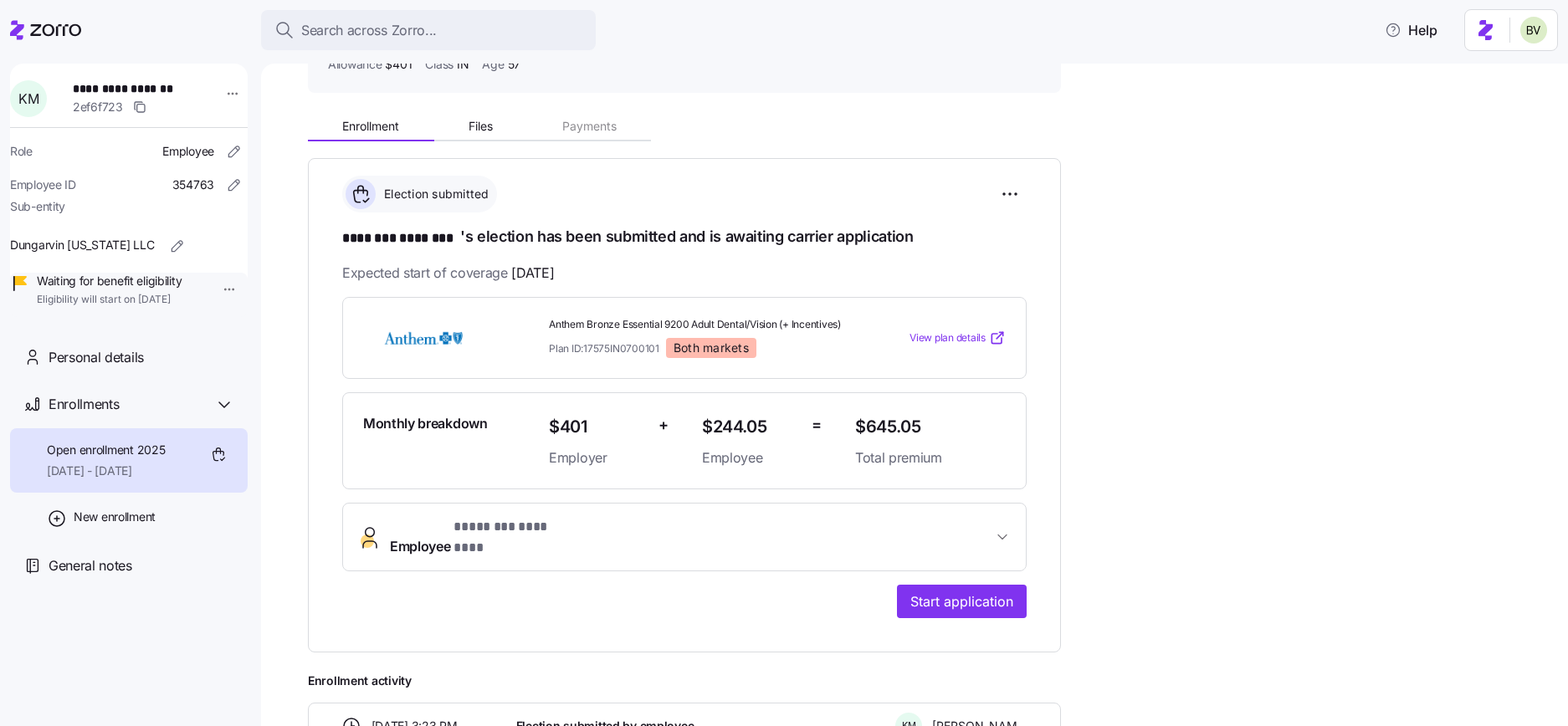
scroll to position [153, 0]
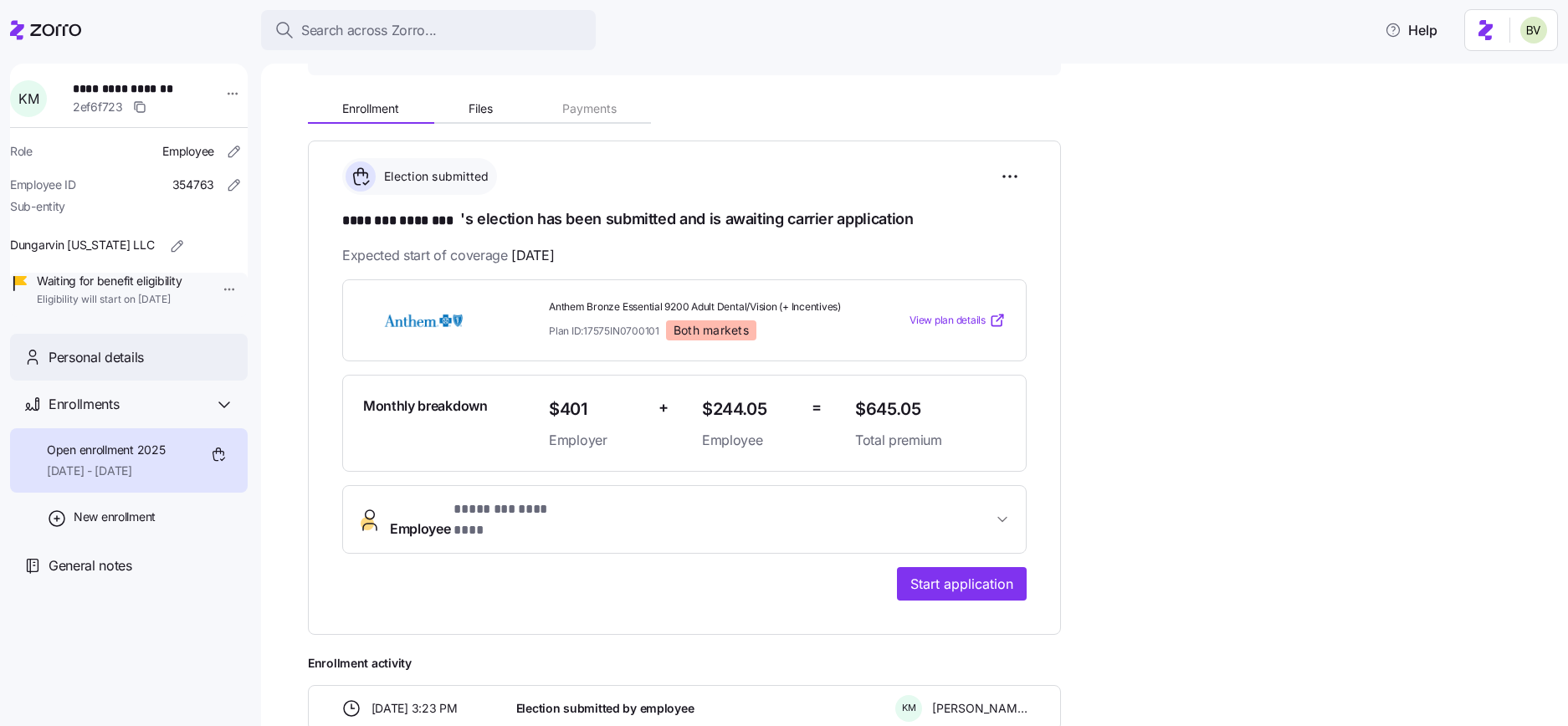
click at [123, 382] on div "Personal details" at bounding box center [129, 357] width 238 height 48
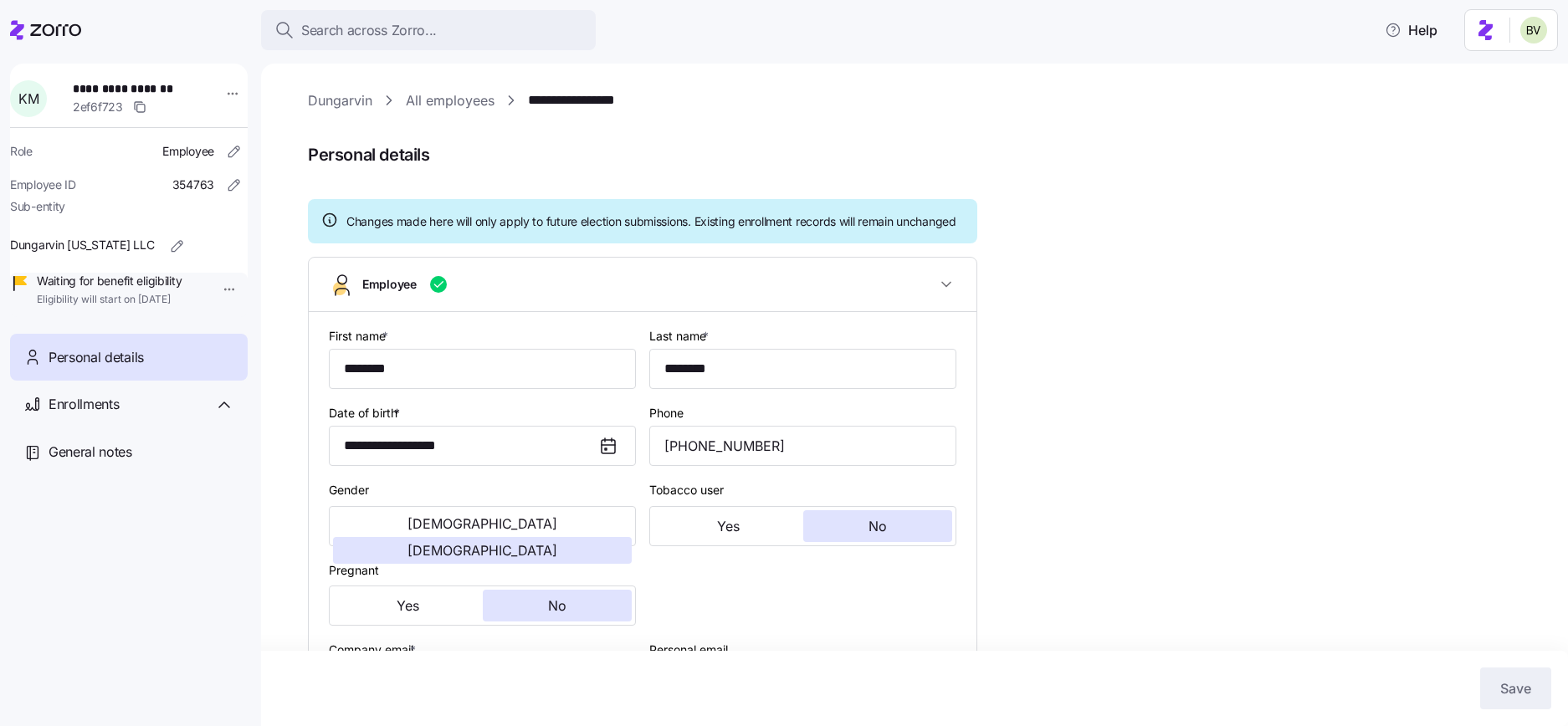
type input "IN"
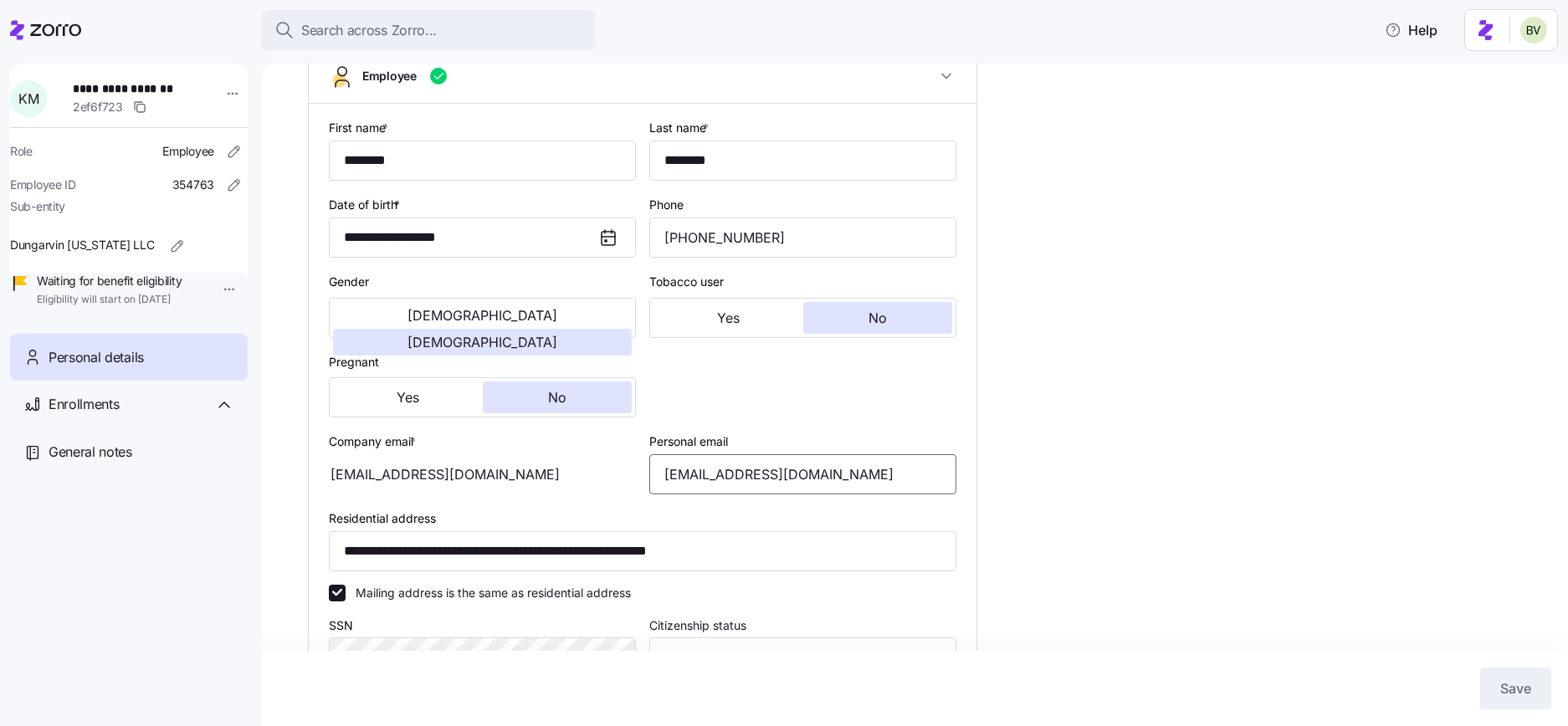
drag, startPoint x: 868, startPoint y: 496, endPoint x: 657, endPoint y: 498, distance: 211.0
click at [657, 495] on input "kimberlymcginnis12@gmail.com" at bounding box center [802, 474] width 307 height 40
click at [352, 29] on span "Search across Zorro..." at bounding box center [369, 31] width 135 height 21
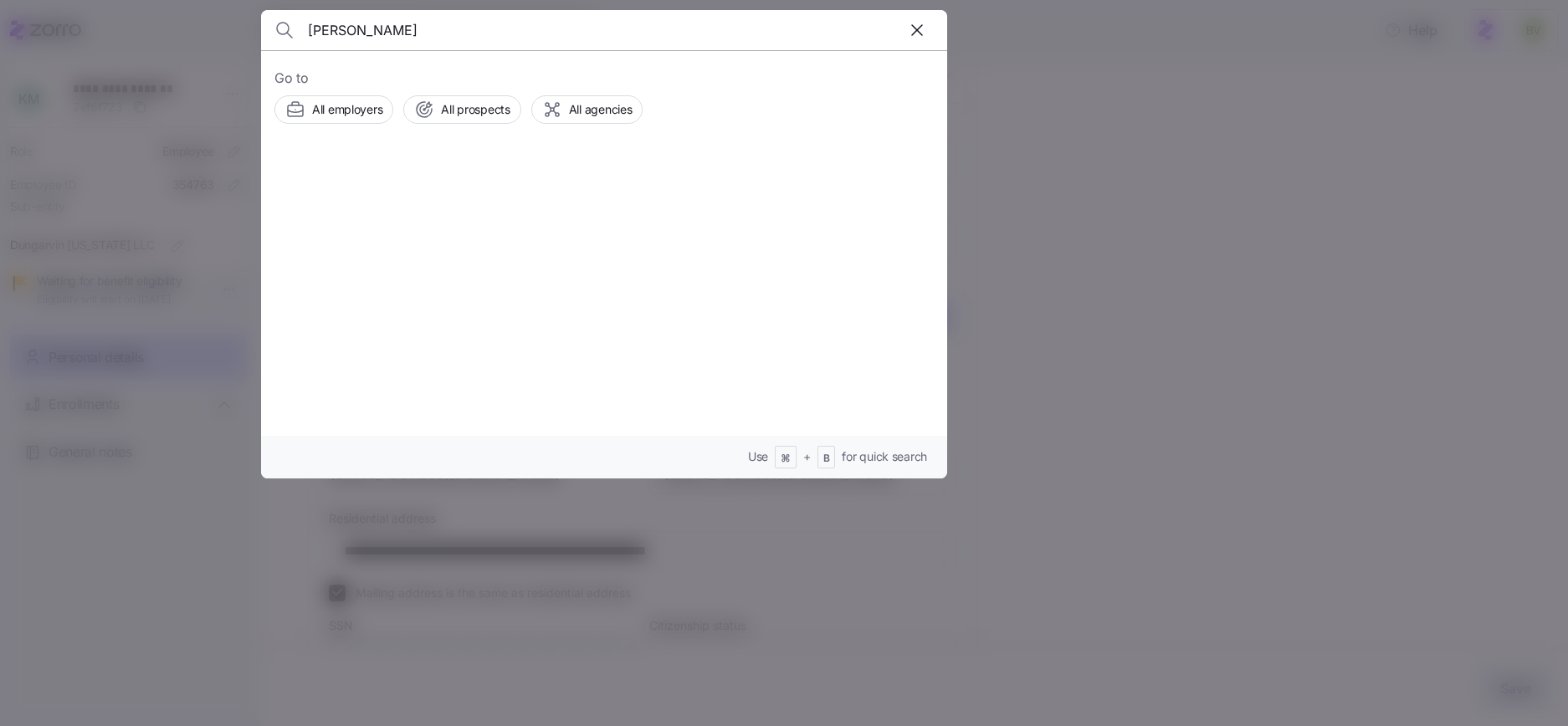
type input "[PERSON_NAME]"
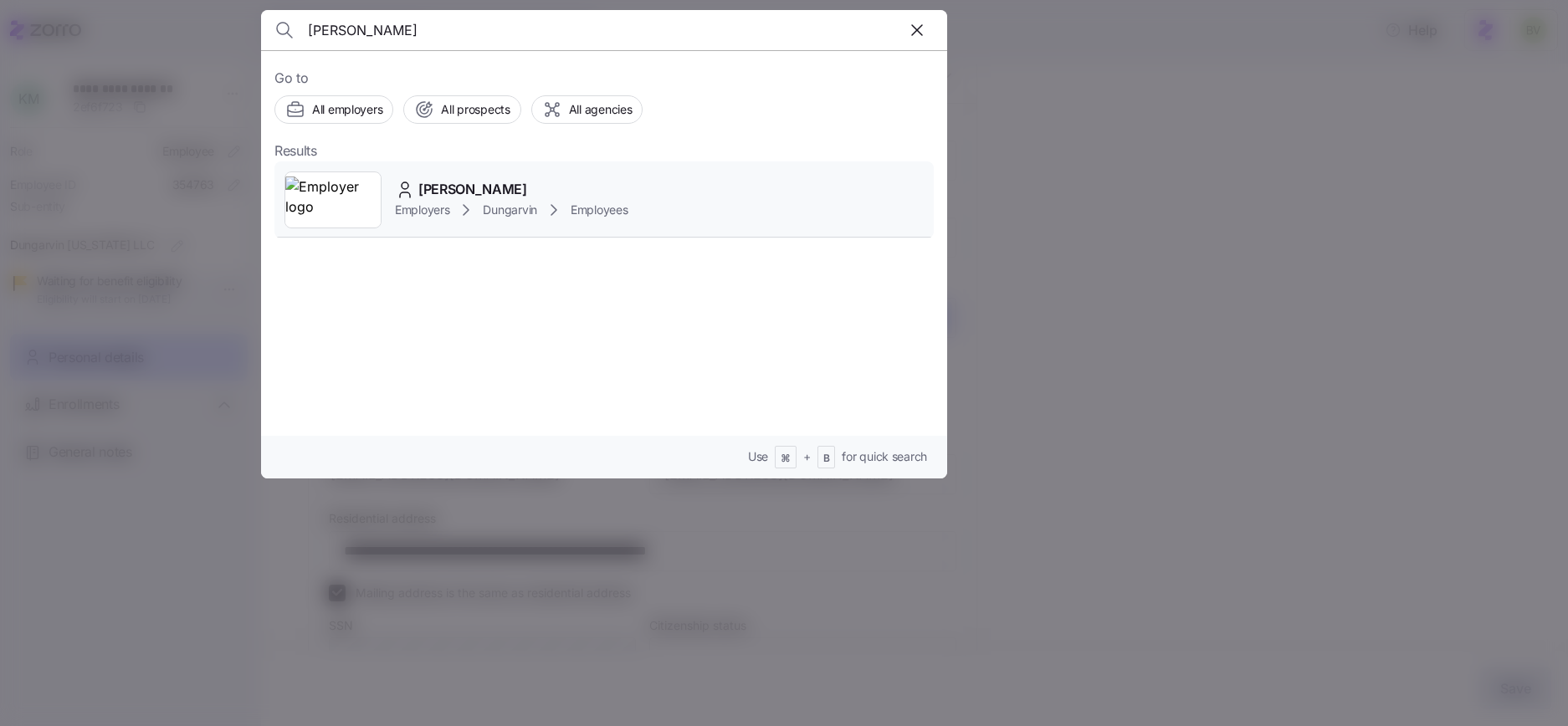
click at [343, 188] on img at bounding box center [333, 200] width 95 height 47
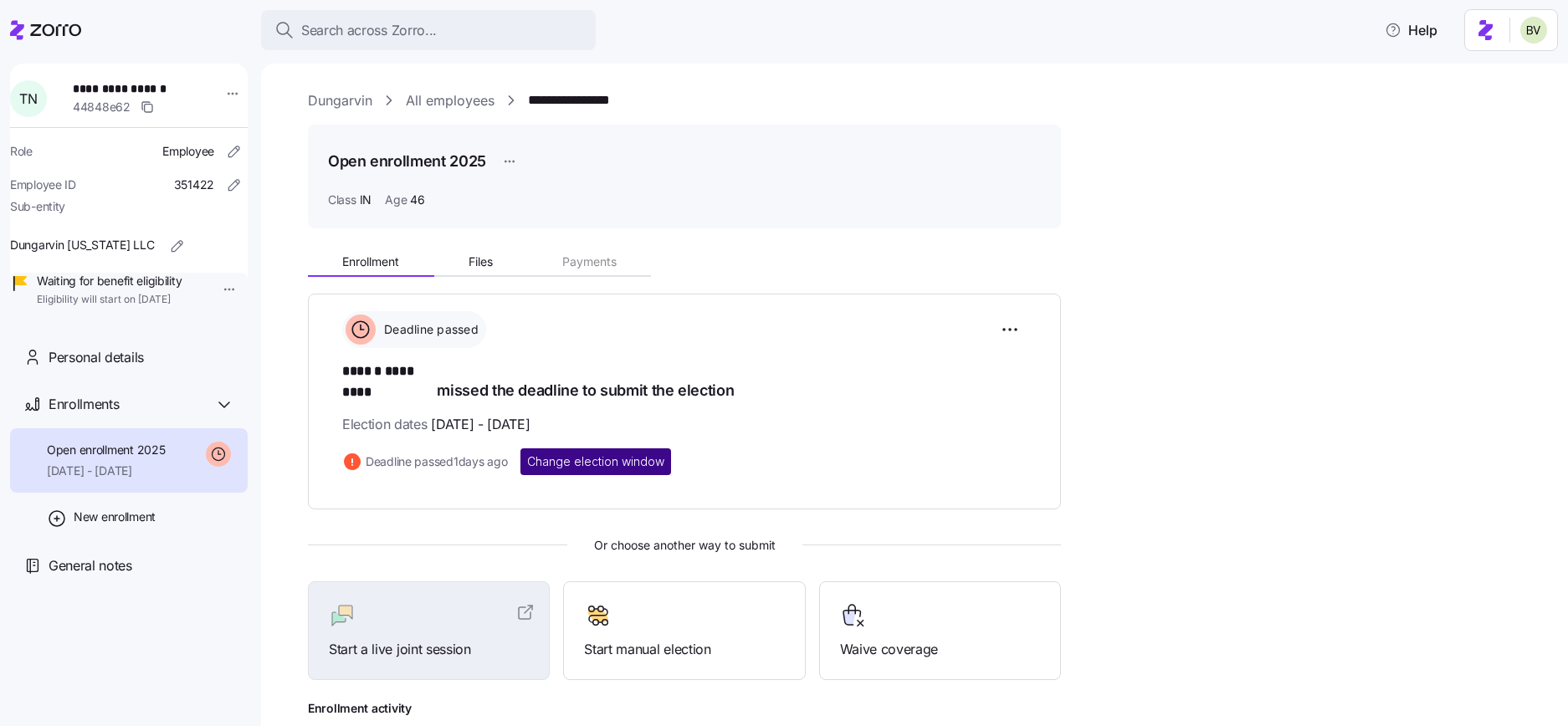
click at [601, 454] on span "Change election window" at bounding box center [595, 462] width 137 height 17
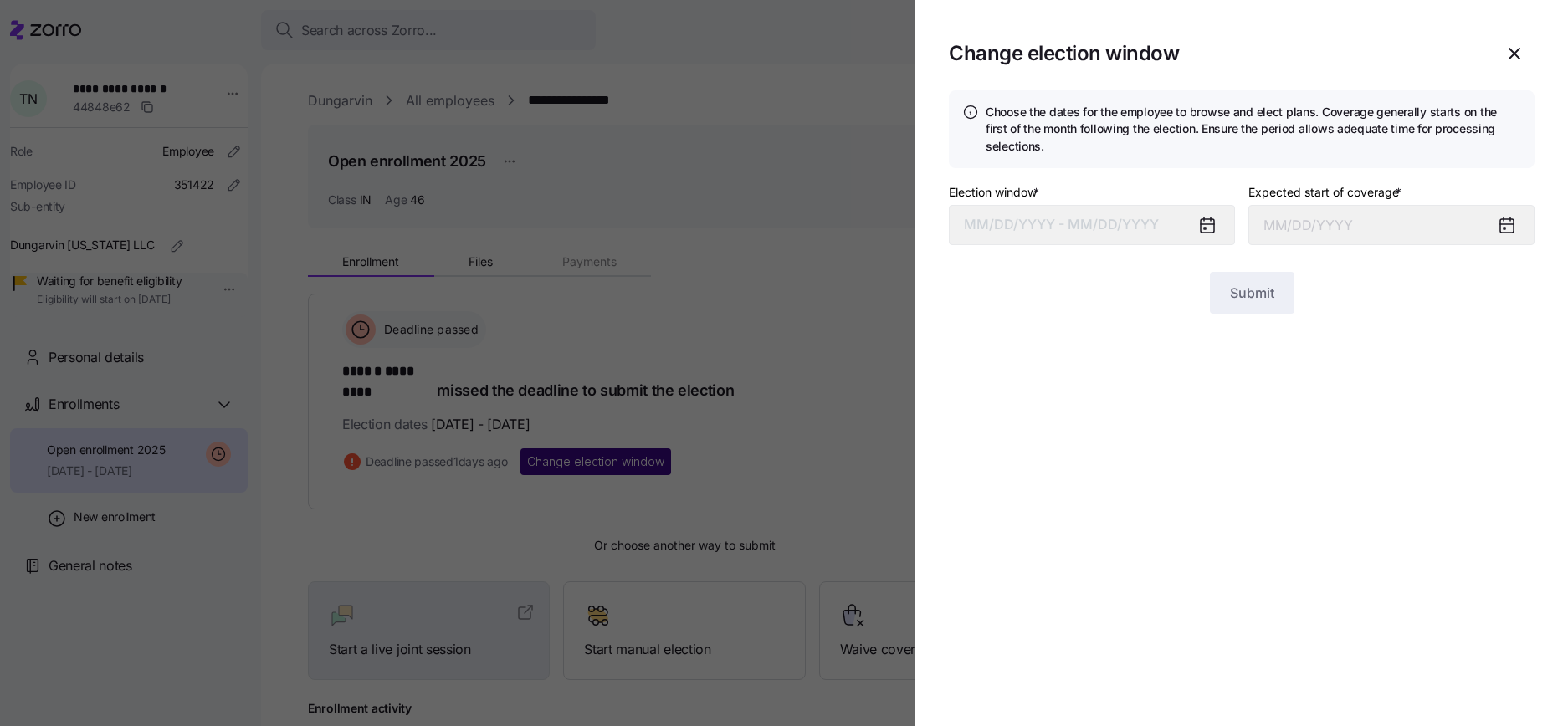
type input "September 1, 2025"
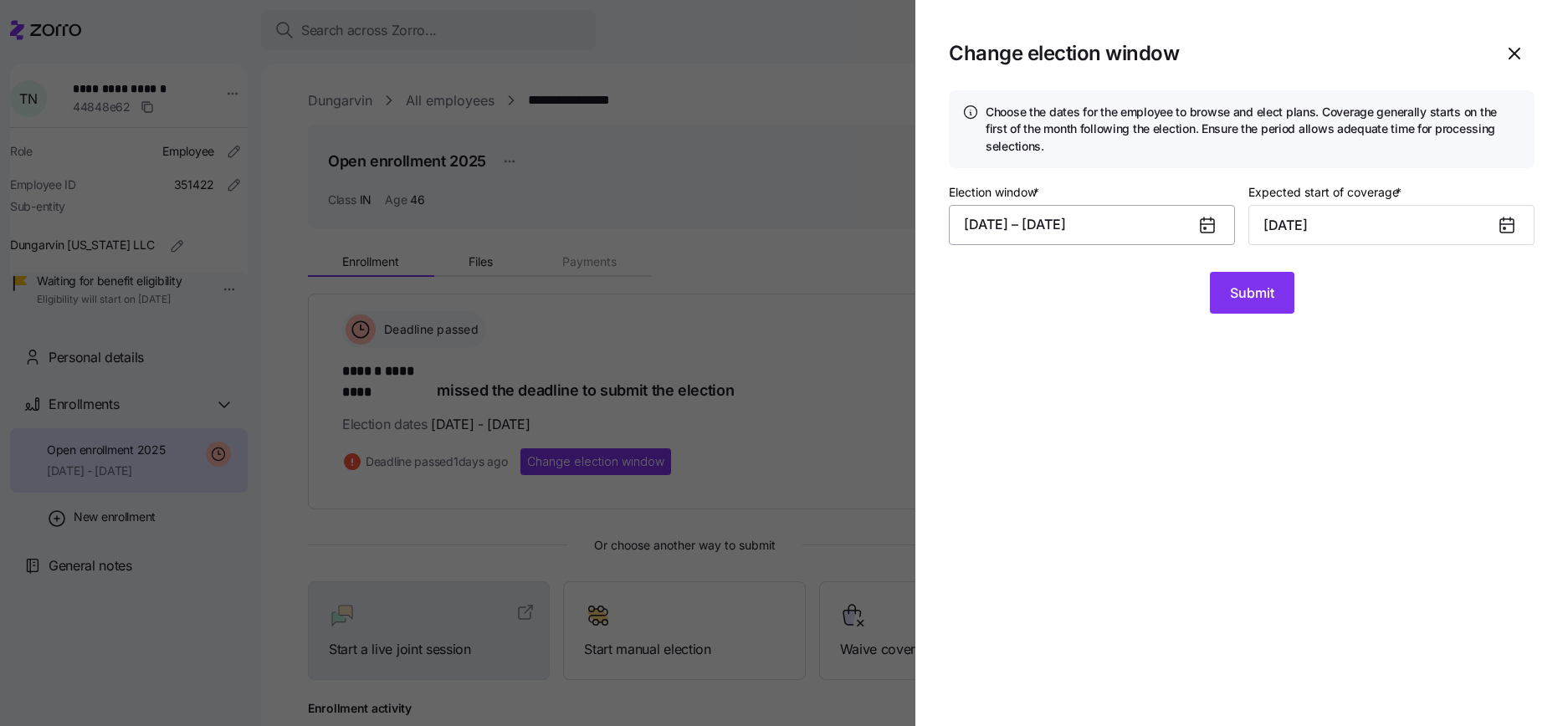
click at [1032, 223] on button "07/21/2025 – 08/10/2025" at bounding box center [1091, 225] width 287 height 40
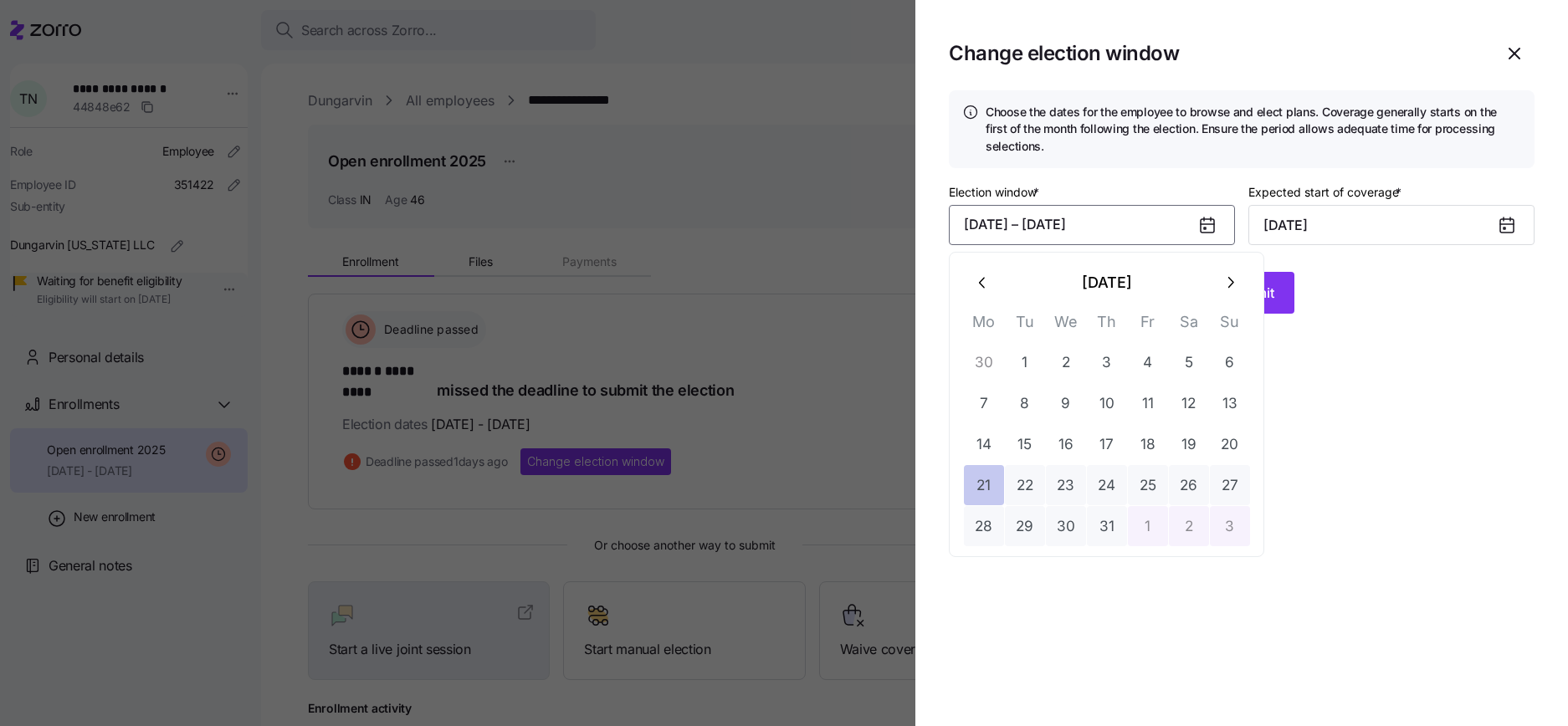
click at [997, 471] on button "21" at bounding box center [983, 484] width 40 height 40
click at [1222, 290] on icon "button" at bounding box center [1230, 283] width 19 height 19
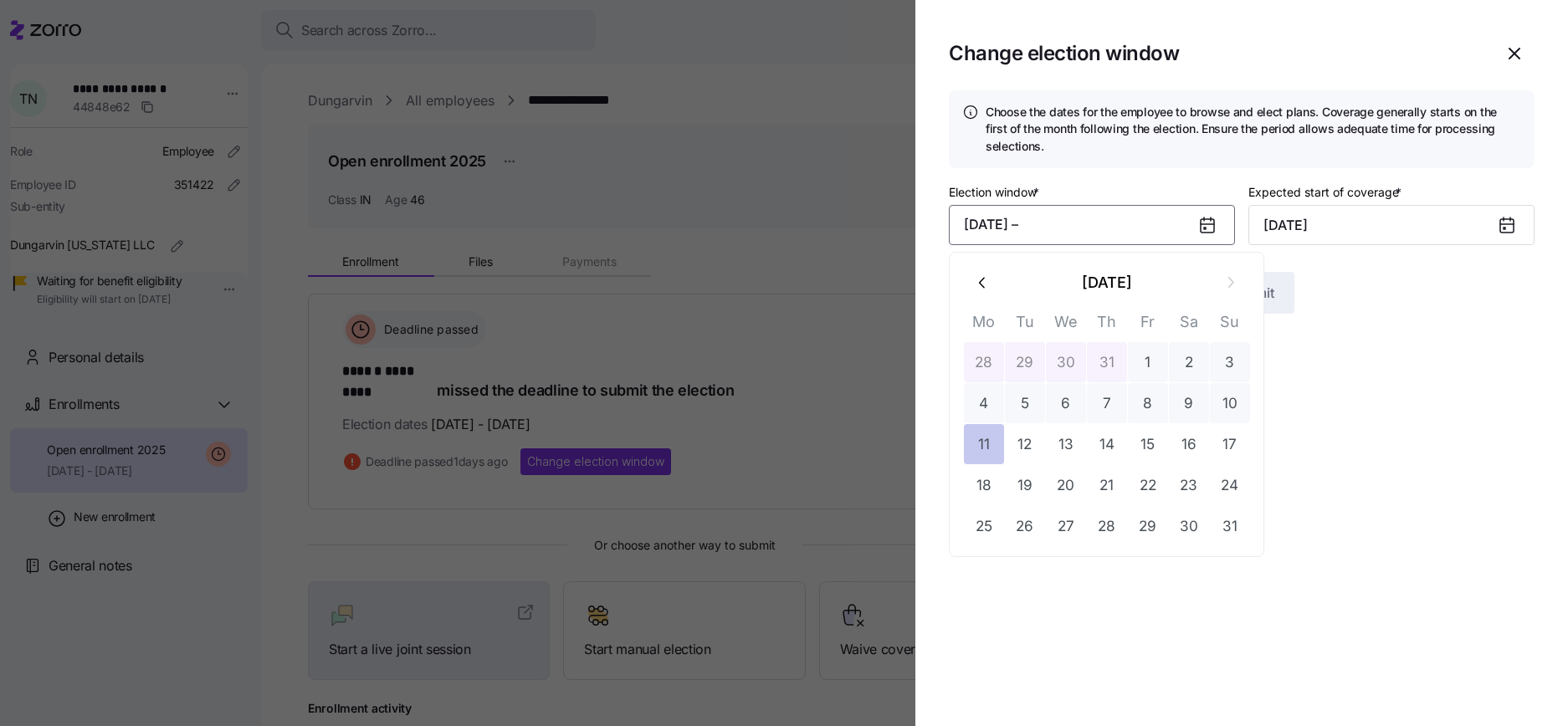
click at [983, 447] on button "11" at bounding box center [983, 443] width 40 height 40
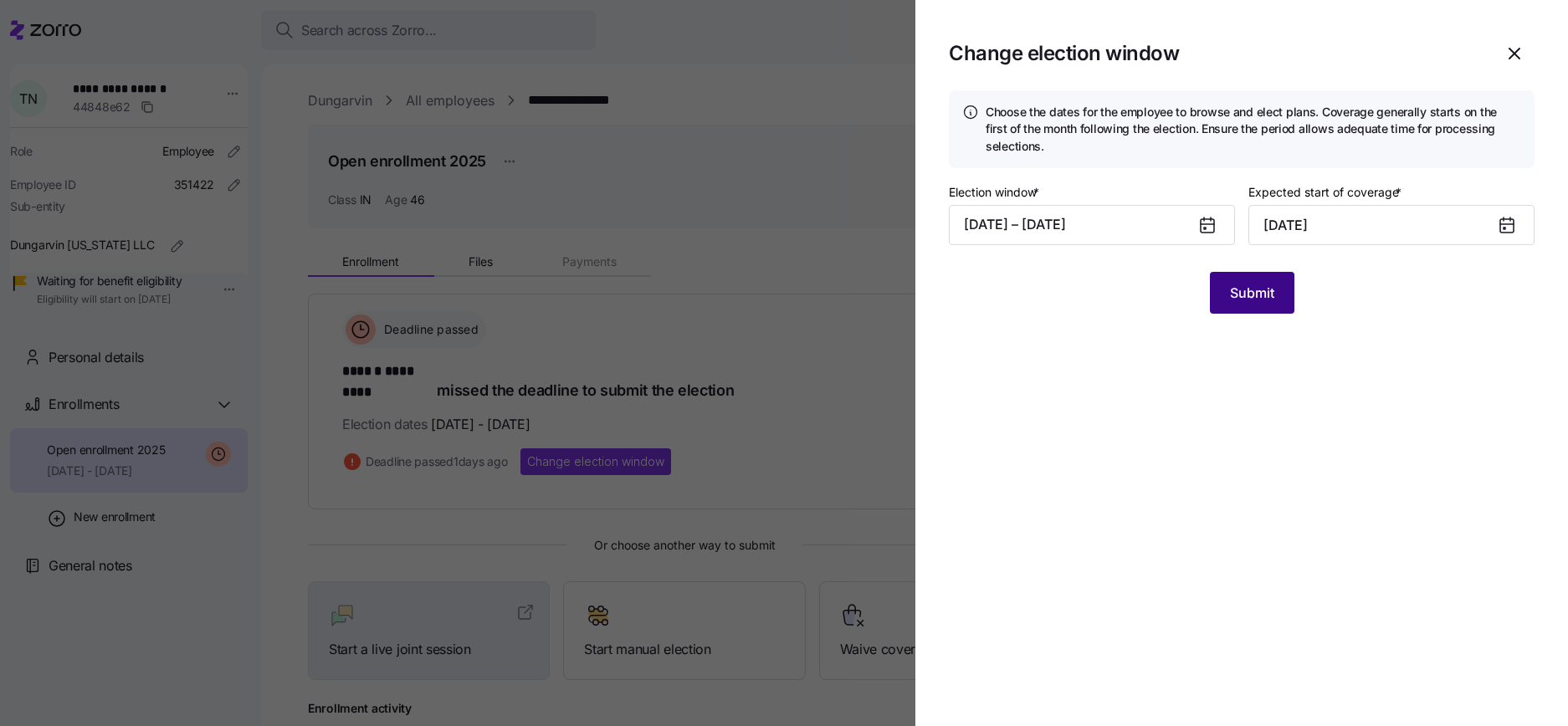
click at [1241, 294] on span "Submit" at bounding box center [1252, 293] width 45 height 21
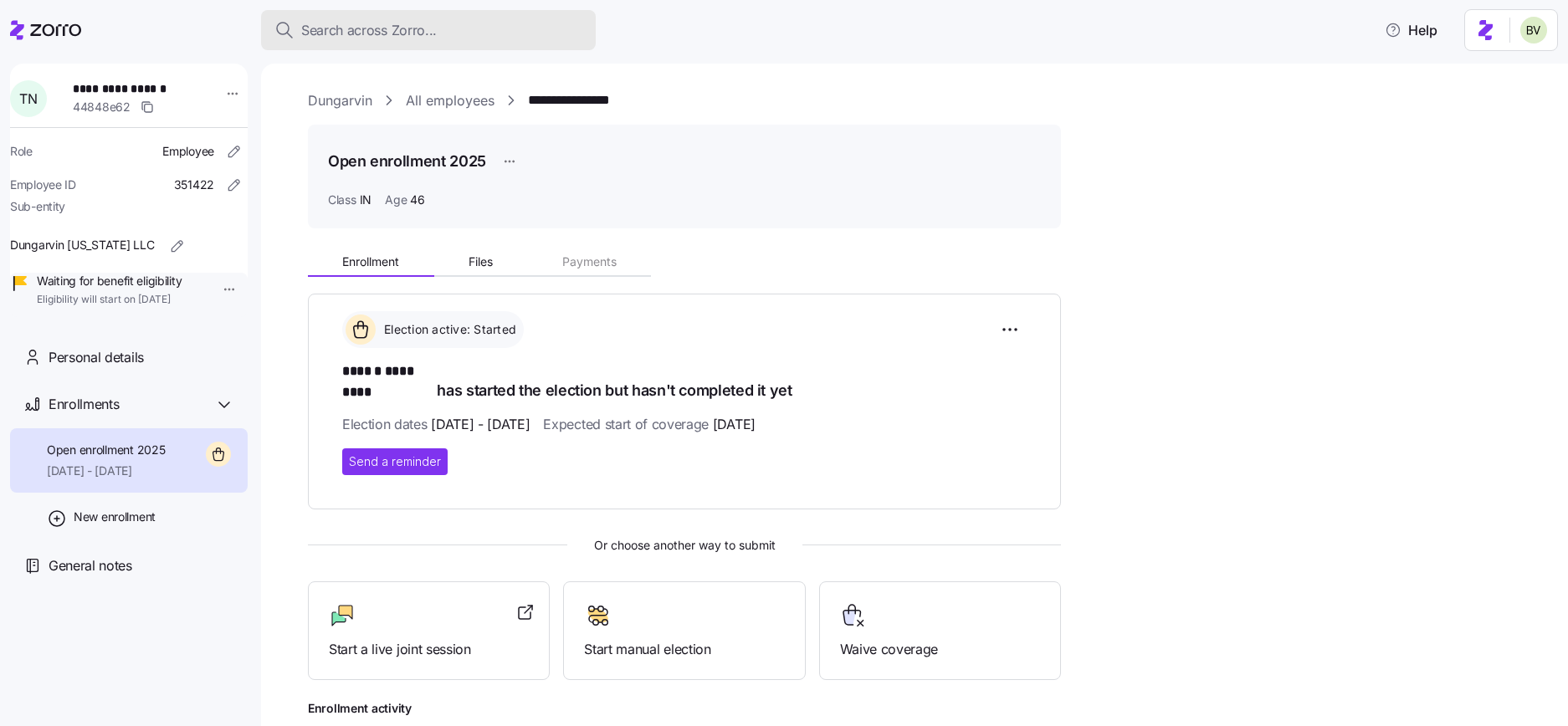
click at [376, 37] on span "Search across Zorro..." at bounding box center [369, 31] width 135 height 21
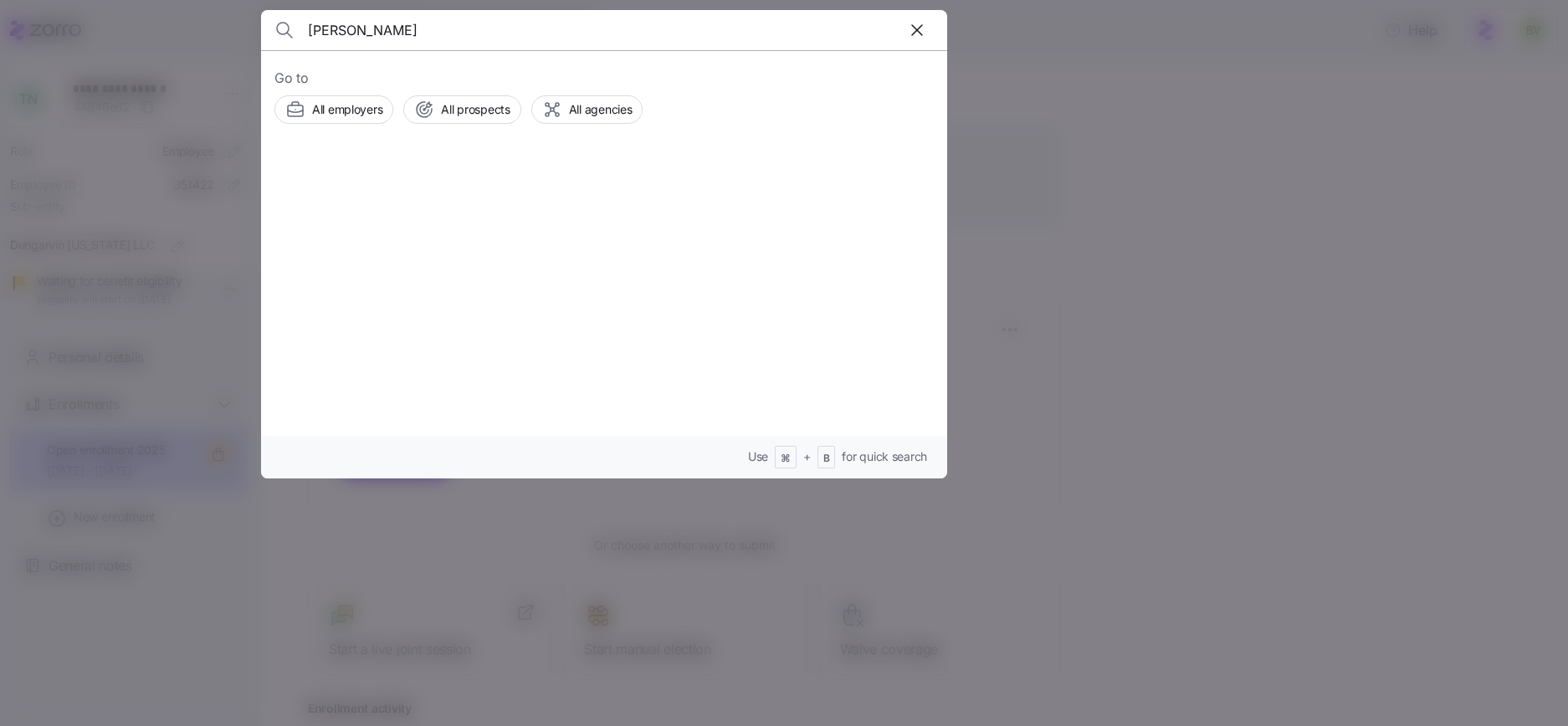
type input "George Trudeau"
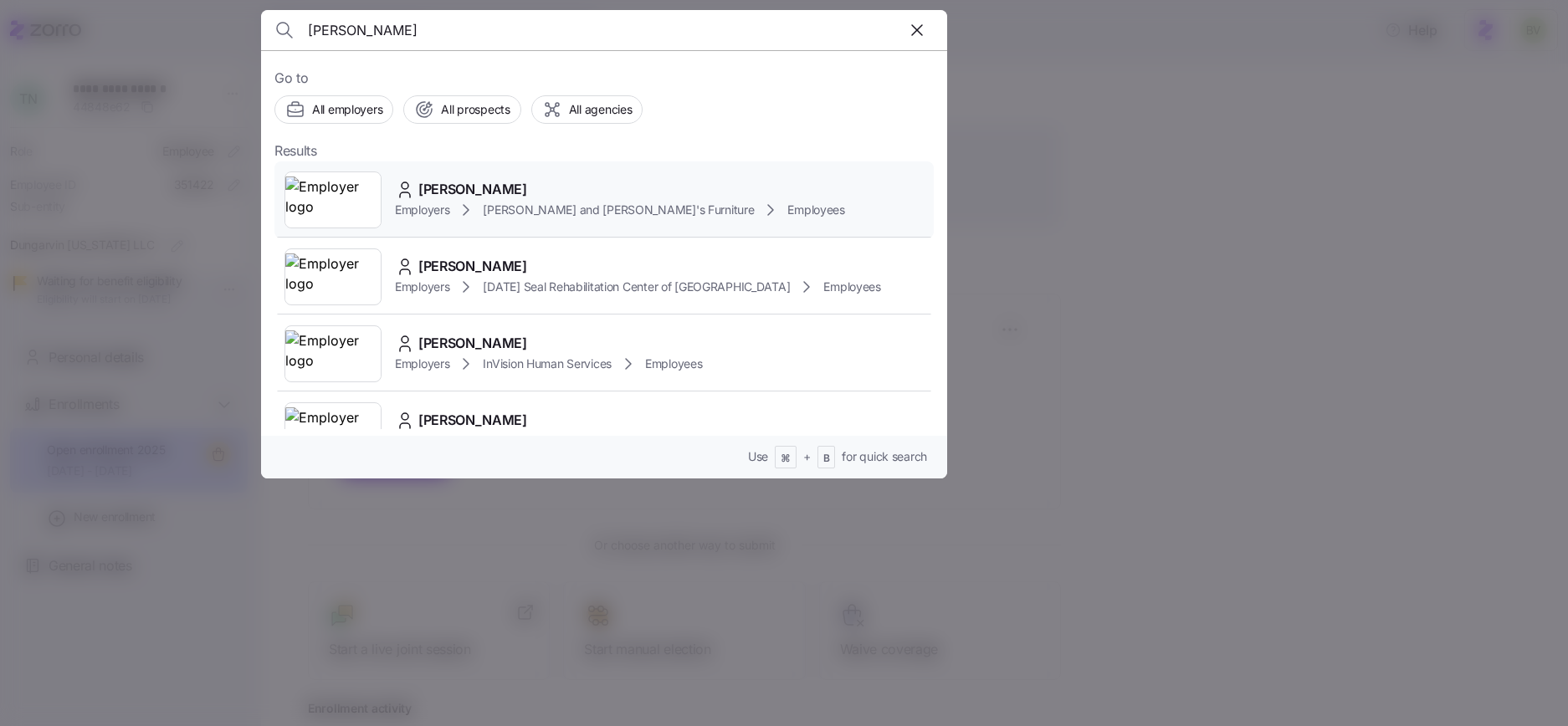
click at [350, 177] on img at bounding box center [333, 200] width 95 height 47
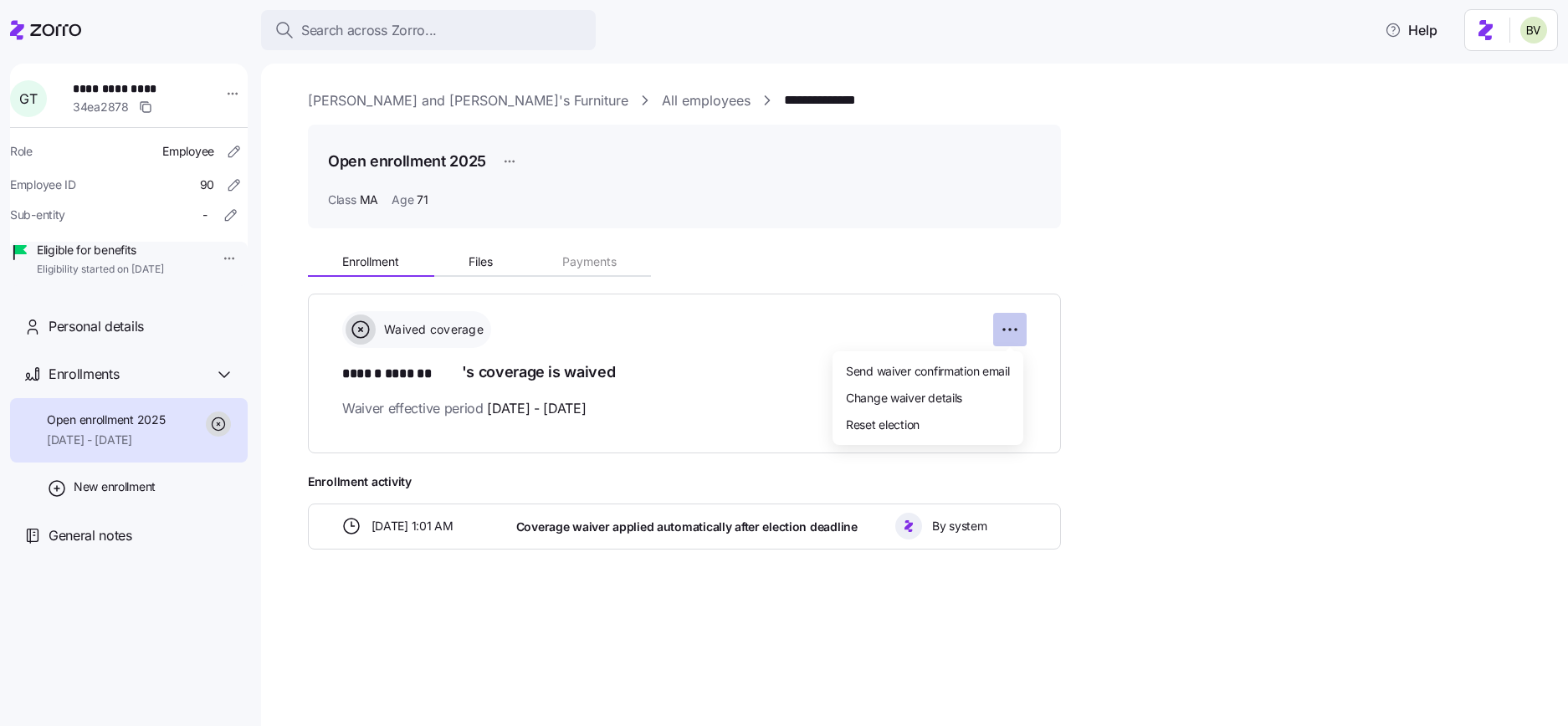
click at [1011, 326] on html "**********" at bounding box center [784, 357] width 1568 height 716
click at [925, 424] on div "Reset election" at bounding box center [928, 424] width 177 height 27
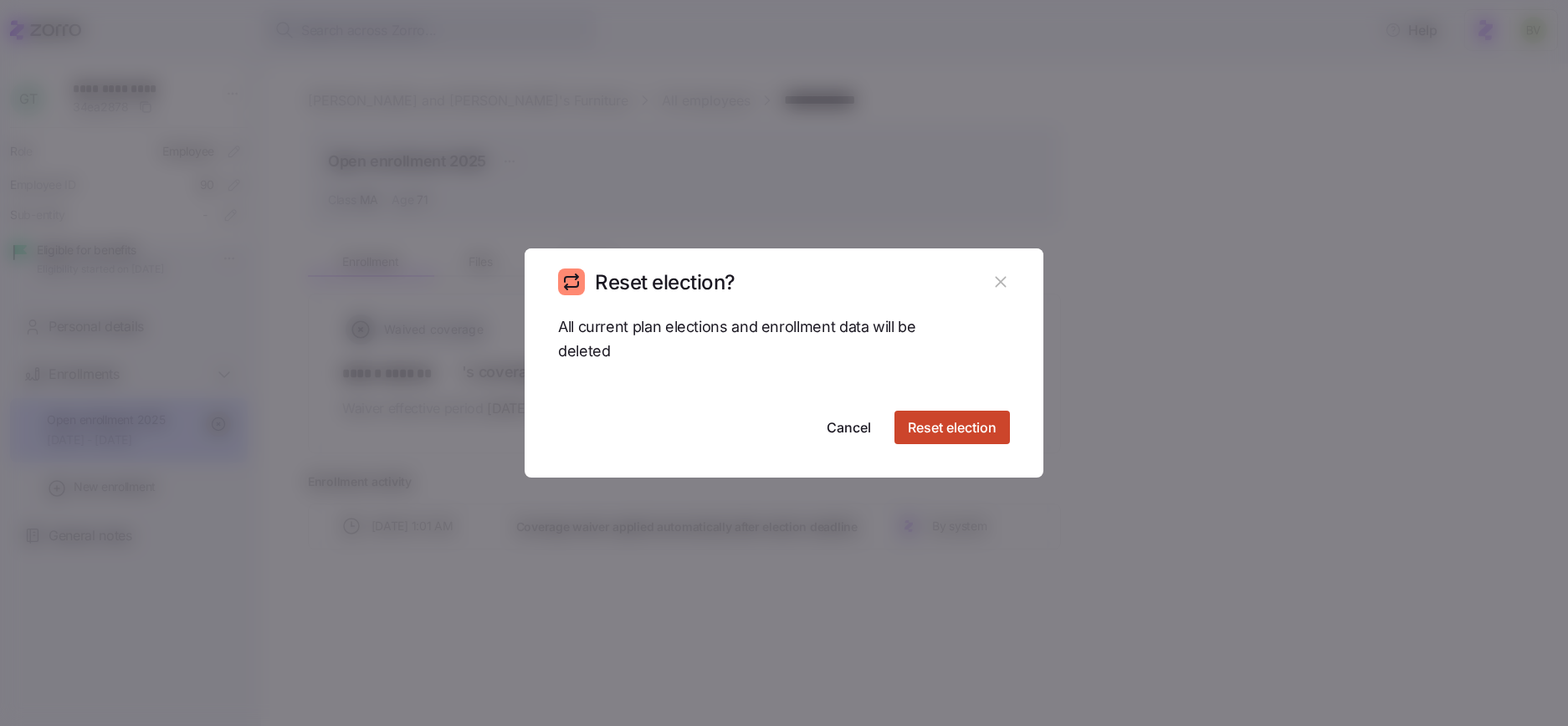
click at [926, 421] on span "Reset election" at bounding box center [951, 427] width 89 height 21
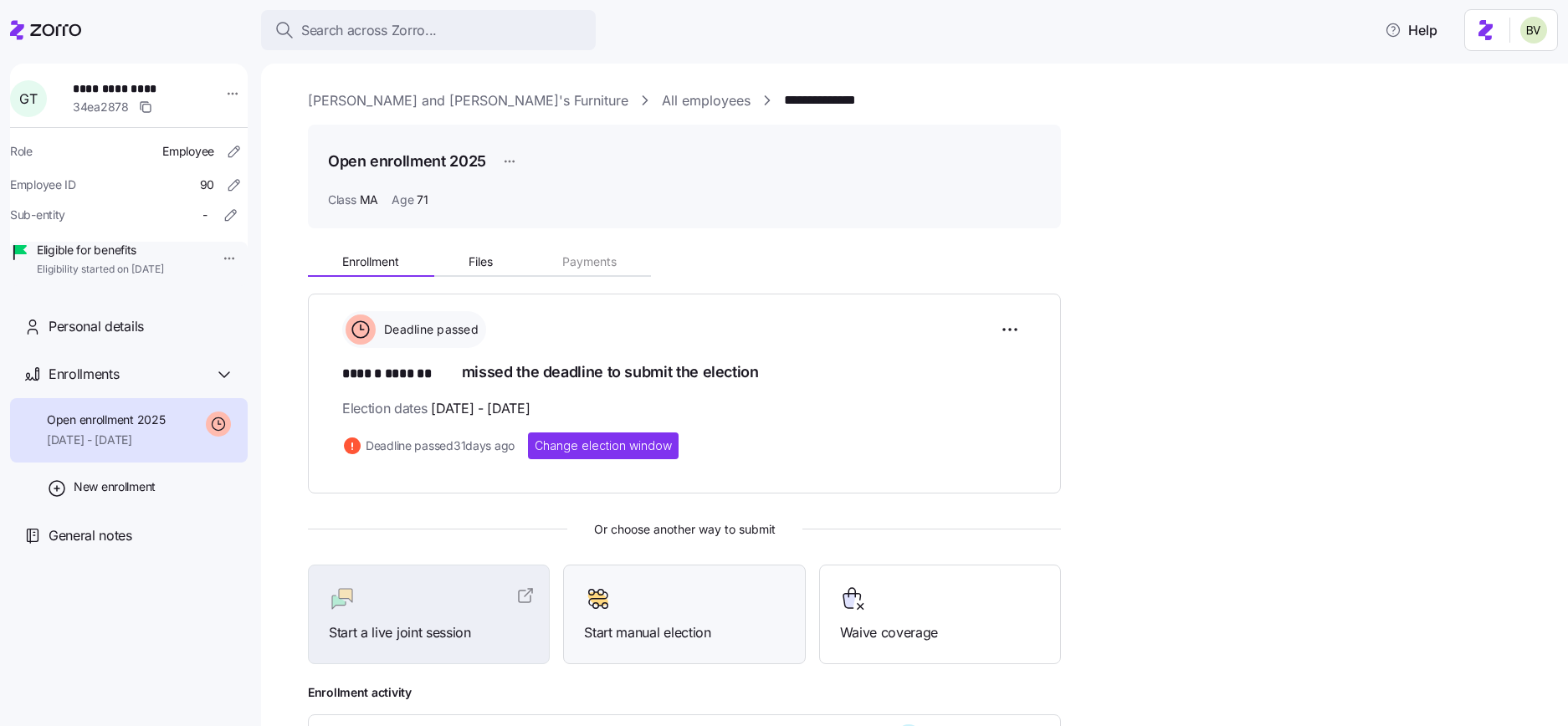
click at [637, 609] on div at bounding box center [684, 598] width 200 height 27
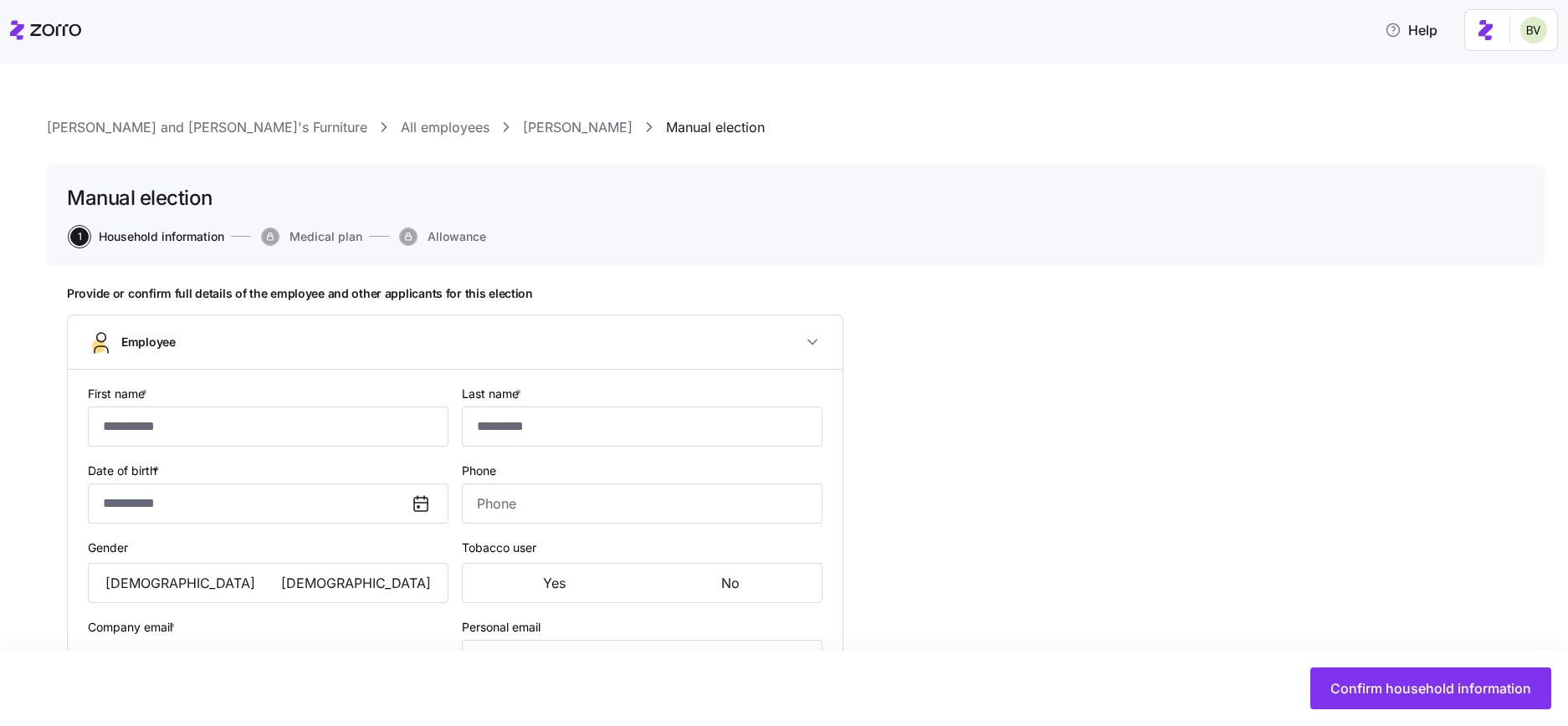
type input "******"
type input "*******"
type input "gtrudeau@bernphyl.com"
type input "**********"
checkbox input "true"
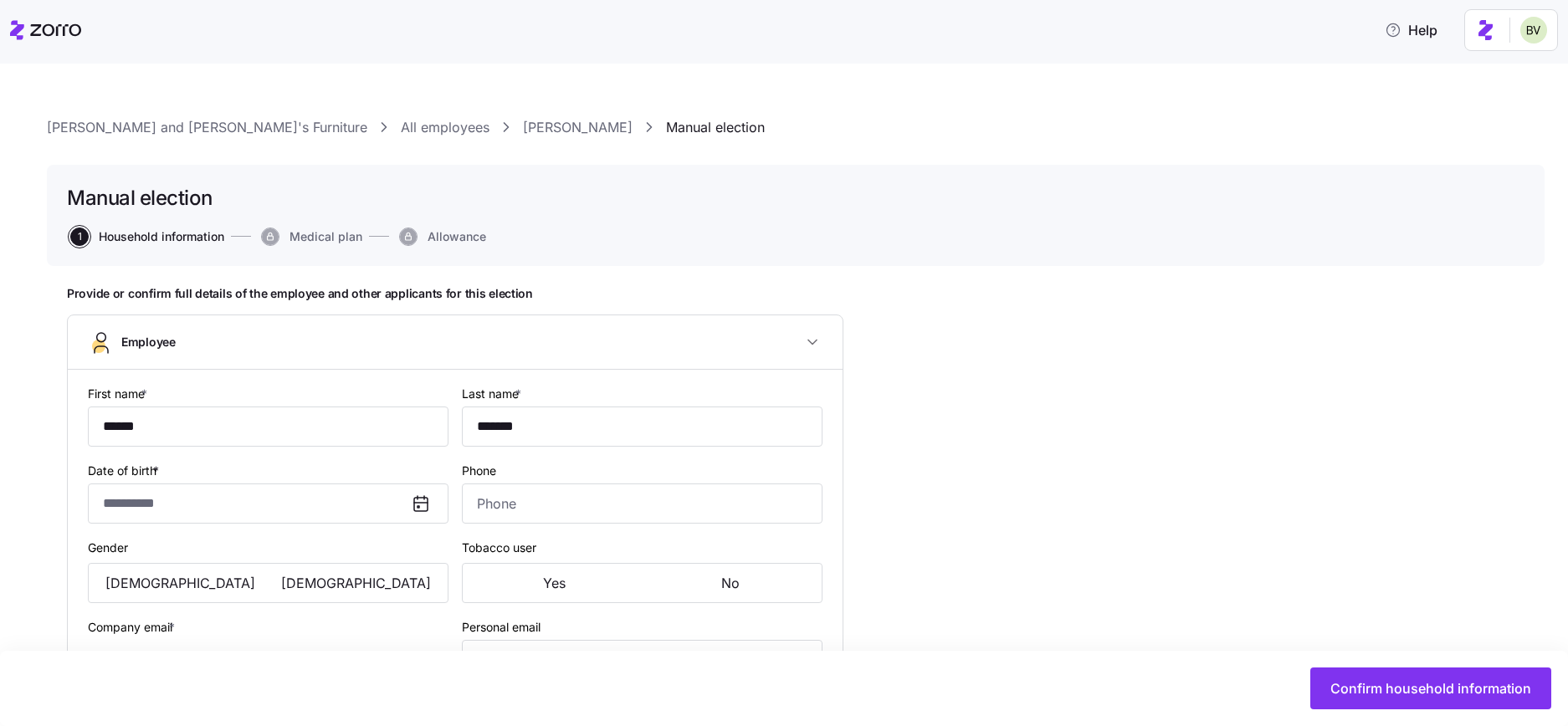
type input "**********"
type input "(508) 847-2130"
type input "Full time"
type input "Hourly"
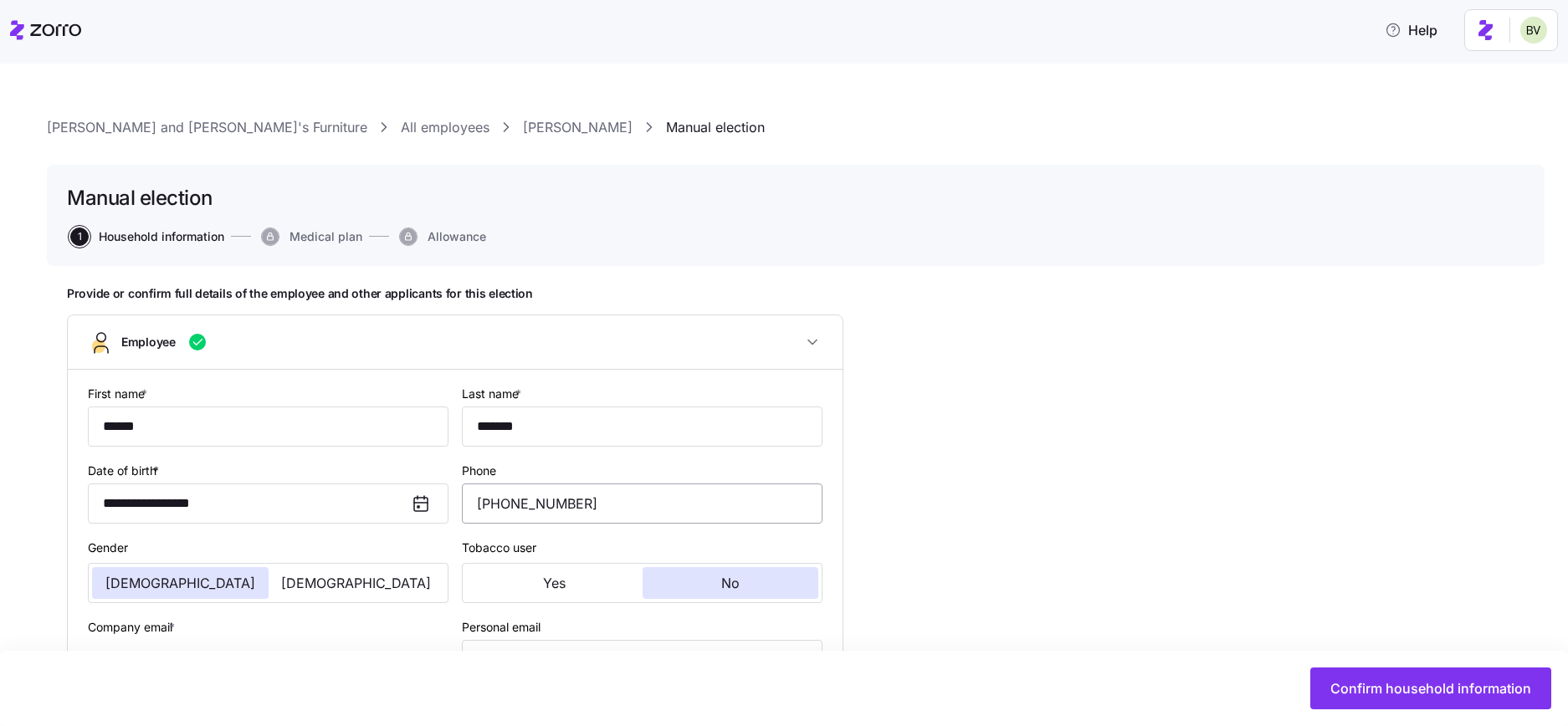
type input "MA"
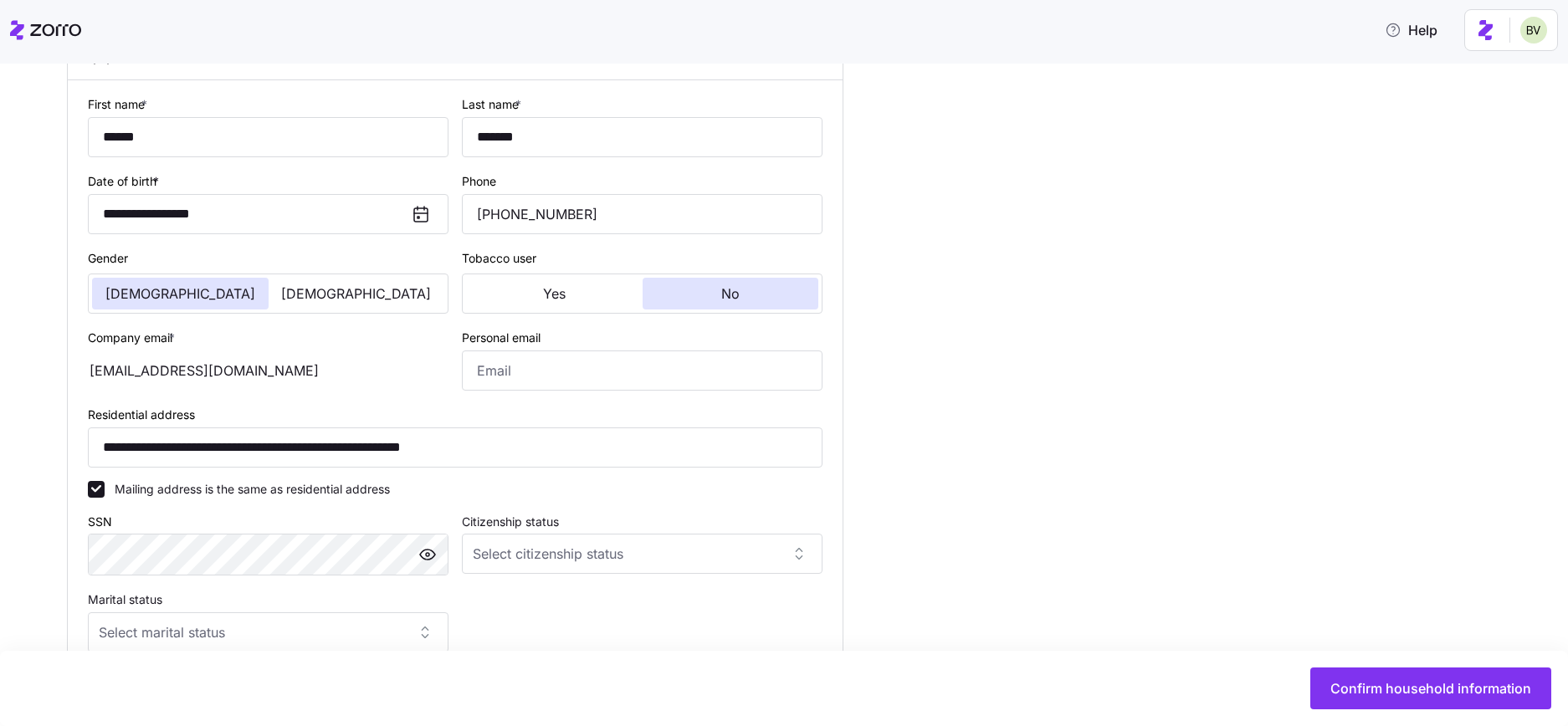
scroll to position [647, 0]
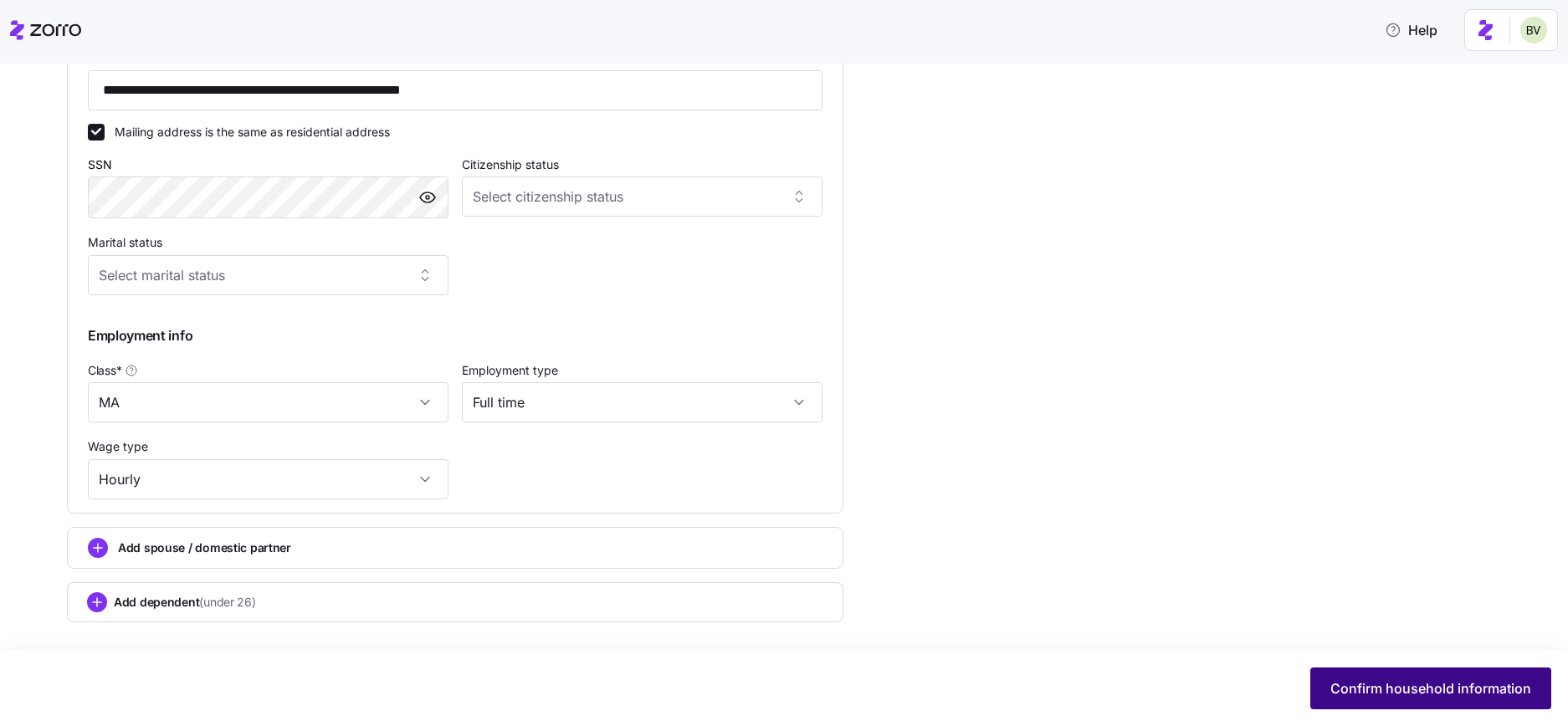
click at [1377, 679] on span "Confirm household information" at bounding box center [1430, 689] width 201 height 21
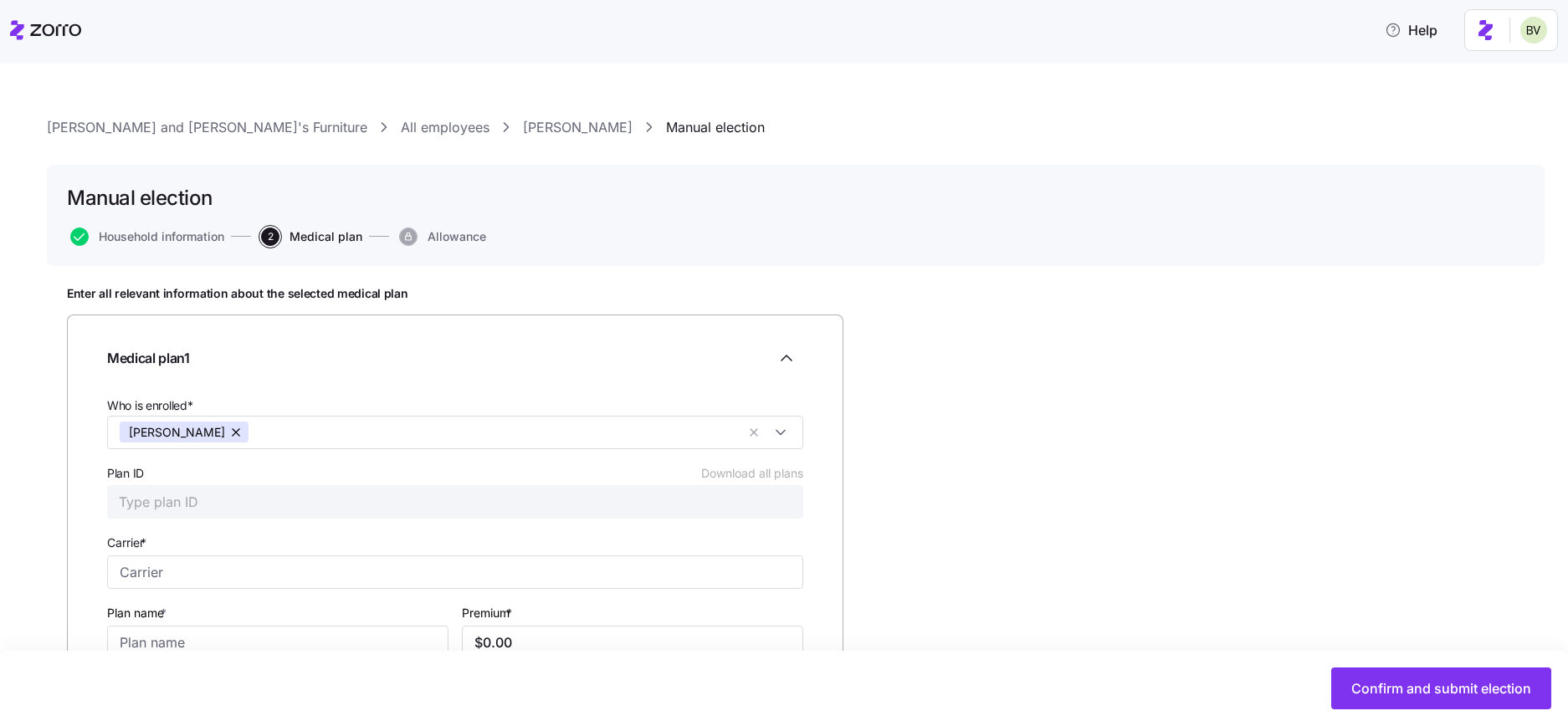
scroll to position [127, 0]
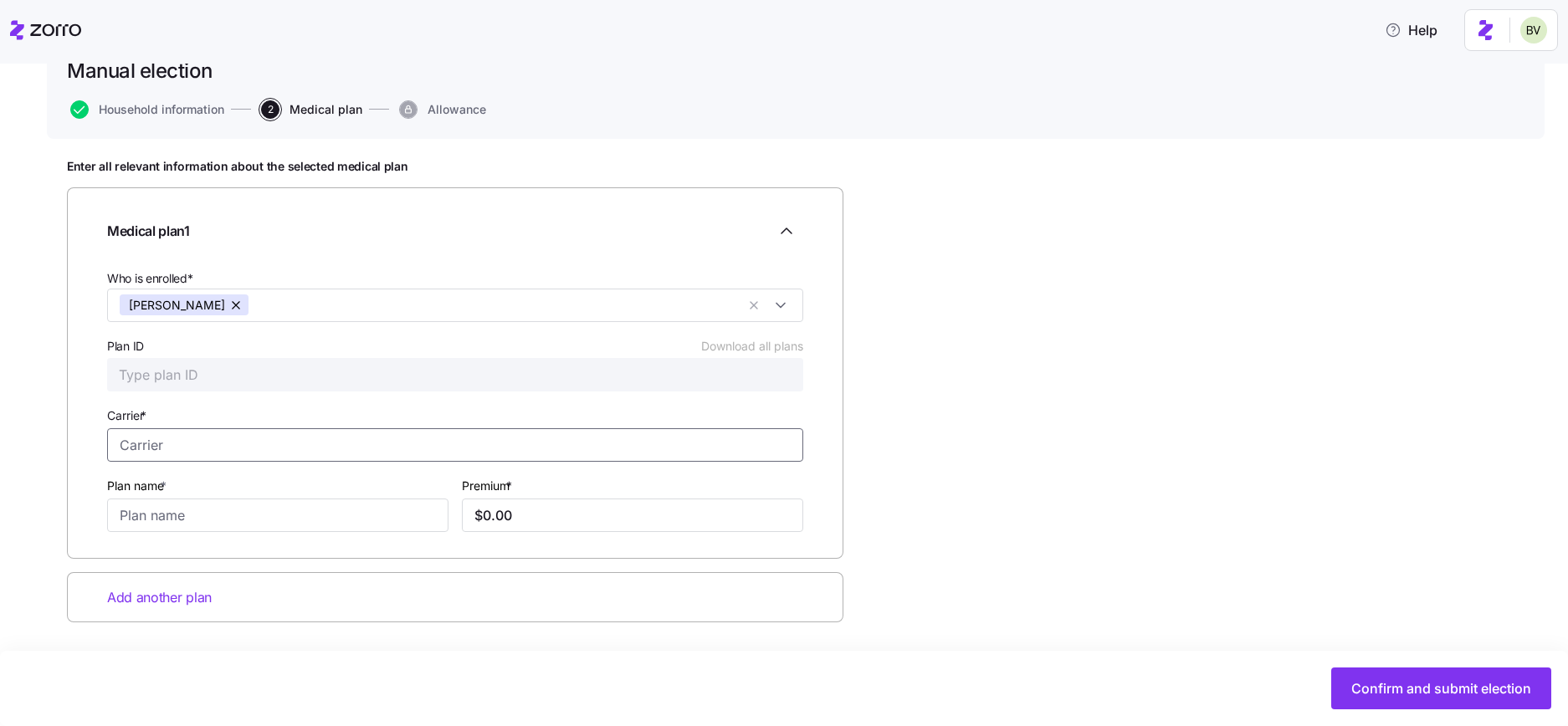
click at [212, 453] on input "Carrier *" at bounding box center [455, 445] width 696 height 34
type input "Medicare"
type input "Part B"
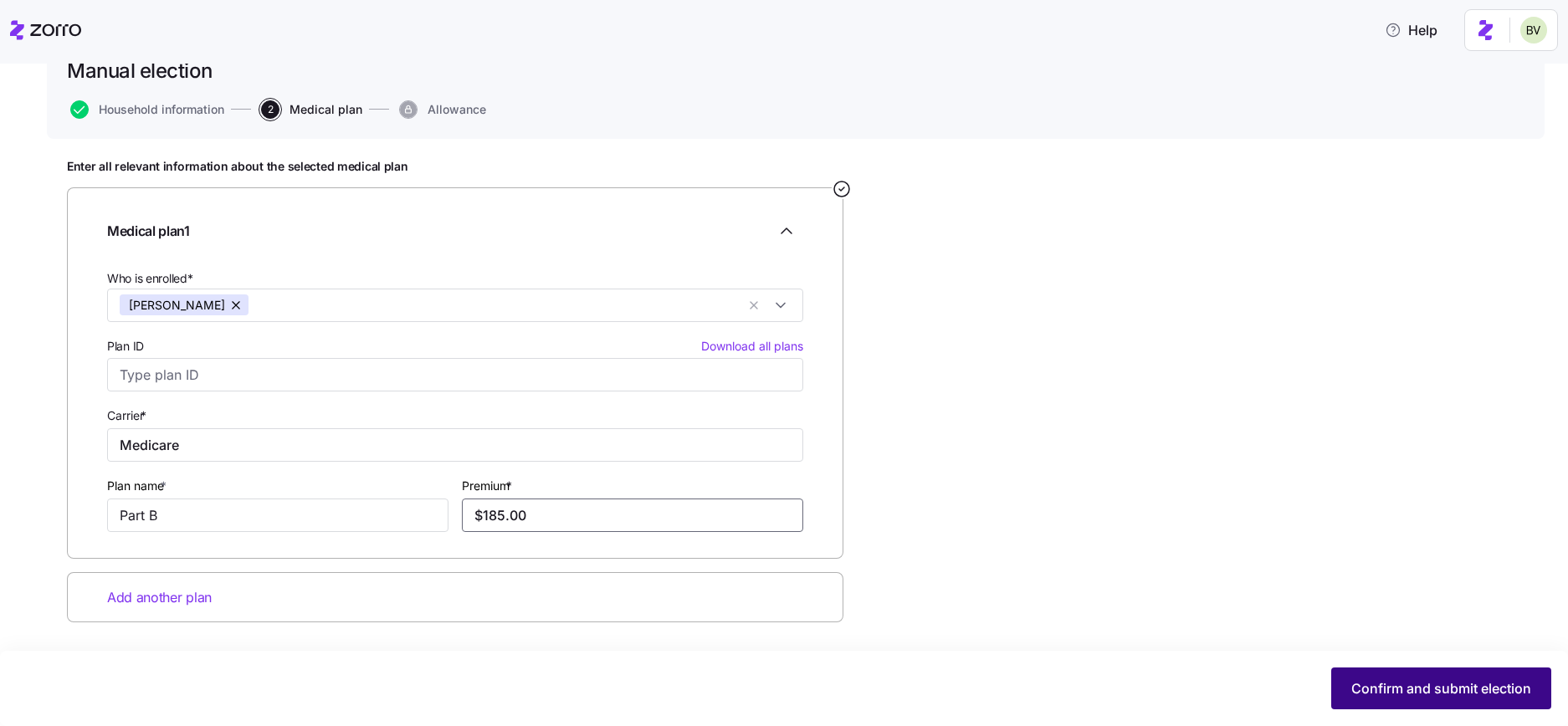
type input "$185.00"
click at [1358, 679] on span "Confirm and submit election" at bounding box center [1440, 689] width 180 height 21
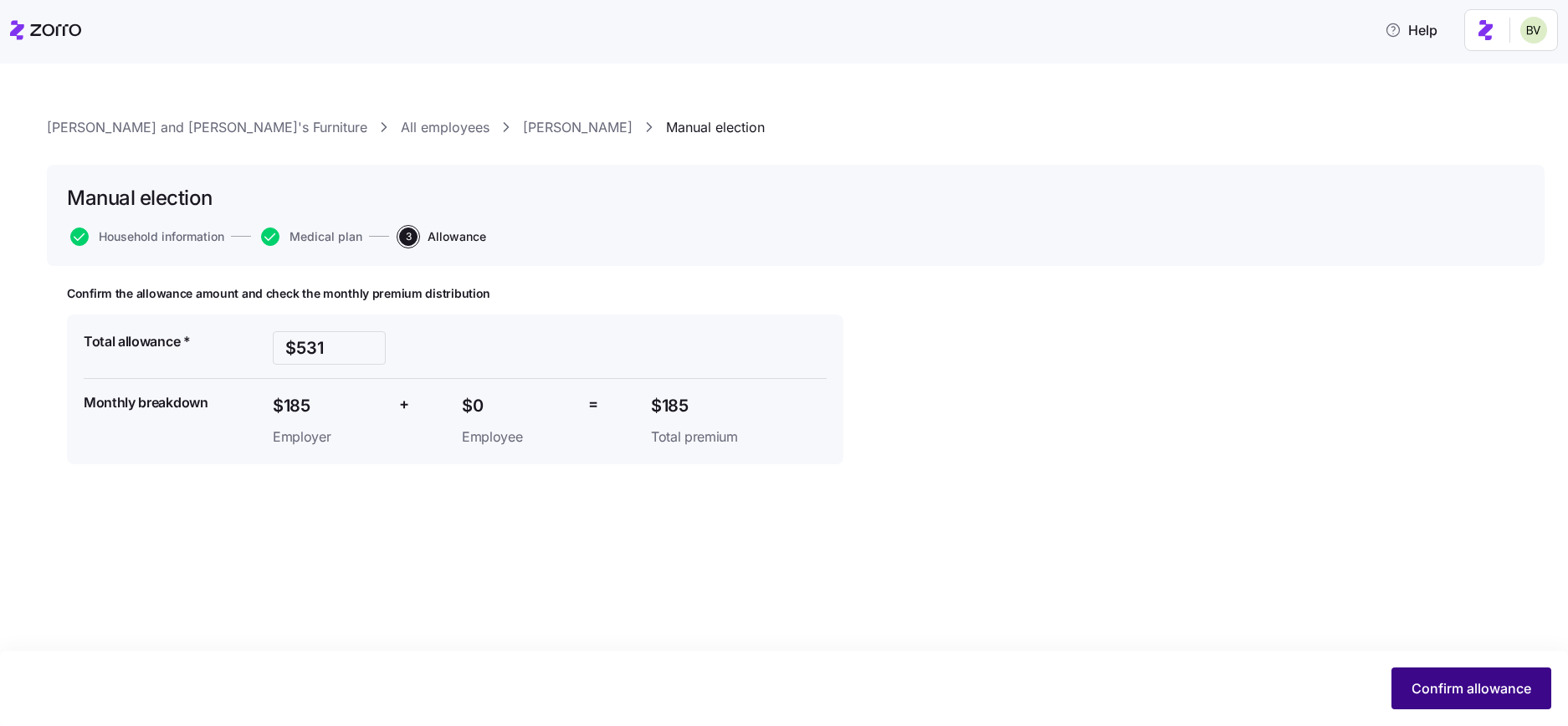
click at [1428, 675] on button "Confirm allowance" at bounding box center [1470, 688] width 160 height 42
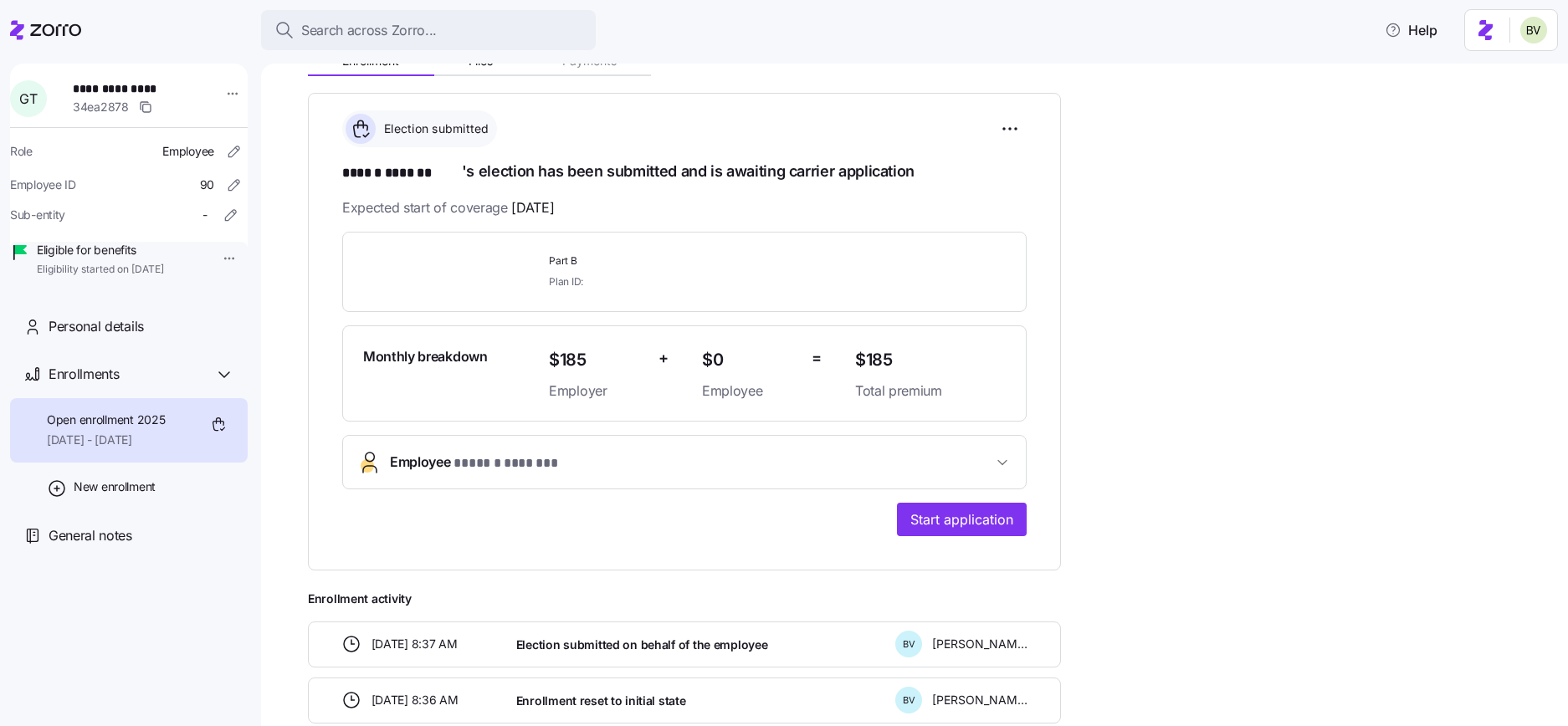
scroll to position [350, 0]
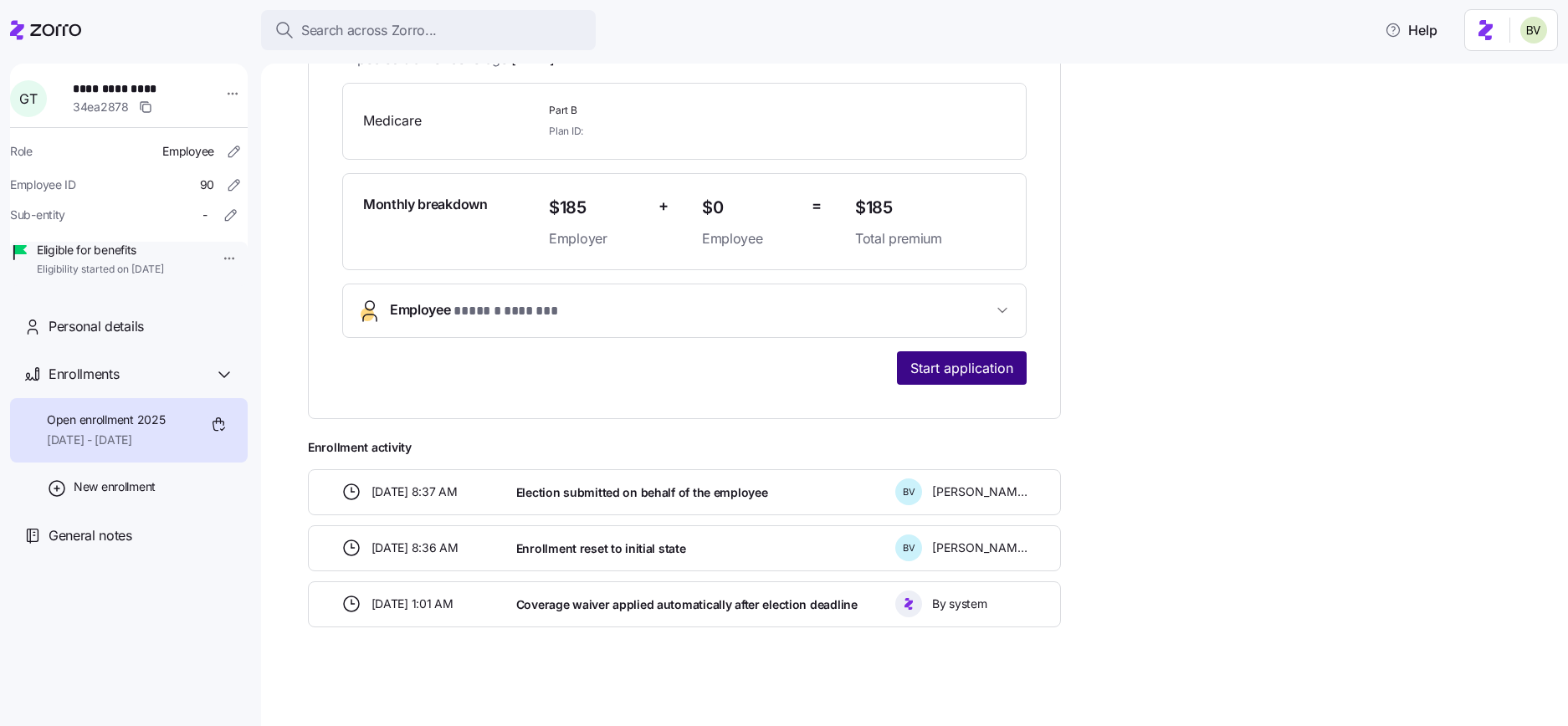
click at [974, 376] on button "Start application" at bounding box center [961, 368] width 130 height 34
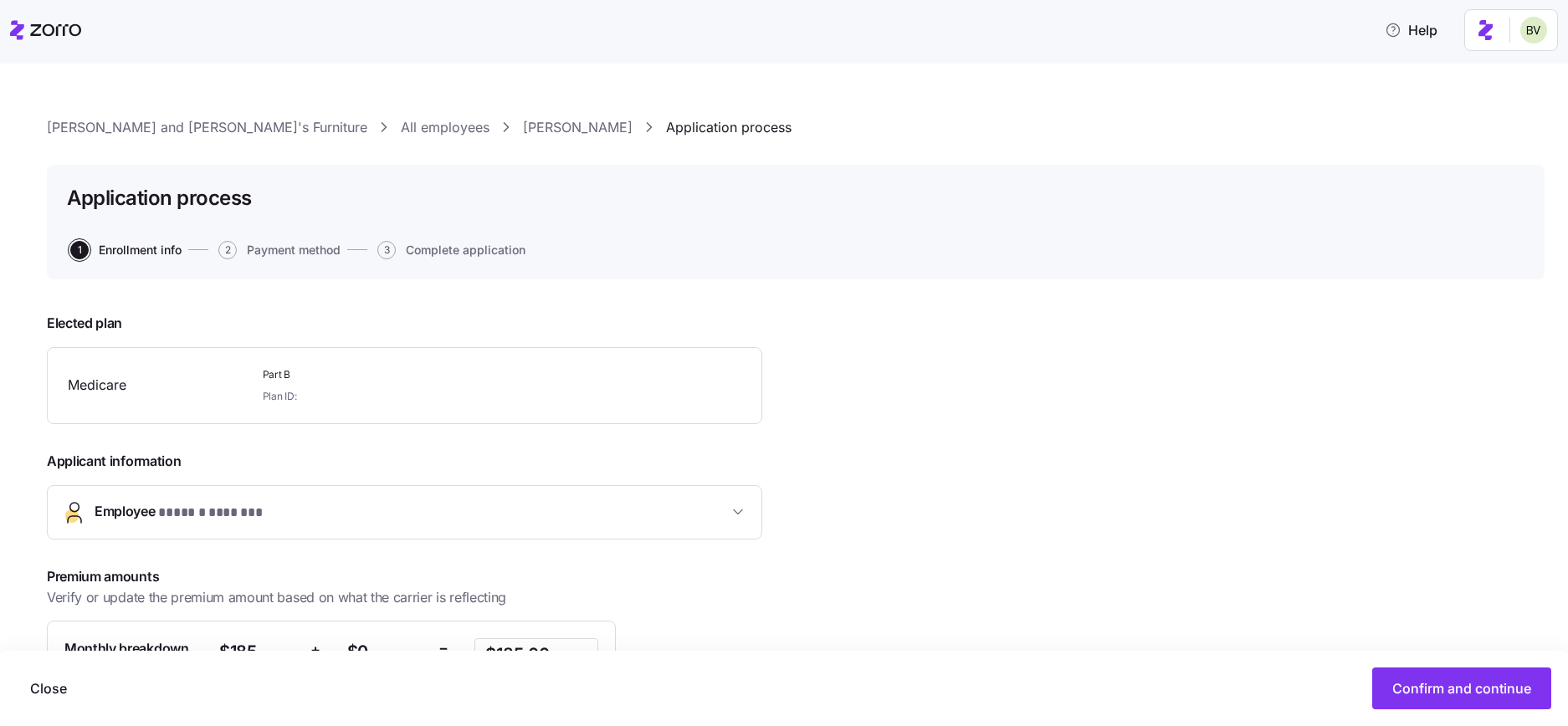
scroll to position [208, 0]
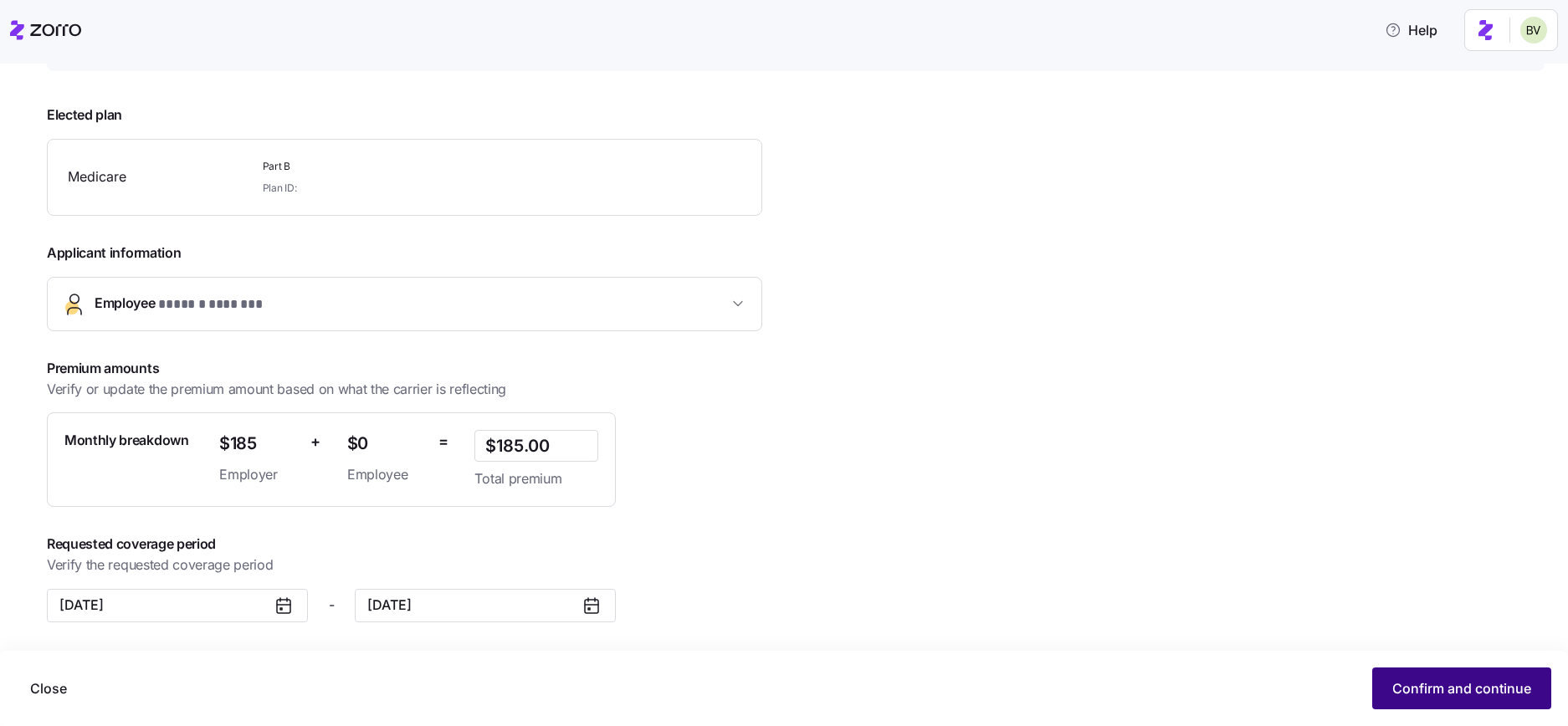
click at [1496, 699] on button "Confirm and continue" at bounding box center [1462, 688] width 179 height 42
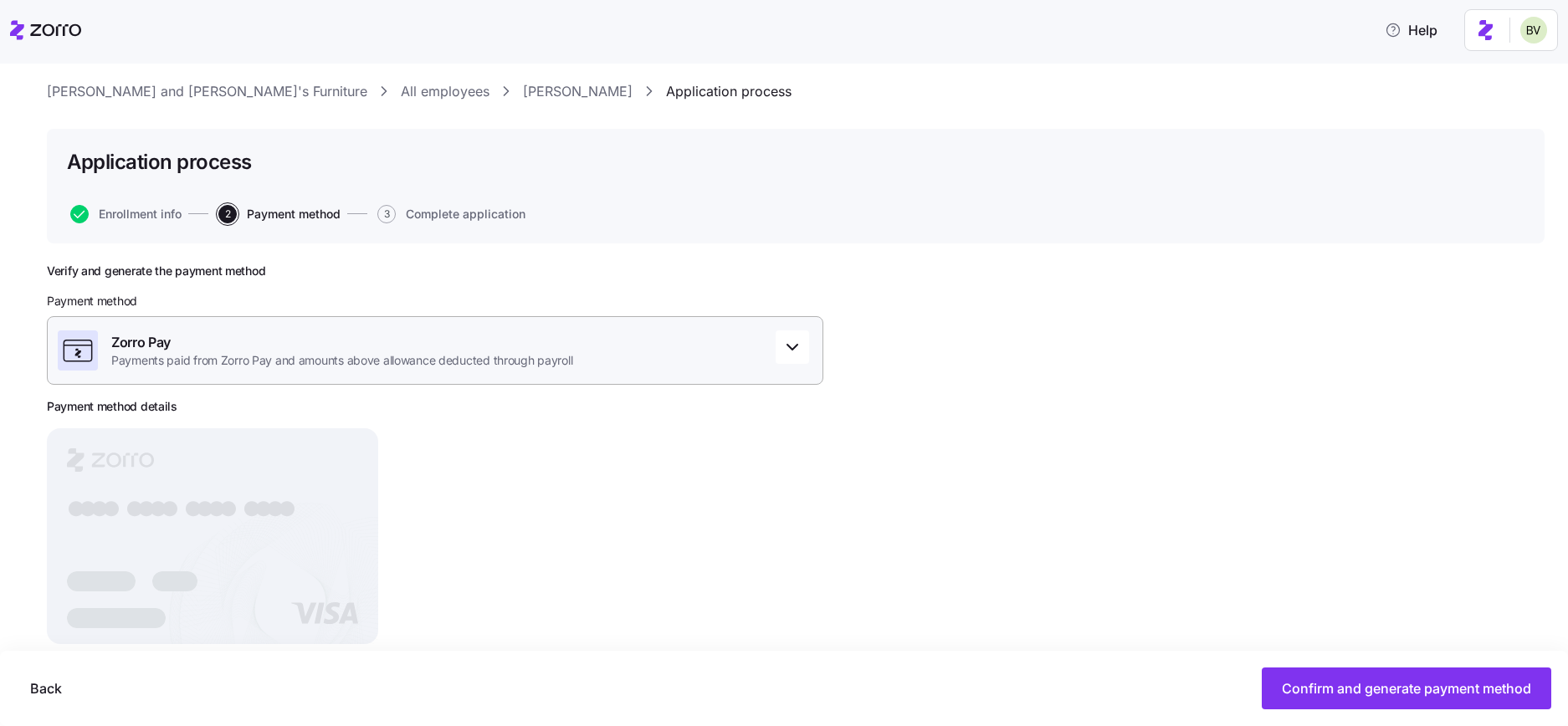
scroll to position [48, 0]
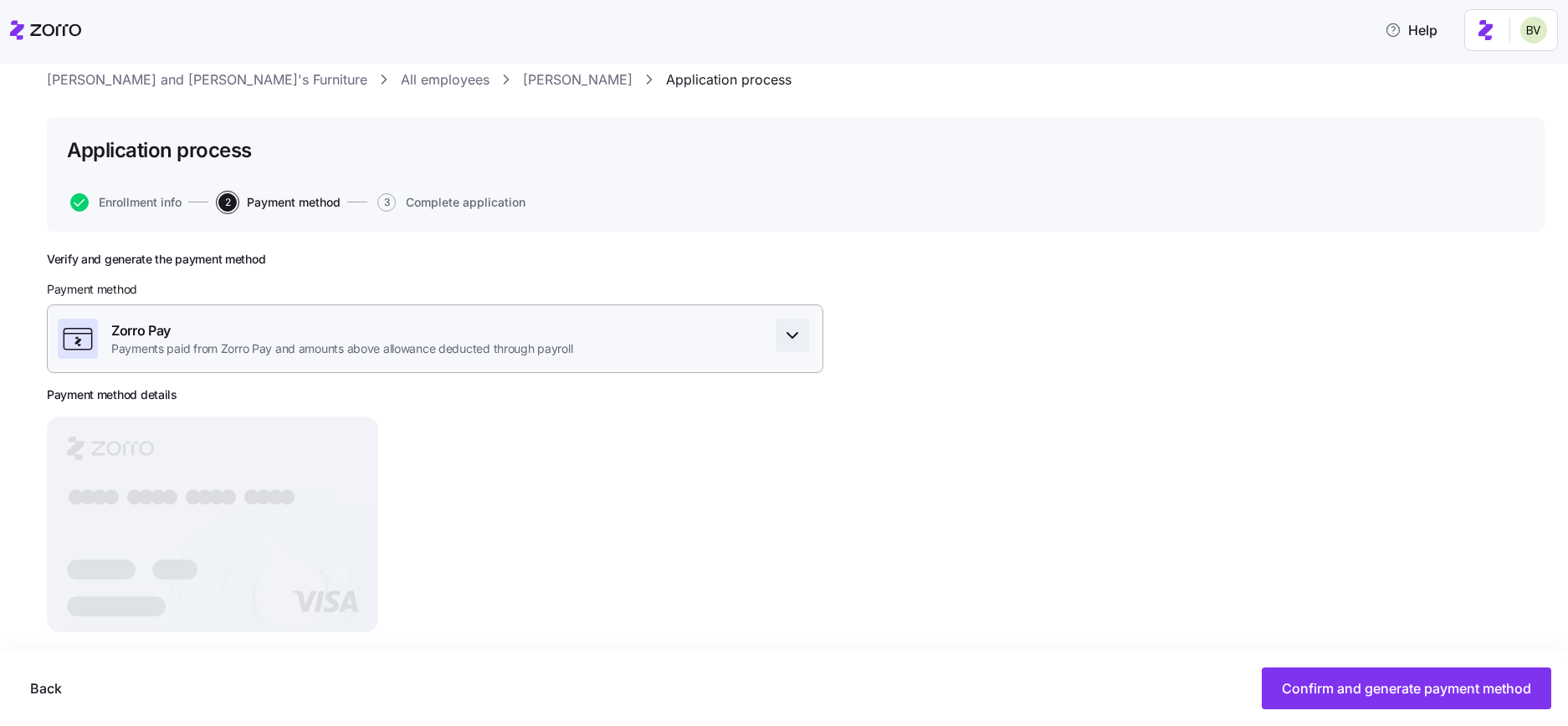
click at [795, 342] on icon "button" at bounding box center [792, 336] width 21 height 21
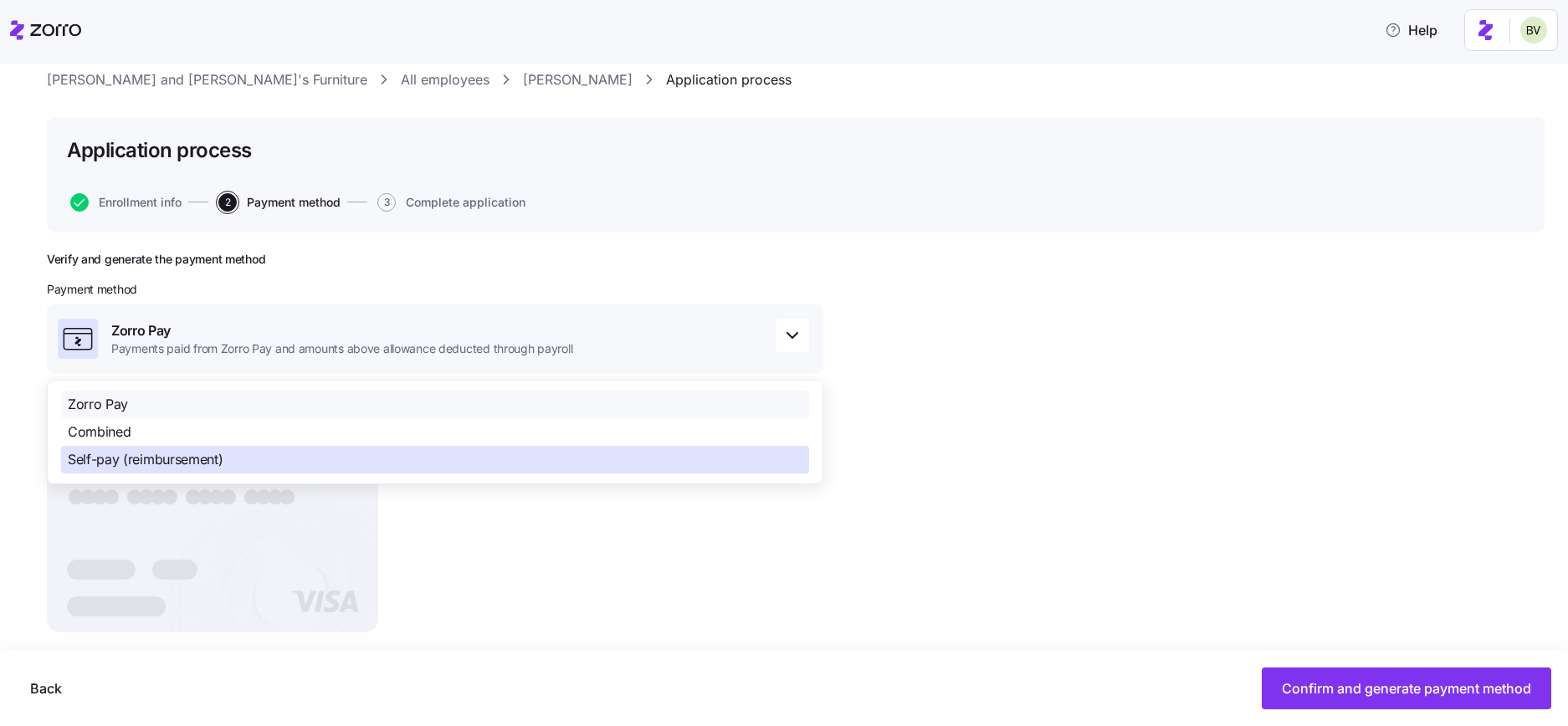
click at [436, 453] on div "Self-pay (reimbursement)" at bounding box center [434, 460] width 748 height 28
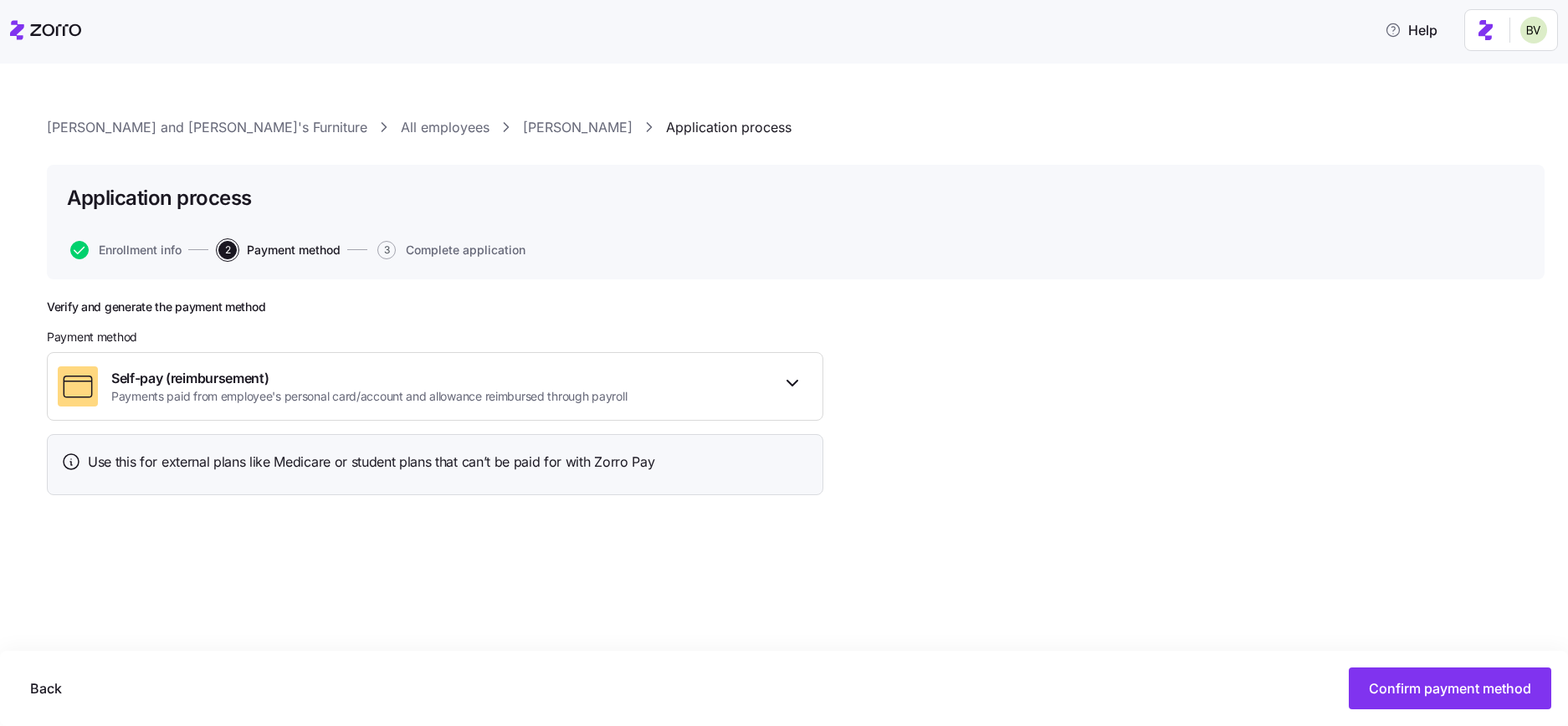
click at [1117, 525] on div "Verify and generate the payment method Payment method Self-pay (reimbursement) …" at bounding box center [795, 446] width 1497 height 293
click at [1431, 689] on span "Confirm payment method" at bounding box center [1449, 689] width 162 height 21
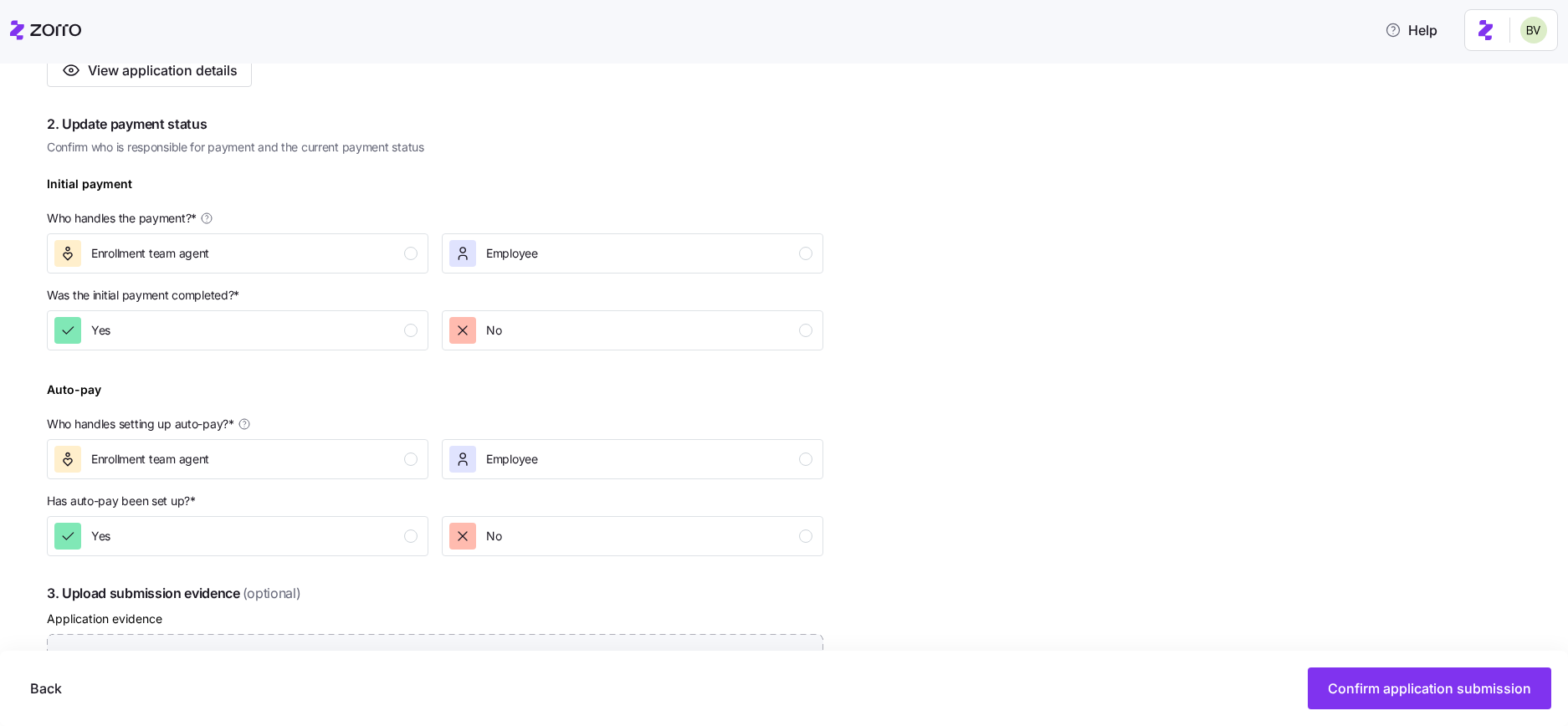
scroll to position [424, 0]
click at [772, 250] on div "Employee" at bounding box center [630, 251] width 363 height 27
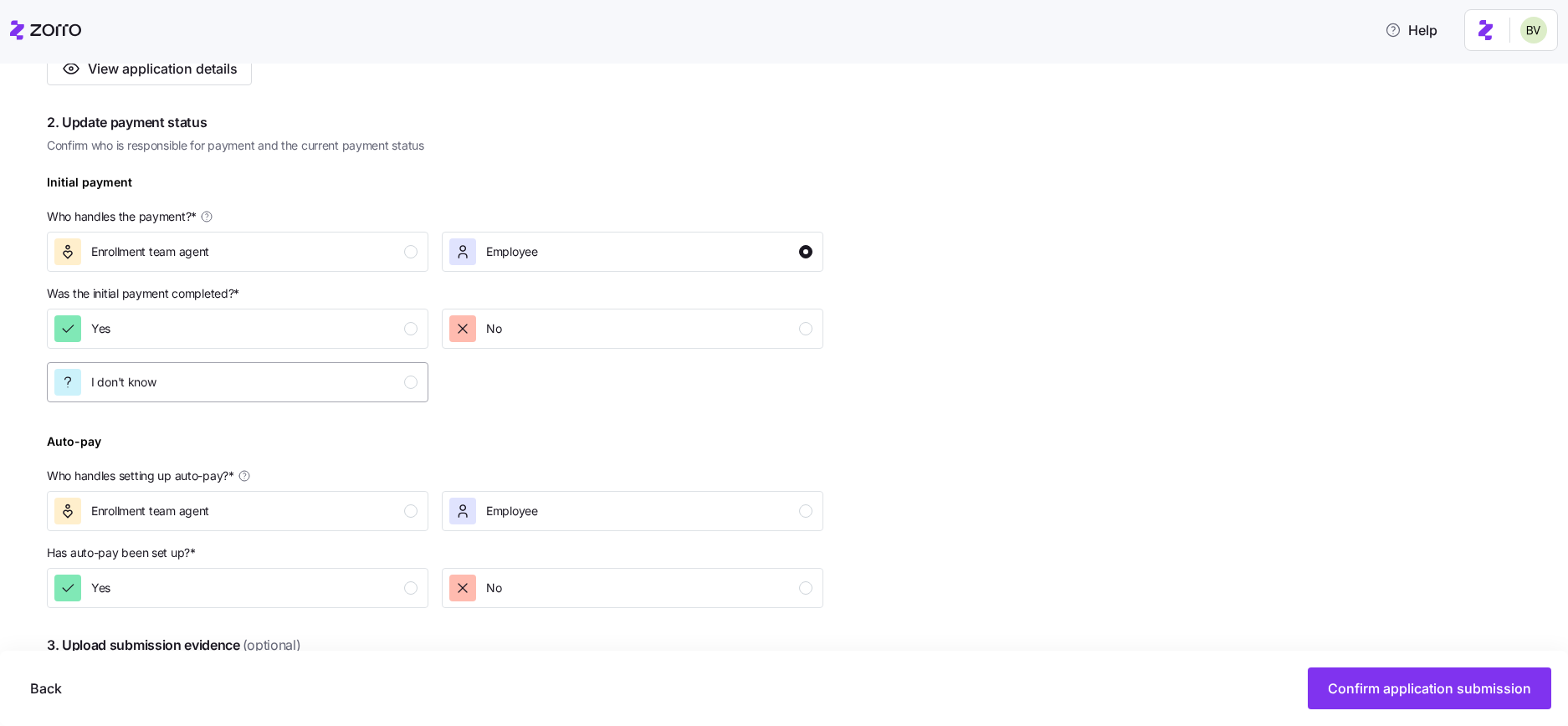
click at [363, 400] on button "I don't know" at bounding box center [237, 382] width 382 height 40
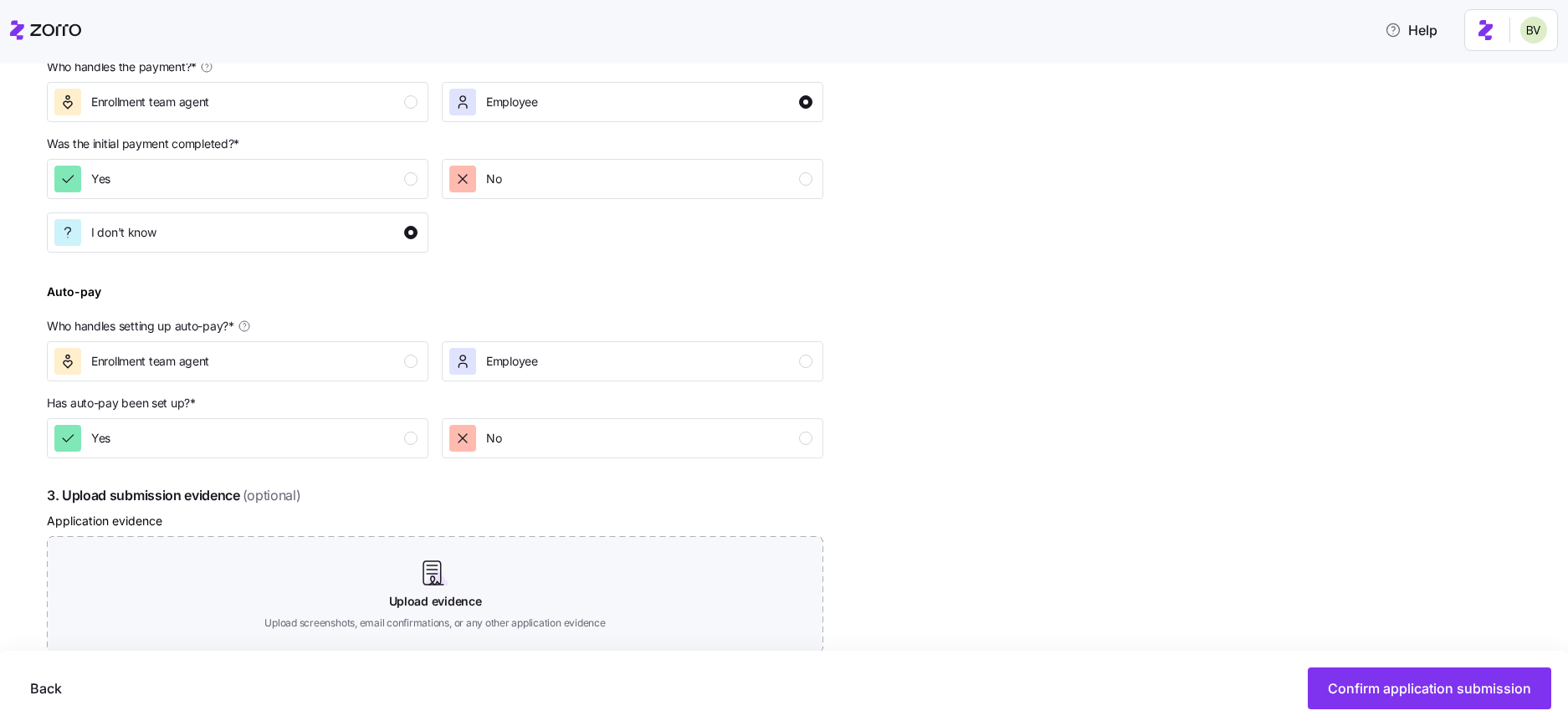
scroll to position [667, 0]
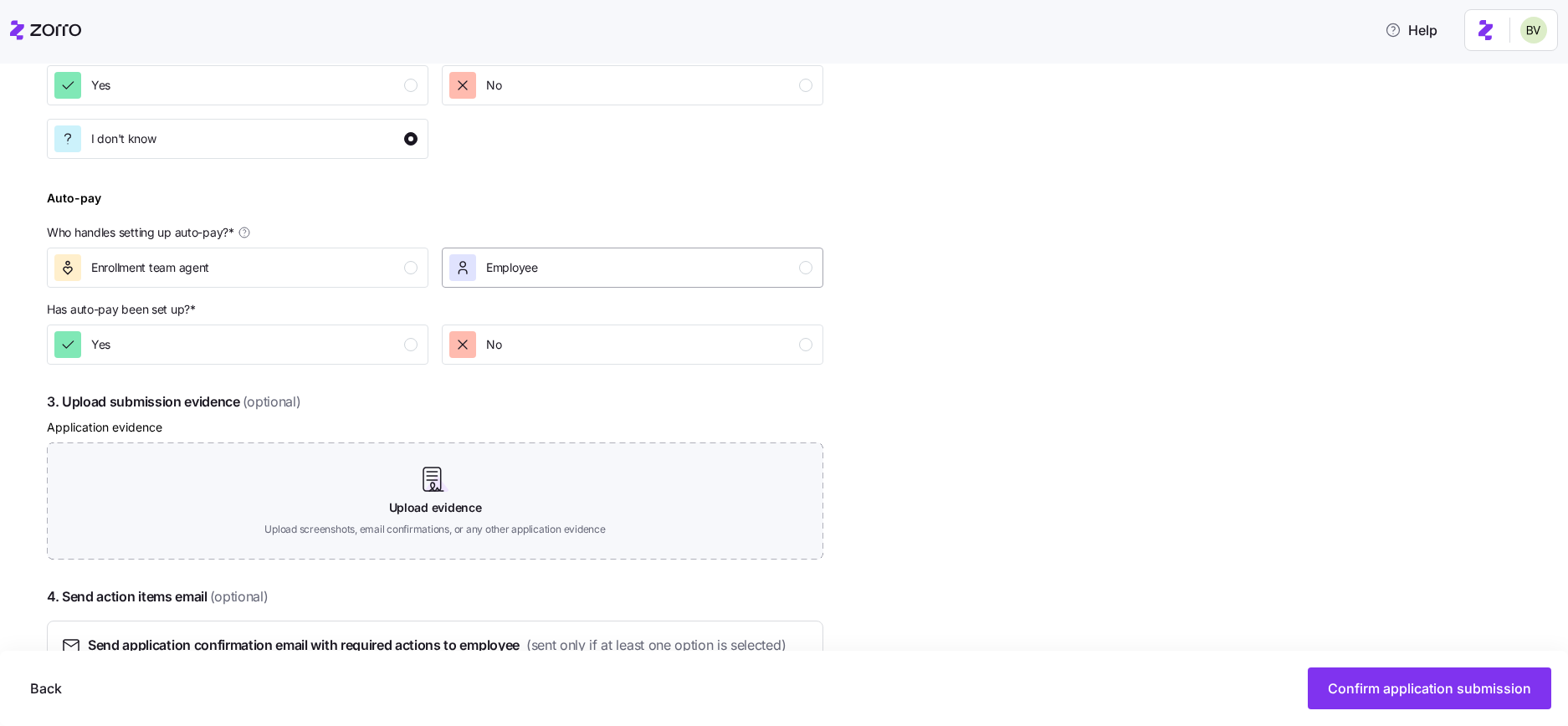
click at [614, 269] on div "Employee" at bounding box center [630, 267] width 363 height 27
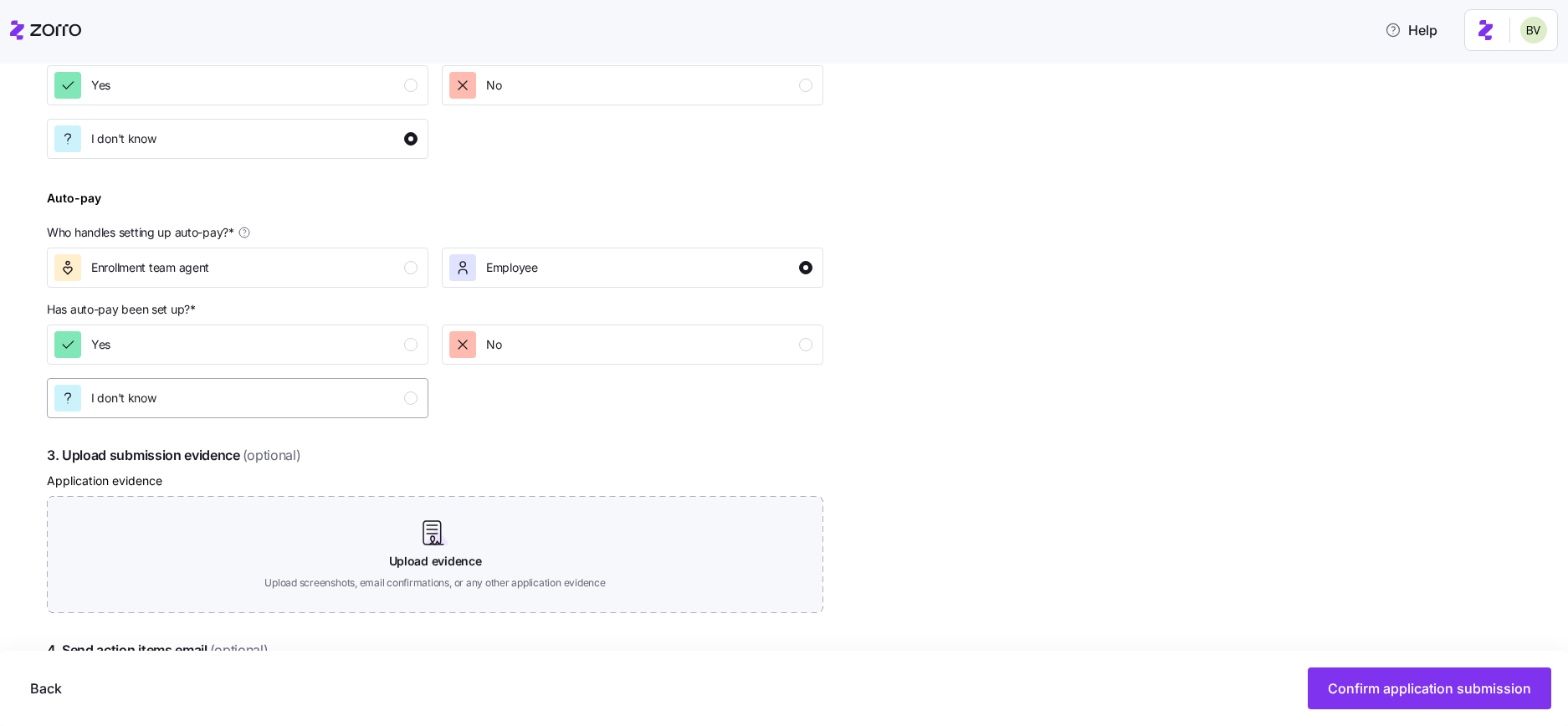
click at [294, 402] on div "I don't know" at bounding box center [235, 398] width 363 height 27
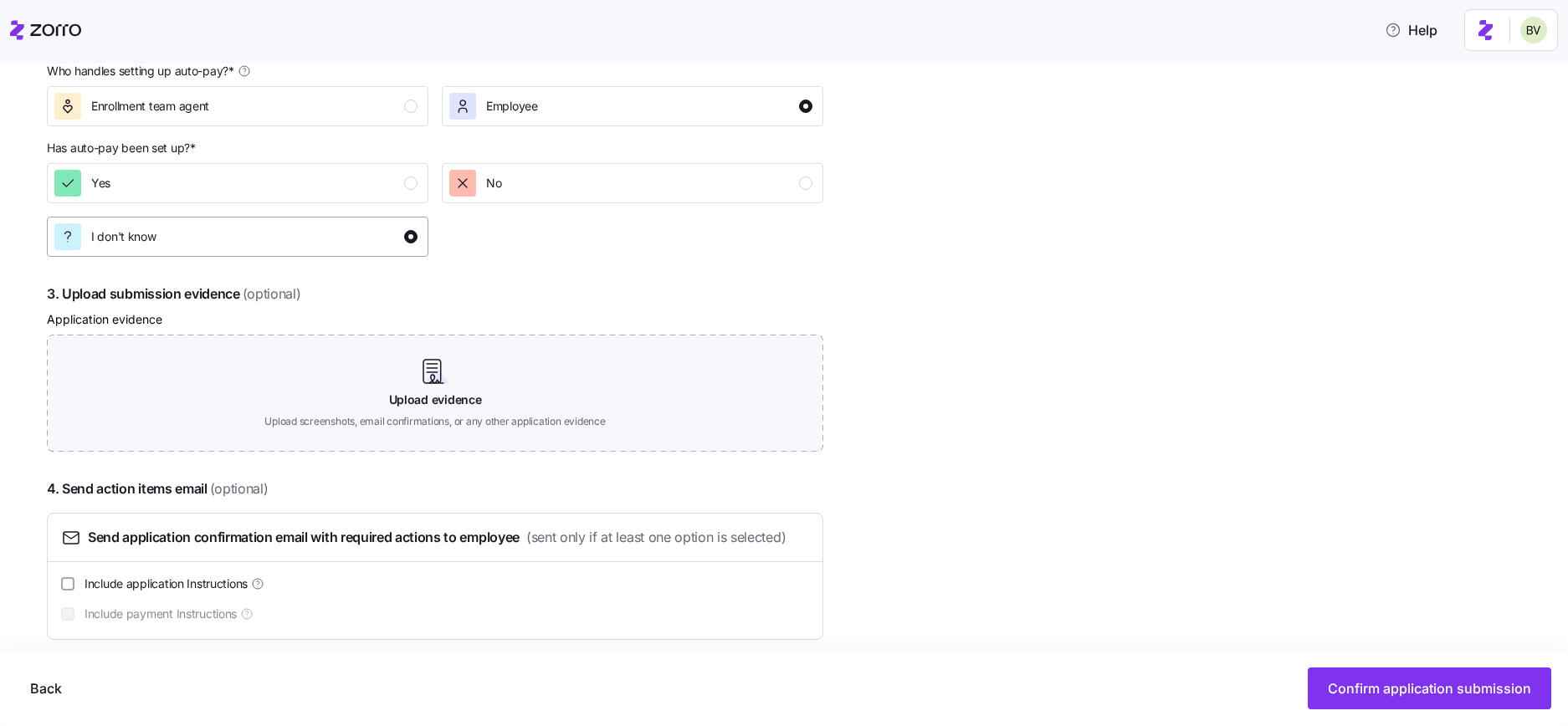
scroll to position [846, 0]
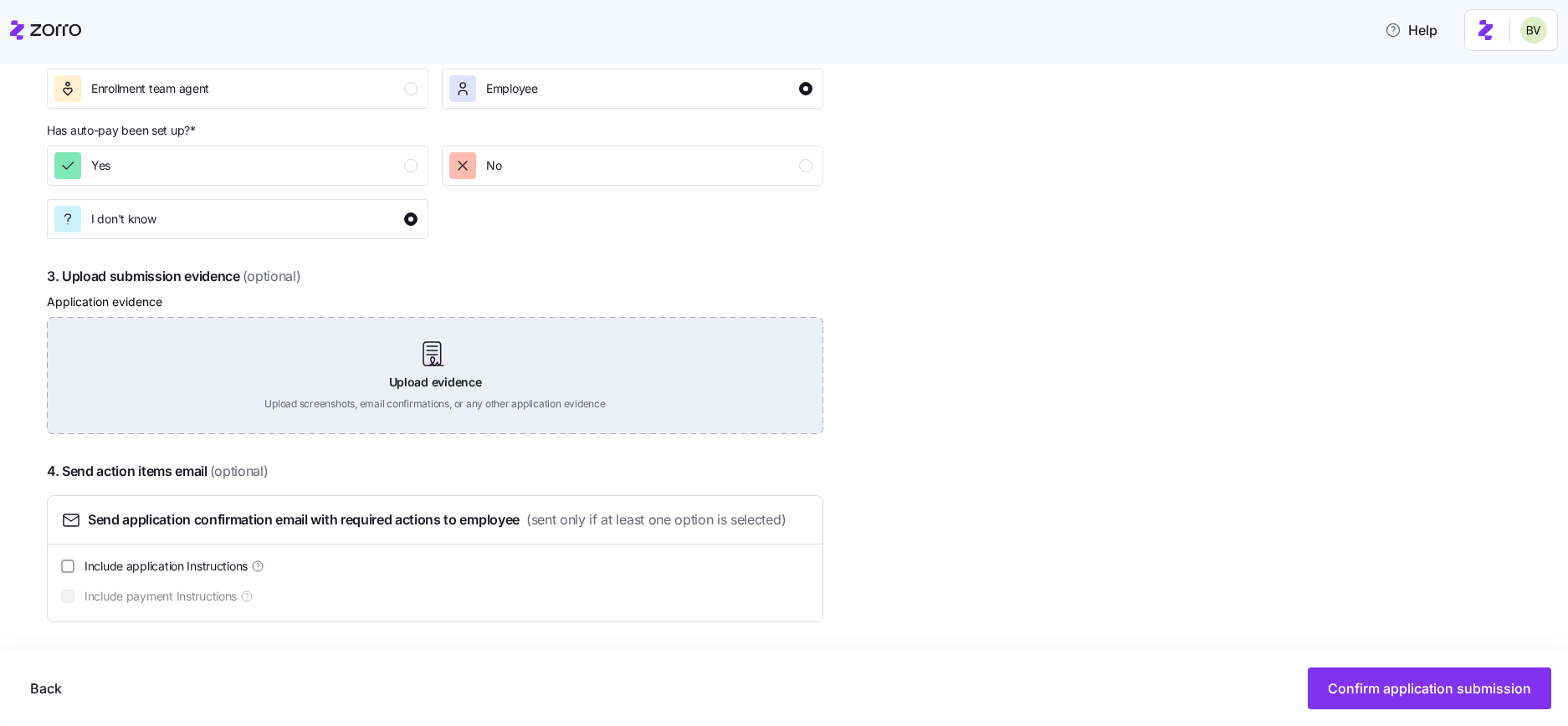
click at [406, 344] on div "Upload evidence Upload screenshots, email confirmations, or any other applicati…" at bounding box center [435, 375] width 777 height 117
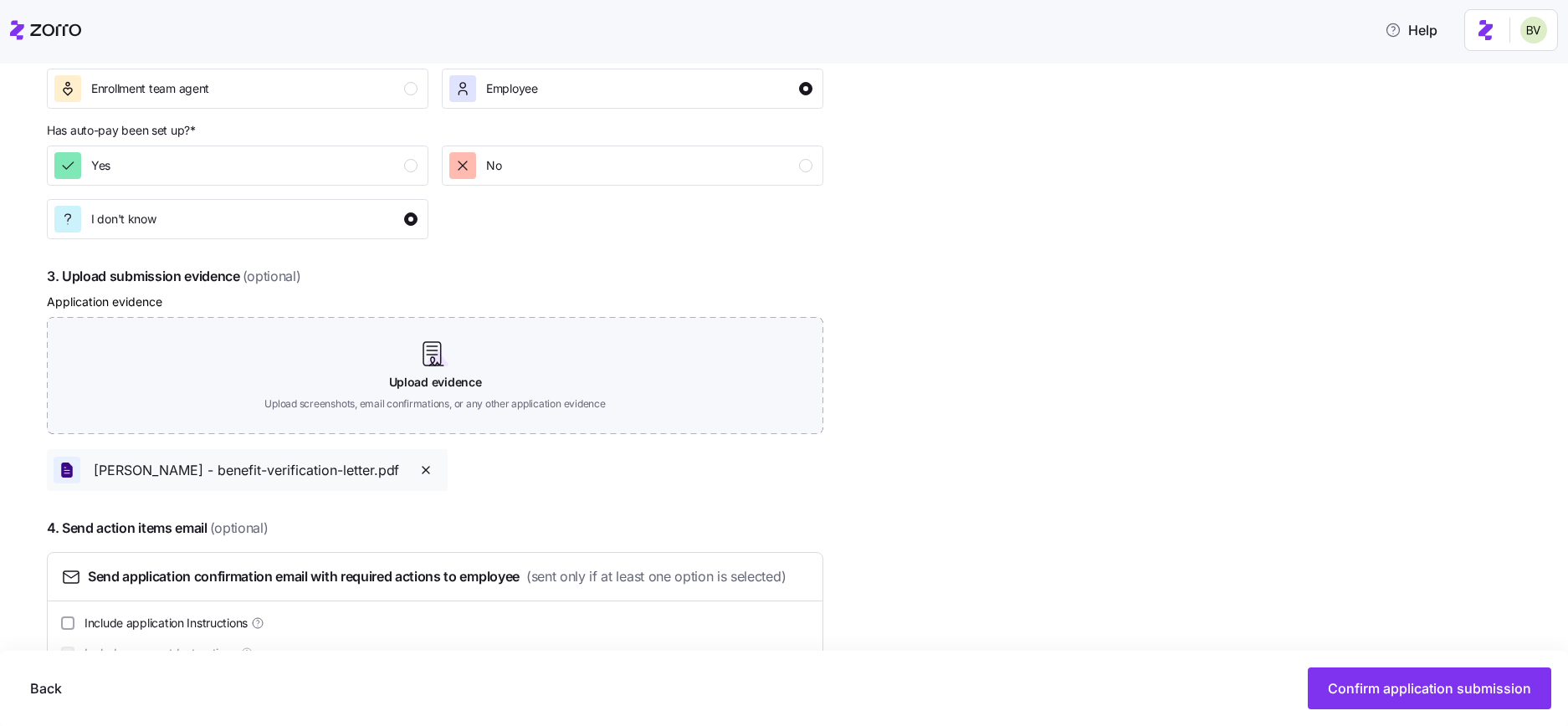
scroll to position [903, 0]
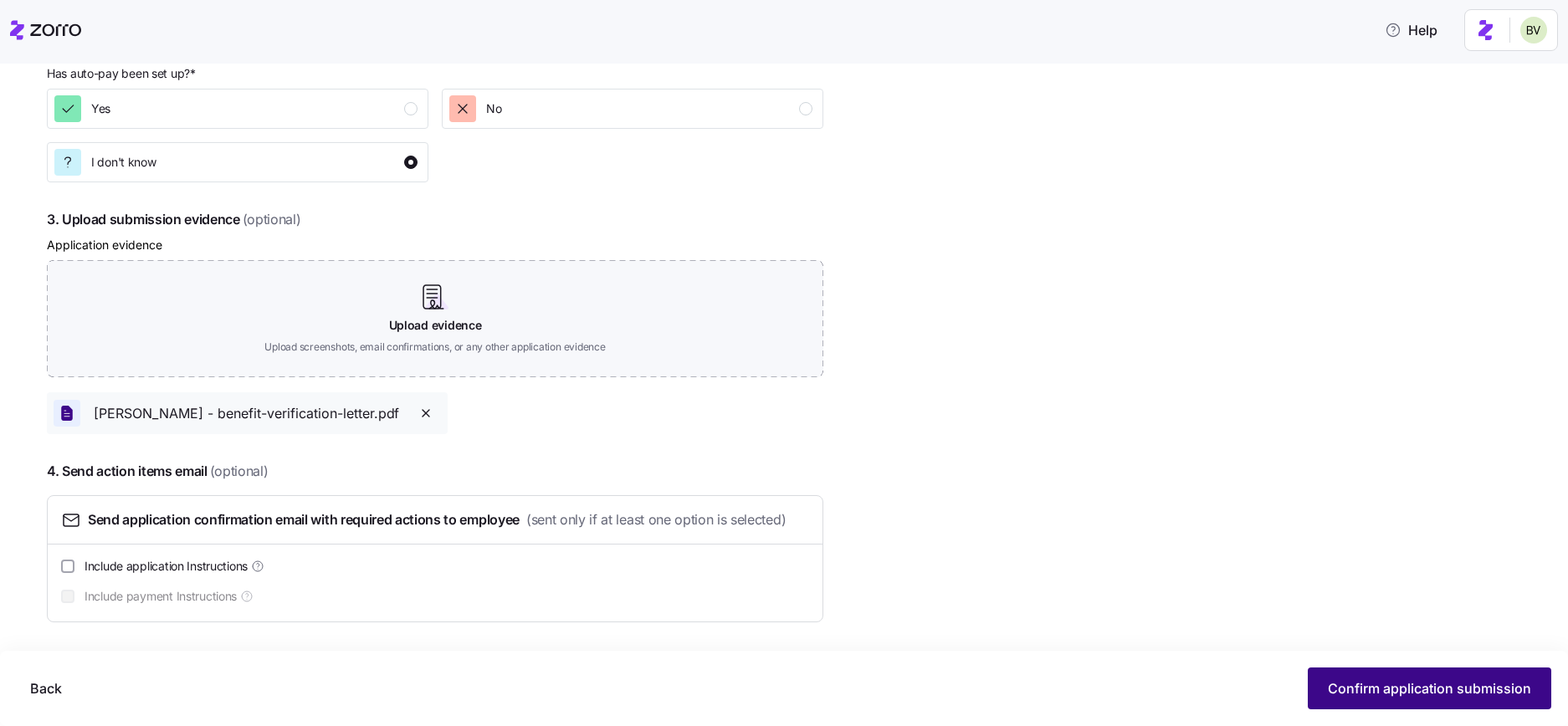
click at [1411, 681] on span "Confirm application submission" at bounding box center [1429, 689] width 203 height 21
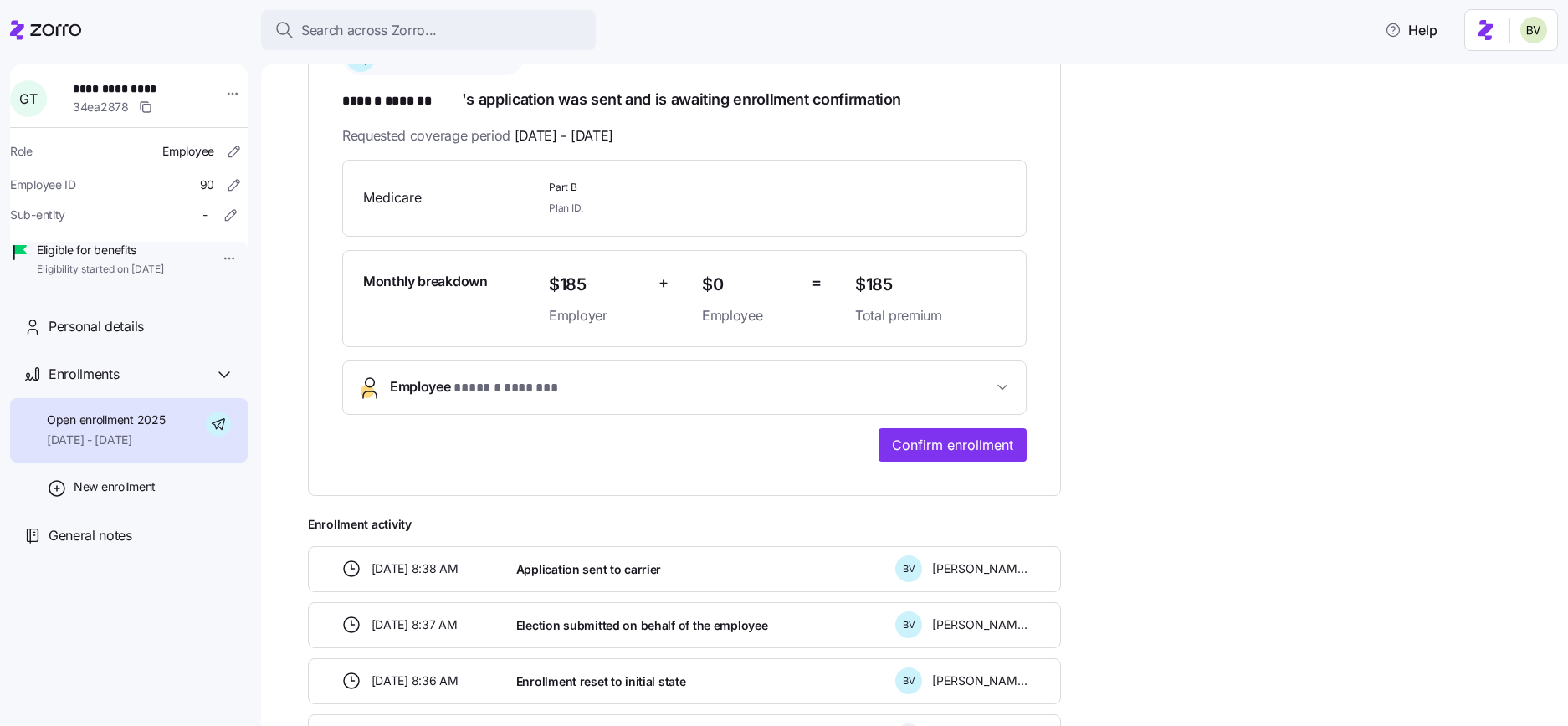
scroll to position [284, 0]
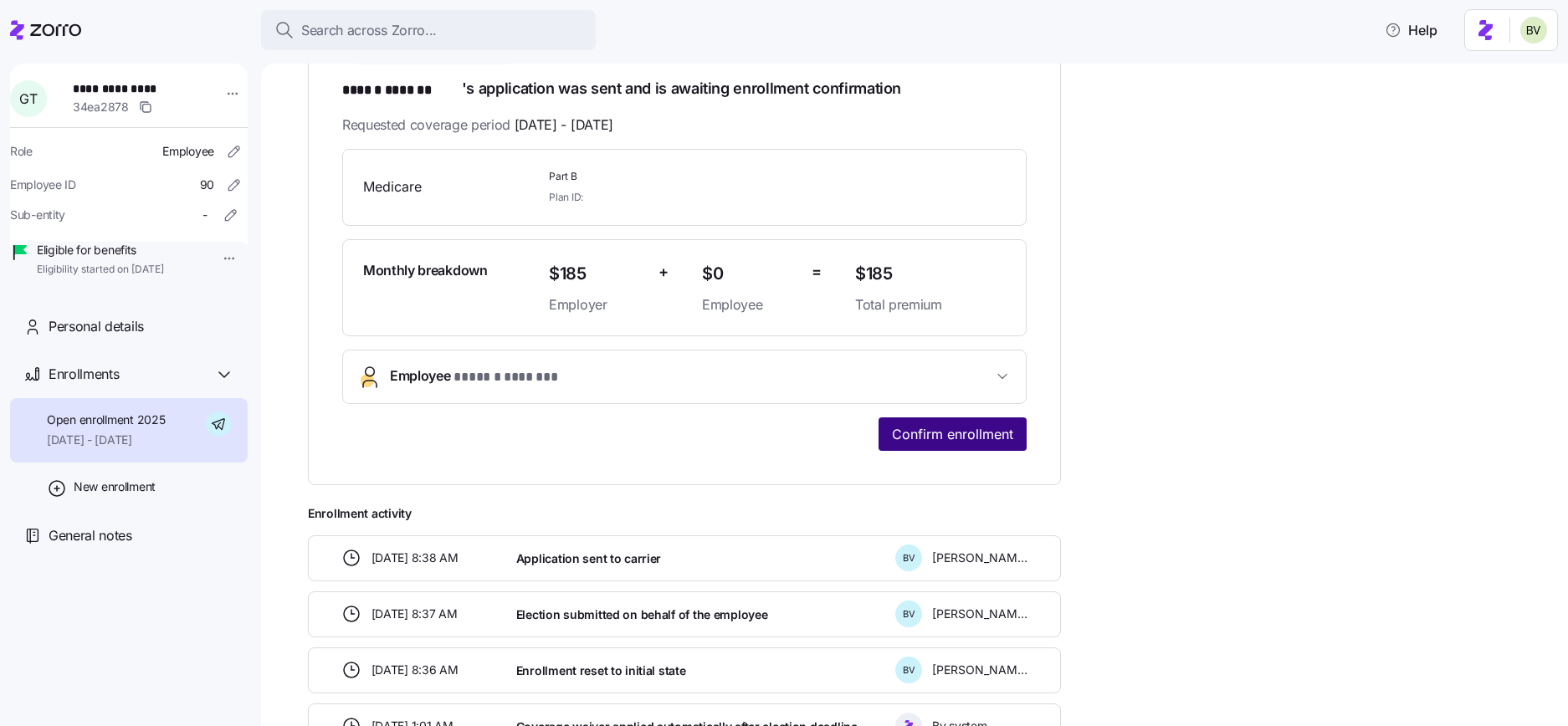
click at [974, 433] on span "Confirm enrollment" at bounding box center [952, 434] width 121 height 21
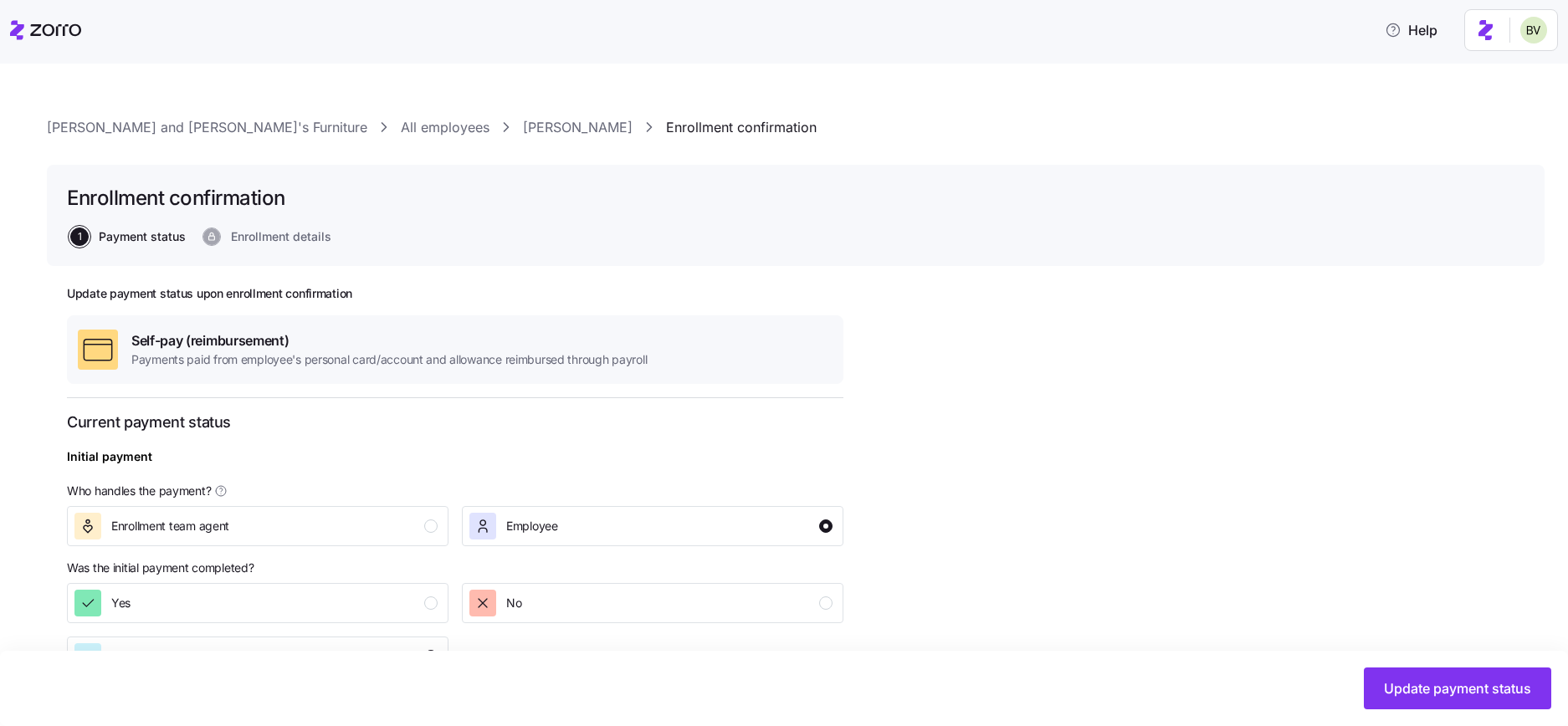
scroll to position [331, 0]
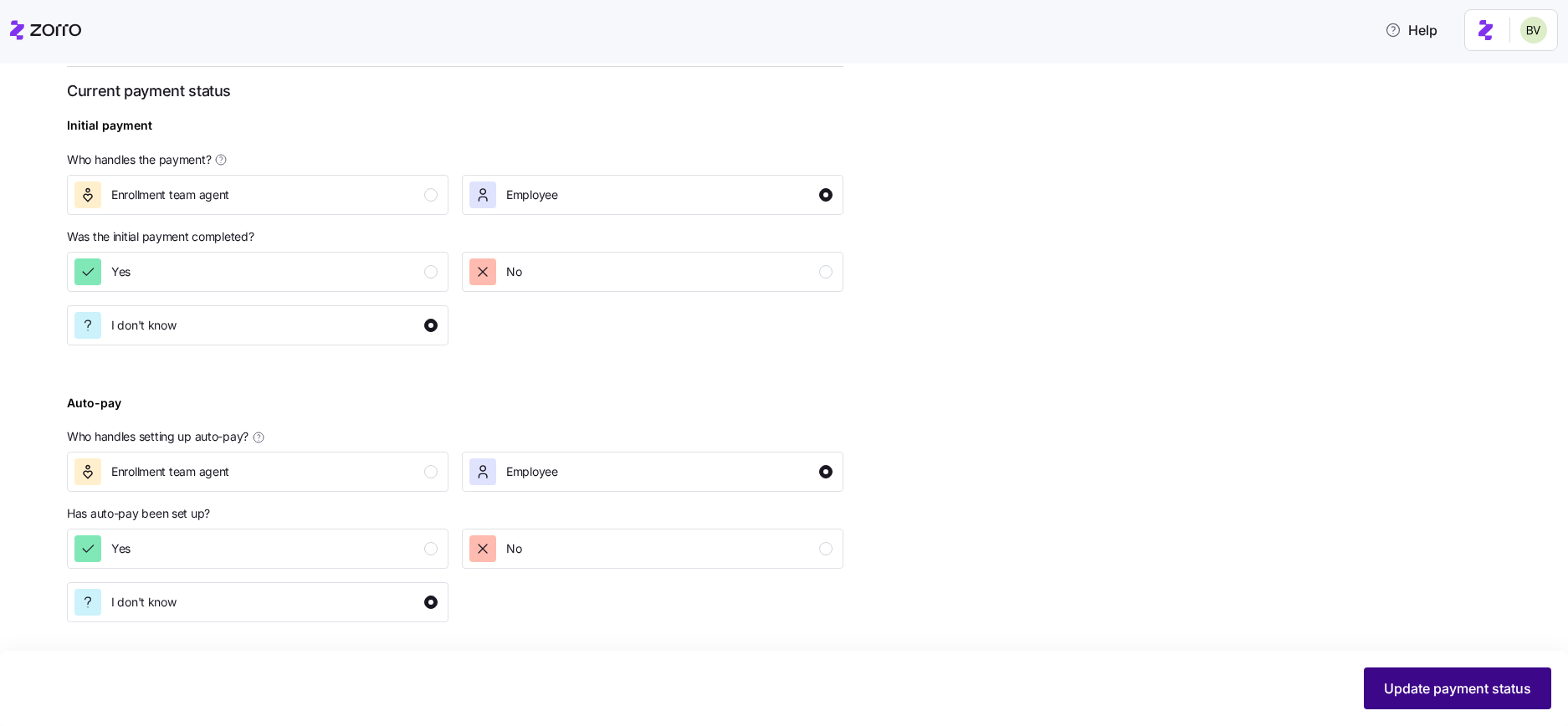
click at [1421, 686] on span "Update payment status" at bounding box center [1457, 689] width 147 height 21
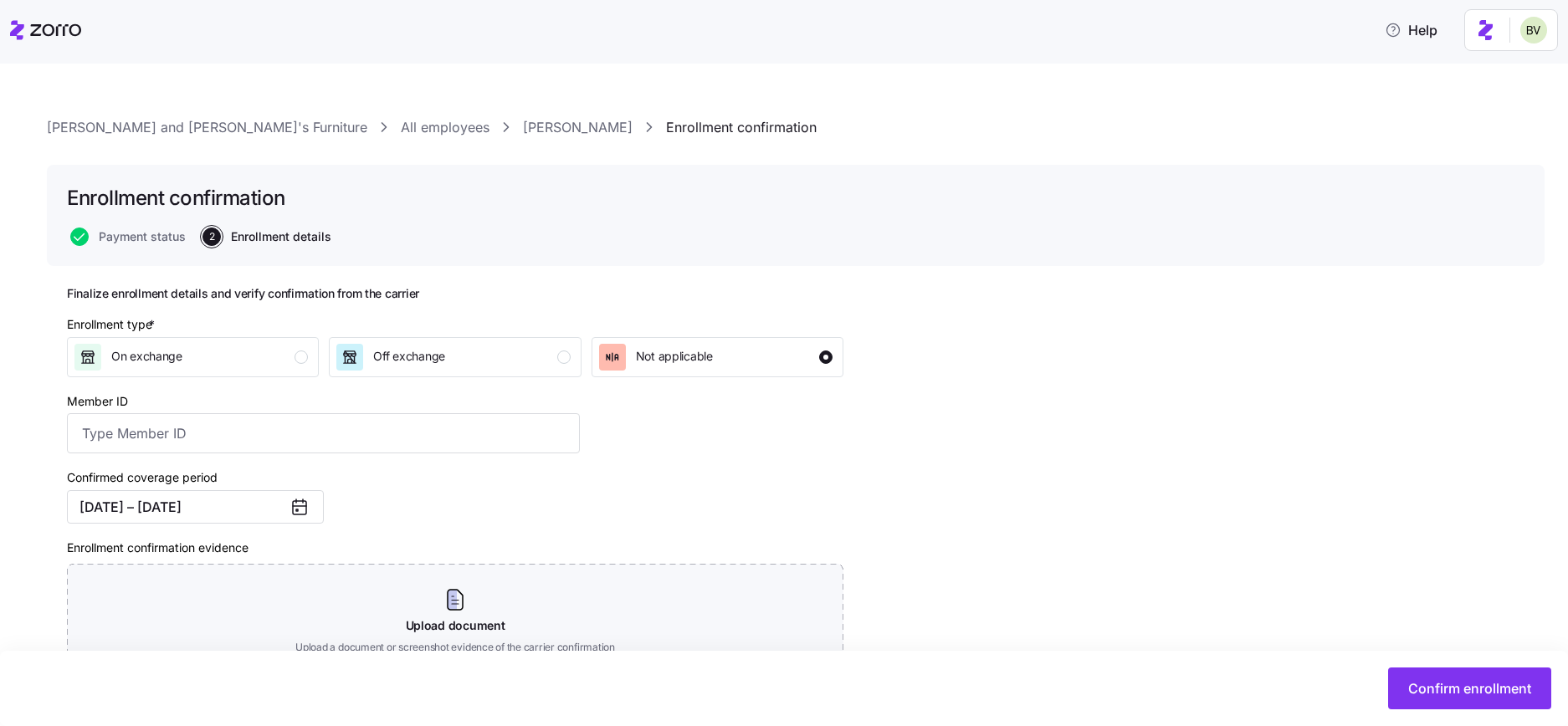
scroll to position [143, 0]
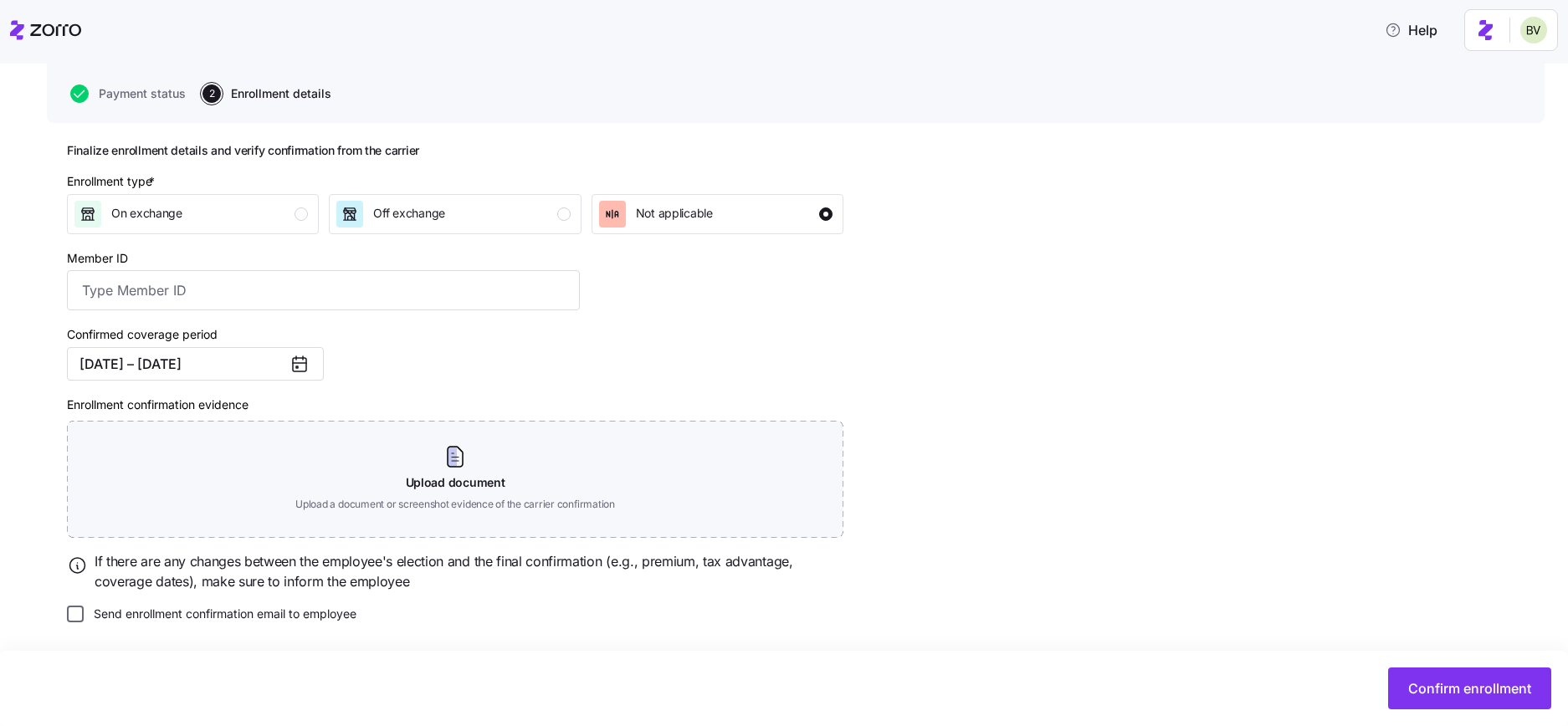
click at [77, 617] on input "Send enrollment confirmation email to employee" at bounding box center [76, 614] width 17 height 17
checkbox input "true"
click at [1448, 684] on span "Confirm enrollment" at bounding box center [1469, 689] width 123 height 21
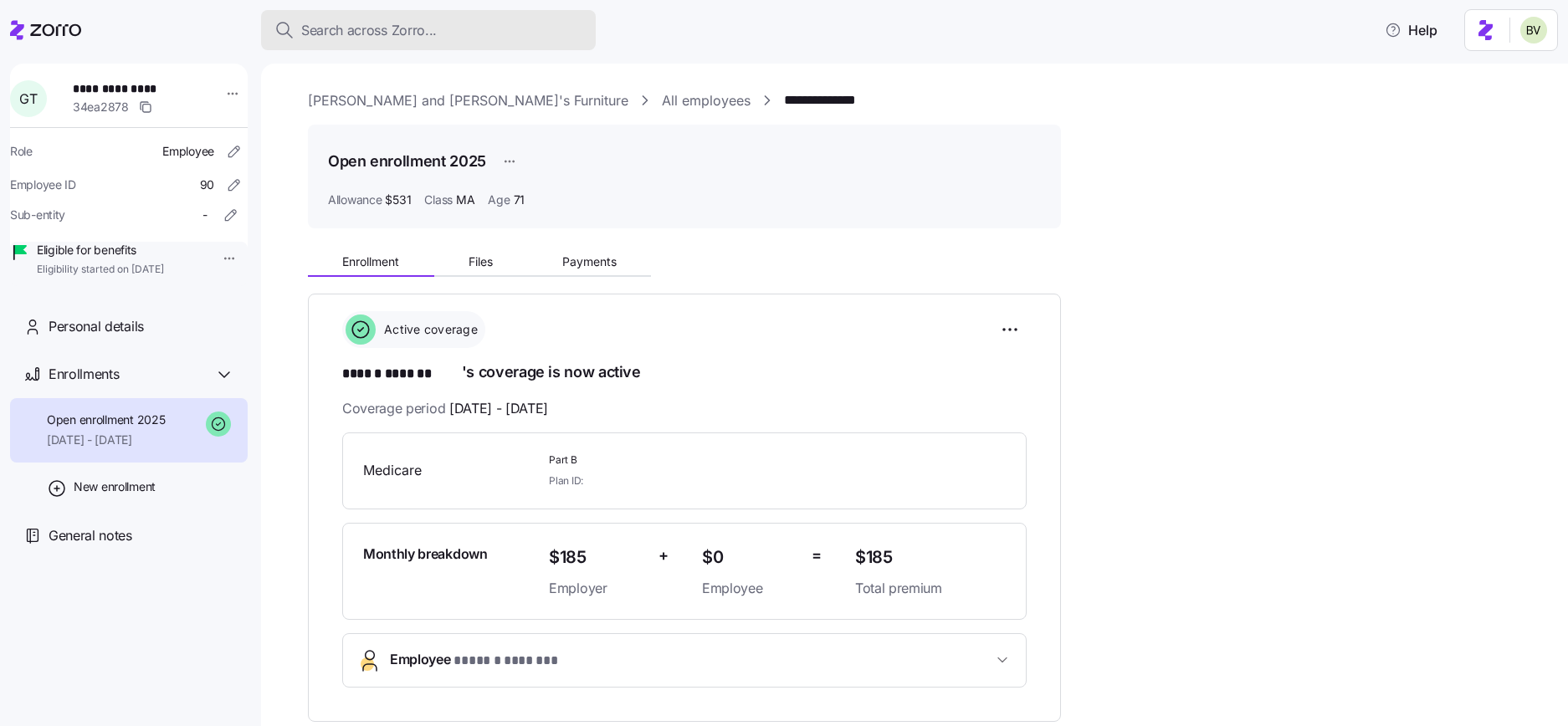
click at [351, 28] on span "Search across Zorro..." at bounding box center [369, 31] width 135 height 21
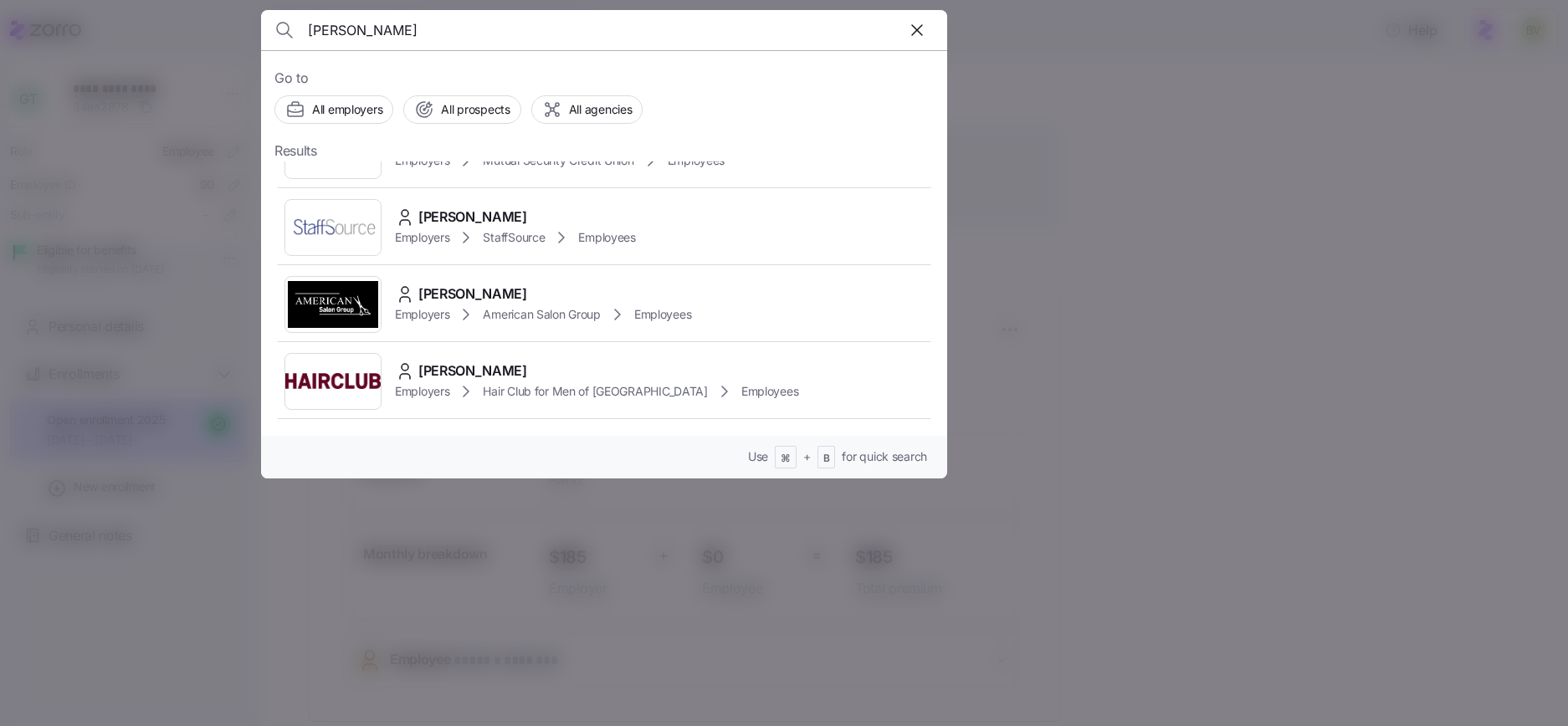
scroll to position [1896, 0]
click at [452, 45] on input "Kimberly Gi" at bounding box center [522, 30] width 428 height 40
paste input "Wellington Trinity"
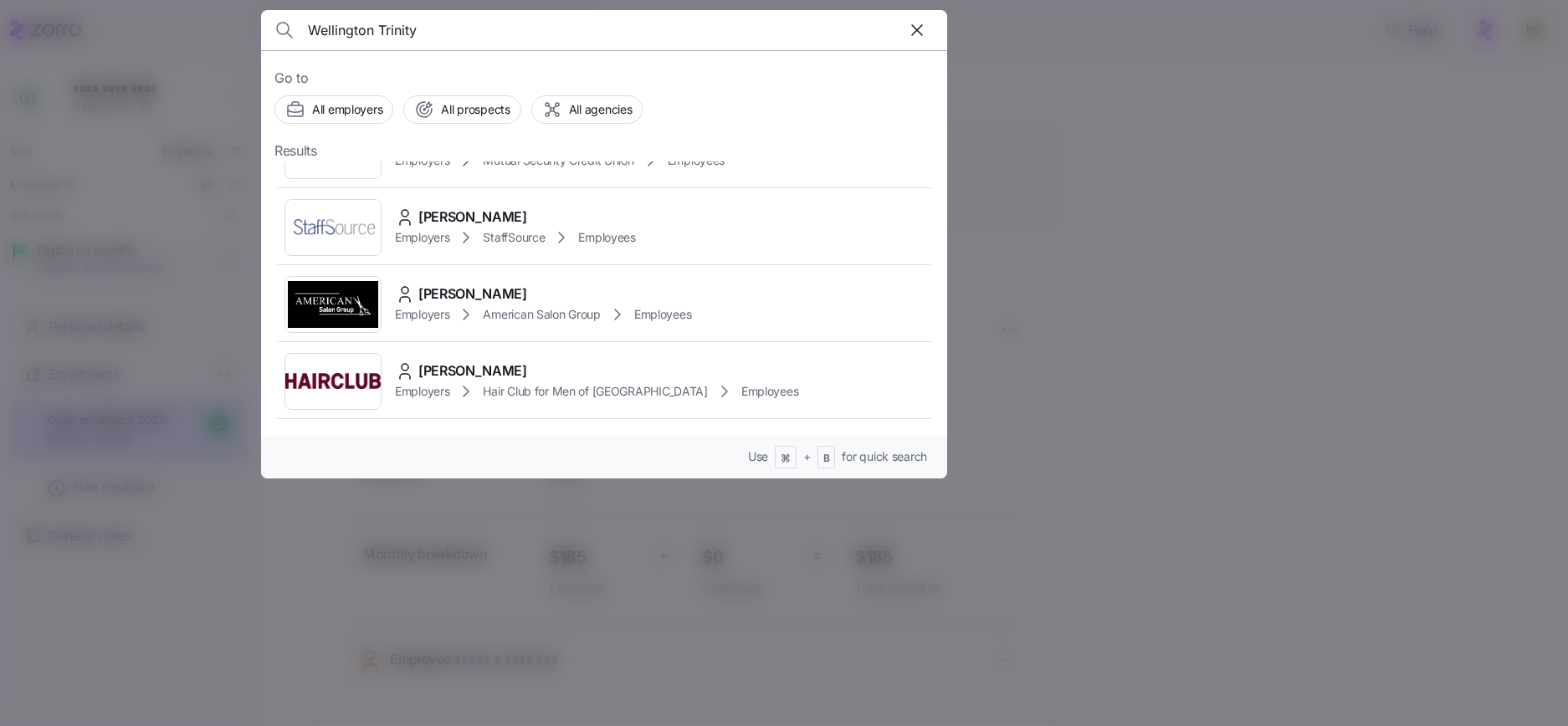
type input "Wellington Trinity"
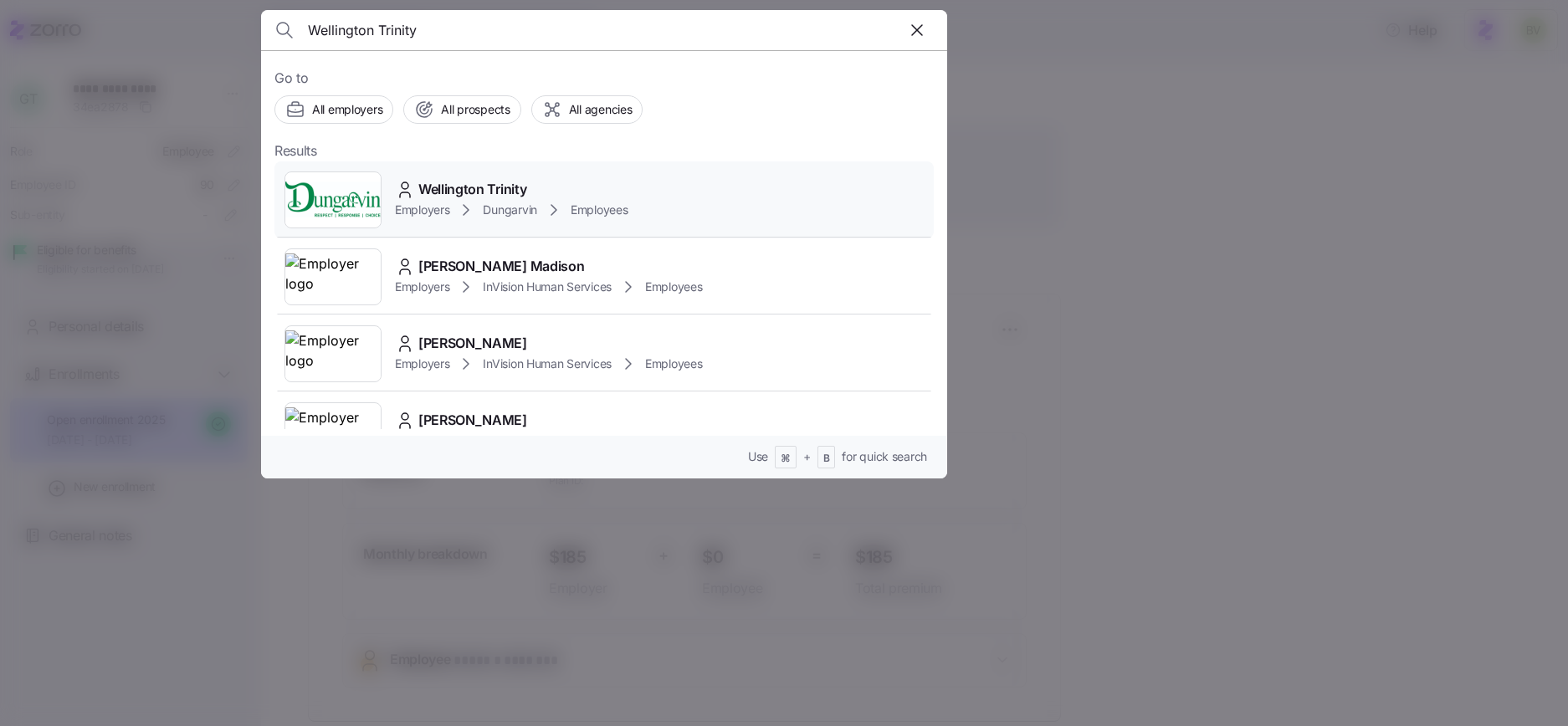
click at [339, 204] on img at bounding box center [333, 200] width 95 height 47
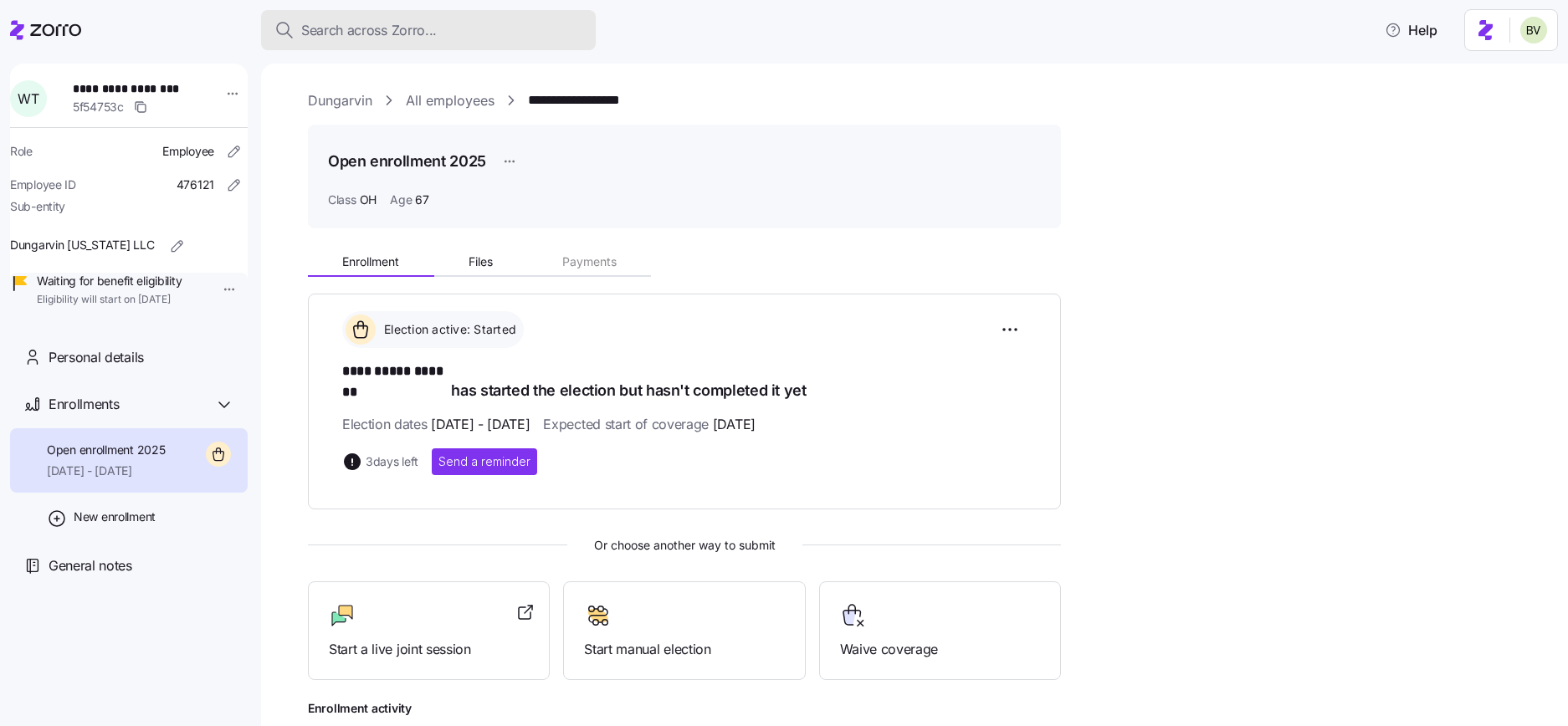
click at [350, 31] on span "Search across Zorro..." at bounding box center [369, 31] width 135 height 21
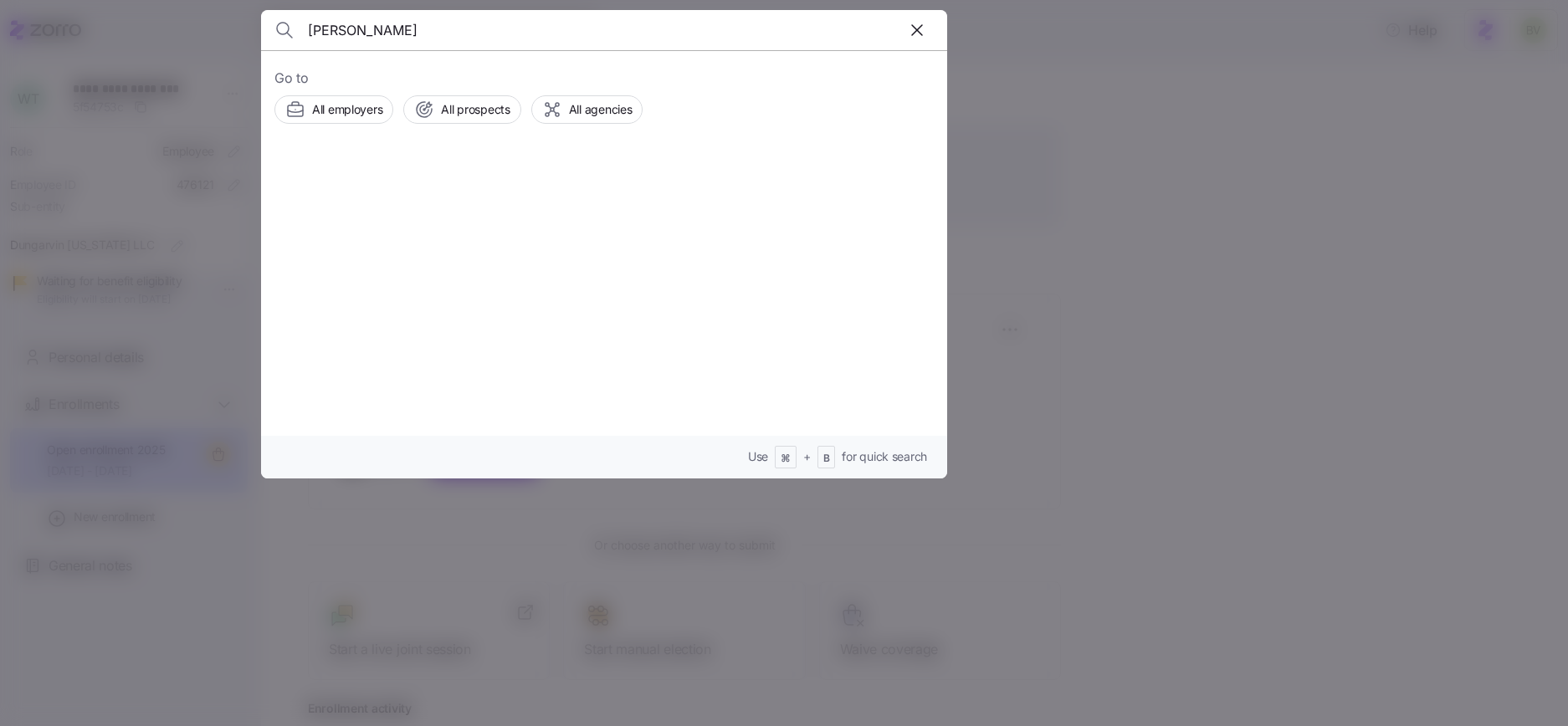
type input "Linda Fusco"
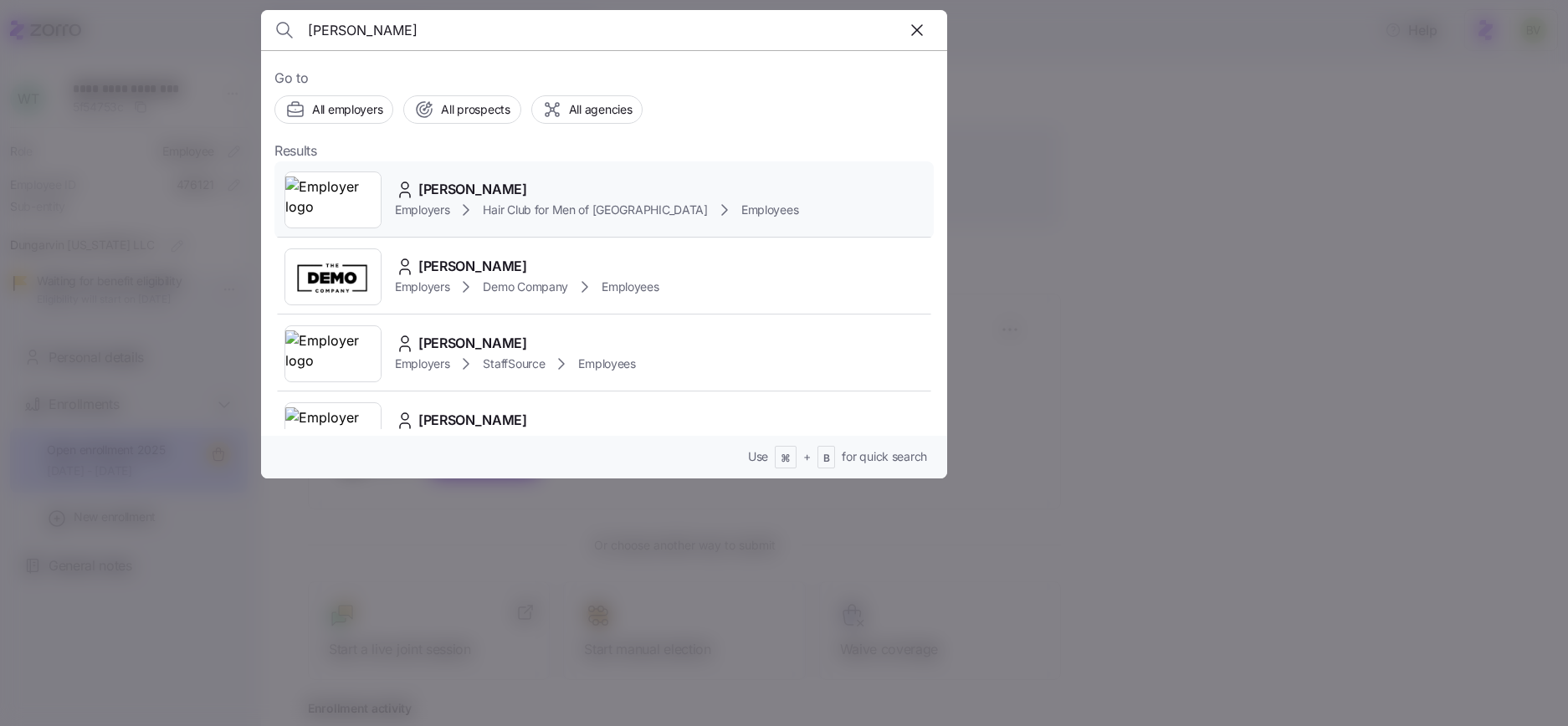
click at [343, 198] on img at bounding box center [333, 200] width 95 height 47
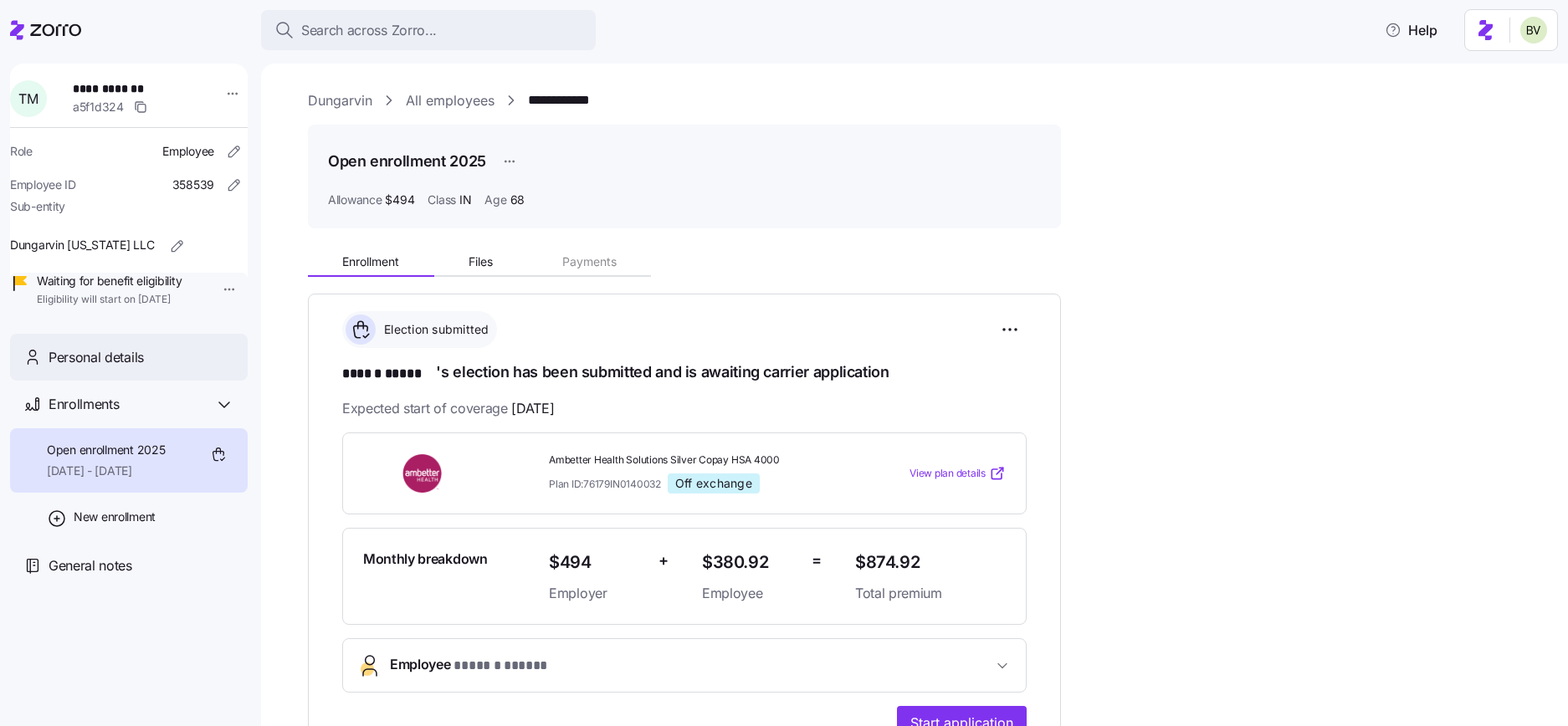
click at [143, 368] on span "Personal details" at bounding box center [96, 357] width 95 height 21
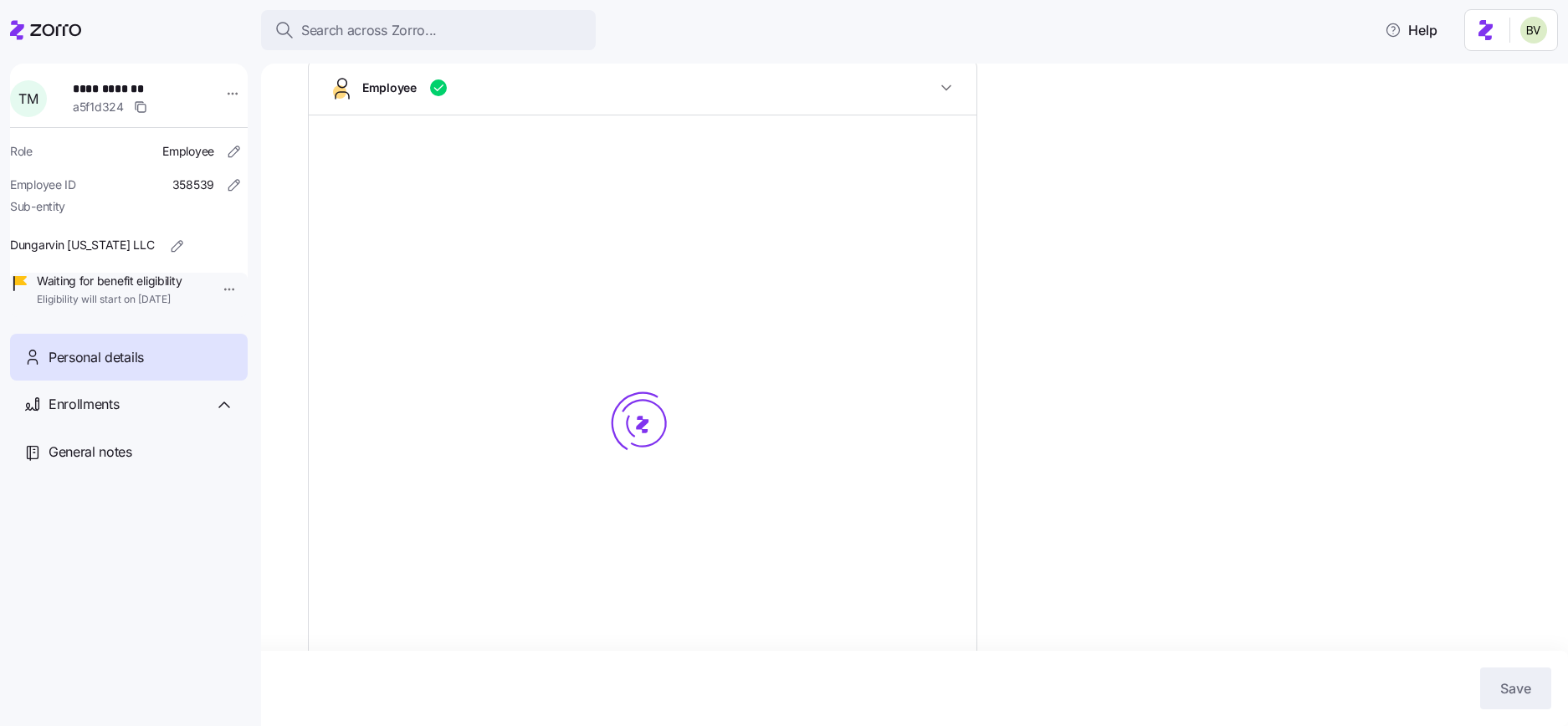
scroll to position [208, 0]
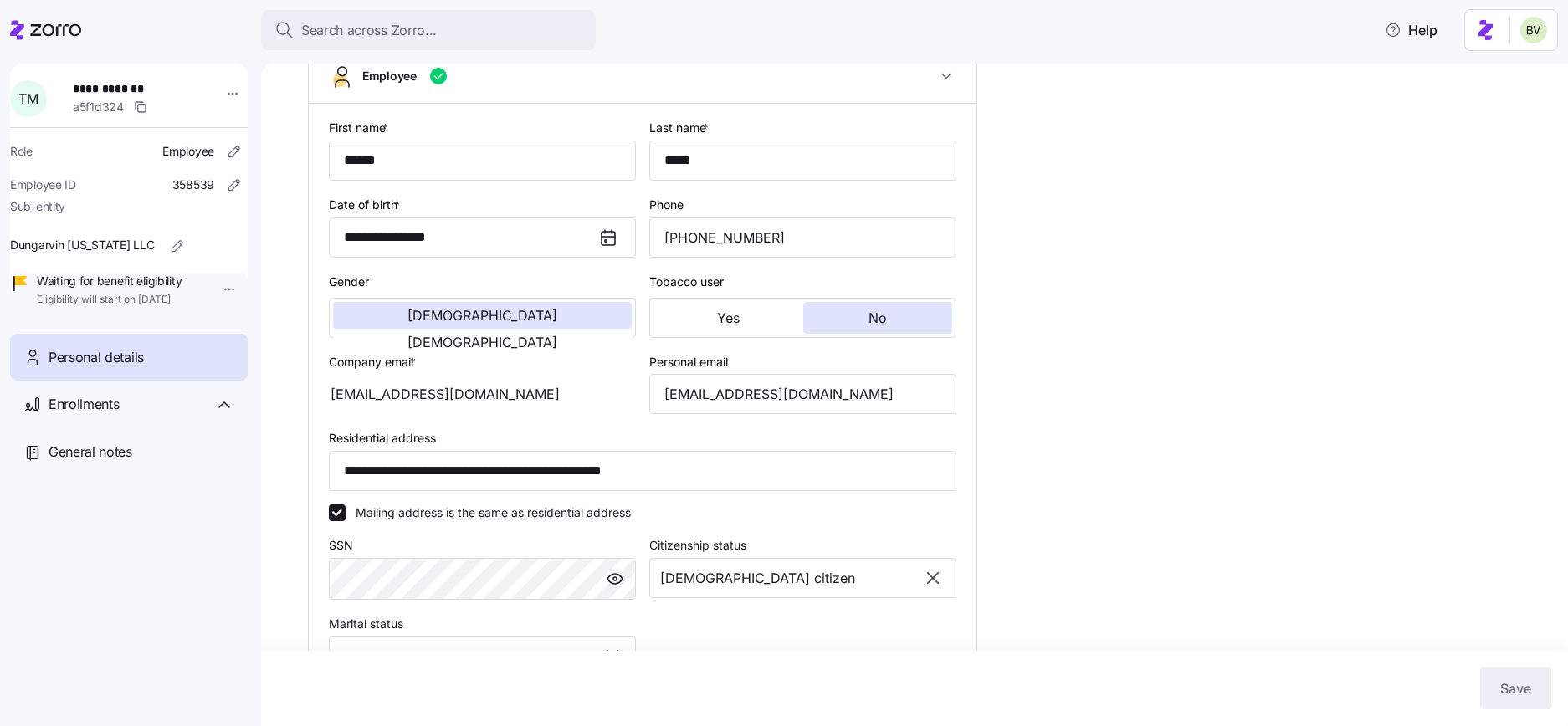
type input "IN"
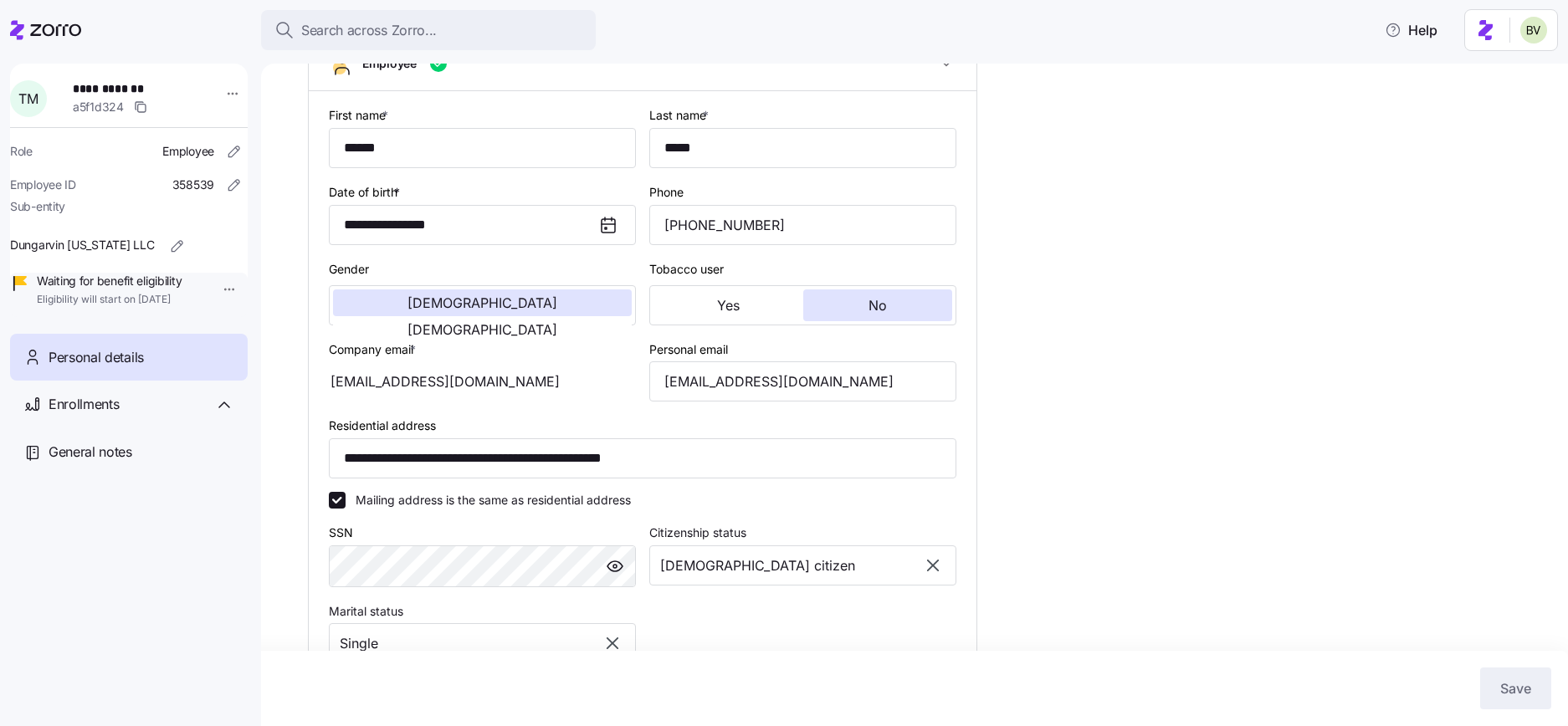
scroll to position [0, 0]
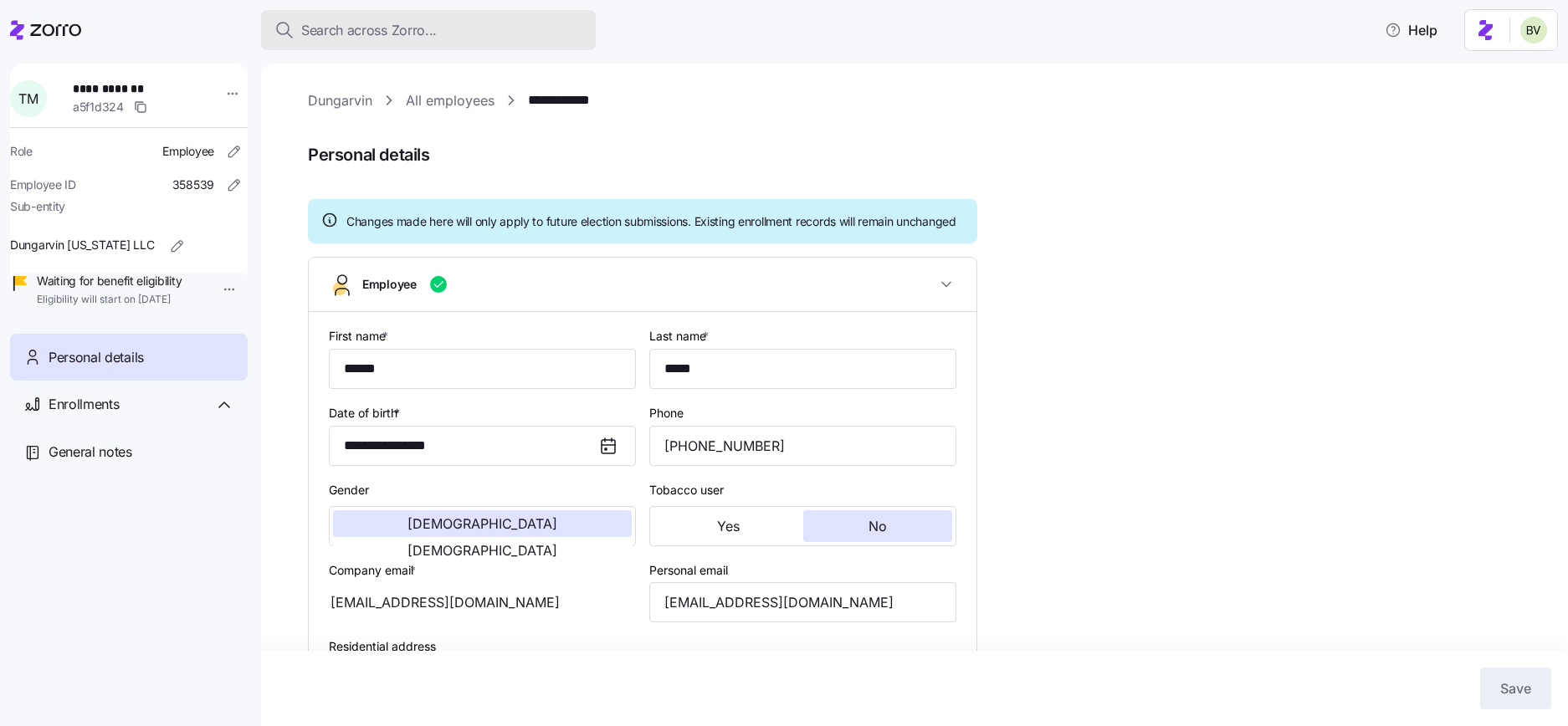
click at [399, 34] on span "Search across Zorro..." at bounding box center [369, 31] width 135 height 21
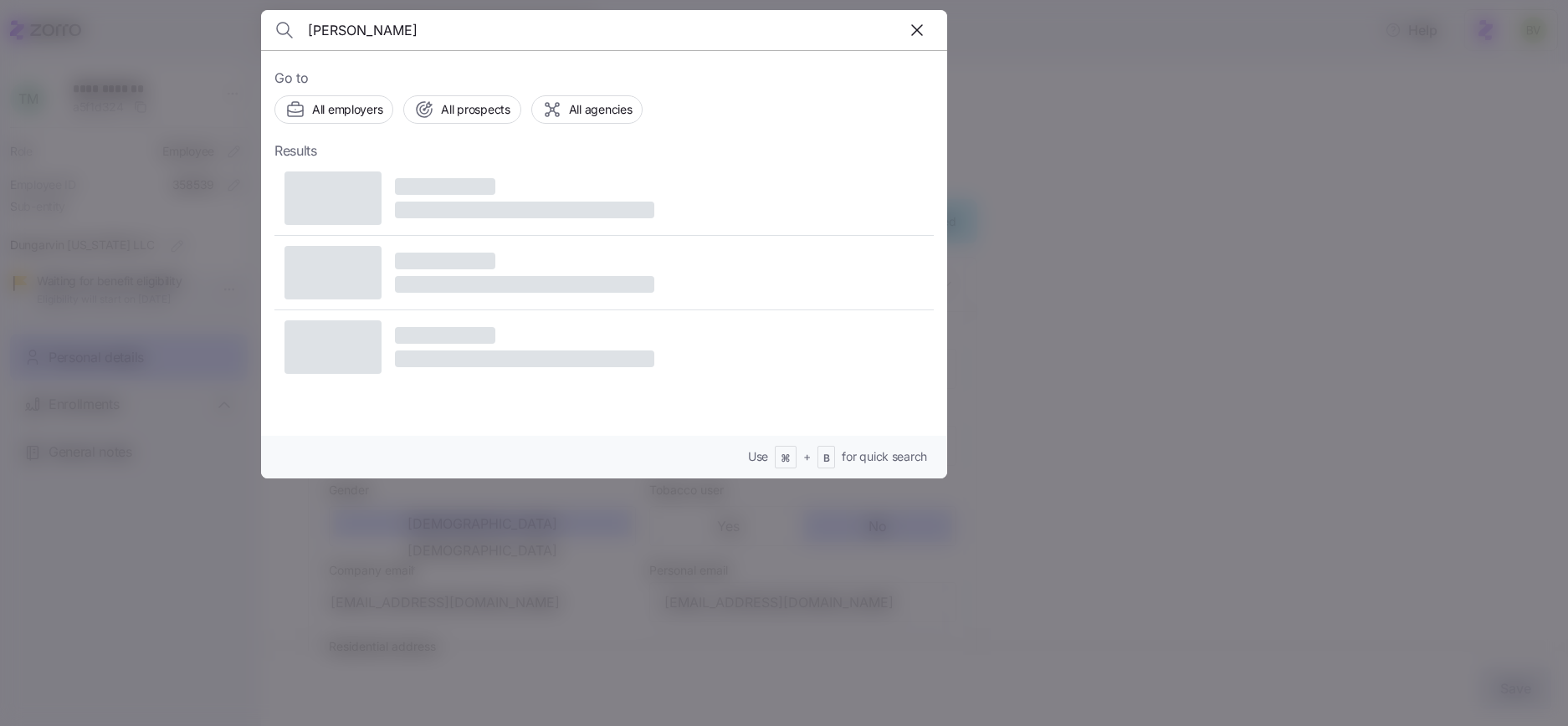
type input "[PERSON_NAME]"
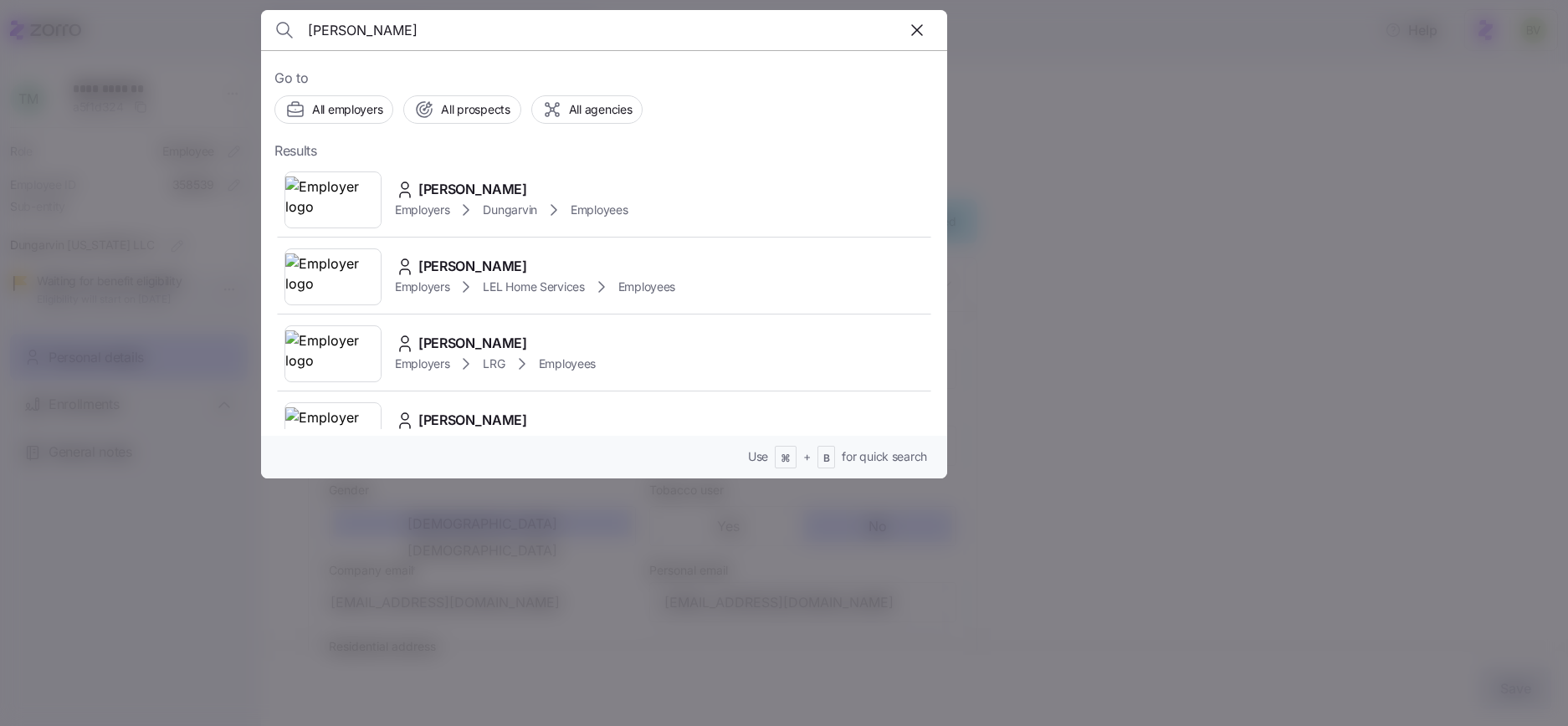
click at [329, 193] on img at bounding box center [333, 200] width 95 height 47
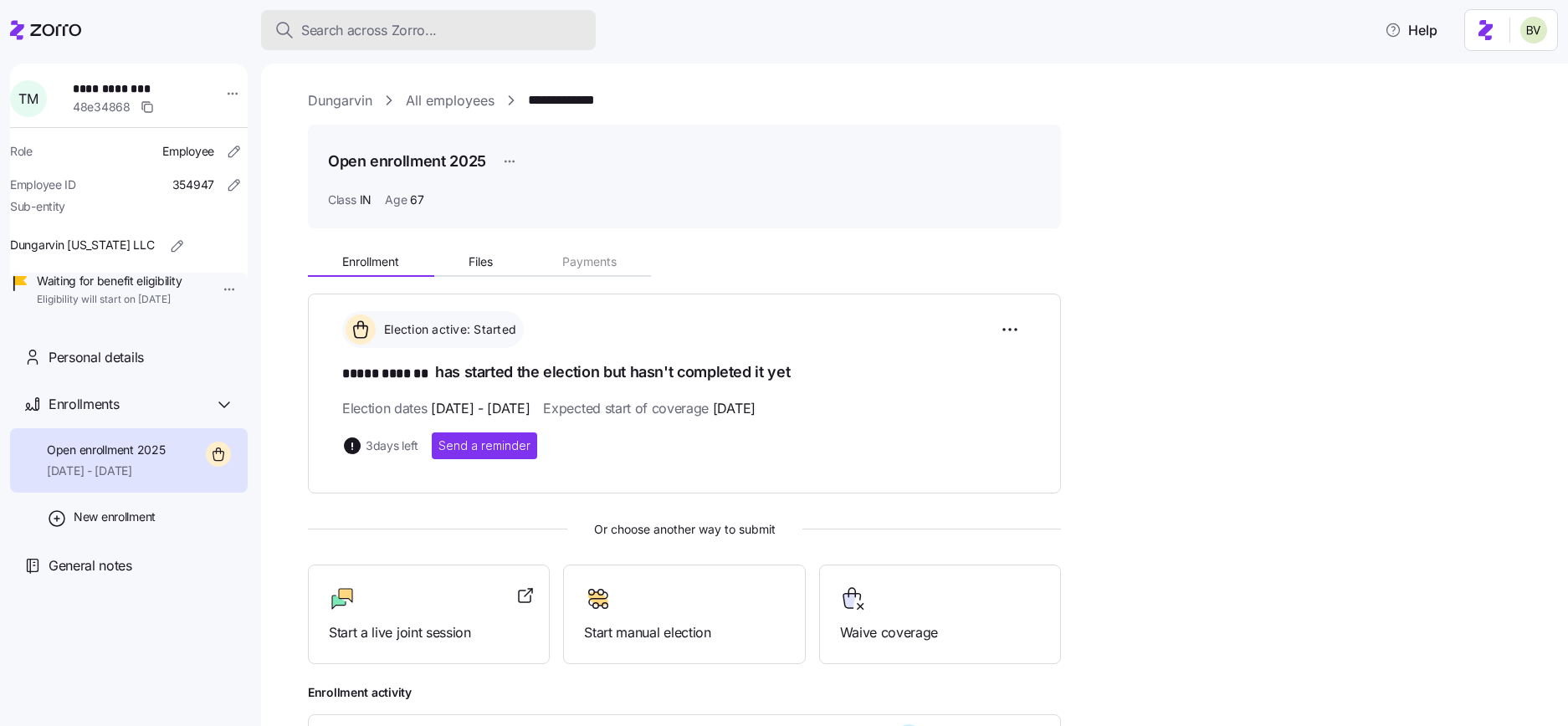
click at [436, 21] on div "Search across Zorro..." at bounding box center [428, 31] width 308 height 21
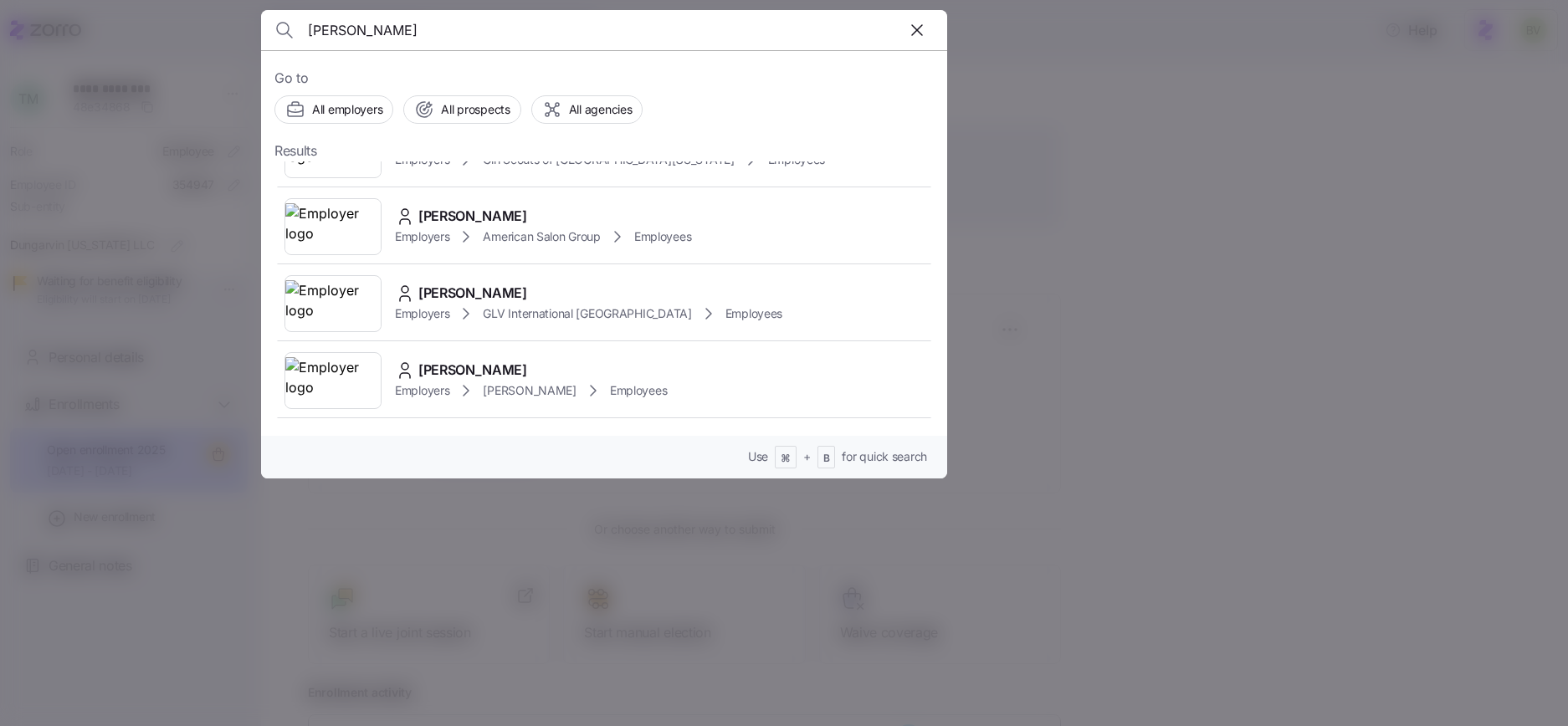
scroll to position [359, 0]
type input "[PERSON_NAME]"
click at [357, 301] on img at bounding box center [333, 301] width 95 height 47
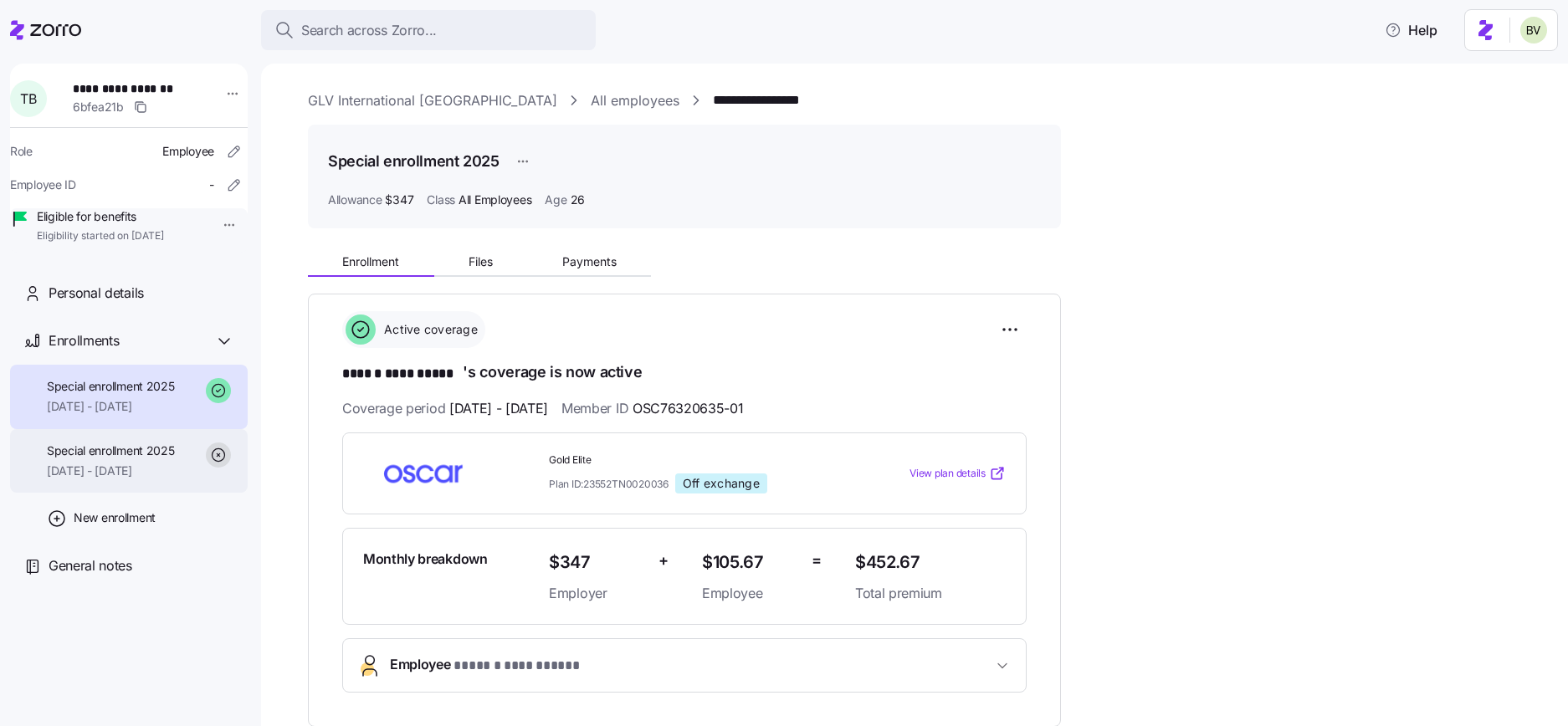
click at [151, 452] on div "Special enrollment 2025 [DATE] - [DATE]" at bounding box center [129, 461] width 238 height 64
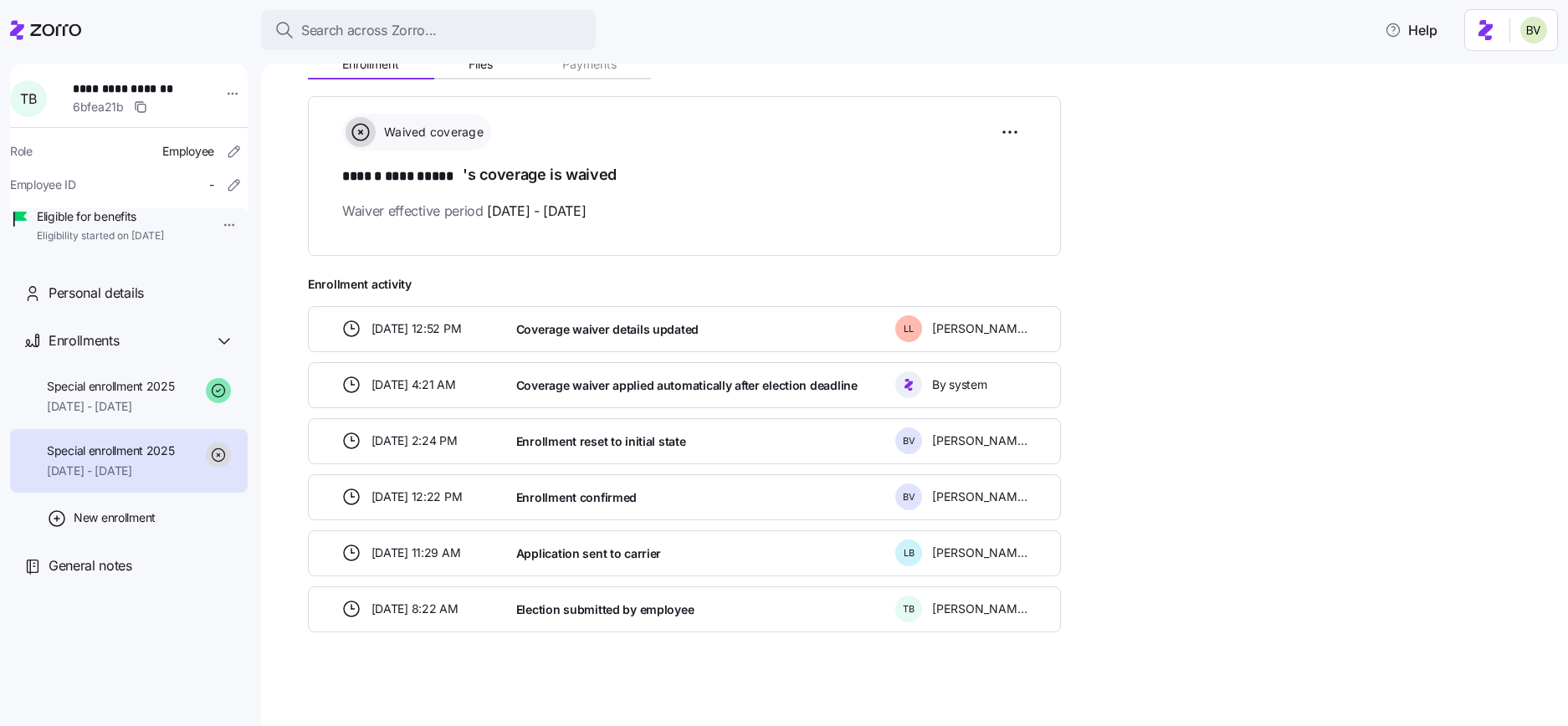
scroll to position [202, 0]
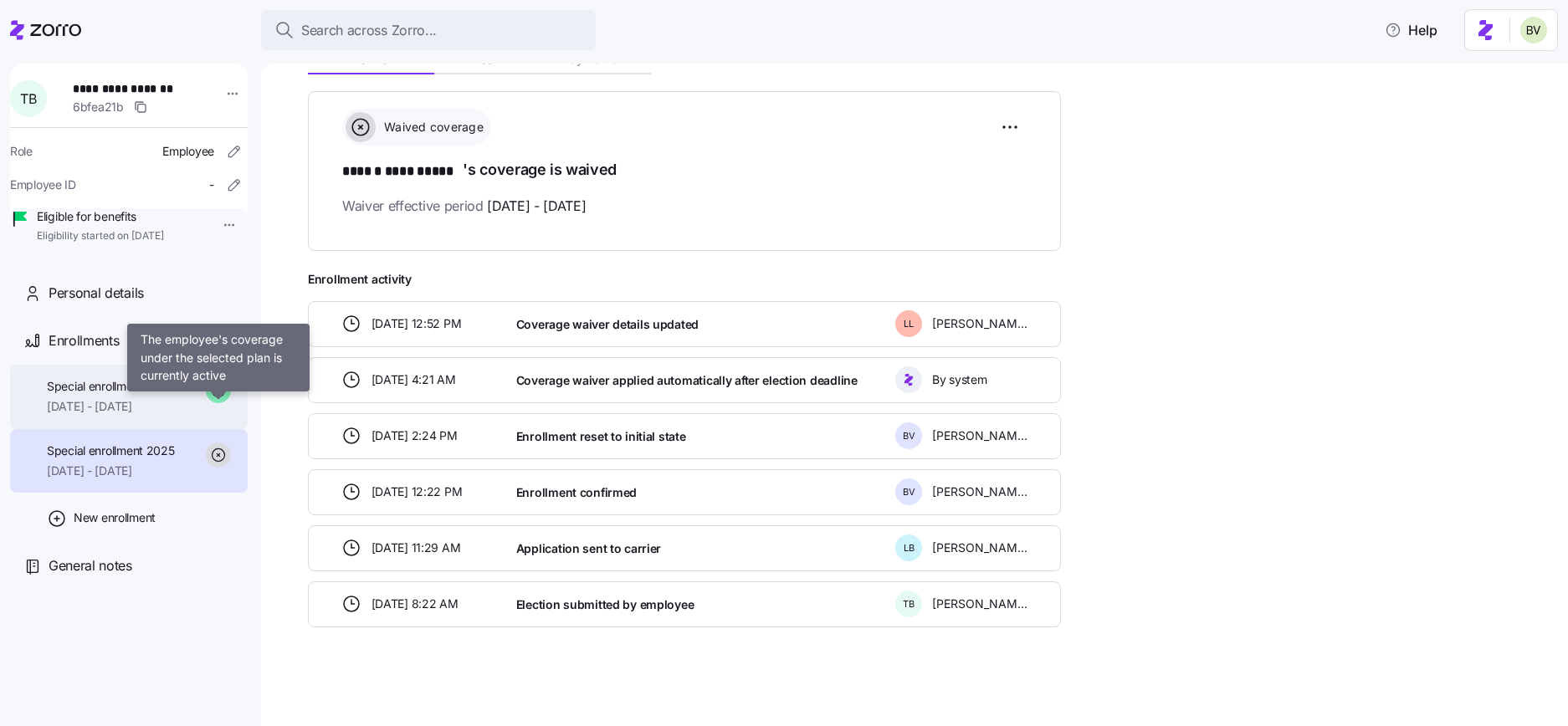
click at [165, 395] on span "Special enrollment 2025" at bounding box center [110, 386] width 128 height 17
